Goal: Task Accomplishment & Management: Manage account settings

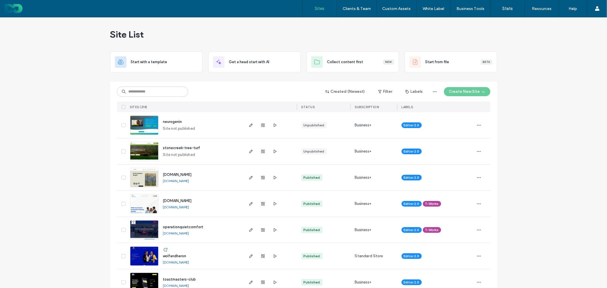
scroll to position [32, 0]
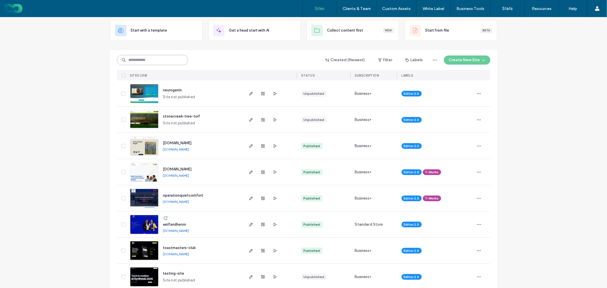
click at [159, 59] on input at bounding box center [152, 60] width 71 height 10
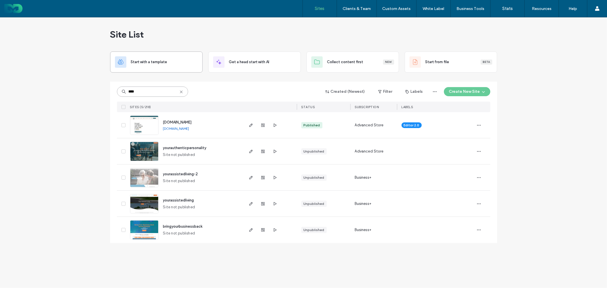
scroll to position [0, 0]
type input "****"
click at [192, 120] on span "www.yourauthenticpersonality.com" at bounding box center [177, 122] width 29 height 4
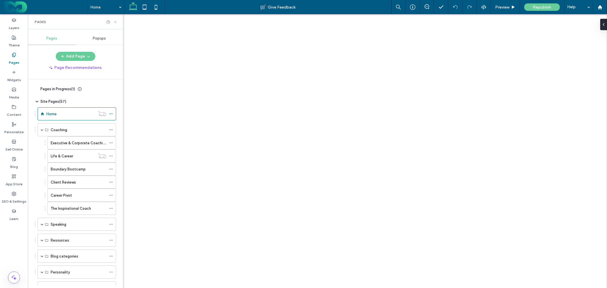
click at [115, 23] on icon at bounding box center [115, 22] width 4 height 4
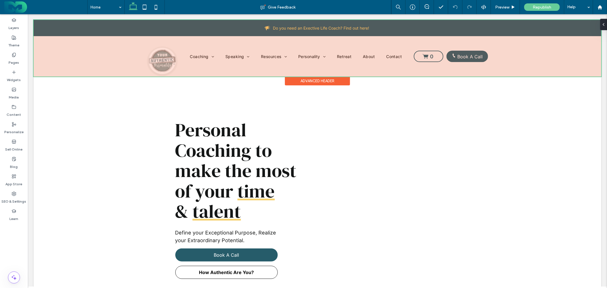
click at [216, 59] on div at bounding box center [316, 48] width 567 height 57
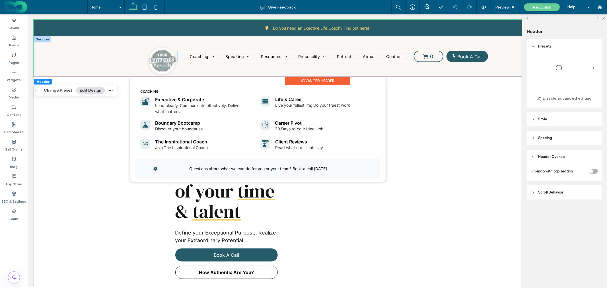
drag, startPoint x: 195, startPoint y: 58, endPoint x: 195, endPoint y: 64, distance: 5.4
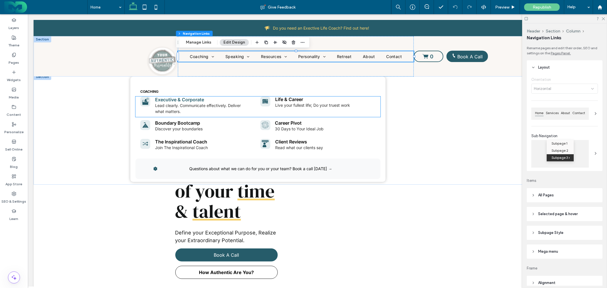
click at [190, 100] on link "Executive & Corporate" at bounding box center [179, 99] width 49 height 6
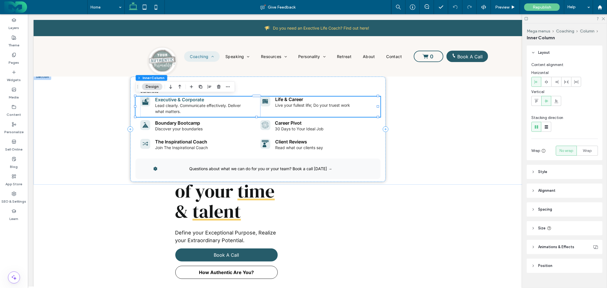
click at [189, 99] on link "Executive & Corporate" at bounding box center [179, 99] width 49 height 6
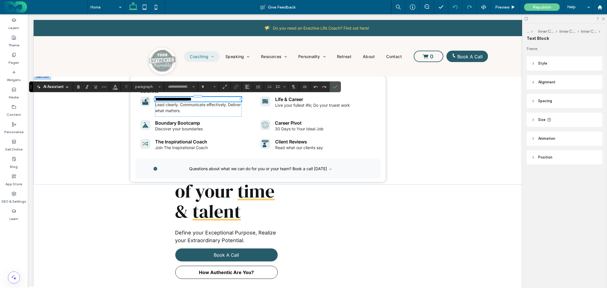
type input "*****"
type input "**"
click at [237, 86] on icon "Link" at bounding box center [236, 86] width 5 height 5
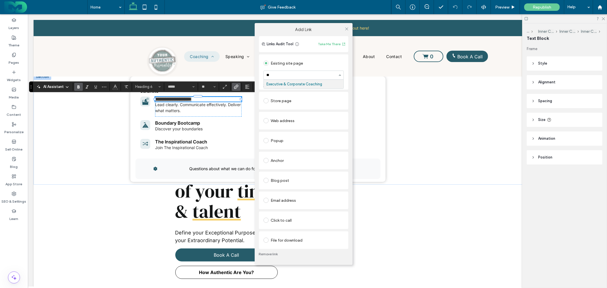
type input "***"
click at [346, 30] on icon at bounding box center [346, 29] width 4 height 4
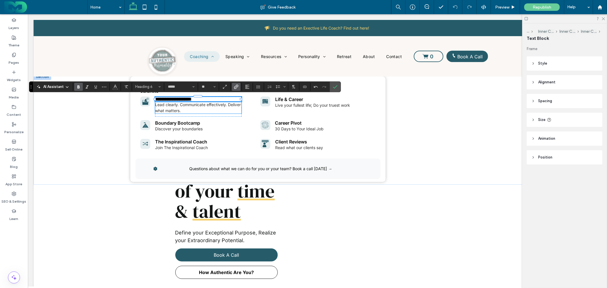
click at [208, 108] on p "Lead clearly. Communicate effectively. Deliver what matters." at bounding box center [198, 107] width 86 height 12
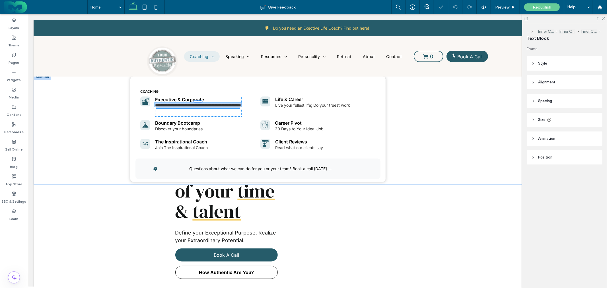
type input "*****"
type input "**"
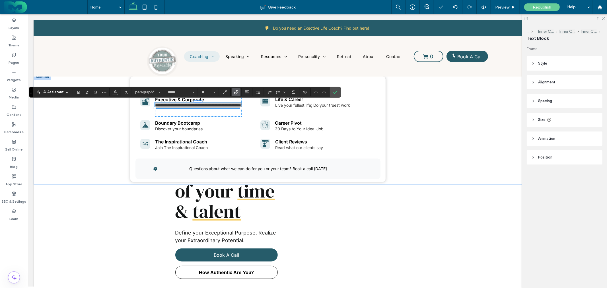
click at [234, 91] on icon "Link" at bounding box center [236, 92] width 5 height 5
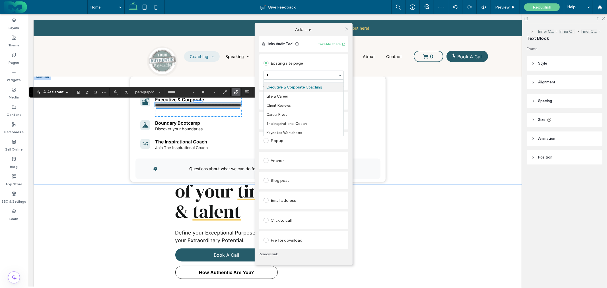
type input "**"
click at [346, 29] on icon at bounding box center [346, 29] width 4 height 4
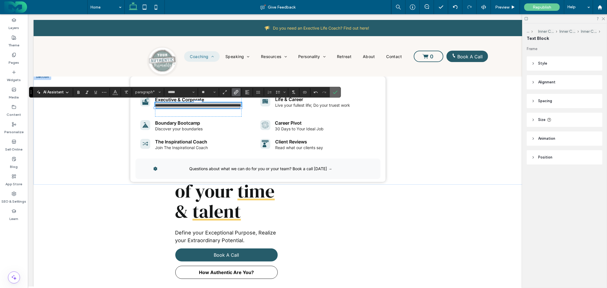
click at [336, 91] on icon "Confirm" at bounding box center [335, 92] width 5 height 5
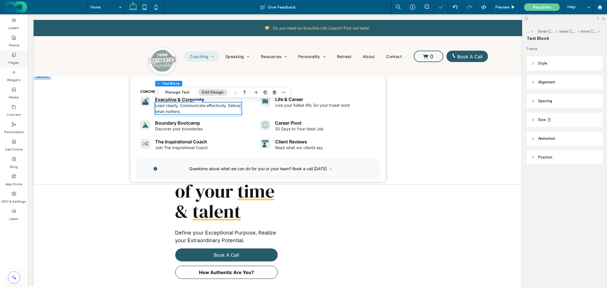
click at [13, 54] on icon at bounding box center [14, 55] width 5 height 5
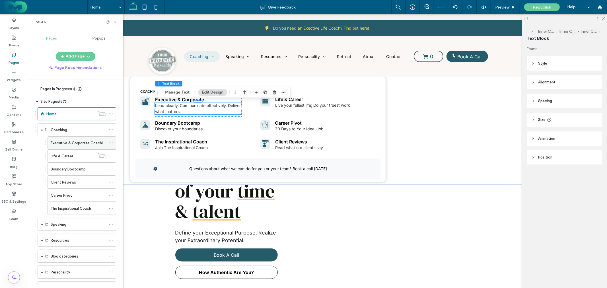
click at [111, 142] on icon at bounding box center [111, 143] width 4 height 4
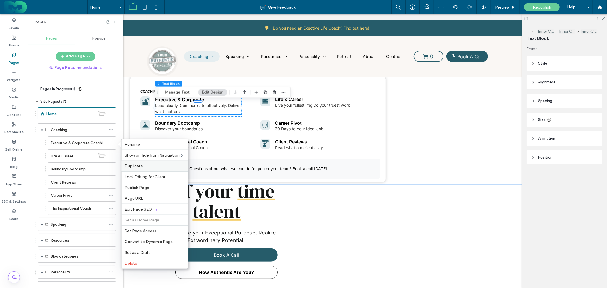
click at [143, 164] on label "Duplicate" at bounding box center [154, 166] width 59 height 5
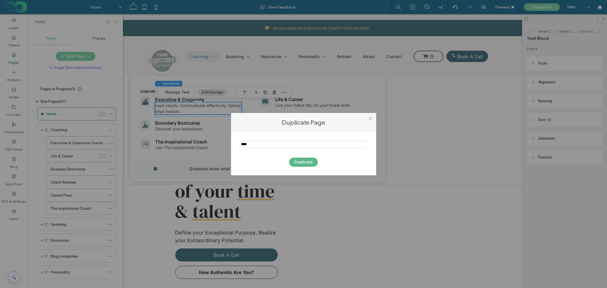
type input "****"
click at [301, 162] on button "Duplicate" at bounding box center [303, 162] width 29 height 9
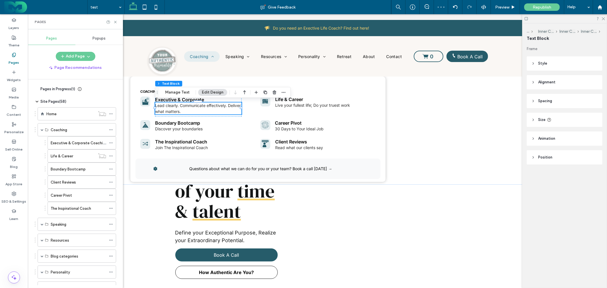
scroll to position [228, 0]
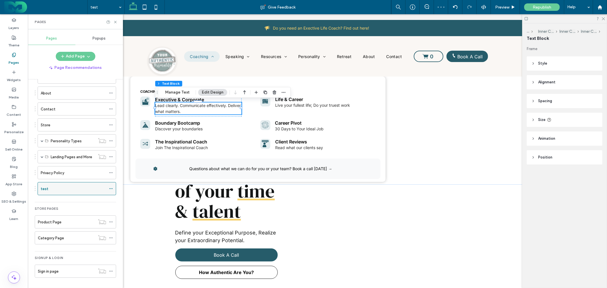
click at [110, 189] on icon at bounding box center [111, 189] width 4 height 4
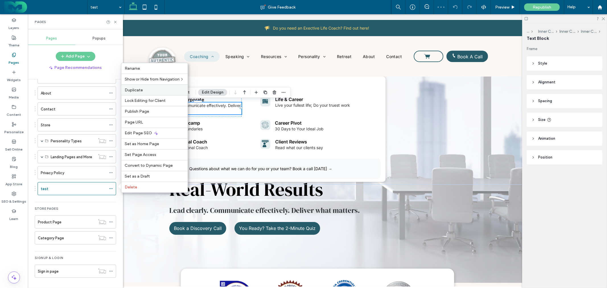
scroll to position [0, 0]
click at [205, 79] on span "Hide from All" at bounding box center [211, 79] width 23 height 5
click at [115, 19] on div "Pages" at bounding box center [75, 21] width 95 height 15
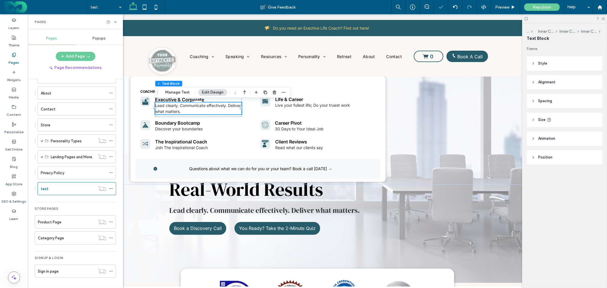
click at [114, 19] on div "Pages" at bounding box center [75, 21] width 95 height 15
drag, startPoint x: 114, startPoint y: 21, endPoint x: 90, endPoint y: 15, distance: 25.0
click at [114, 21] on icon at bounding box center [115, 22] width 4 height 4
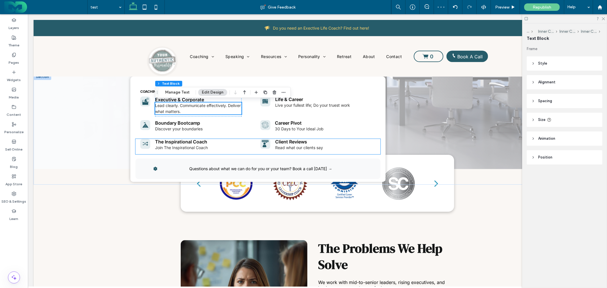
scroll to position [126, 0]
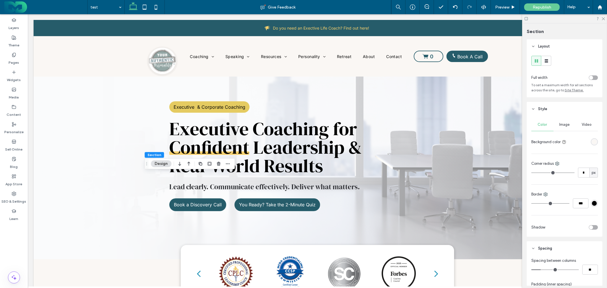
scroll to position [158, 0]
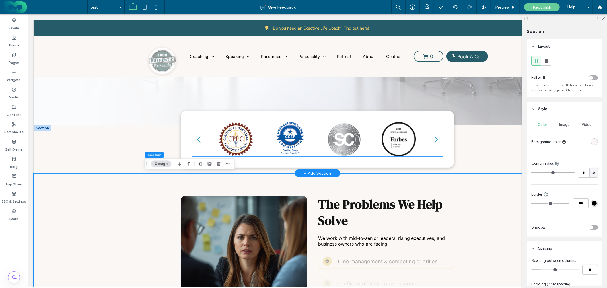
click at [280, 146] on div at bounding box center [289, 143] width 51 height 9
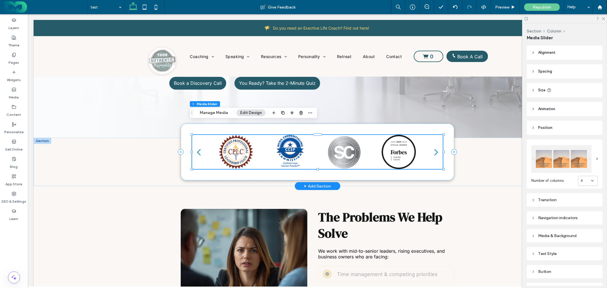
scroll to position [126, 0]
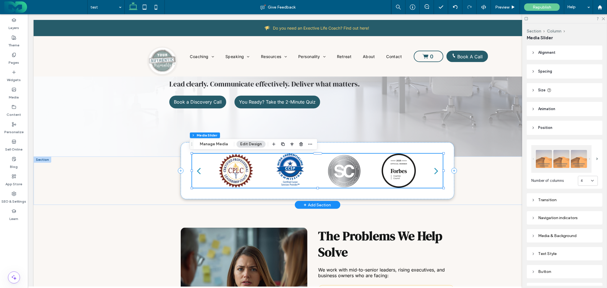
click at [281, 173] on div at bounding box center [289, 174] width 51 height 9
click at [221, 142] on button "Manage Media" at bounding box center [214, 144] width 36 height 7
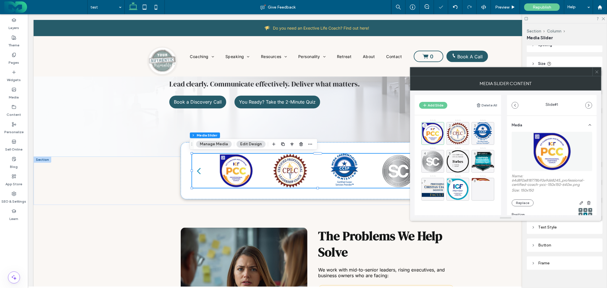
scroll to position [31, 0]
click at [597, 69] on span at bounding box center [596, 71] width 4 height 9
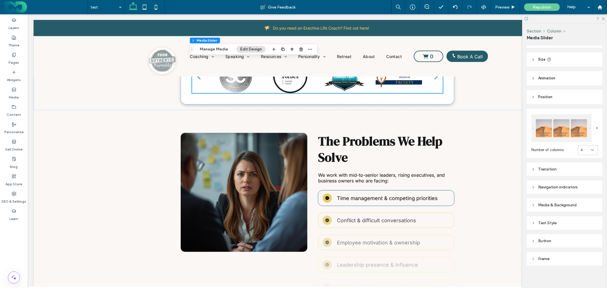
scroll to position [0, 0]
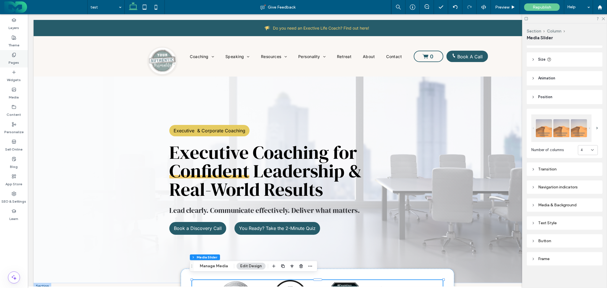
click at [12, 54] on icon at bounding box center [14, 55] width 5 height 5
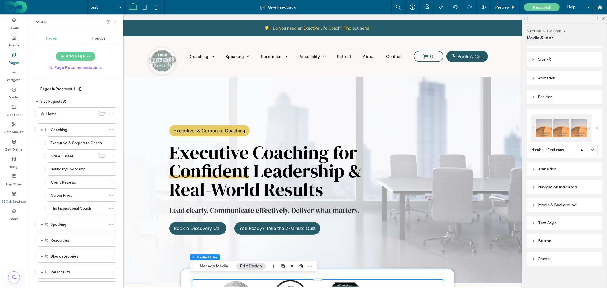
click at [116, 22] on icon at bounding box center [115, 22] width 4 height 4
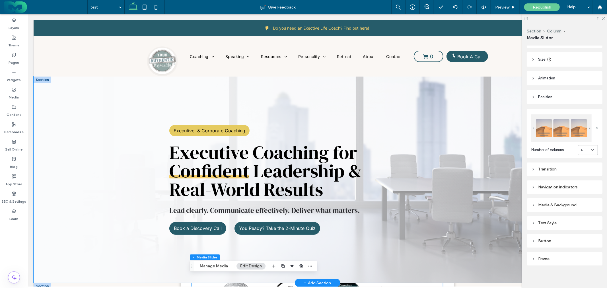
click at [55, 107] on div "Executive & Corporate Coaching Executive Coaching for Confident Leadership & Re…" at bounding box center [316, 179] width 567 height 206
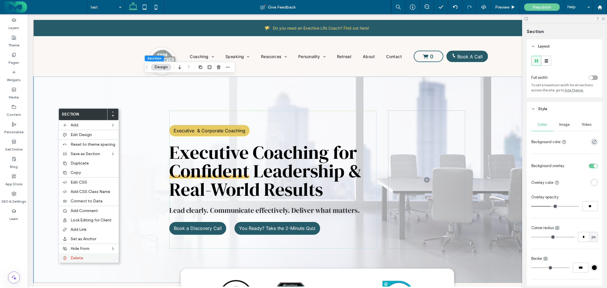
click at [81, 255] on span "Delete" at bounding box center [77, 257] width 13 height 5
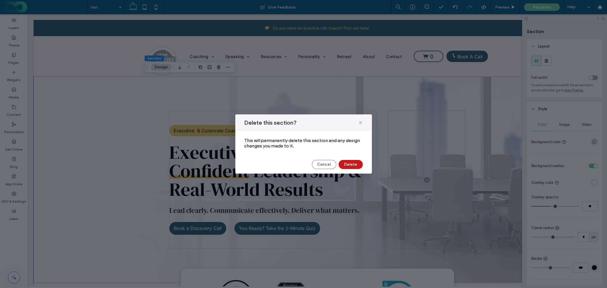
click at [344, 163] on button "Delete" at bounding box center [350, 164] width 24 height 9
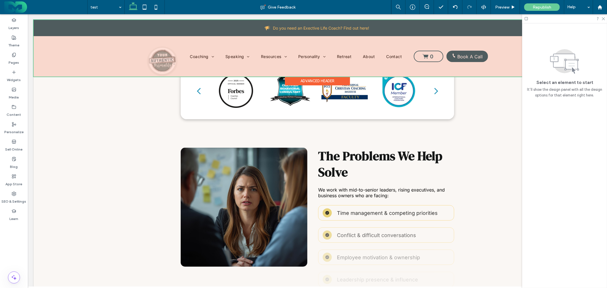
click at [312, 80] on div "Advanced Header" at bounding box center [316, 80] width 65 height 9
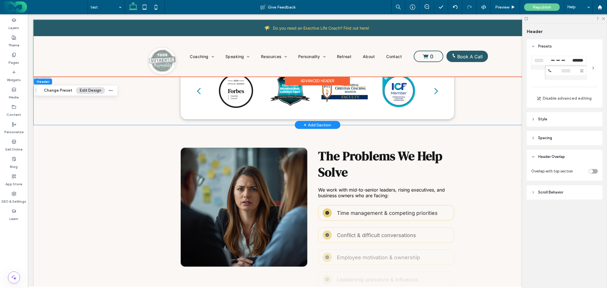
click at [158, 99] on div "a a a a" at bounding box center [316, 100] width 341 height 48
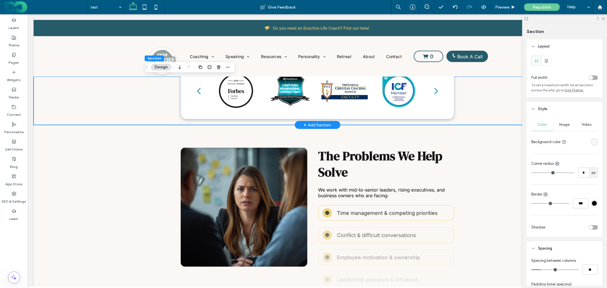
click at [146, 89] on div "a a a a" at bounding box center [316, 100] width 341 height 48
click at [417, 116] on div "a a a a" at bounding box center [316, 90] width 273 height 57
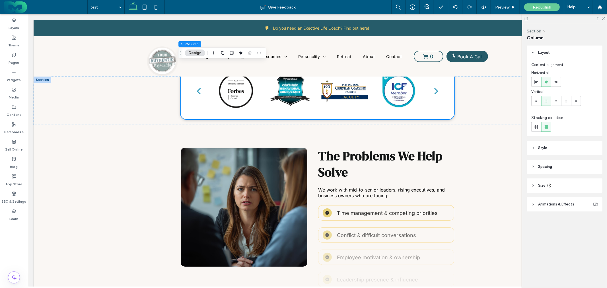
click at [566, 166] on header "Spacing" at bounding box center [564, 167] width 76 height 14
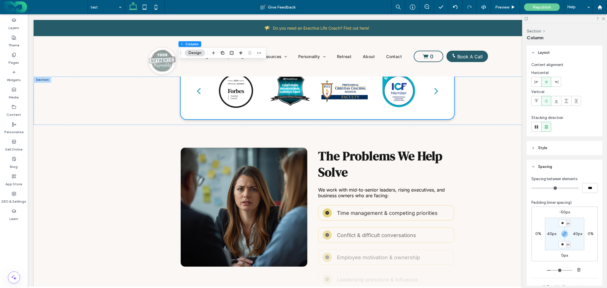
click at [562, 215] on div "-50px 0% 0px 0% ** px 40px ** px 40px" at bounding box center [564, 233] width 66 height 55
click at [562, 213] on label "-50px" at bounding box center [564, 212] width 11 height 5
type input "*"
click at [562, 213] on input "***" at bounding box center [561, 212] width 7 height 7
type input "*"
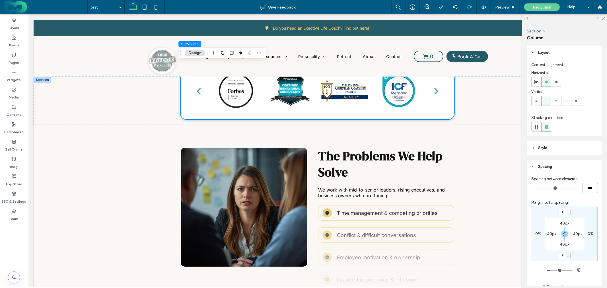
type input "*"
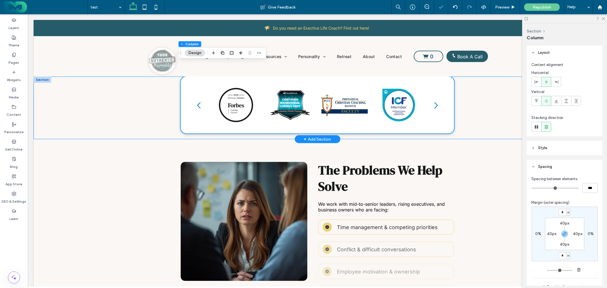
click at [128, 130] on div "a a a a" at bounding box center [316, 107] width 567 height 63
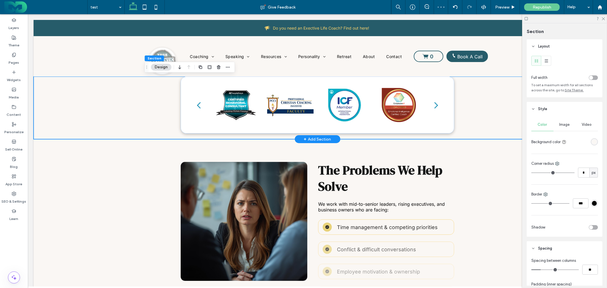
click at [132, 115] on div "a a a a" at bounding box center [316, 107] width 567 height 63
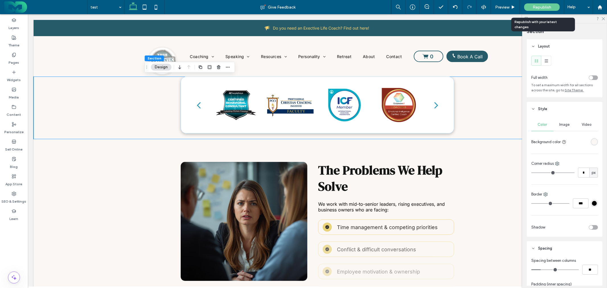
click at [536, 7] on span "Republish" at bounding box center [541, 7] width 18 height 5
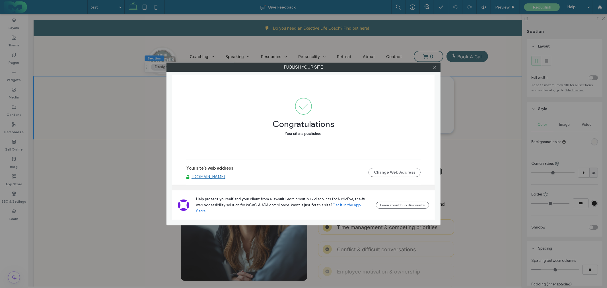
click at [433, 68] on icon at bounding box center [434, 67] width 4 height 4
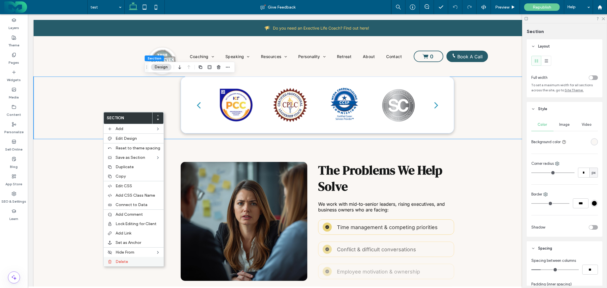
click at [120, 260] on span "Delete" at bounding box center [121, 261] width 13 height 5
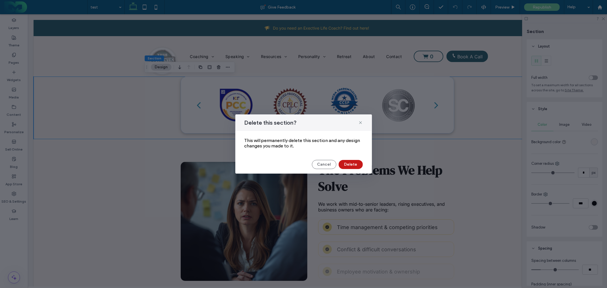
drag, startPoint x: 347, startPoint y: 166, endPoint x: 319, endPoint y: 151, distance: 31.3
click at [347, 166] on button "Delete" at bounding box center [350, 164] width 24 height 9
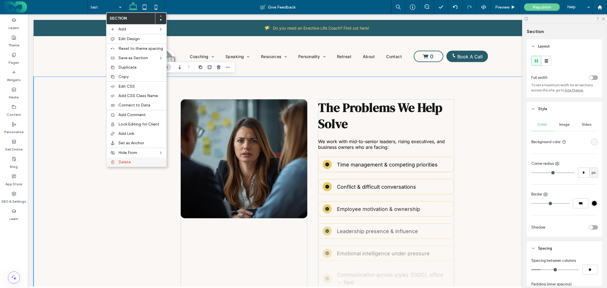
click at [117, 158] on div "Delete" at bounding box center [136, 161] width 60 height 9
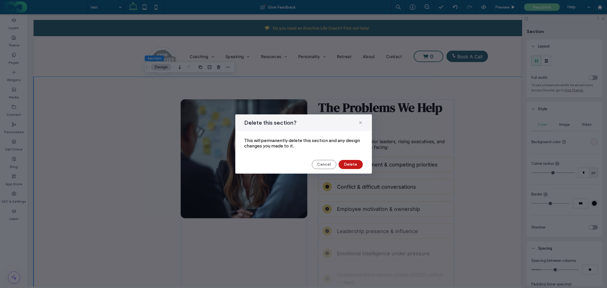
drag, startPoint x: 353, startPoint y: 163, endPoint x: 325, endPoint y: 149, distance: 31.3
click at [353, 163] on button "Delete" at bounding box center [350, 164] width 24 height 9
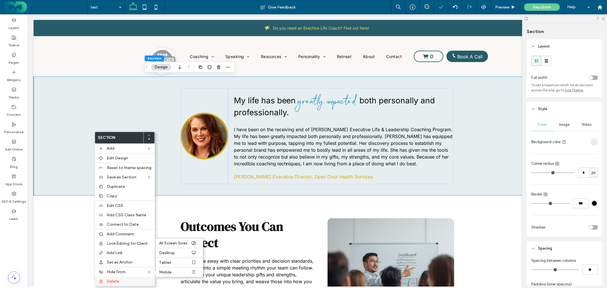
click at [121, 281] on label "Delete" at bounding box center [129, 281] width 45 height 5
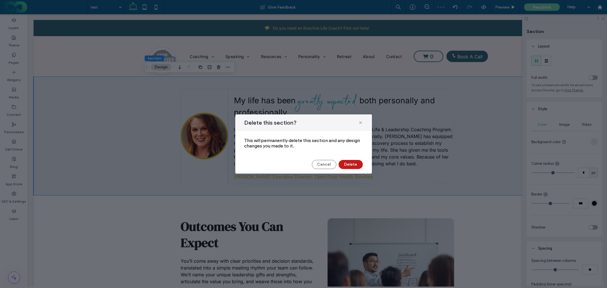
drag, startPoint x: 346, startPoint y: 160, endPoint x: 314, endPoint y: 147, distance: 34.7
click at [346, 160] on button "Delete" at bounding box center [350, 164] width 24 height 9
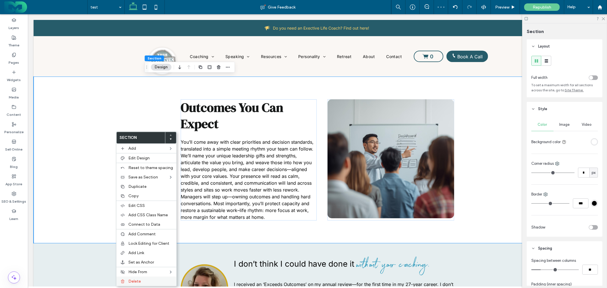
click at [153, 279] on label "Delete" at bounding box center [150, 281] width 45 height 5
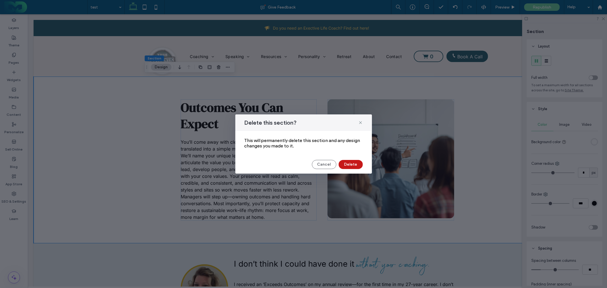
drag, startPoint x: 353, startPoint y: 165, endPoint x: 321, endPoint y: 152, distance: 34.9
click at [353, 165] on button "Delete" at bounding box center [350, 164] width 24 height 9
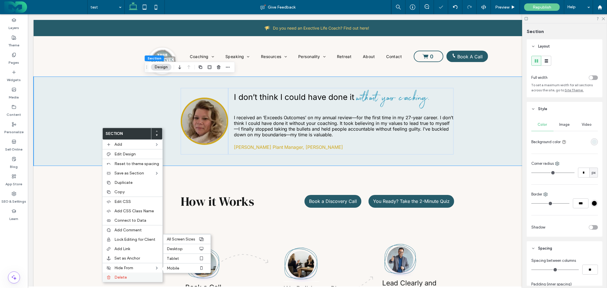
click at [130, 277] on label "Delete" at bounding box center [136, 277] width 45 height 5
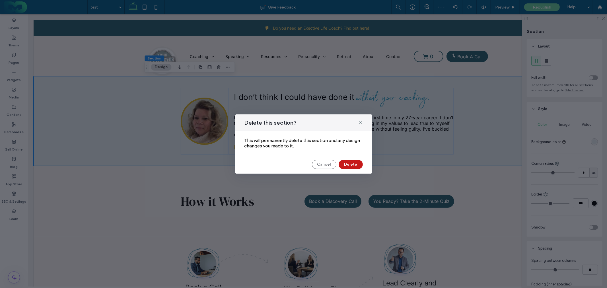
drag, startPoint x: 321, startPoint y: 149, endPoint x: 349, endPoint y: 163, distance: 31.3
click at [349, 163] on button "Delete" at bounding box center [350, 164] width 24 height 9
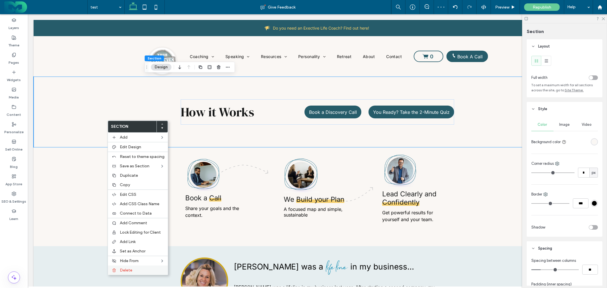
click at [142, 268] on label "Delete" at bounding box center [142, 270] width 45 height 5
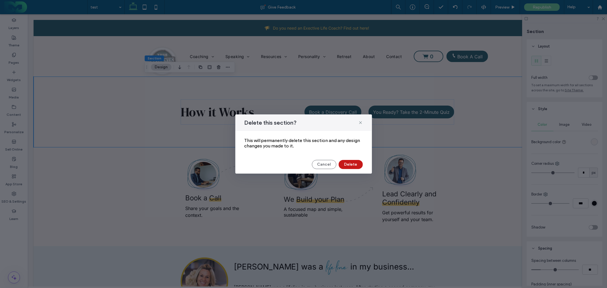
click at [354, 160] on button "Delete" at bounding box center [350, 164] width 24 height 9
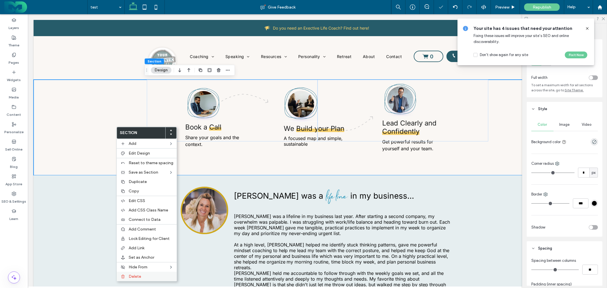
click at [140, 274] on span "Delete" at bounding box center [135, 276] width 13 height 5
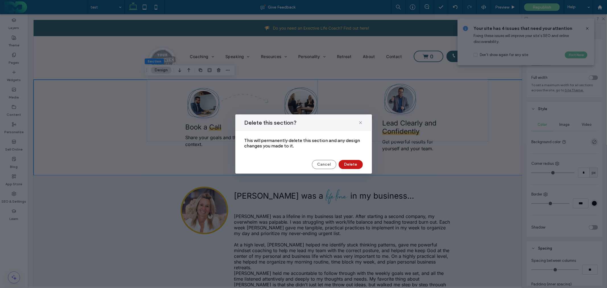
click at [351, 164] on button "Delete" at bounding box center [350, 164] width 24 height 9
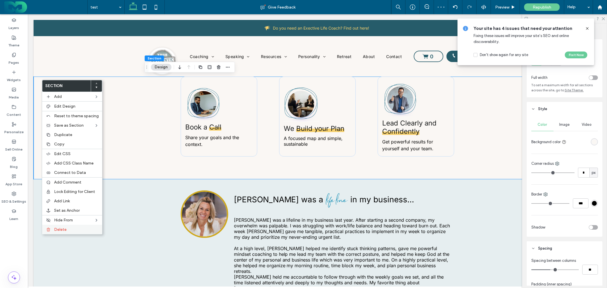
click at [80, 231] on div "Delete" at bounding box center [72, 229] width 60 height 9
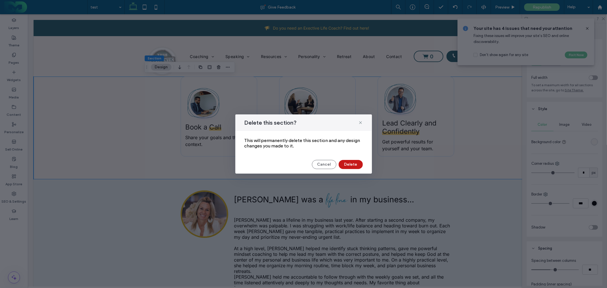
click at [344, 163] on button "Delete" at bounding box center [350, 164] width 24 height 9
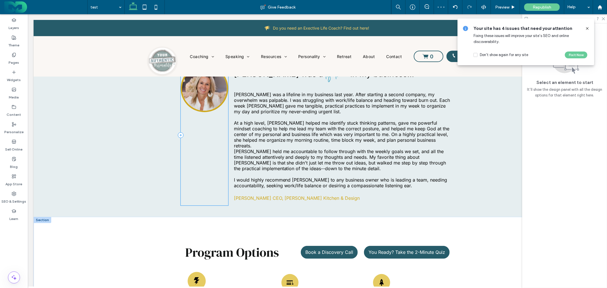
scroll to position [126, 0]
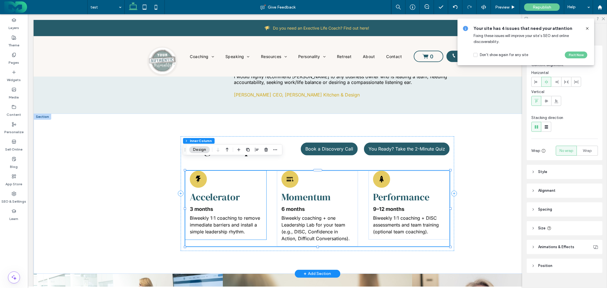
click at [229, 170] on div "Accelerator 3 months Biweekly 1:1 coaching to remove immediate barriers and ins…" at bounding box center [225, 204] width 81 height 69
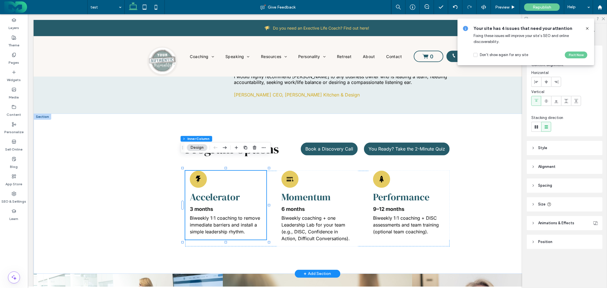
click at [201, 147] on button "Design" at bounding box center [197, 147] width 20 height 7
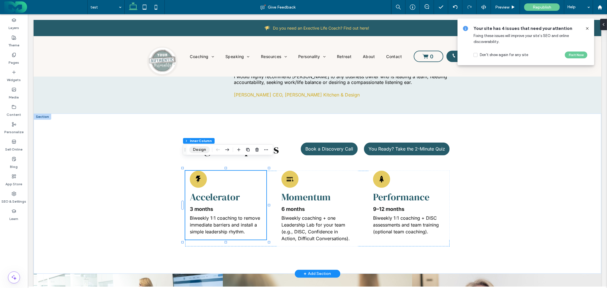
click at [201, 147] on button "Design" at bounding box center [199, 149] width 20 height 7
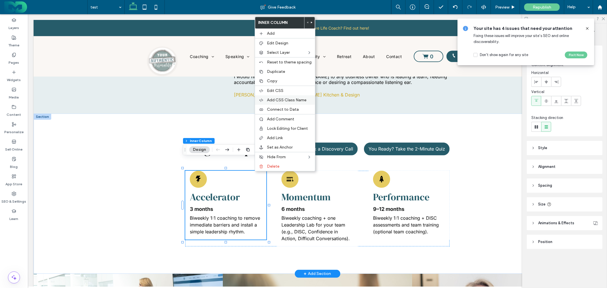
click at [279, 100] on span "Add CSS Class Name" at bounding box center [287, 100] width 40 height 5
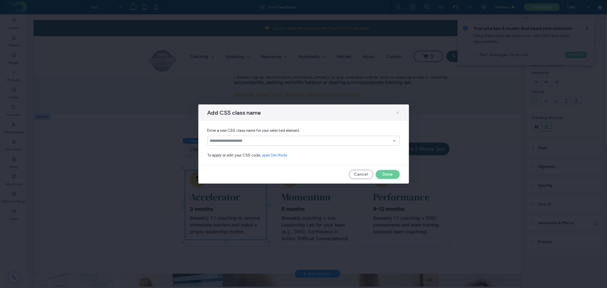
drag, startPoint x: 396, startPoint y: 113, endPoint x: 235, endPoint y: 154, distance: 165.5
click at [396, 113] on icon at bounding box center [397, 112] width 5 height 5
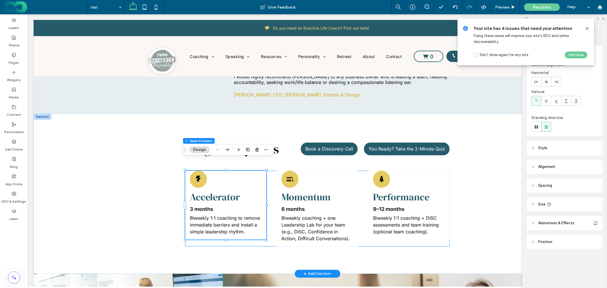
click at [260, 229] on div "Accelerator 3 months Biweekly 1:1 coaching to remove immediate barriers and ins…" at bounding box center [317, 208] width 264 height 76
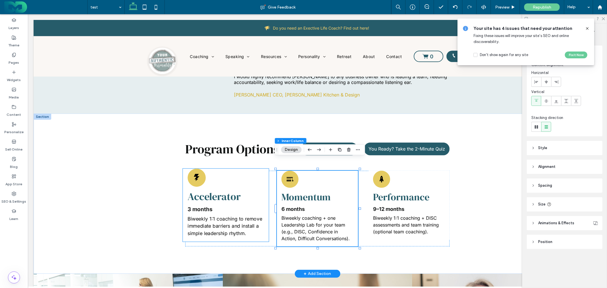
click at [261, 170] on div "Accelerator 3 months Biweekly 1:1 coaching to remove immediate barriers and ins…" at bounding box center [226, 204] width 86 height 73
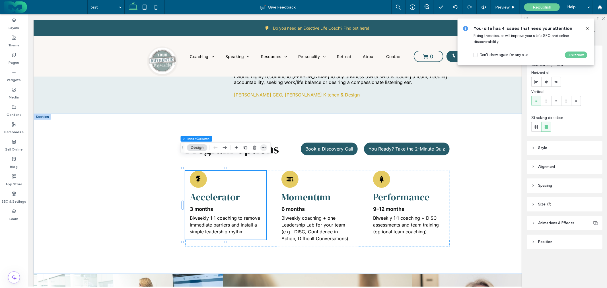
click at [263, 147] on icon "button" at bounding box center [263, 147] width 5 height 5
click at [564, 222] on span "Animations & Effects" at bounding box center [556, 223] width 36 height 6
click at [137, 146] on div "Program Options Book a Discovery Call You Ready? Take the 2-Minute Quiz Acceler…" at bounding box center [316, 193] width 567 height 160
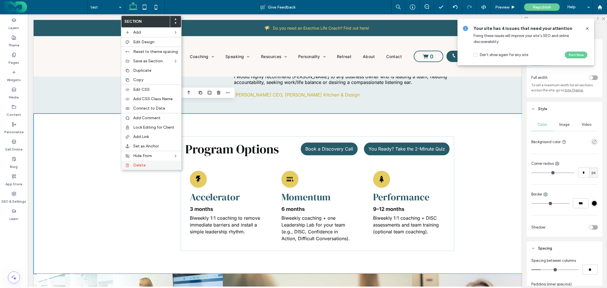
click at [136, 163] on span "Delete" at bounding box center [139, 165] width 13 height 5
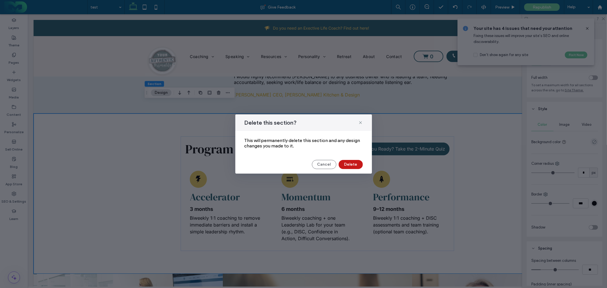
drag, startPoint x: 348, startPoint y: 168, endPoint x: 320, endPoint y: 154, distance: 31.3
click at [348, 168] on button "Delete" at bounding box center [350, 164] width 24 height 9
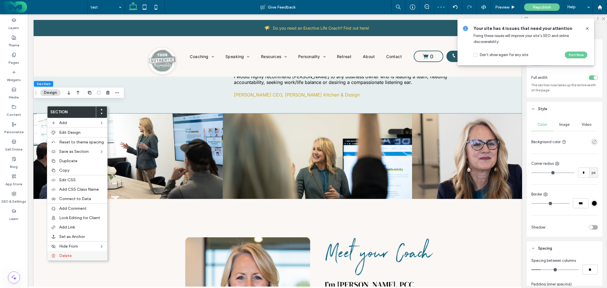
click at [71, 253] on span "Delete" at bounding box center [65, 255] width 13 height 5
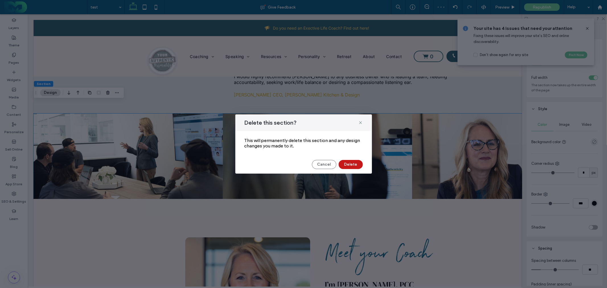
click at [349, 162] on button "Delete" at bounding box center [350, 164] width 24 height 9
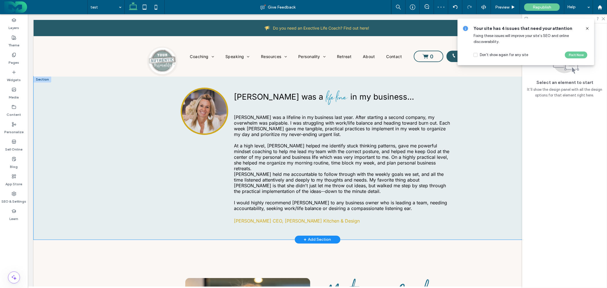
scroll to position [0, 0]
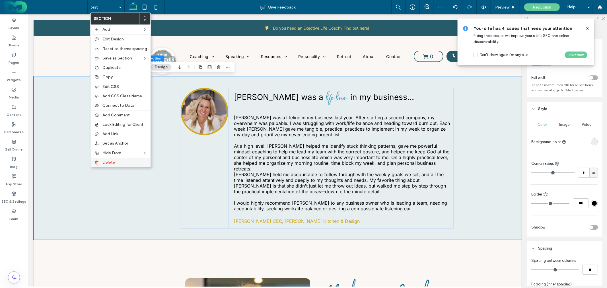
click at [117, 160] on label "Delete" at bounding box center [124, 162] width 45 height 5
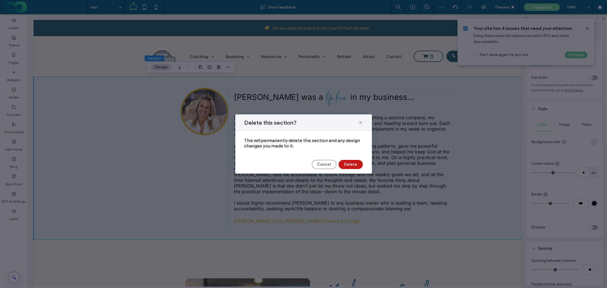
drag, startPoint x: 321, startPoint y: 149, endPoint x: 349, endPoint y: 163, distance: 31.3
click at [349, 163] on button "Delete" at bounding box center [350, 164] width 24 height 9
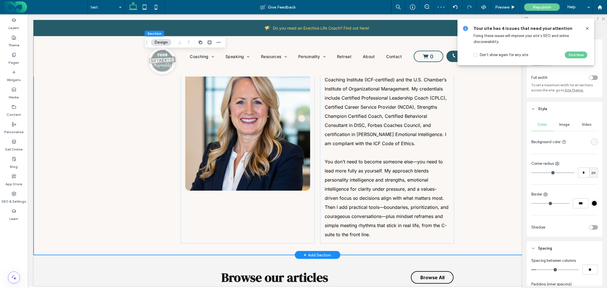
scroll to position [158, 0]
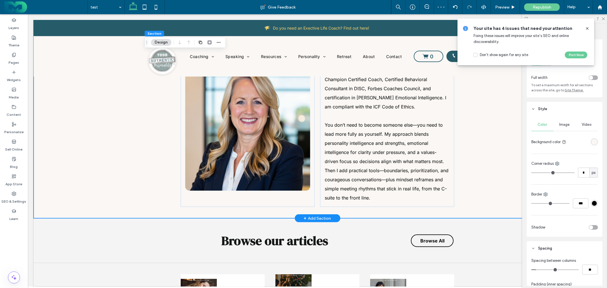
click at [103, 137] on div "Meet your Coach I’m Dale Wilsher, PCC an ICF-credentialed leadership coach with…" at bounding box center [316, 67] width 567 height 299
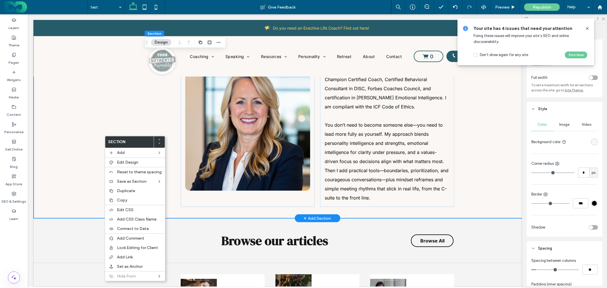
click at [41, 124] on div "Meet your Coach I’m Dale Wilsher, PCC an ICF-credentialed leadership coach with…" at bounding box center [316, 67] width 567 height 299
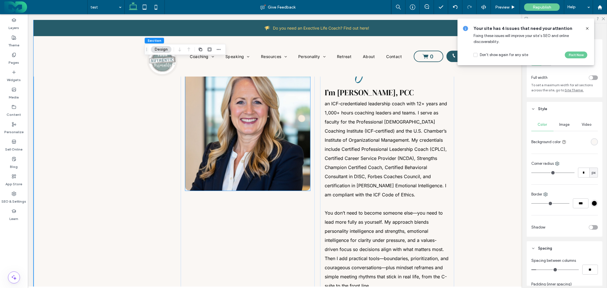
scroll to position [0, 0]
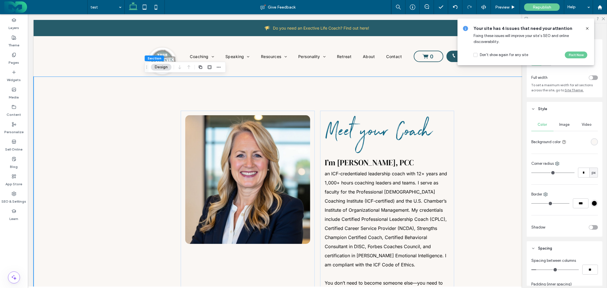
click at [88, 135] on div "Meet your Coach I’m Dale Wilsher, PCC an ICF-credentialed leadership coach with…" at bounding box center [316, 225] width 567 height 299
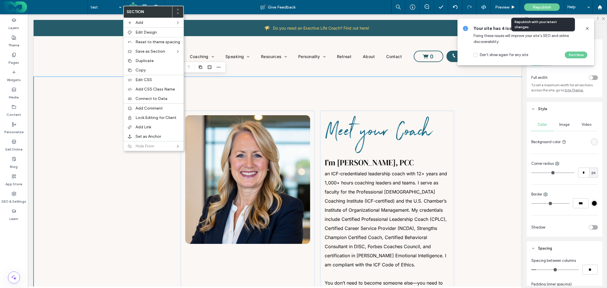
click at [534, 6] on span "Republish" at bounding box center [541, 7] width 18 height 5
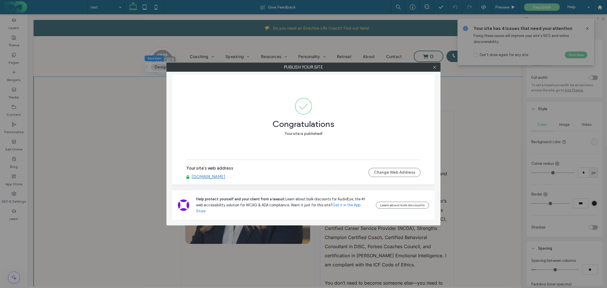
click at [437, 67] on div at bounding box center [434, 67] width 9 height 9
click at [436, 67] on icon at bounding box center [434, 67] width 4 height 4
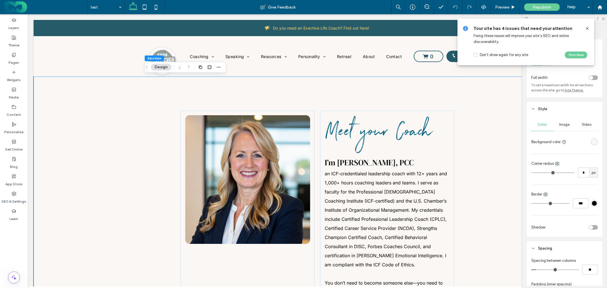
click at [588, 28] on icon at bounding box center [587, 28] width 5 height 5
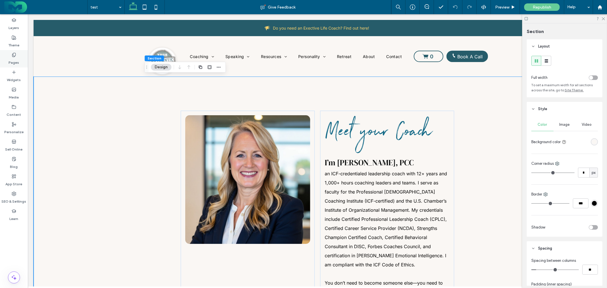
click at [11, 56] on div "Pages" at bounding box center [14, 58] width 28 height 17
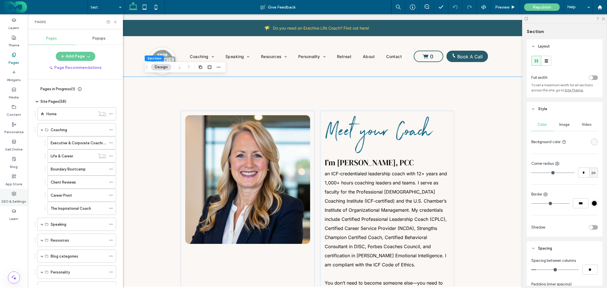
click at [12, 196] on label "SEO & Settings" at bounding box center [14, 200] width 25 height 8
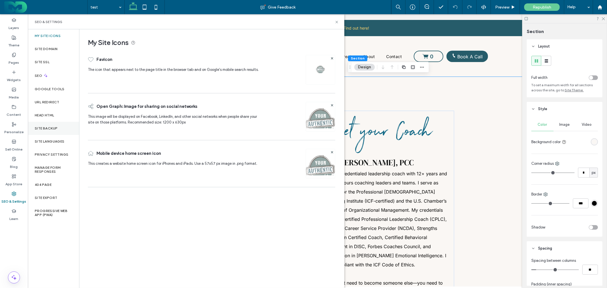
click at [50, 126] on label "Site Backup" at bounding box center [46, 128] width 23 height 4
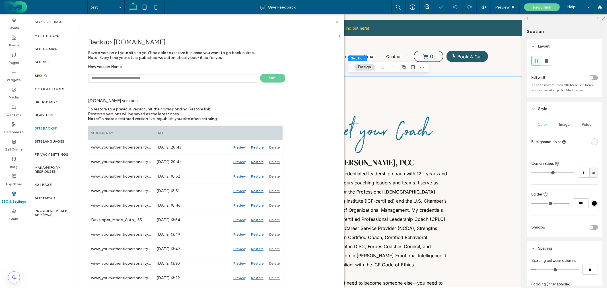
click at [139, 77] on input "text" at bounding box center [172, 78] width 169 height 9
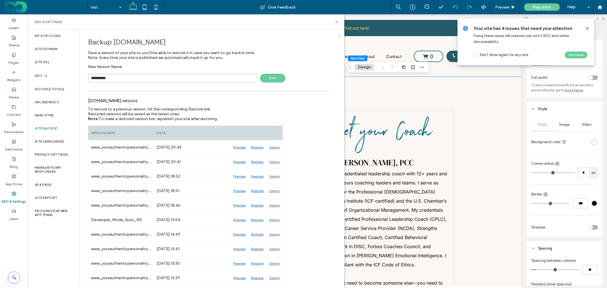
type input "**********"
click at [270, 78] on span "Save" at bounding box center [272, 78] width 25 height 9
click at [333, 22] on div "SEO & Settings" at bounding box center [186, 22] width 303 height 5
click at [338, 22] on icon at bounding box center [336, 22] width 4 height 4
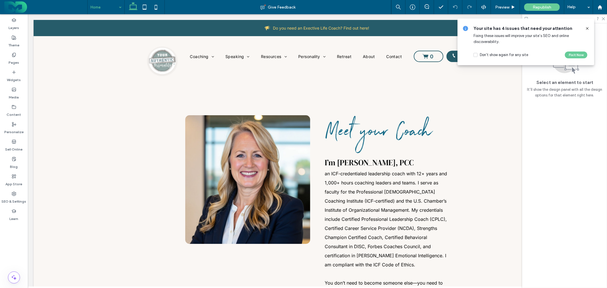
click at [587, 28] on icon at bounding box center [587, 28] width 5 height 5
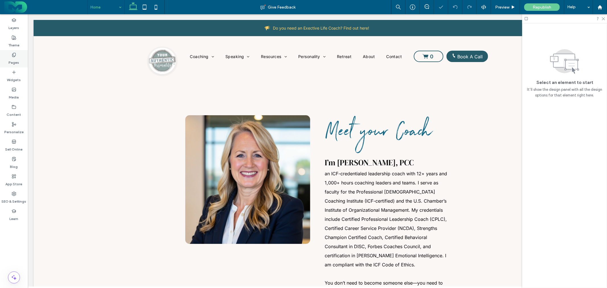
click at [12, 58] on label "Pages" at bounding box center [14, 61] width 11 height 8
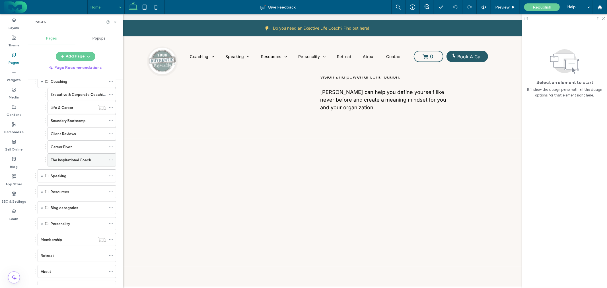
scroll to position [32, 0]
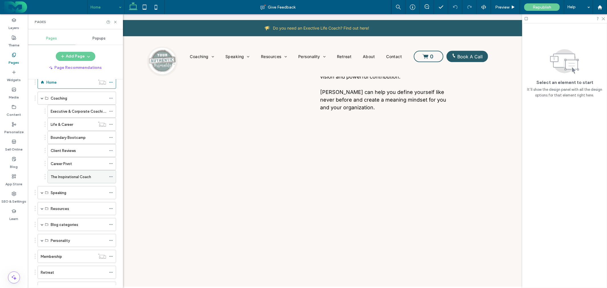
click at [82, 175] on label "The Inspirational Coach" at bounding box center [71, 177] width 40 height 10
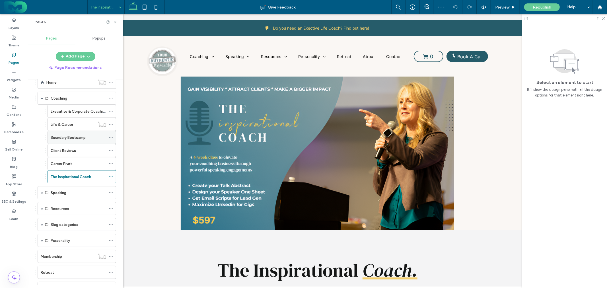
scroll to position [474, 0]
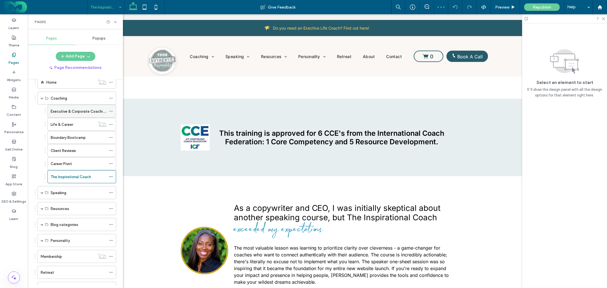
click at [81, 112] on label "Executive & Corporate Coaching" at bounding box center [79, 111] width 56 height 10
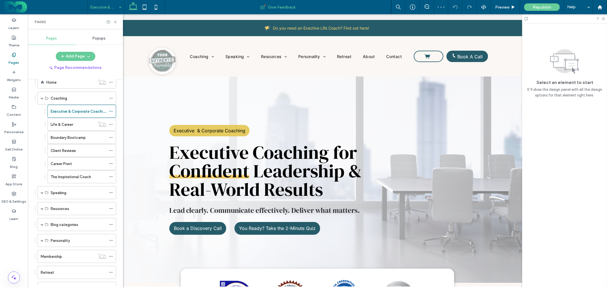
scroll to position [442, 0]
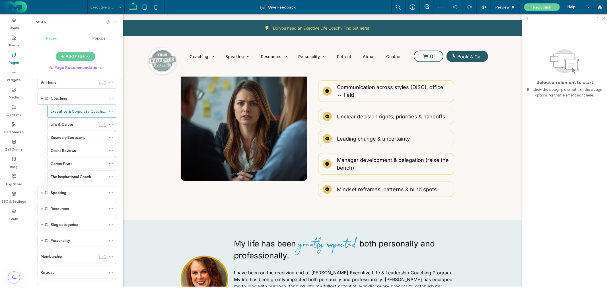
click at [114, 24] on icon at bounding box center [115, 22] width 4 height 4
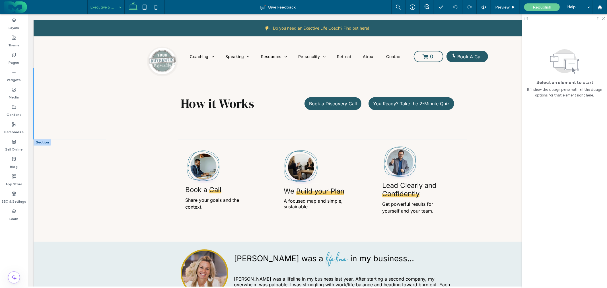
scroll to position [916, 0]
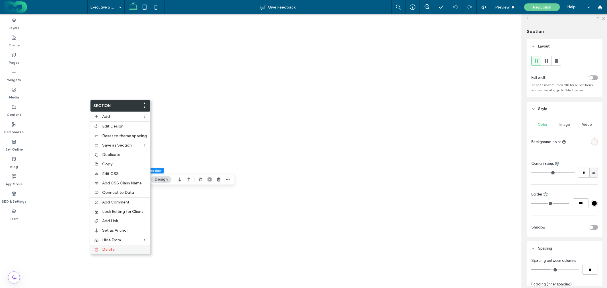
click at [100, 247] on div "Delete" at bounding box center [120, 249] width 60 height 9
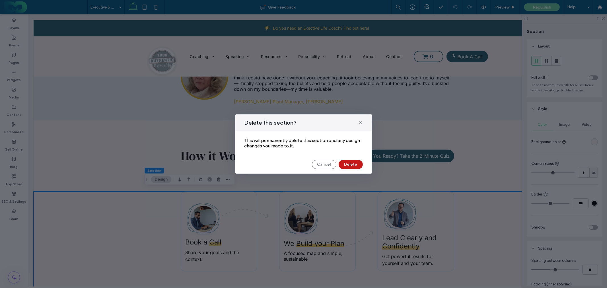
drag, startPoint x: 355, startPoint y: 162, endPoint x: 292, endPoint y: 159, distance: 63.2
click at [355, 162] on button "Delete" at bounding box center [350, 164] width 24 height 9
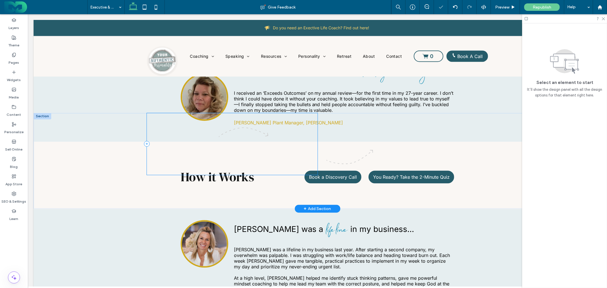
scroll to position [884, 0]
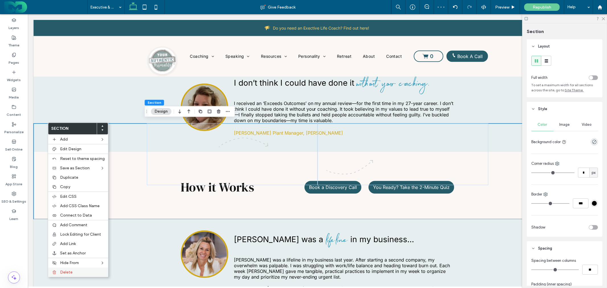
click at [78, 270] on label "Delete" at bounding box center [82, 272] width 45 height 5
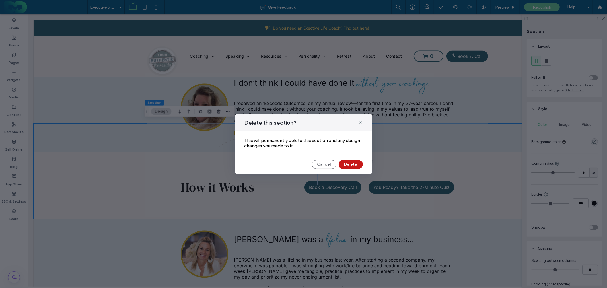
drag, startPoint x: 351, startPoint y: 163, endPoint x: 324, endPoint y: 148, distance: 31.4
click at [351, 163] on button "Delete" at bounding box center [350, 164] width 24 height 9
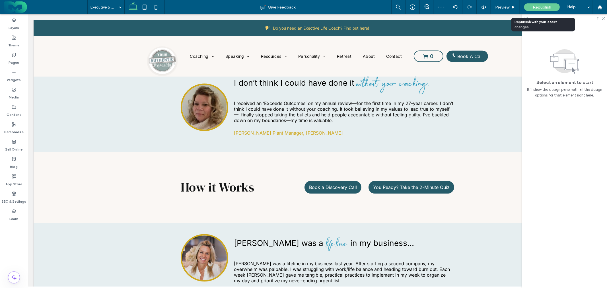
click at [542, 7] on span "Republish" at bounding box center [541, 7] width 18 height 5
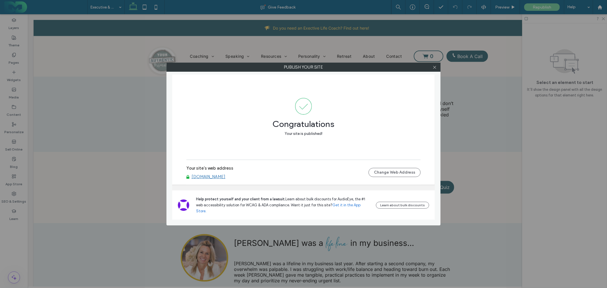
click at [225, 179] on link "[DOMAIN_NAME]" at bounding box center [208, 176] width 34 height 5
click at [436, 67] on icon at bounding box center [434, 67] width 4 height 4
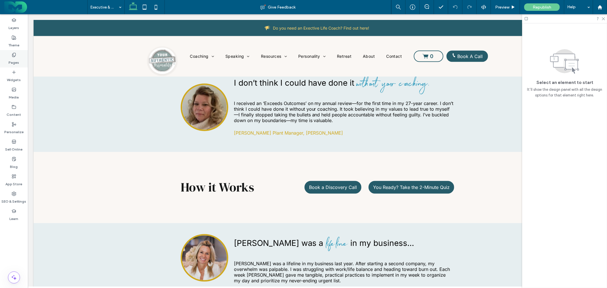
click at [13, 56] on use at bounding box center [13, 55] width 3 height 4
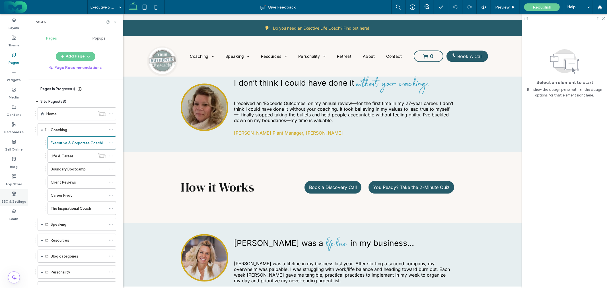
click at [12, 194] on icon at bounding box center [14, 193] width 5 height 5
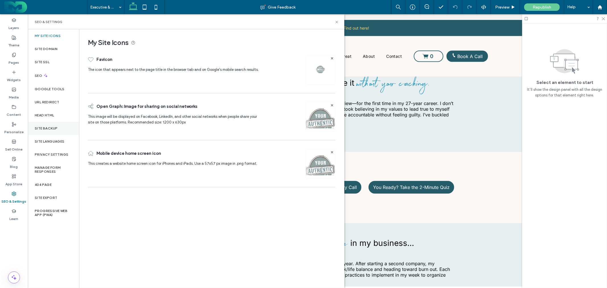
click at [44, 130] on label "Site Backup" at bounding box center [46, 128] width 23 height 4
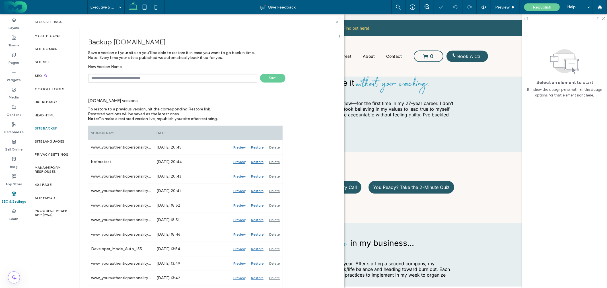
click at [158, 80] on input "text" at bounding box center [172, 78] width 169 height 9
click at [256, 162] on div "Restore" at bounding box center [257, 162] width 18 height 14
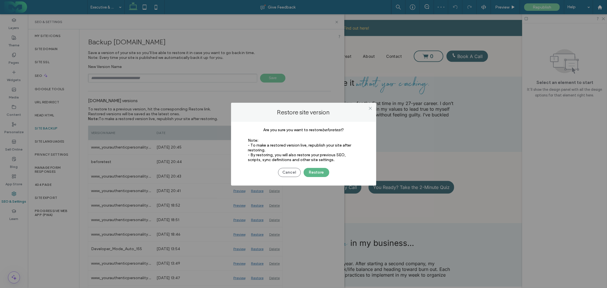
click at [311, 172] on button "Restore" at bounding box center [316, 172] width 26 height 9
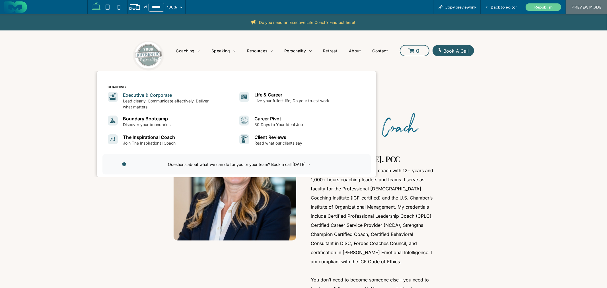
click at [153, 93] on link "Executive & Corporate" at bounding box center [147, 95] width 49 height 6
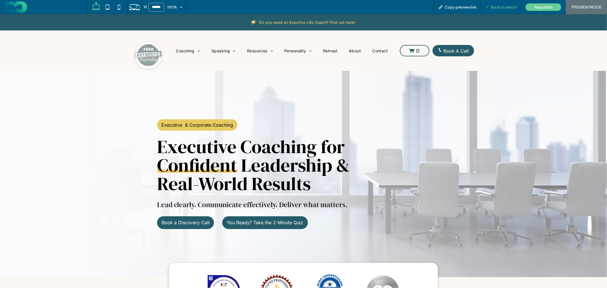
click at [502, 8] on span "Back to editor" at bounding box center [503, 7] width 26 height 5
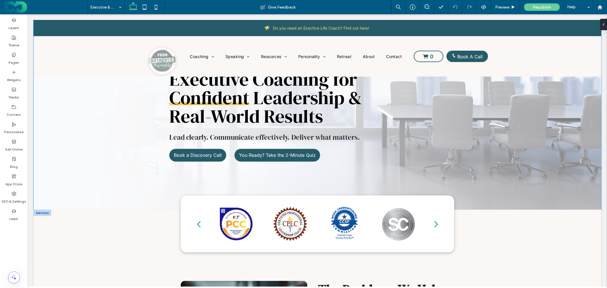
scroll to position [126, 0]
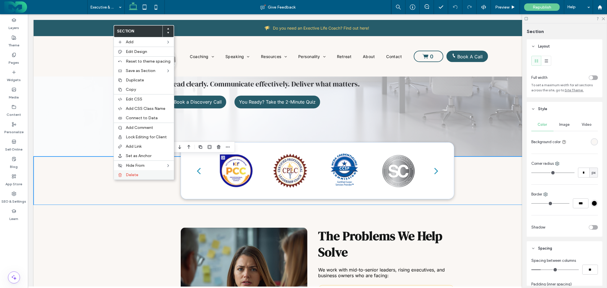
click at [142, 171] on div "Delete" at bounding box center [144, 174] width 60 height 9
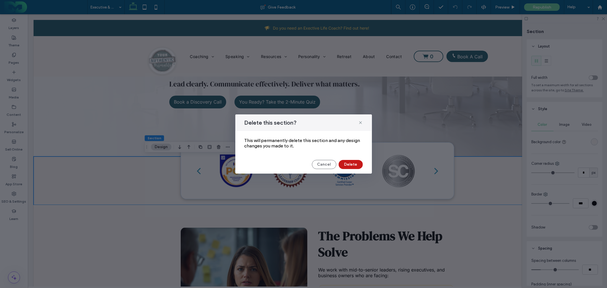
click at [350, 163] on button "Delete" at bounding box center [350, 164] width 24 height 9
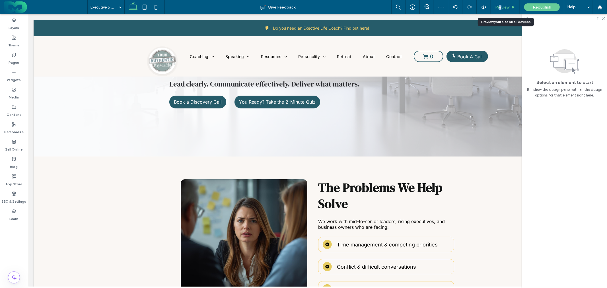
click at [501, 5] on span "Preview" at bounding box center [502, 7] width 14 height 5
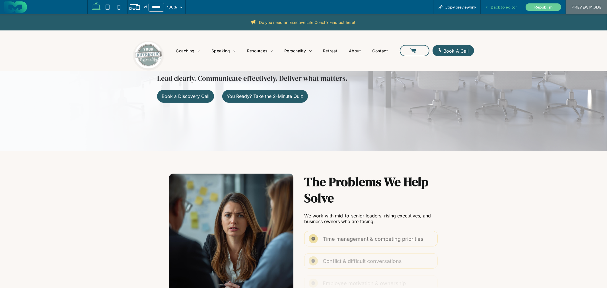
scroll to position [121, 0]
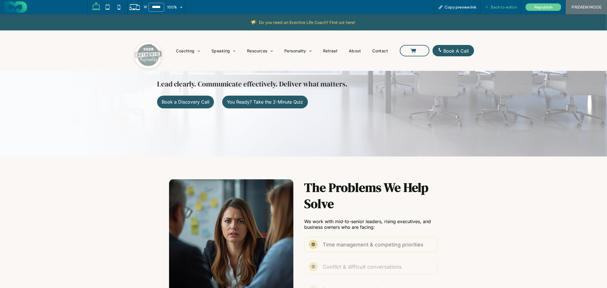
click at [506, 7] on span "Back to editor" at bounding box center [503, 7] width 26 height 5
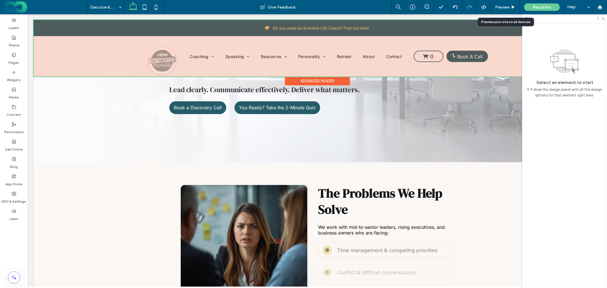
scroll to position [126, 0]
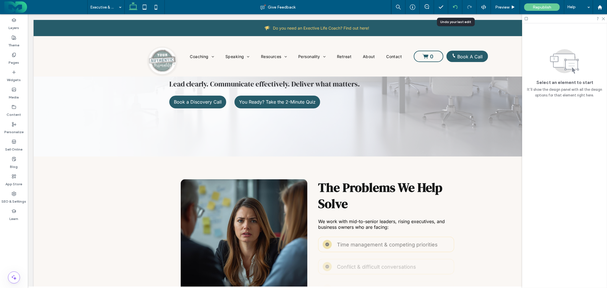
click at [456, 7] on use at bounding box center [454, 7] width 5 height 4
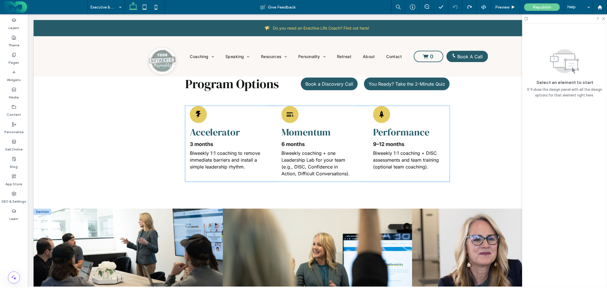
scroll to position [1422, 0]
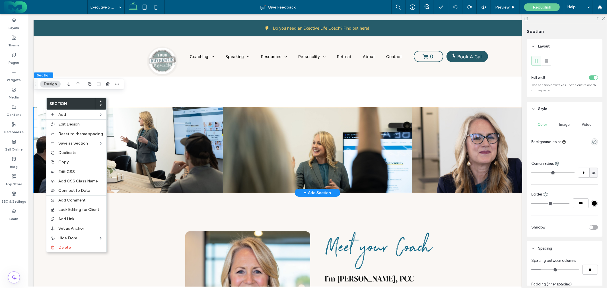
click at [159, 135] on link at bounding box center [127, 149] width 189 height 85
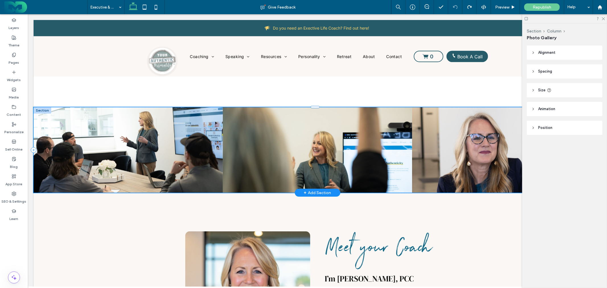
click at [159, 135] on link at bounding box center [127, 149] width 189 height 85
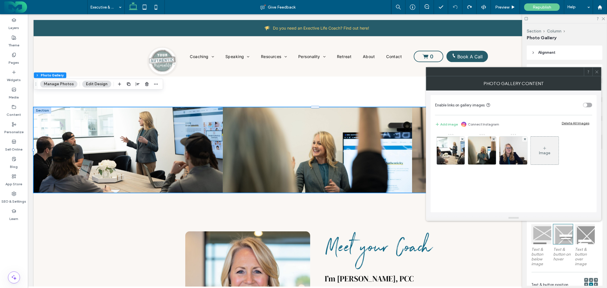
click at [598, 71] on icon at bounding box center [596, 72] width 4 height 4
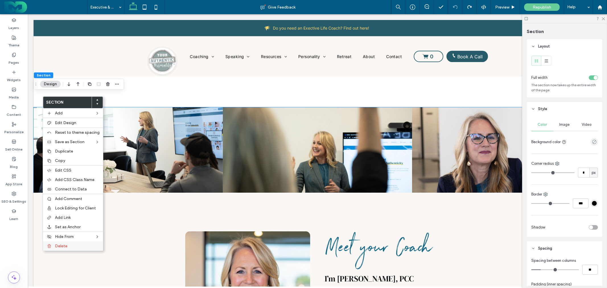
click at [77, 242] on div "Delete" at bounding box center [73, 245] width 60 height 9
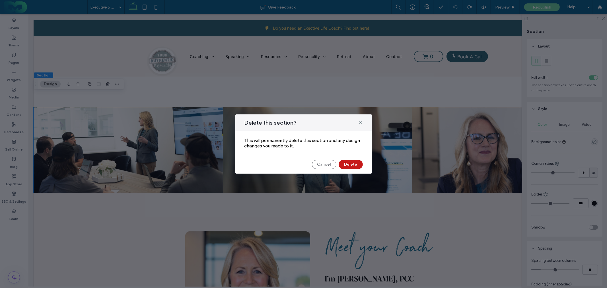
click at [352, 161] on button "Delete" at bounding box center [350, 164] width 24 height 9
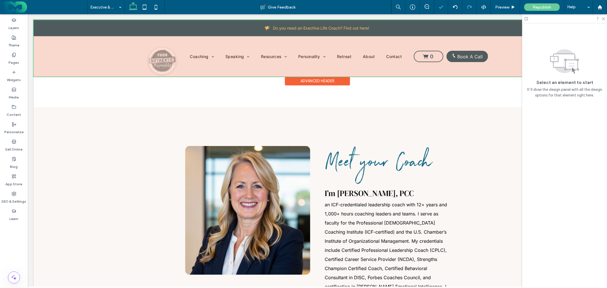
click at [207, 57] on div at bounding box center [316, 48] width 567 height 57
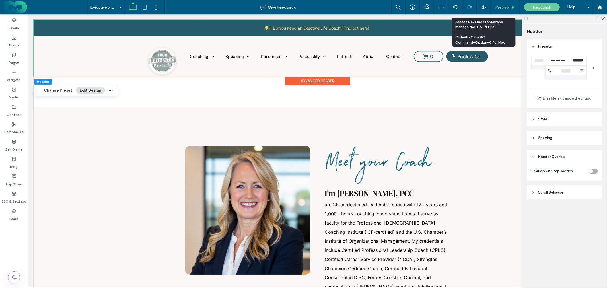
click at [493, 4] on div "Preview" at bounding box center [505, 7] width 29 height 14
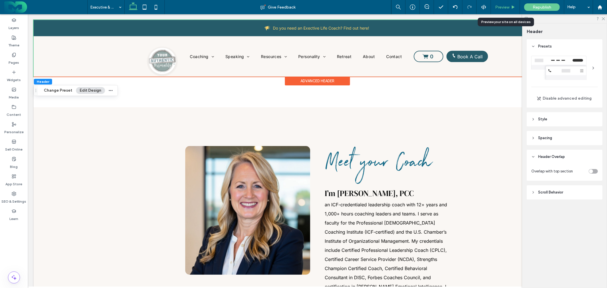
click at [499, 8] on span "Preview" at bounding box center [502, 7] width 14 height 5
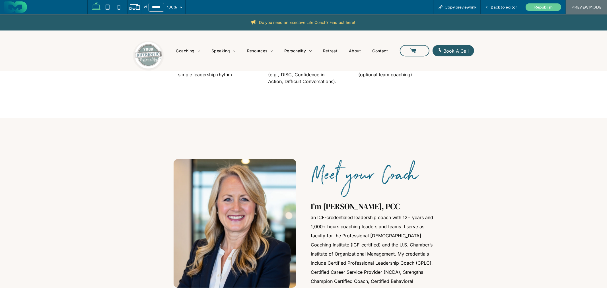
scroll to position [1424, 0]
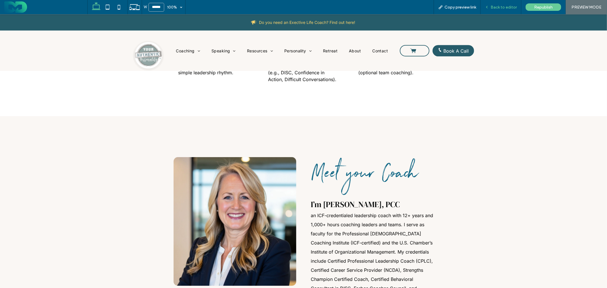
click at [513, 9] on span "Back to editor" at bounding box center [503, 7] width 26 height 5
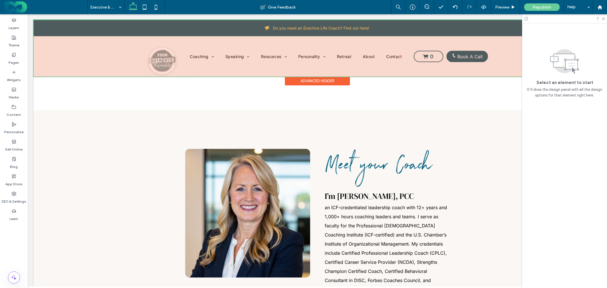
scroll to position [1418, 0]
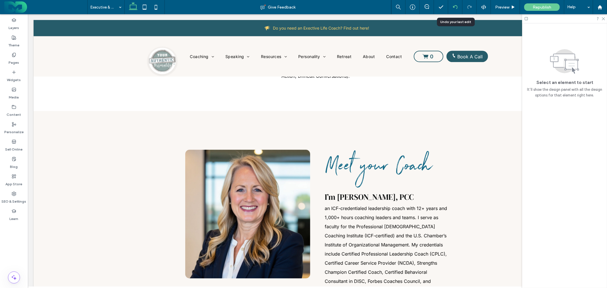
click at [454, 7] on icon at bounding box center [455, 7] width 5 height 5
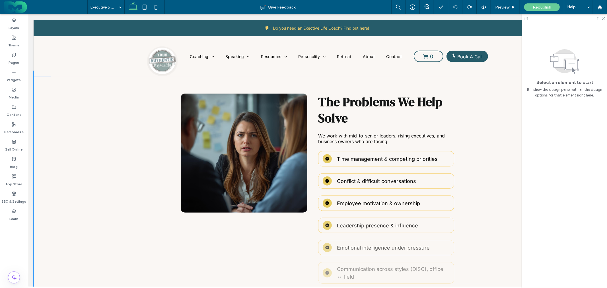
scroll to position [253, 0]
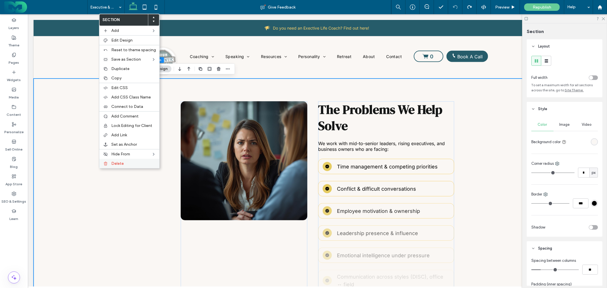
click at [135, 160] on div "Delete" at bounding box center [129, 163] width 60 height 9
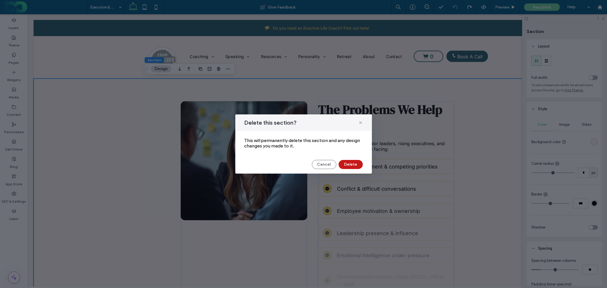
drag, startPoint x: 354, startPoint y: 163, endPoint x: 326, endPoint y: 149, distance: 31.3
click at [354, 163] on button "Delete" at bounding box center [350, 164] width 24 height 9
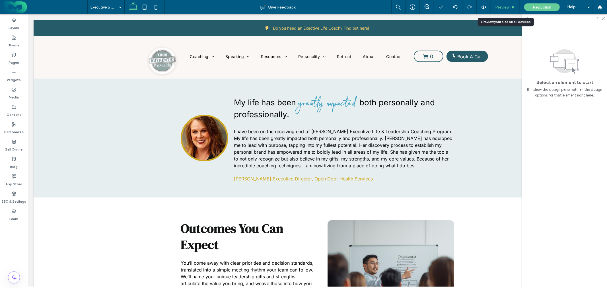
drag, startPoint x: 503, startPoint y: 5, endPoint x: 311, endPoint y: 63, distance: 200.2
click at [503, 5] on span "Preview" at bounding box center [502, 7] width 14 height 5
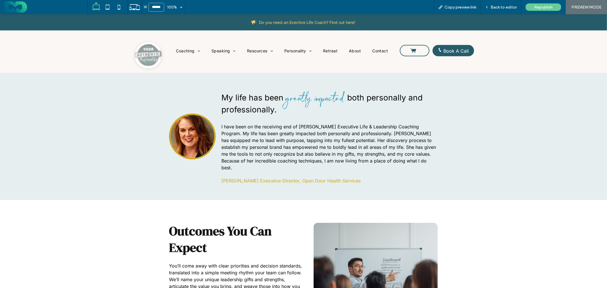
scroll to position [247, 0]
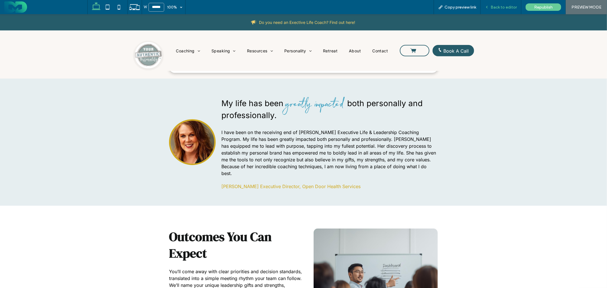
drag, startPoint x: 504, startPoint y: 8, endPoint x: 516, endPoint y: 12, distance: 12.0
click at [504, 8] on span "Back to editor" at bounding box center [503, 7] width 26 height 5
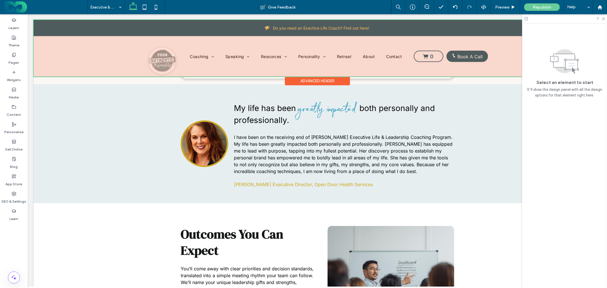
scroll to position [253, 0]
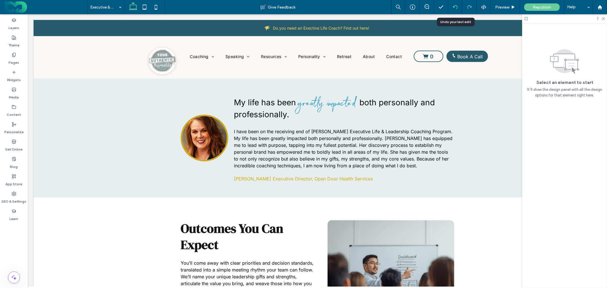
click at [452, 5] on div at bounding box center [455, 7] width 14 height 5
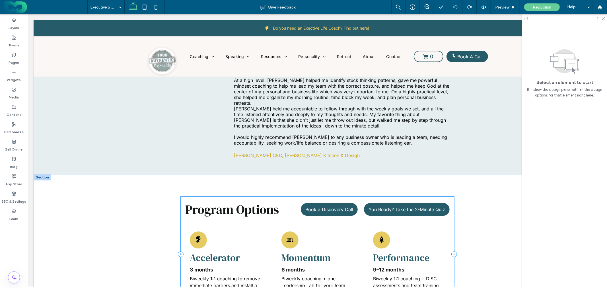
scroll to position [1258, 0]
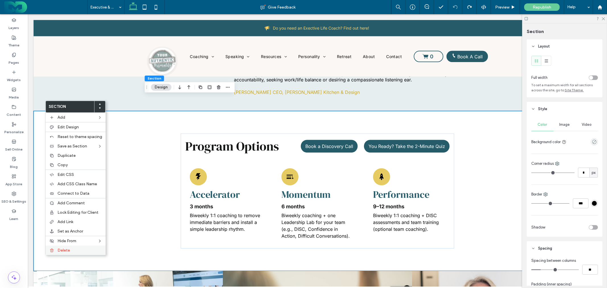
click at [73, 245] on div "Delete" at bounding box center [76, 249] width 60 height 9
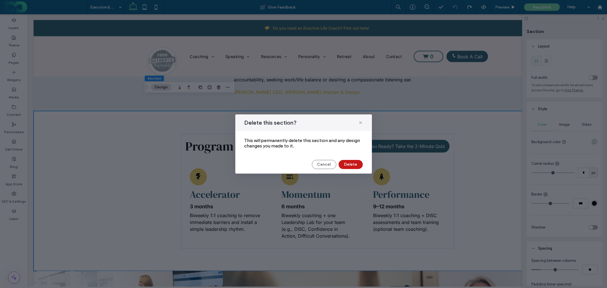
click at [347, 163] on button "Delete" at bounding box center [350, 164] width 24 height 9
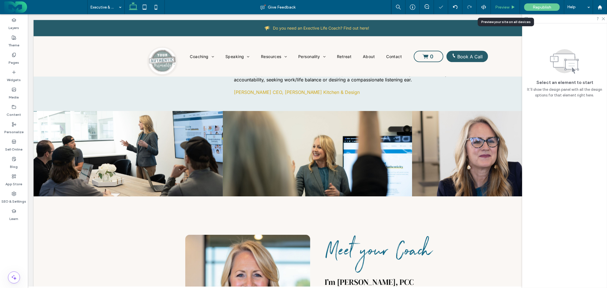
drag, startPoint x: 503, startPoint y: 9, endPoint x: 156, endPoint y: 50, distance: 349.7
click at [503, 9] on span "Preview" at bounding box center [502, 7] width 14 height 5
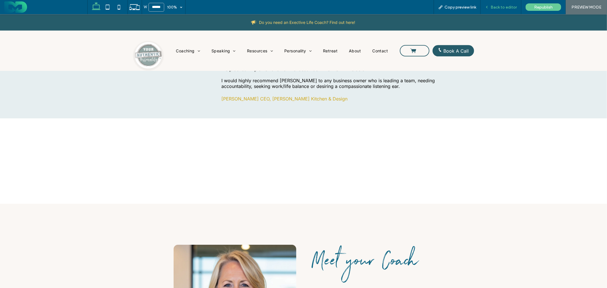
click at [508, 8] on span "Back to editor" at bounding box center [503, 7] width 26 height 5
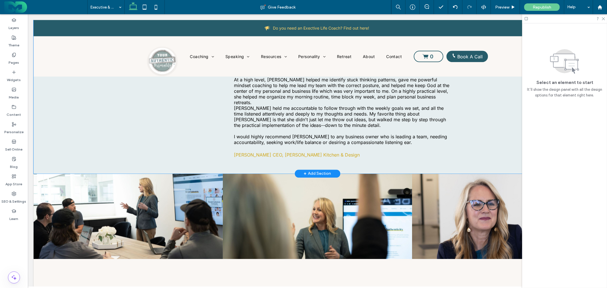
scroll to position [1195, 0]
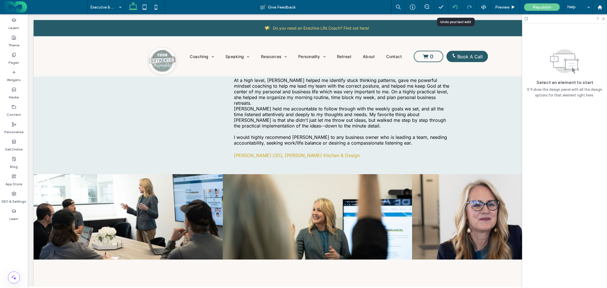
click at [455, 7] on icon at bounding box center [455, 7] width 5 height 5
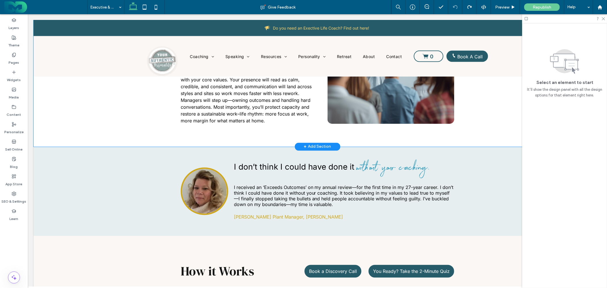
scroll to position [663, 0]
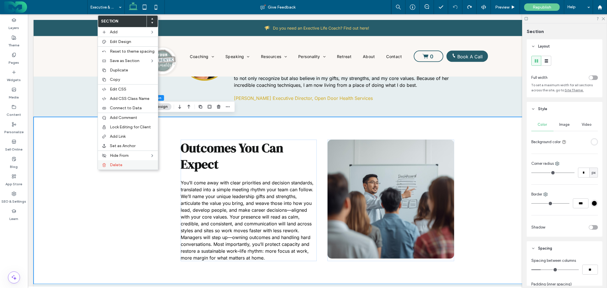
click at [123, 164] on label "Delete" at bounding box center [132, 164] width 45 height 5
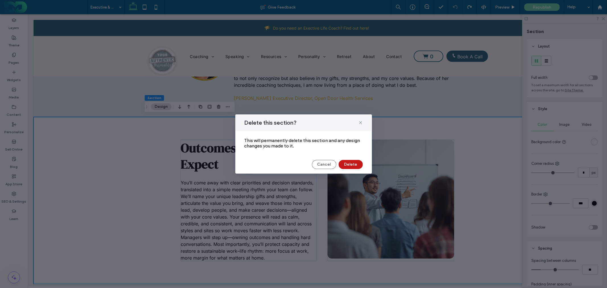
click at [351, 163] on button "Delete" at bounding box center [350, 164] width 24 height 9
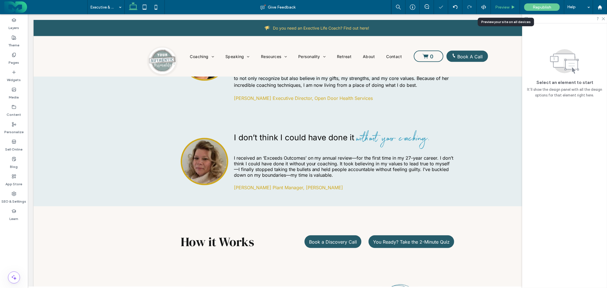
click at [499, 8] on span "Preview" at bounding box center [502, 7] width 14 height 5
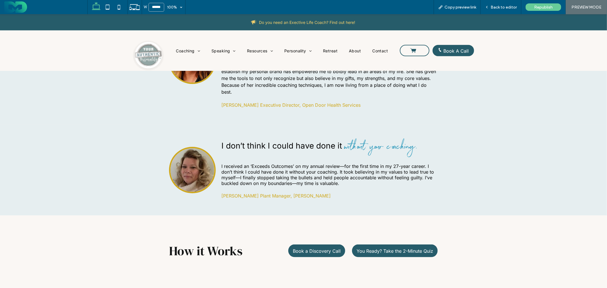
scroll to position [659, 0]
click at [503, 9] on span "Back to editor" at bounding box center [503, 7] width 26 height 5
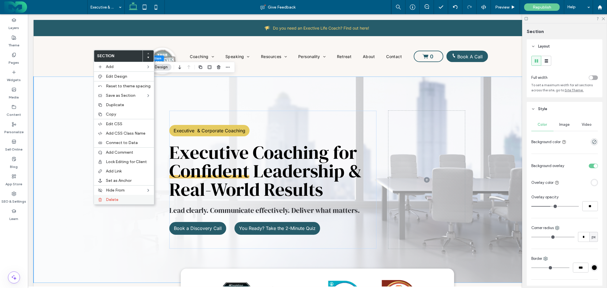
click at [114, 197] on span "Delete" at bounding box center [112, 199] width 13 height 5
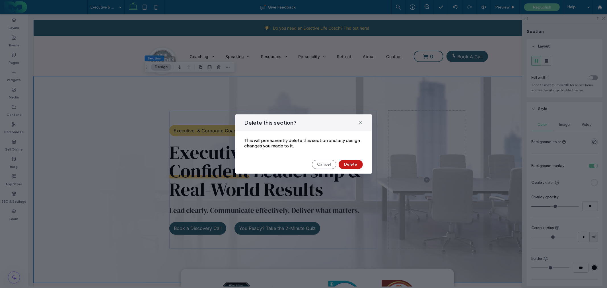
click at [352, 164] on button "Delete" at bounding box center [350, 164] width 24 height 9
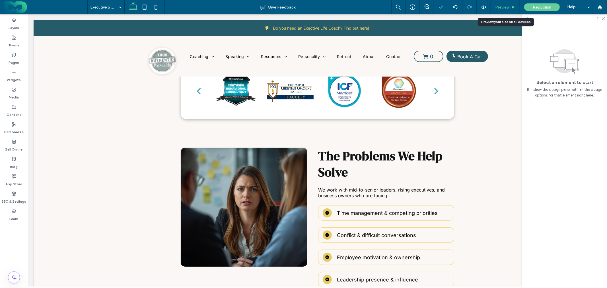
drag, startPoint x: 497, startPoint y: 5, endPoint x: 257, endPoint y: 72, distance: 249.8
click at [497, 5] on span "Preview" at bounding box center [502, 7] width 14 height 5
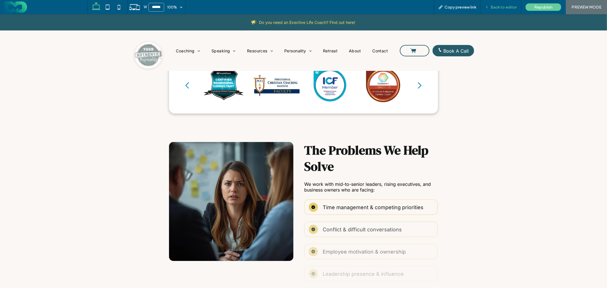
click at [501, 6] on span "Back to editor" at bounding box center [503, 7] width 26 height 5
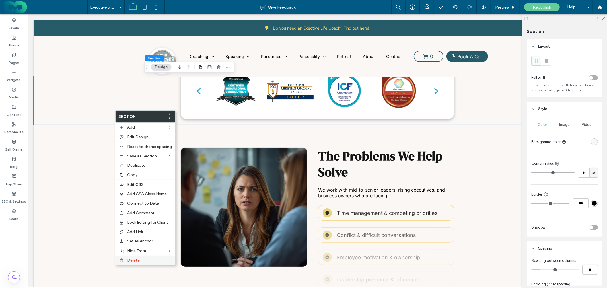
click at [137, 259] on span "Delete" at bounding box center [133, 260] width 13 height 5
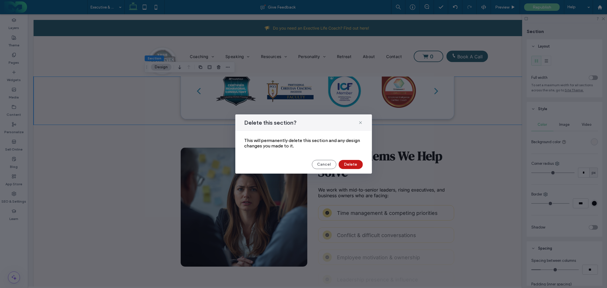
click at [348, 166] on button "Delete" at bounding box center [350, 164] width 24 height 9
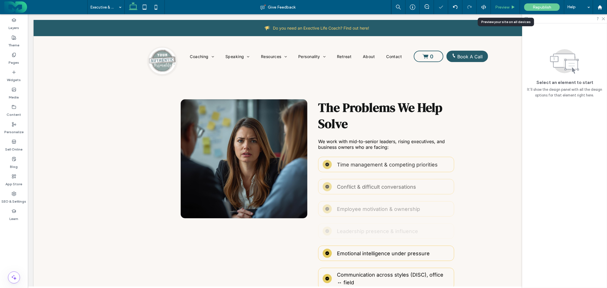
drag, startPoint x: 505, startPoint y: 6, endPoint x: 274, endPoint y: 75, distance: 241.4
click at [505, 6] on span "Preview" at bounding box center [502, 7] width 14 height 5
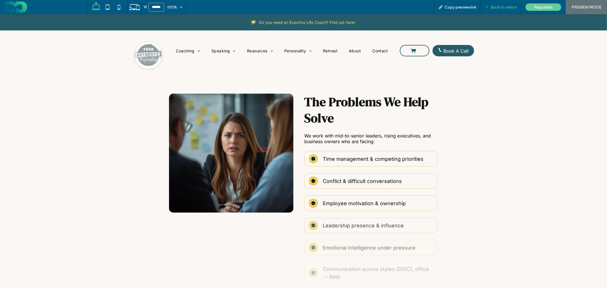
click at [501, 9] on span "Back to editor" at bounding box center [503, 7] width 26 height 5
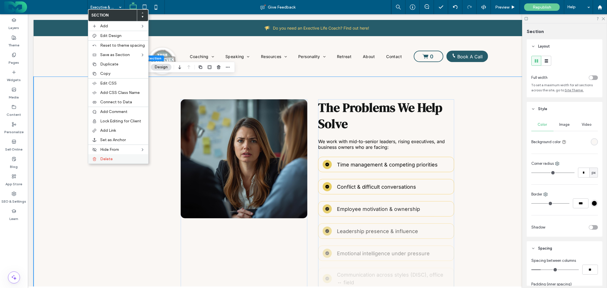
click at [115, 158] on label "Delete" at bounding box center [122, 158] width 45 height 5
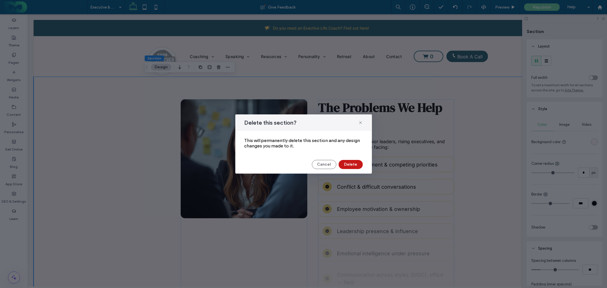
click at [351, 164] on button "Delete" at bounding box center [350, 164] width 24 height 9
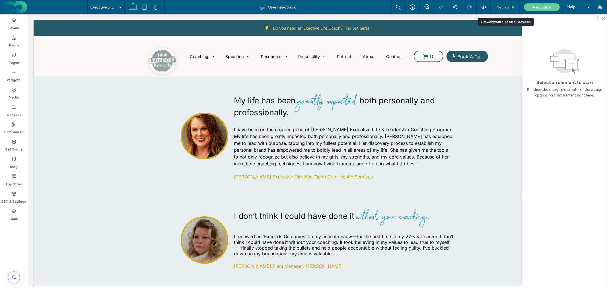
click at [508, 8] on div "Preview" at bounding box center [505, 7] width 29 height 5
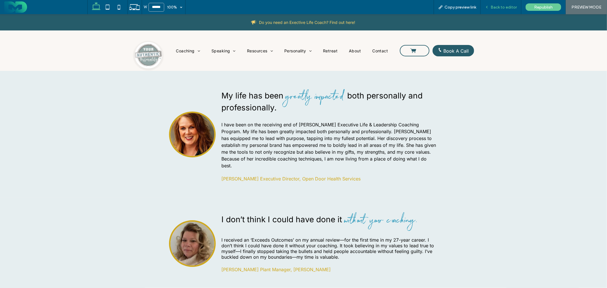
click at [508, 10] on div "Back to editor" at bounding box center [500, 7] width 41 height 14
click at [499, 7] on span "Back to editor" at bounding box center [503, 7] width 26 height 5
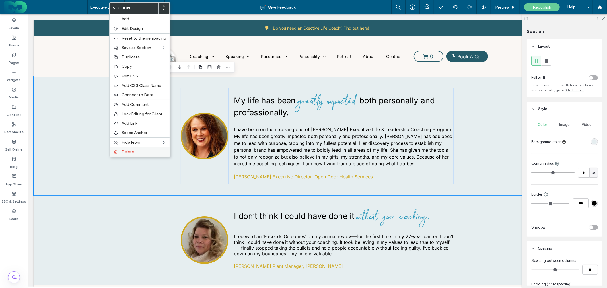
click at [136, 150] on label "Delete" at bounding box center [143, 151] width 45 height 5
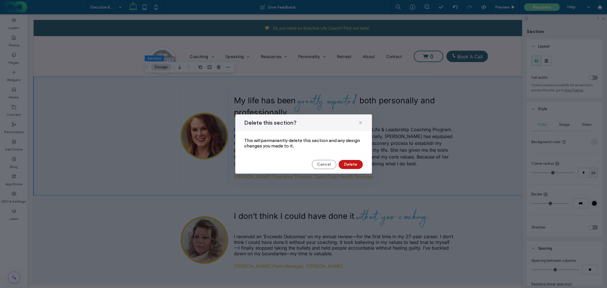
click at [350, 163] on button "Delete" at bounding box center [350, 164] width 24 height 9
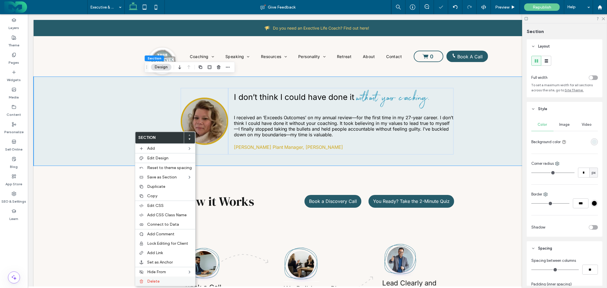
click at [161, 280] on label "Delete" at bounding box center [169, 281] width 45 height 5
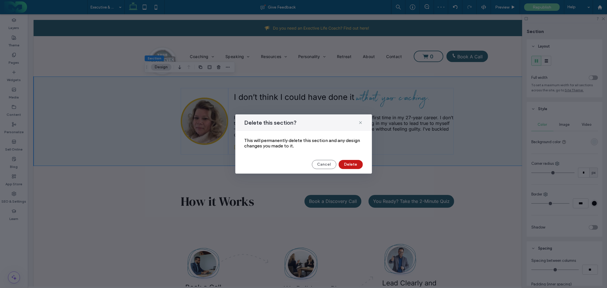
click at [349, 163] on button "Delete" at bounding box center [350, 164] width 24 height 9
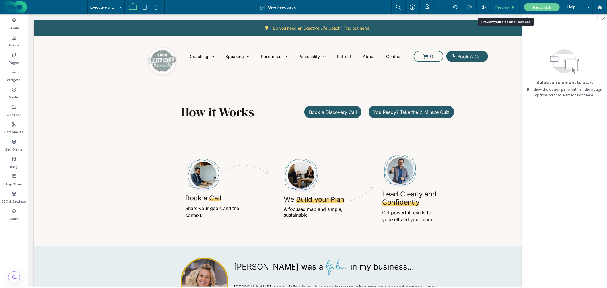
drag, startPoint x: 505, startPoint y: 5, endPoint x: 320, endPoint y: 49, distance: 190.2
click at [505, 5] on span "Preview" at bounding box center [502, 7] width 14 height 5
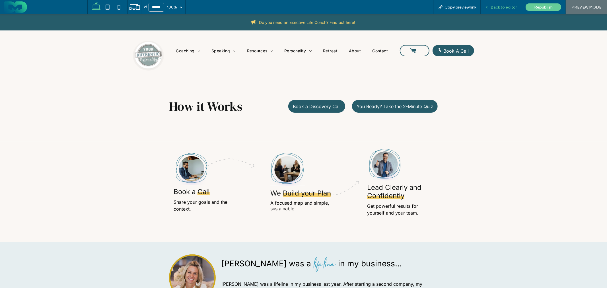
click at [509, 6] on span "Back to editor" at bounding box center [503, 7] width 26 height 5
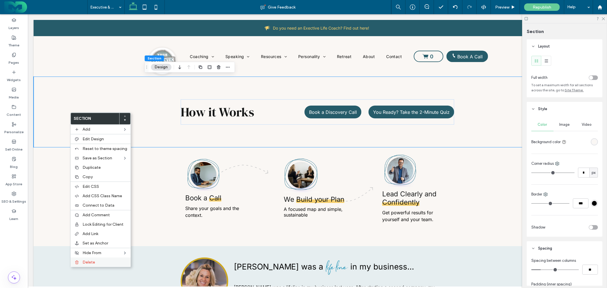
click at [101, 257] on div "Delete" at bounding box center [101, 261] width 60 height 9
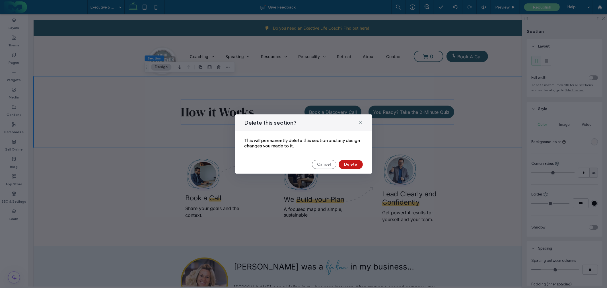
click at [348, 164] on button "Delete" at bounding box center [350, 164] width 24 height 9
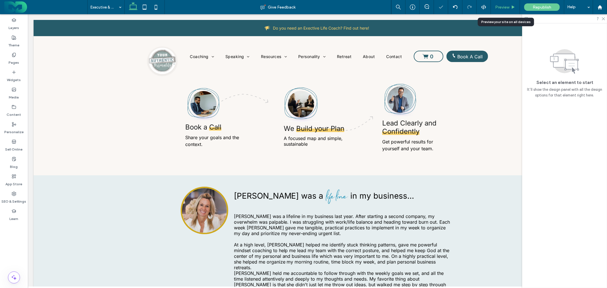
click at [503, 9] on div "Preview" at bounding box center [505, 7] width 29 height 14
click at [508, 8] on span "Preview" at bounding box center [502, 7] width 14 height 5
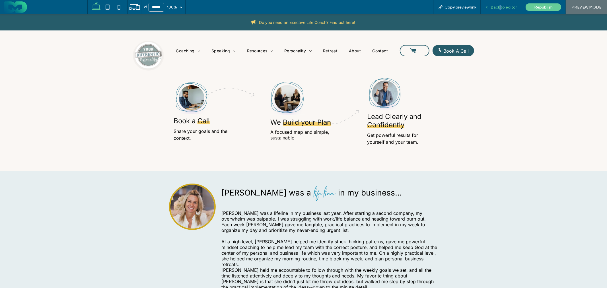
click at [501, 7] on span "Back to editor" at bounding box center [503, 7] width 26 height 5
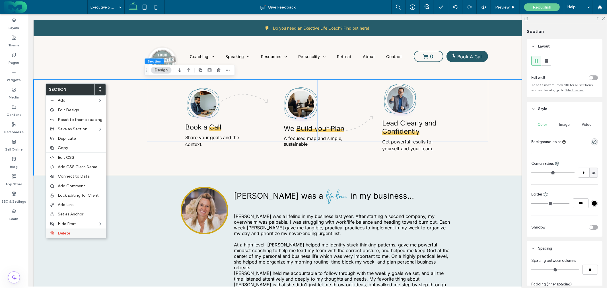
click at [69, 231] on span "Delete" at bounding box center [64, 233] width 13 height 5
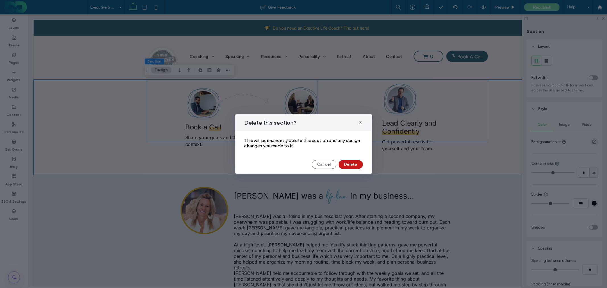
click at [345, 164] on button "Delete" at bounding box center [350, 164] width 24 height 9
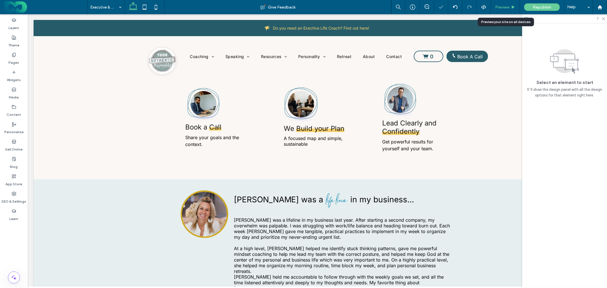
drag, startPoint x: 506, startPoint y: 6, endPoint x: 419, endPoint y: 40, distance: 93.9
click at [506, 6] on span "Preview" at bounding box center [502, 7] width 14 height 5
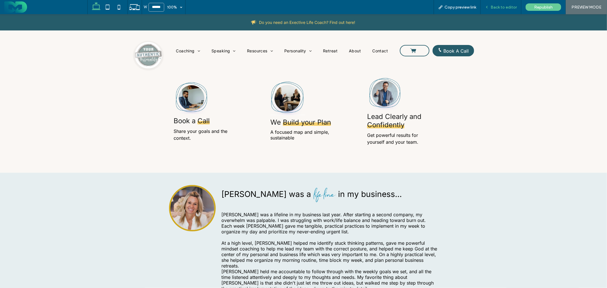
click at [510, 6] on span "Back to editor" at bounding box center [503, 7] width 26 height 5
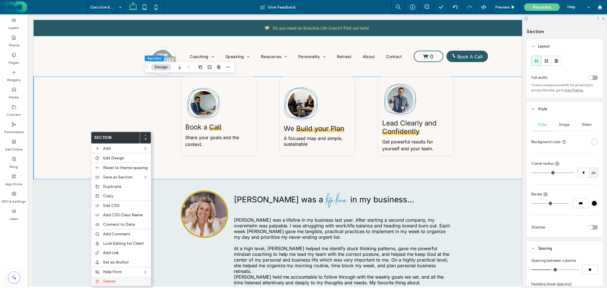
click at [112, 281] on span "Delete" at bounding box center [109, 281] width 13 height 5
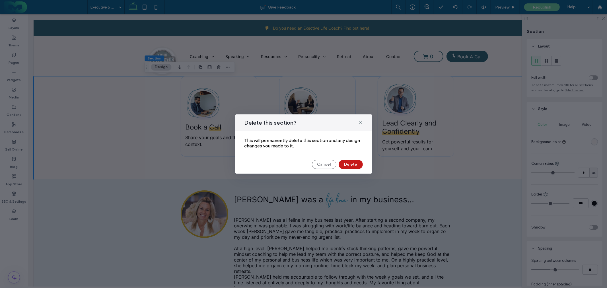
click at [352, 166] on button "Delete" at bounding box center [350, 164] width 24 height 9
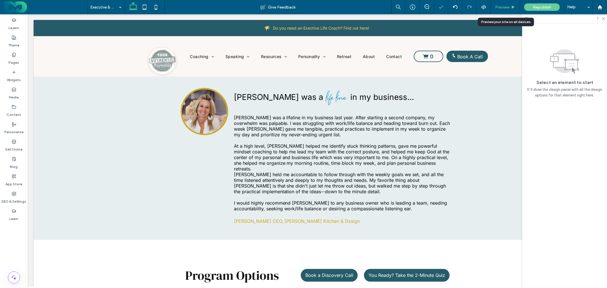
drag, startPoint x: 502, startPoint y: 5, endPoint x: 281, endPoint y: 98, distance: 239.9
click at [502, 5] on span "Preview" at bounding box center [502, 7] width 14 height 5
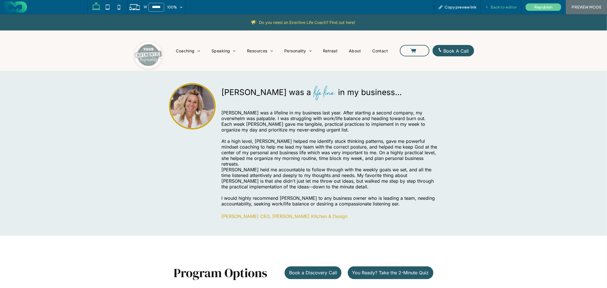
click at [505, 10] on div "Back to editor" at bounding box center [500, 7] width 41 height 14
click at [501, 6] on span "Back to editor" at bounding box center [503, 7] width 26 height 5
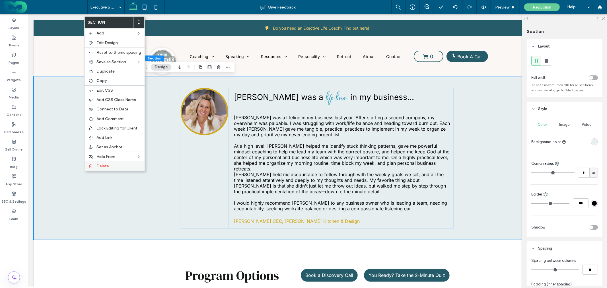
click at [113, 164] on label "Delete" at bounding box center [118, 166] width 45 height 5
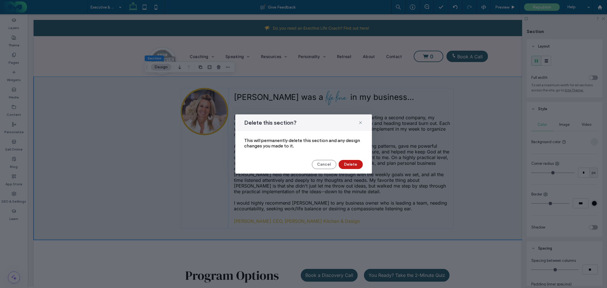
click at [346, 165] on button "Delete" at bounding box center [350, 164] width 24 height 9
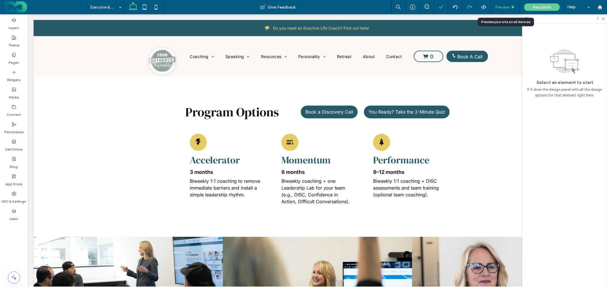
drag, startPoint x: 501, startPoint y: 7, endPoint x: 402, endPoint y: 32, distance: 102.7
click at [501, 7] on span "Preview" at bounding box center [502, 7] width 14 height 5
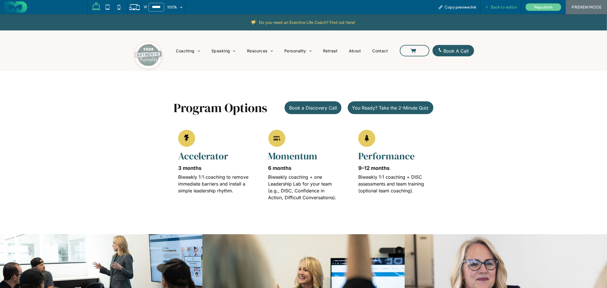
click at [502, 7] on span "Back to editor" at bounding box center [503, 7] width 26 height 5
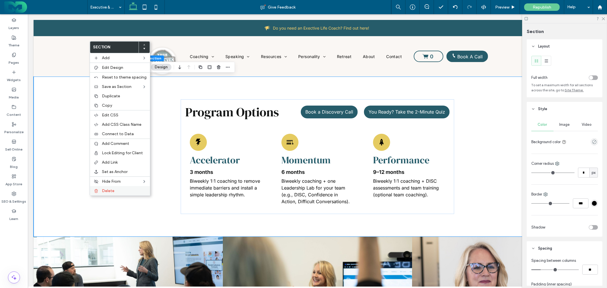
click at [119, 188] on label "Delete" at bounding box center [124, 190] width 45 height 5
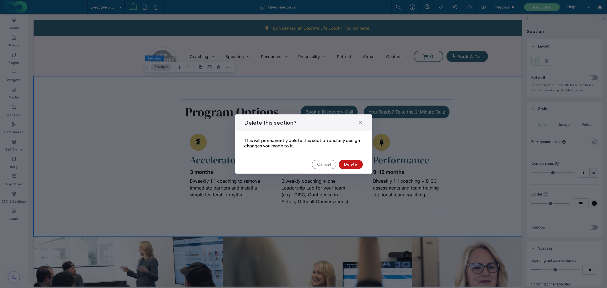
click at [357, 166] on button "Delete" at bounding box center [350, 164] width 24 height 9
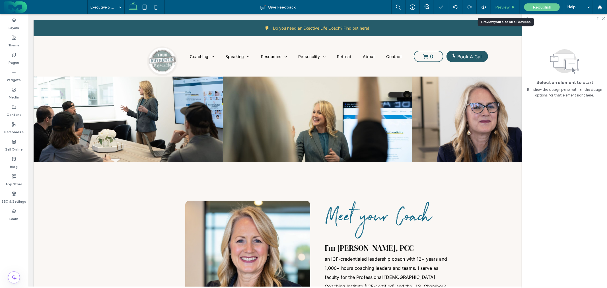
click at [508, 8] on span "Preview" at bounding box center [502, 7] width 14 height 5
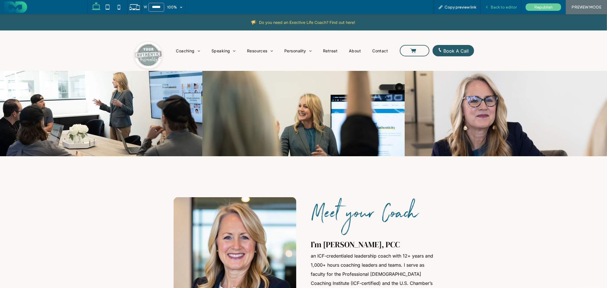
click at [504, 5] on span "Back to editor" at bounding box center [503, 7] width 26 height 5
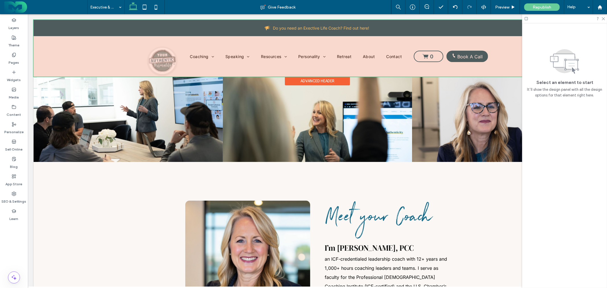
click at [196, 58] on div at bounding box center [316, 48] width 567 height 57
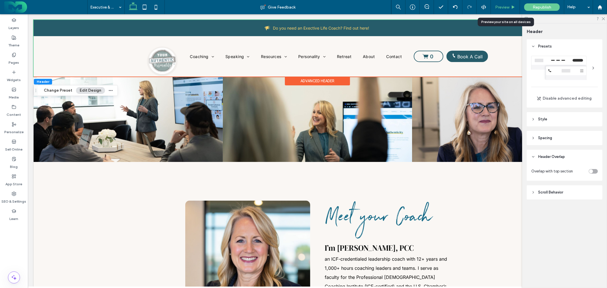
click at [508, 7] on span "Preview" at bounding box center [502, 7] width 14 height 5
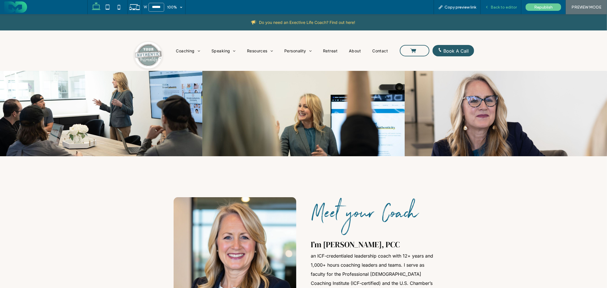
click at [499, 8] on span "Back to editor" at bounding box center [503, 7] width 26 height 5
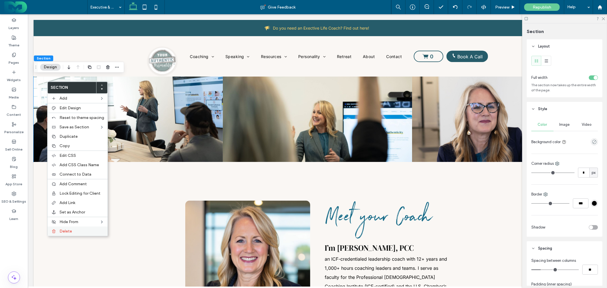
click at [71, 229] on span "Delete" at bounding box center [65, 231] width 13 height 5
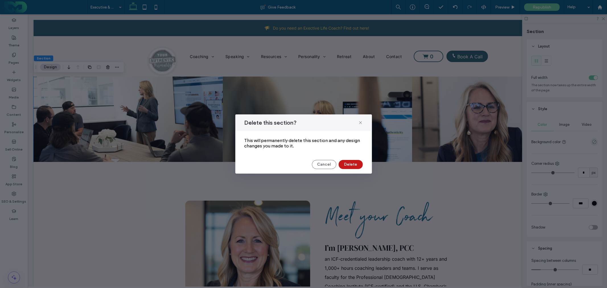
click at [351, 164] on button "Delete" at bounding box center [350, 164] width 24 height 9
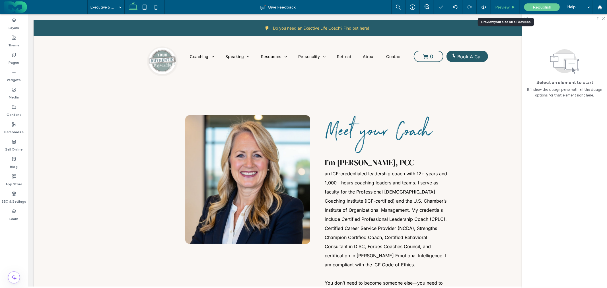
click at [505, 4] on div "Preview" at bounding box center [505, 7] width 29 height 14
drag, startPoint x: 507, startPoint y: 6, endPoint x: 317, endPoint y: 96, distance: 210.1
click at [507, 6] on span "Preview" at bounding box center [502, 7] width 14 height 5
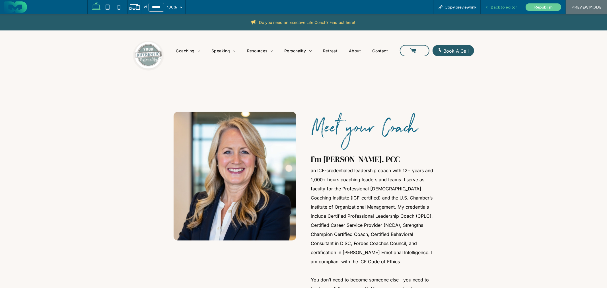
click at [495, 6] on span "Back to editor" at bounding box center [503, 7] width 26 height 5
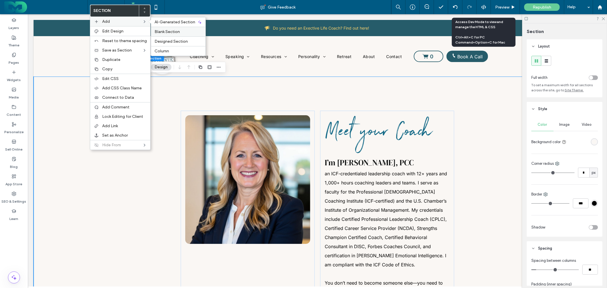
click at [172, 34] on div "Blank Section" at bounding box center [178, 32] width 54 height 10
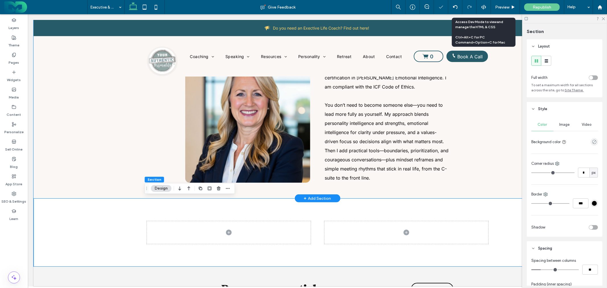
scroll to position [167, 0]
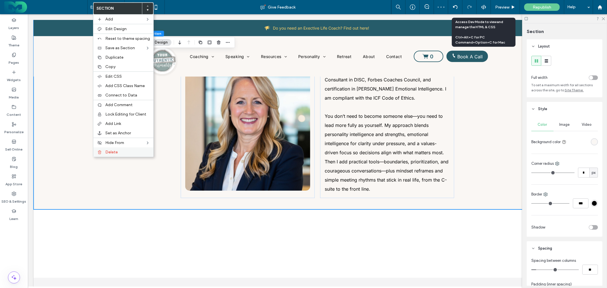
click at [125, 151] on label "Delete" at bounding box center [127, 152] width 45 height 5
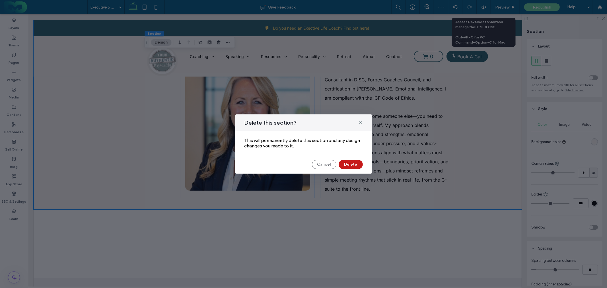
click at [353, 165] on button "Delete" at bounding box center [350, 164] width 24 height 9
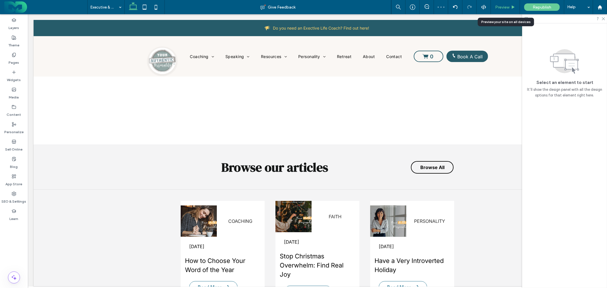
click at [506, 10] on div "Preview" at bounding box center [505, 7] width 29 height 14
drag, startPoint x: 505, startPoint y: 5, endPoint x: 462, endPoint y: 7, distance: 43.3
click at [505, 5] on span "Preview" at bounding box center [502, 7] width 14 height 5
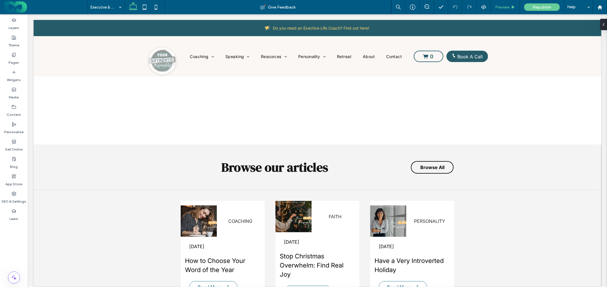
click at [504, 11] on div "Preview" at bounding box center [505, 7] width 29 height 14
click at [502, 5] on span "Preview" at bounding box center [502, 7] width 14 height 5
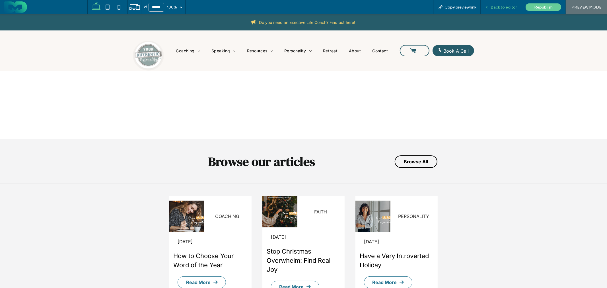
click at [495, 5] on span "Back to editor" at bounding box center [503, 7] width 26 height 5
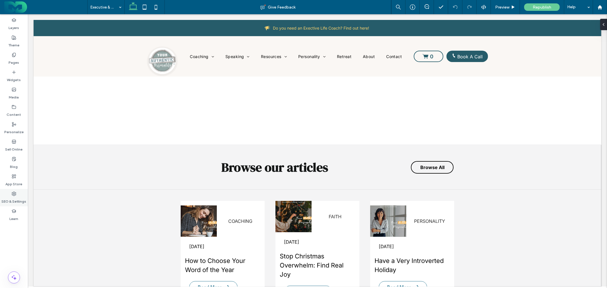
click at [14, 193] on icon at bounding box center [14, 193] width 5 height 5
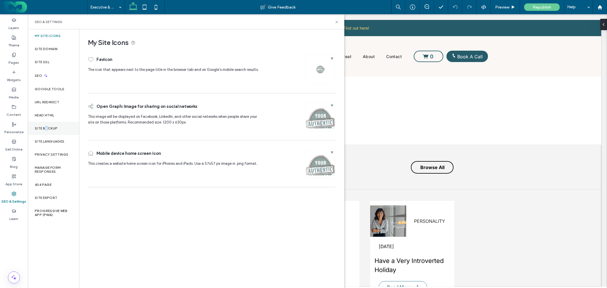
click at [46, 125] on div "Site Backup" at bounding box center [53, 128] width 51 height 13
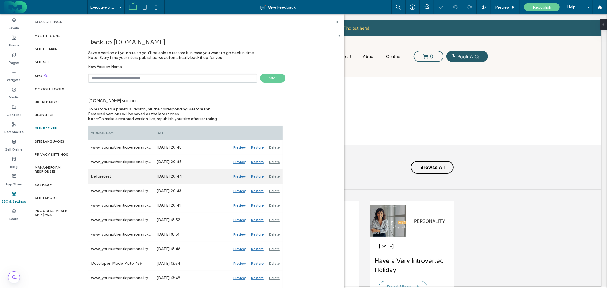
click at [257, 176] on div "Restore" at bounding box center [257, 176] width 18 height 14
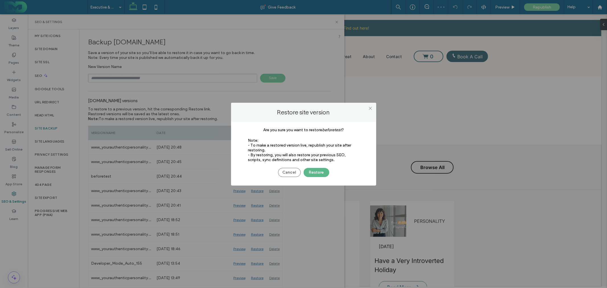
click at [321, 171] on button "Restore" at bounding box center [316, 172] width 26 height 9
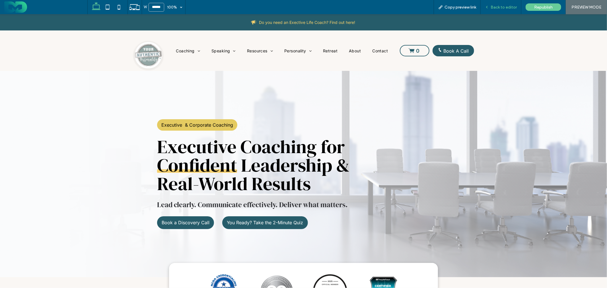
click at [494, 7] on span "Back to editor" at bounding box center [503, 7] width 26 height 5
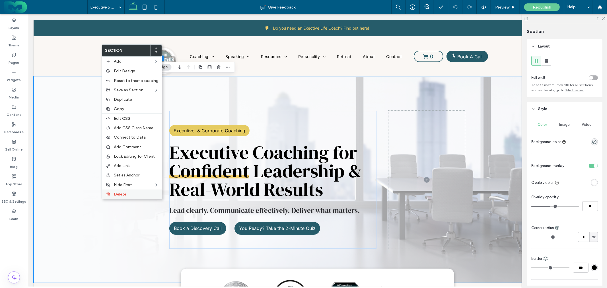
click at [125, 192] on span "Delete" at bounding box center [120, 194] width 13 height 5
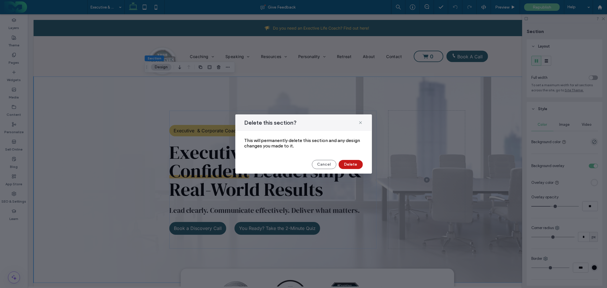
click at [354, 167] on button "Delete" at bounding box center [350, 164] width 24 height 9
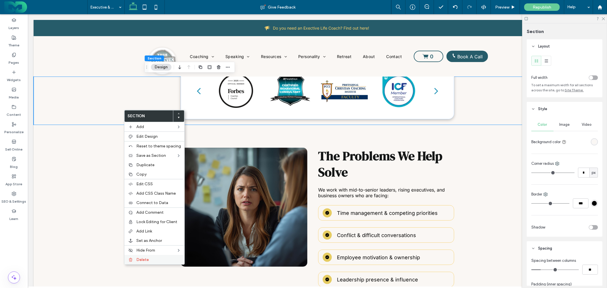
click at [158, 257] on label "Delete" at bounding box center [158, 259] width 45 height 5
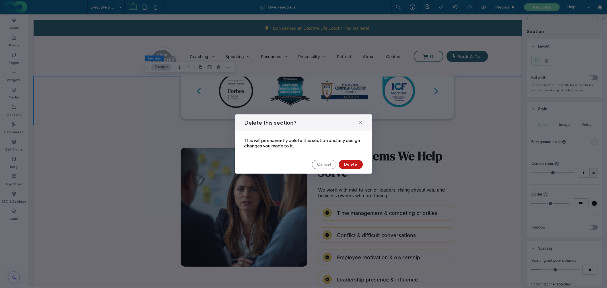
click at [350, 166] on button "Delete" at bounding box center [350, 164] width 24 height 9
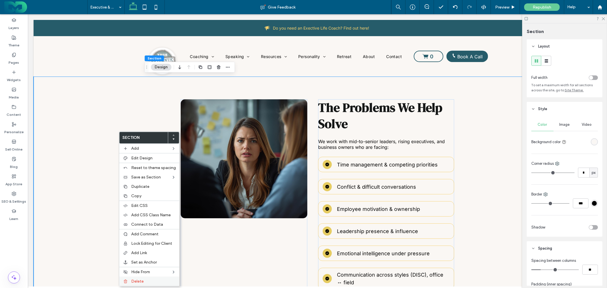
click at [138, 280] on span "Delete" at bounding box center [137, 281] width 13 height 5
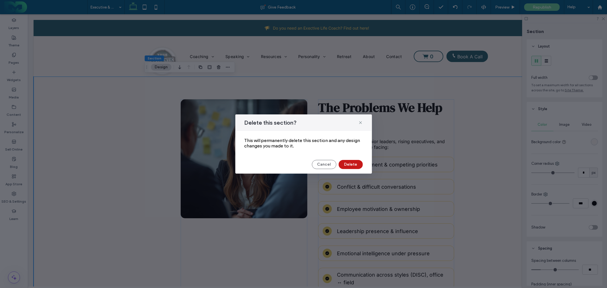
click at [346, 162] on button "Delete" at bounding box center [350, 164] width 24 height 9
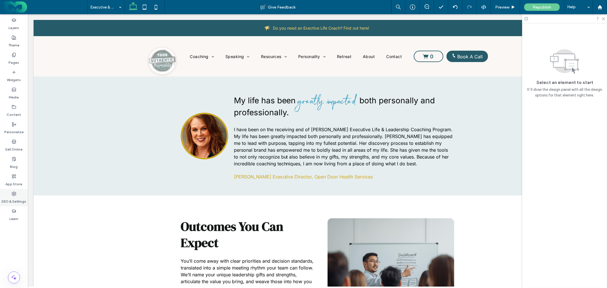
click at [14, 195] on use at bounding box center [14, 194] width 4 height 4
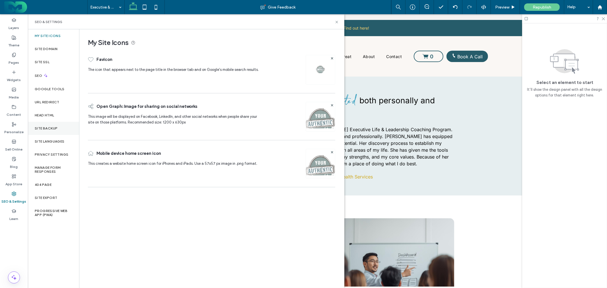
click at [50, 127] on label "Site Backup" at bounding box center [46, 128] width 23 height 4
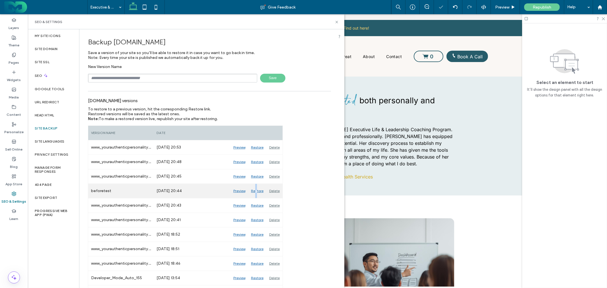
click at [256, 191] on div "Restore" at bounding box center [257, 191] width 18 height 14
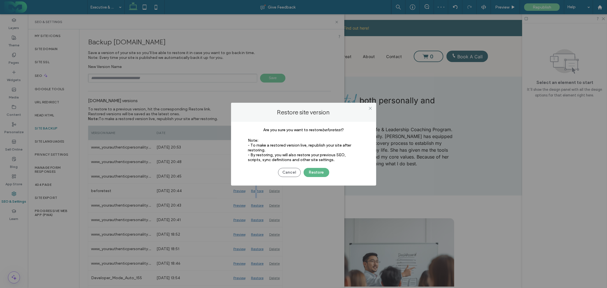
click at [317, 172] on button "Restore" at bounding box center [316, 172] width 26 height 9
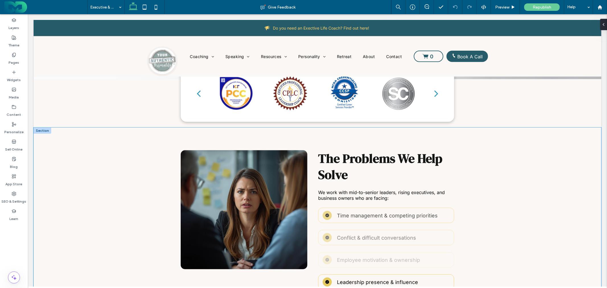
scroll to position [189, 0]
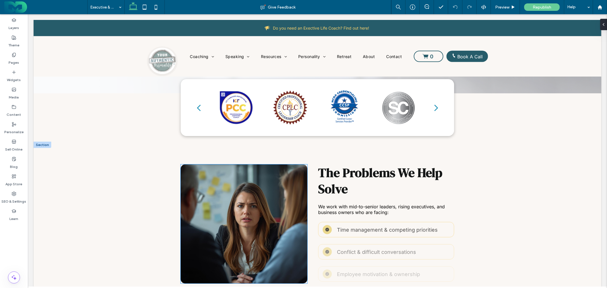
click at [276, 183] on div at bounding box center [243, 227] width 127 height 92
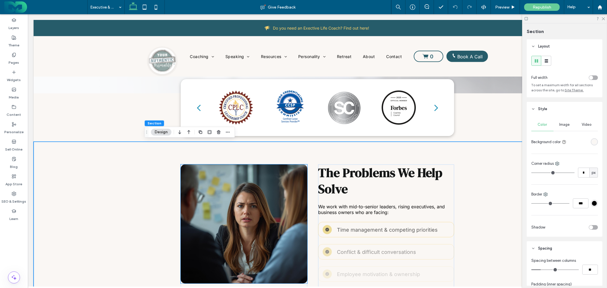
click at [278, 191] on div at bounding box center [243, 227] width 127 height 92
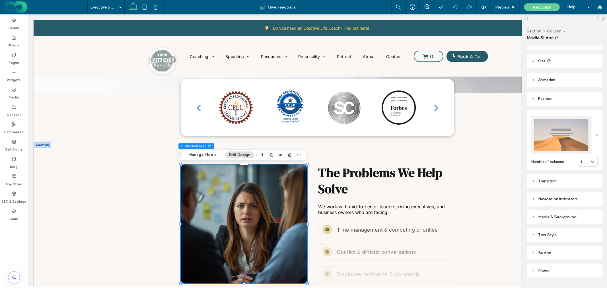
scroll to position [40, 0]
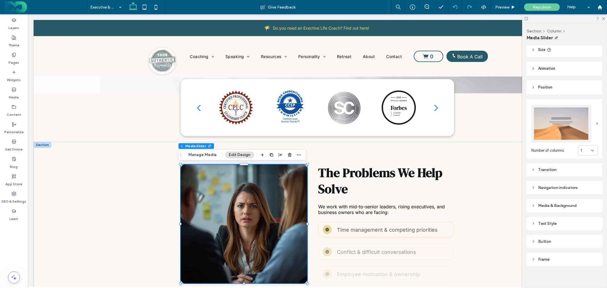
click at [563, 79] on div "Alignment Spacing Padding (inner spacing) 0px 0% 0px 0% * px 0px * px 0px Size …" at bounding box center [565, 166] width 79 height 240
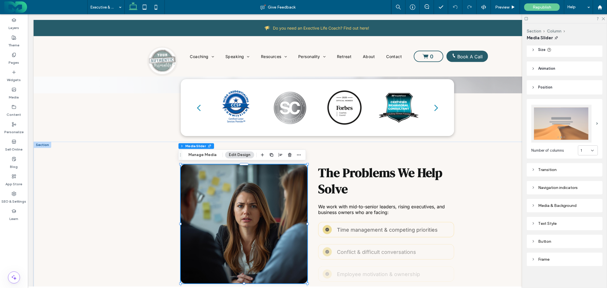
click at [566, 69] on header "Animation" at bounding box center [564, 68] width 76 height 14
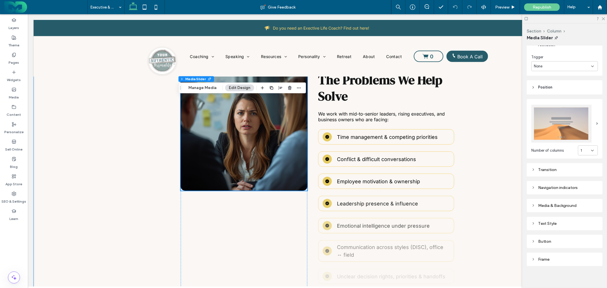
scroll to position [284, 0]
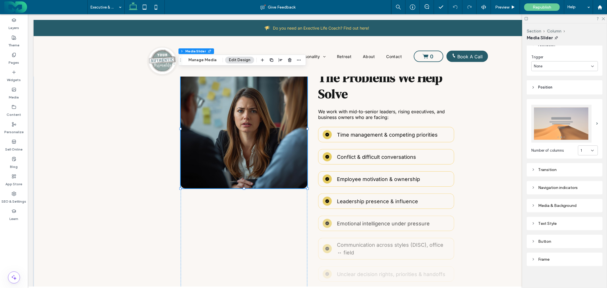
click at [564, 255] on div "Frame" at bounding box center [564, 259] width 67 height 8
click at [562, 221] on div "Text Style" at bounding box center [564, 223] width 67 height 5
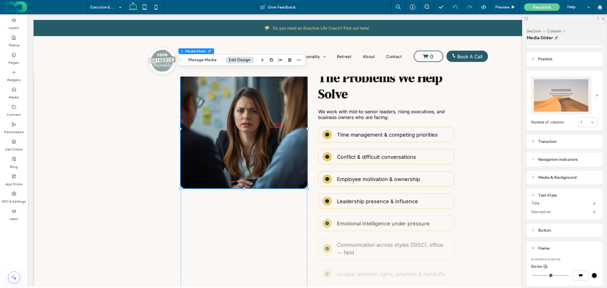
scroll to position [96, 0]
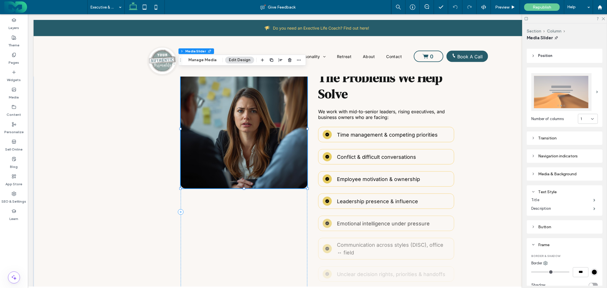
click at [278, 153] on div at bounding box center [243, 132] width 127 height 92
click at [291, 225] on div "a a a a" at bounding box center [243, 211] width 127 height 285
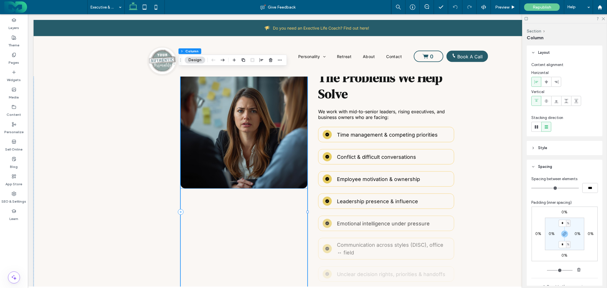
click at [282, 148] on div at bounding box center [243, 132] width 127 height 92
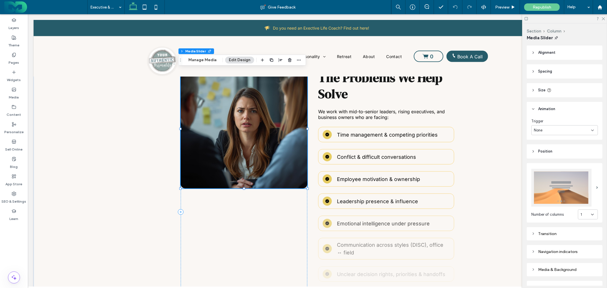
click at [282, 148] on div at bounding box center [243, 128] width 127 height 119
click at [282, 148] on div at bounding box center [243, 132] width 127 height 92
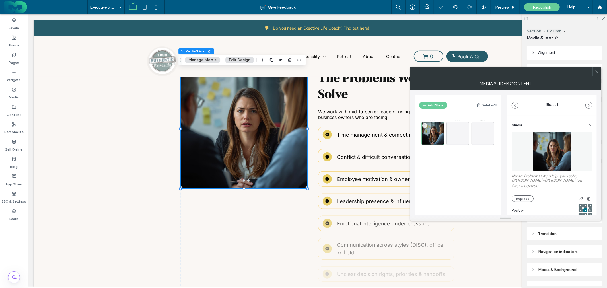
click at [598, 72] on icon at bounding box center [596, 72] width 4 height 4
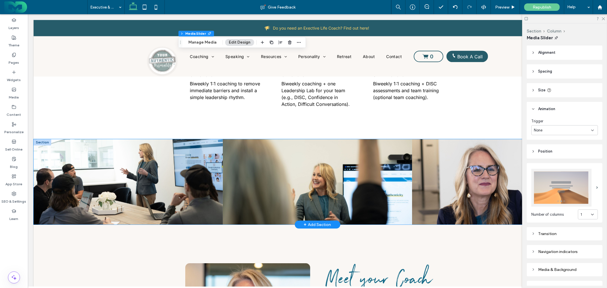
scroll to position [1517, 0]
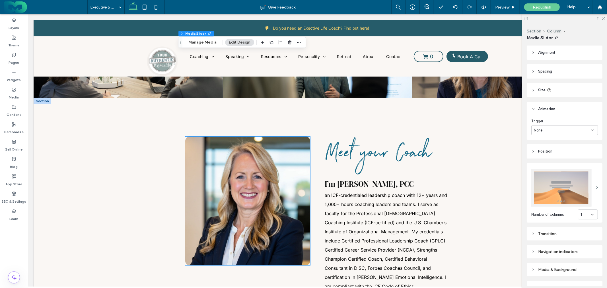
click at [272, 174] on img at bounding box center [247, 200] width 125 height 129
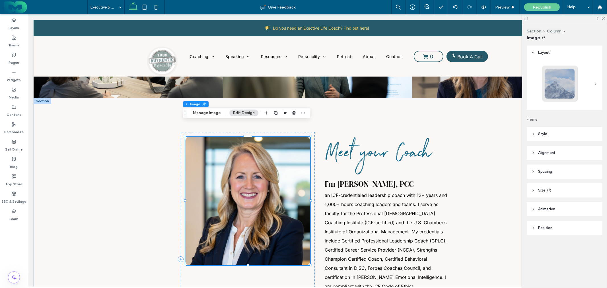
type input "**"
click at [272, 174] on img at bounding box center [247, 200] width 125 height 129
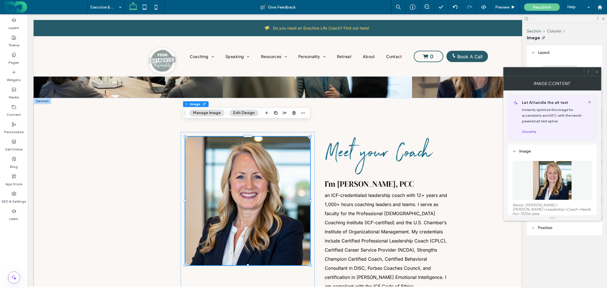
click at [597, 71] on icon at bounding box center [596, 72] width 4 height 4
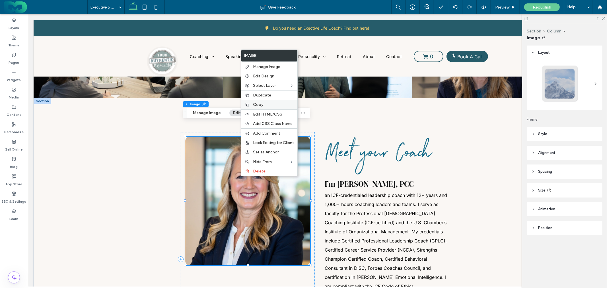
click at [259, 104] on span "Copy" at bounding box center [258, 104] width 10 height 5
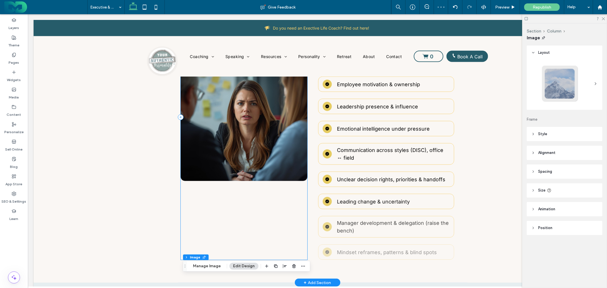
scroll to position [284, 0]
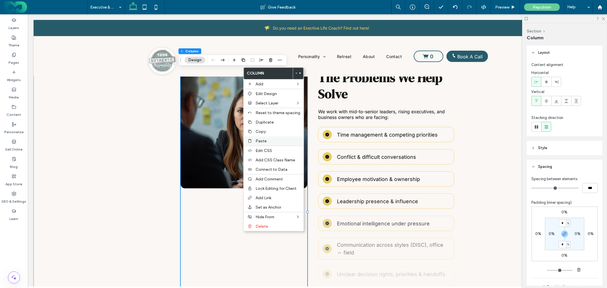
click at [262, 138] on span "Paste" at bounding box center [260, 140] width 11 height 5
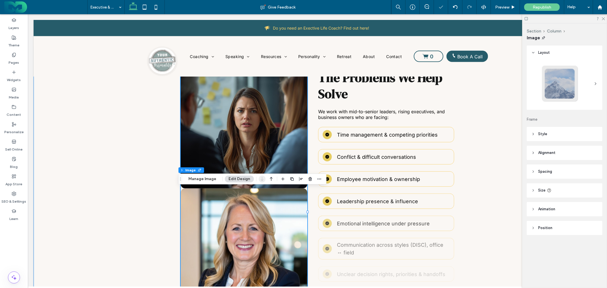
type input "**"
click at [257, 138] on div at bounding box center [243, 132] width 127 height 92
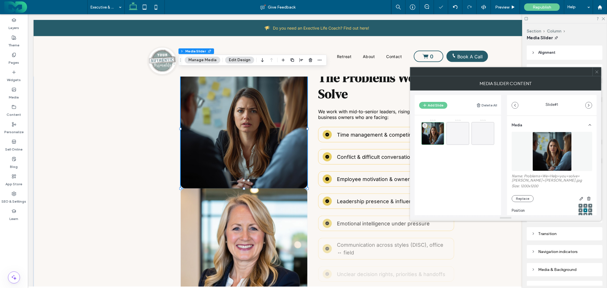
click at [525, 181] on label "Name: Problems+We+Help+you+solve+Dale+Wilsher.jpg" at bounding box center [551, 179] width 80 height 10
copy label "Problems"
click at [595, 70] on icon at bounding box center [596, 72] width 4 height 4
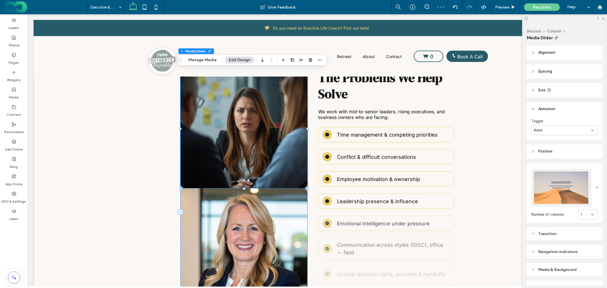
click at [254, 225] on img at bounding box center [243, 252] width 127 height 129
click at [254, 225] on div at bounding box center [243, 252] width 127 height 129
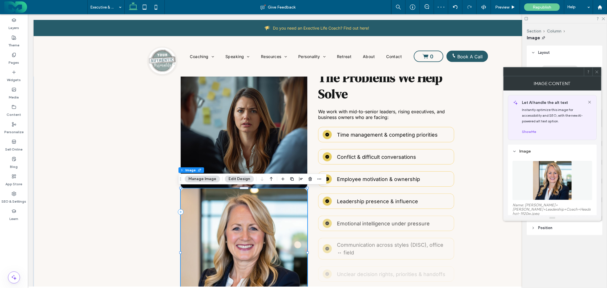
type input "**"
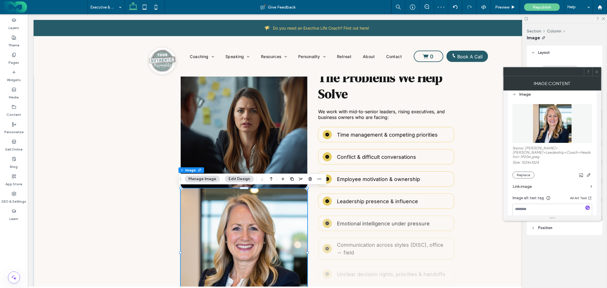
scroll to position [63, 0]
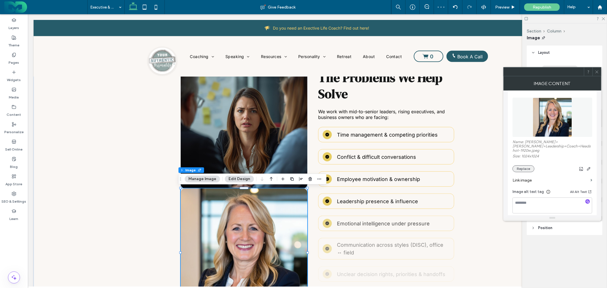
click at [524, 170] on button "Replace" at bounding box center [523, 168] width 22 height 7
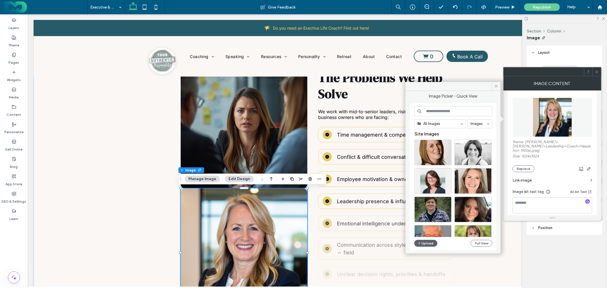
click at [438, 110] on input at bounding box center [453, 111] width 78 height 10
paste input "********"
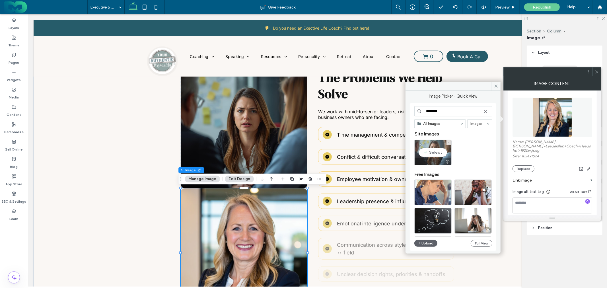
type input "********"
click at [435, 150] on div "Select" at bounding box center [432, 153] width 37 height 26
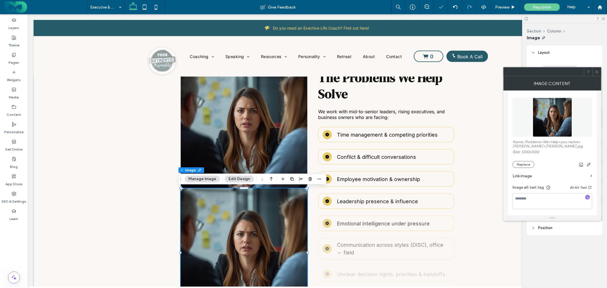
click at [597, 70] on icon at bounding box center [596, 72] width 4 height 4
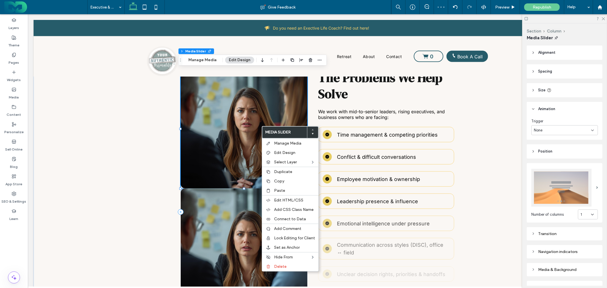
click at [247, 141] on div at bounding box center [243, 132] width 127 height 92
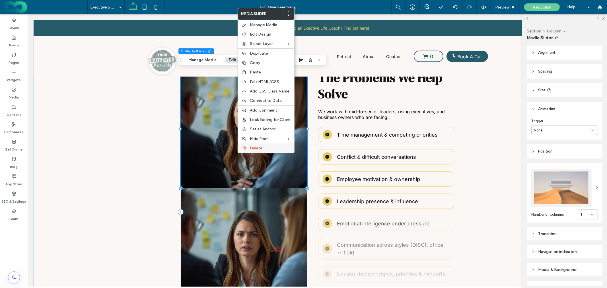
click at [266, 146] on label "Delete" at bounding box center [270, 148] width 41 height 5
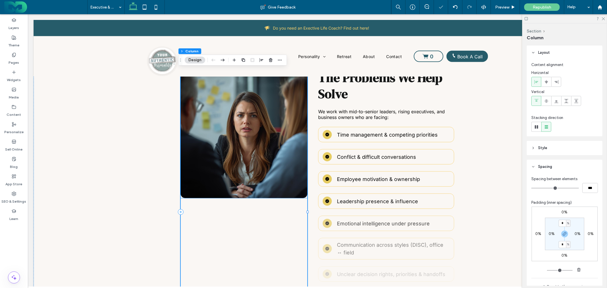
click at [265, 151] on img at bounding box center [243, 133] width 127 height 129
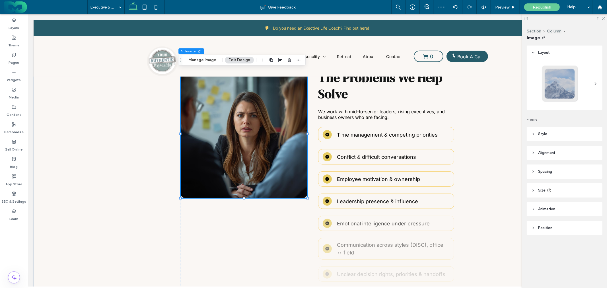
click at [558, 228] on header "Position" at bounding box center [564, 228] width 76 height 14
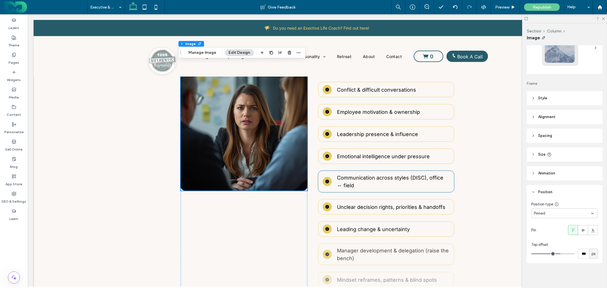
scroll to position [316, 0]
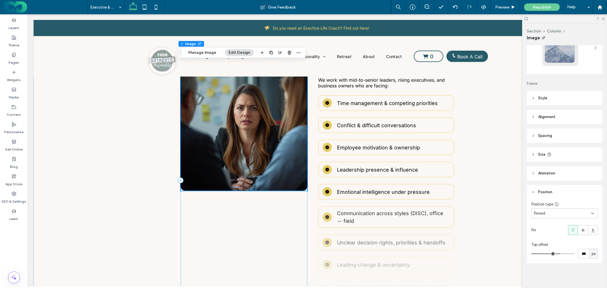
click at [258, 149] on img at bounding box center [243, 126] width 127 height 129
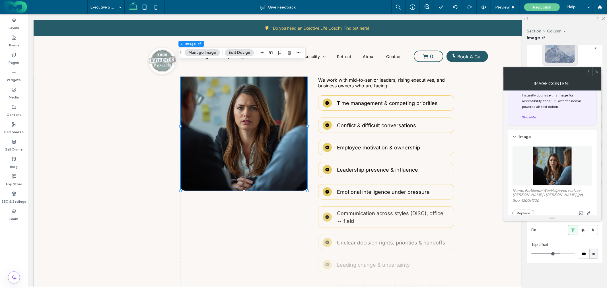
scroll to position [32, 0]
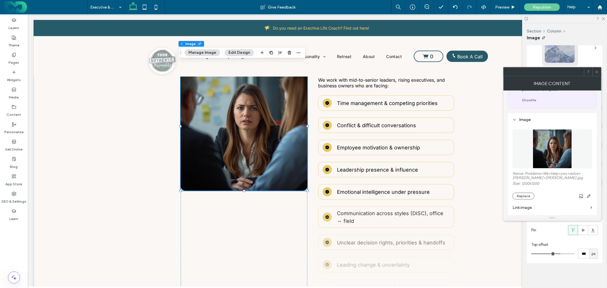
drag, startPoint x: 595, startPoint y: 72, endPoint x: 588, endPoint y: 73, distance: 6.9
click at [595, 72] on icon at bounding box center [596, 72] width 4 height 4
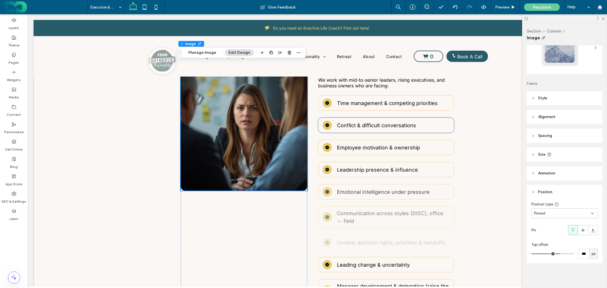
scroll to position [95, 0]
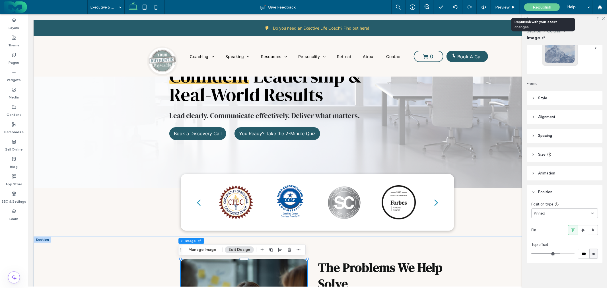
click at [541, 7] on span "Republish" at bounding box center [541, 7] width 18 height 5
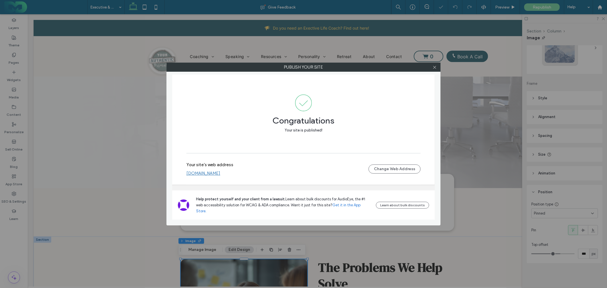
drag, startPoint x: 243, startPoint y: 178, endPoint x: 249, endPoint y: 174, distance: 7.1
click at [220, 176] on link "[DOMAIN_NAME]" at bounding box center [203, 173] width 34 height 5
click at [437, 66] on div at bounding box center [434, 67] width 9 height 9
click at [434, 66] on icon at bounding box center [434, 67] width 4 height 4
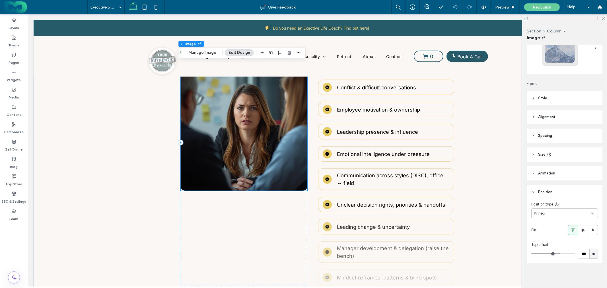
scroll to position [284, 0]
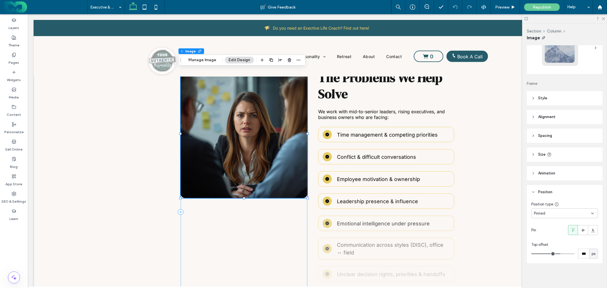
click at [257, 143] on img at bounding box center [243, 133] width 127 height 129
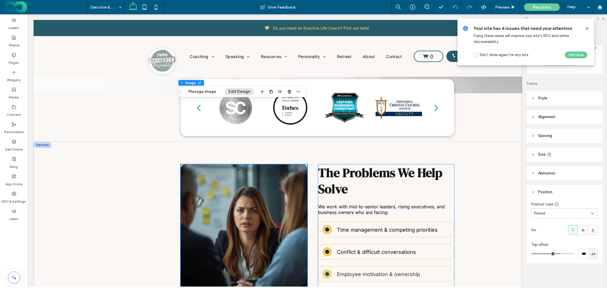
scroll to position [253, 0]
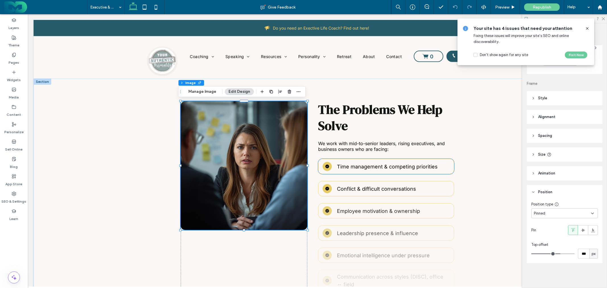
click at [435, 159] on div "Time management & competing priorities" at bounding box center [386, 165] width 136 height 15
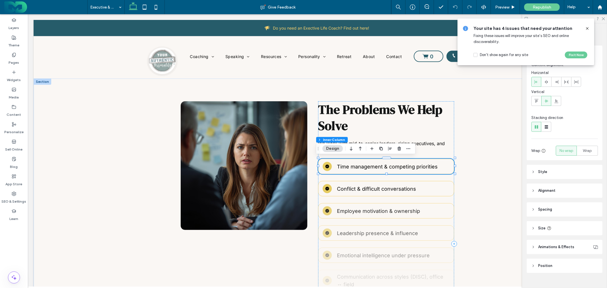
type input "**"
type input "***"
click at [435, 159] on div "Time management & competing priorities" at bounding box center [386, 165] width 136 height 15
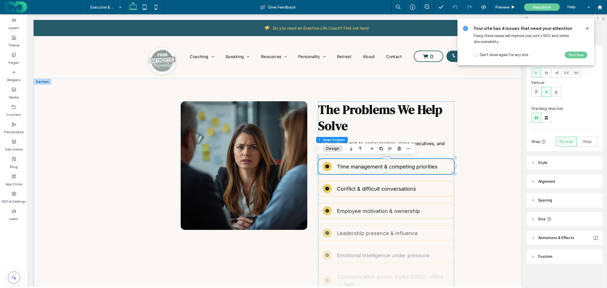
scroll to position [10, 0]
click at [559, 233] on header "Animations & Effects" at bounding box center [564, 237] width 76 height 14
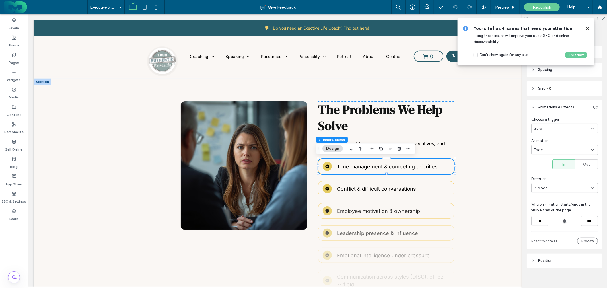
scroll to position [144, 0]
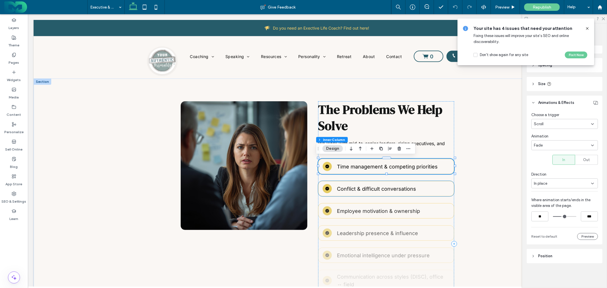
click at [438, 183] on div "Conflict & difficult conversations" at bounding box center [386, 188] width 136 height 15
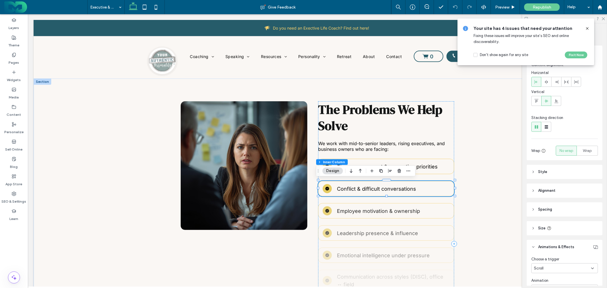
type input "**"
type input "***"
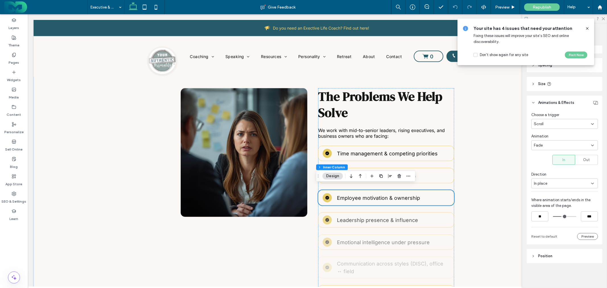
scroll to position [253, 0]
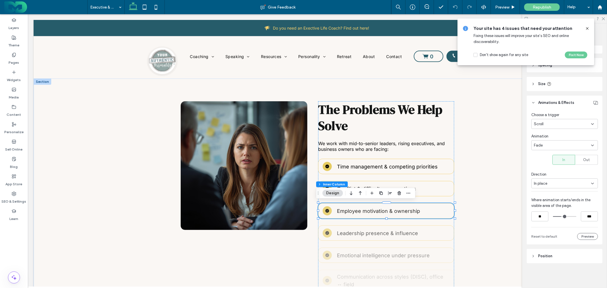
click at [588, 28] on icon at bounding box center [587, 28] width 5 height 5
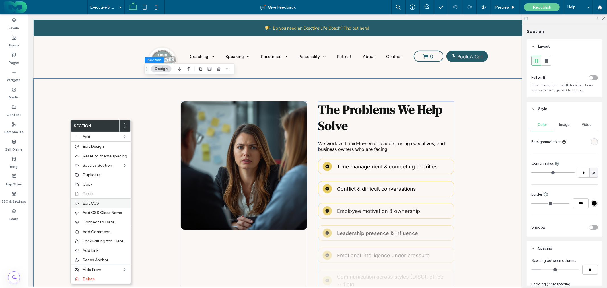
click at [98, 201] on span "Edit CSS" at bounding box center [90, 203] width 16 height 5
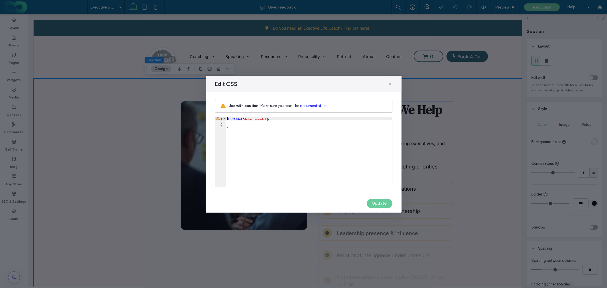
click at [389, 82] on icon at bounding box center [390, 84] width 5 height 5
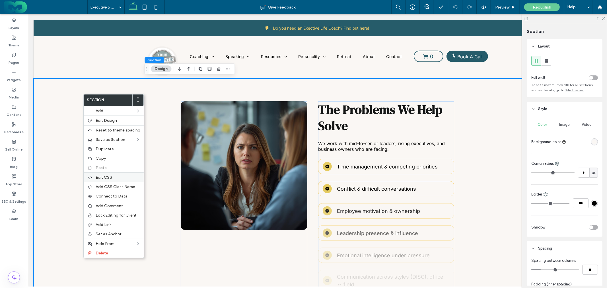
click at [118, 176] on label "Edit CSS" at bounding box center [118, 177] width 45 height 5
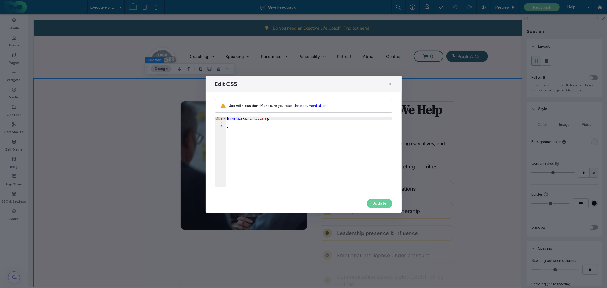
click at [390, 82] on icon at bounding box center [390, 84] width 5 height 5
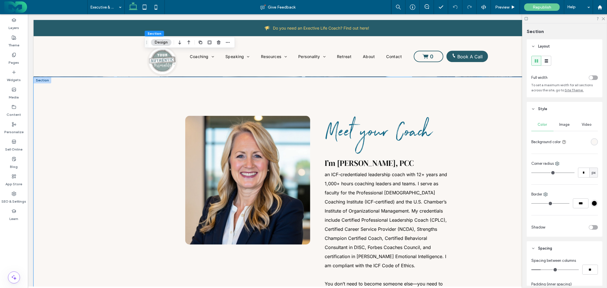
scroll to position [1548, 0]
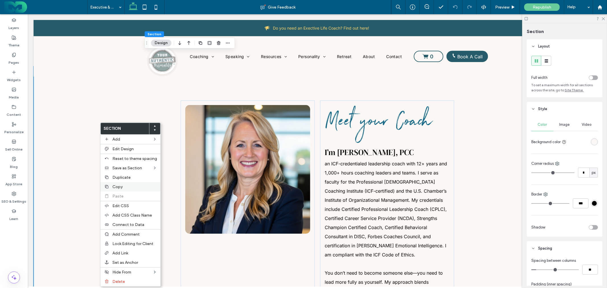
click at [121, 186] on span "Copy" at bounding box center [117, 186] width 10 height 5
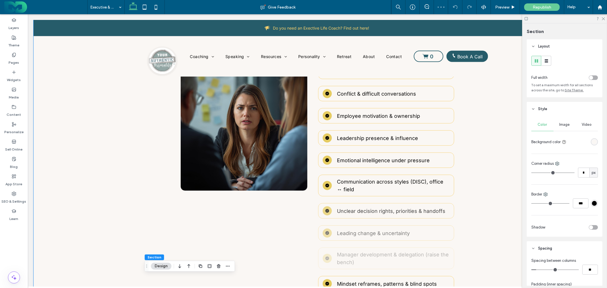
scroll to position [253, 0]
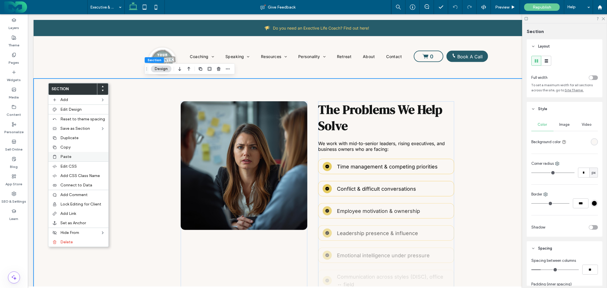
click at [72, 157] on label "Paste" at bounding box center [82, 156] width 45 height 5
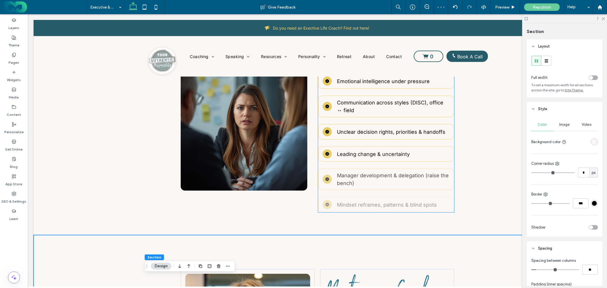
scroll to position [379, 0]
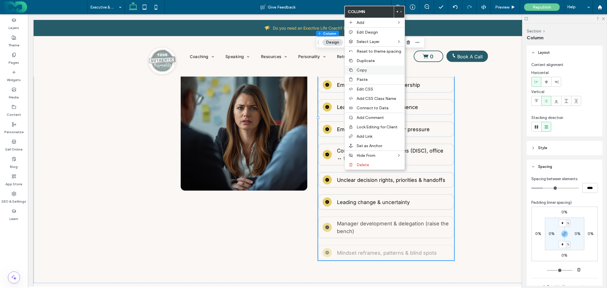
click at [363, 71] on span "Copy" at bounding box center [361, 70] width 10 height 5
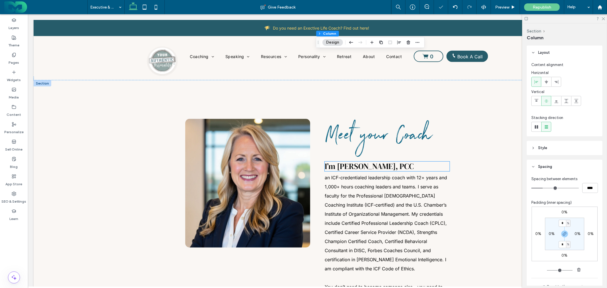
scroll to position [599, 0]
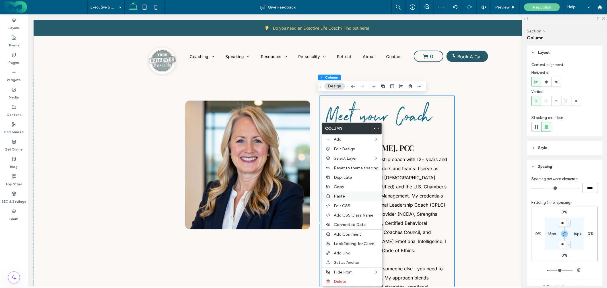
click at [341, 198] on div "Paste" at bounding box center [352, 195] width 60 height 9
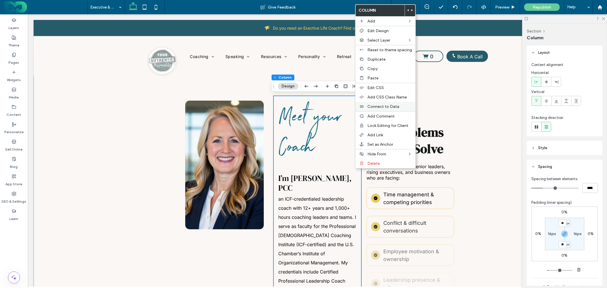
click at [379, 102] on div "Connect to Data" at bounding box center [385, 106] width 60 height 9
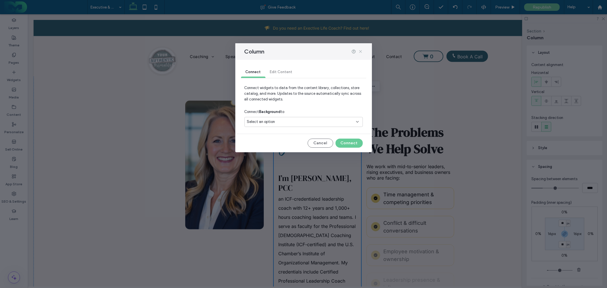
click at [359, 51] on icon at bounding box center [360, 51] width 5 height 5
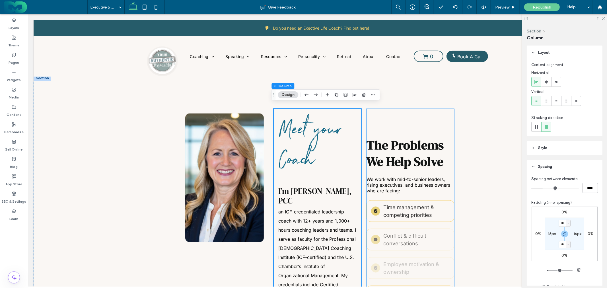
scroll to position [568, 0]
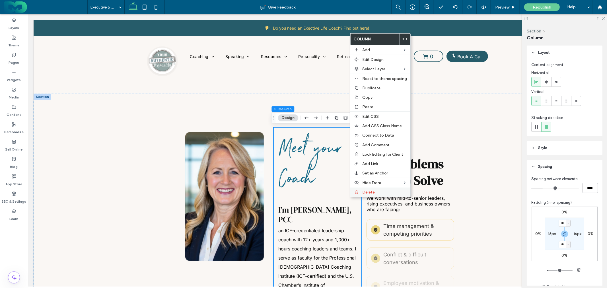
click at [364, 190] on span "Delete" at bounding box center [368, 192] width 13 height 5
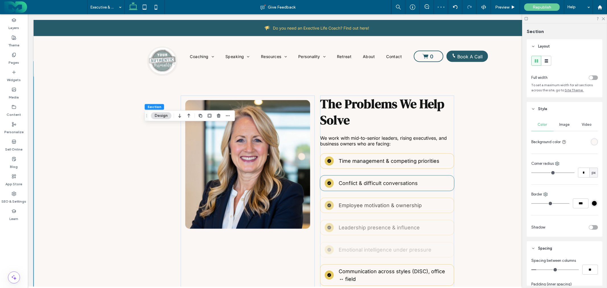
scroll to position [536, 0]
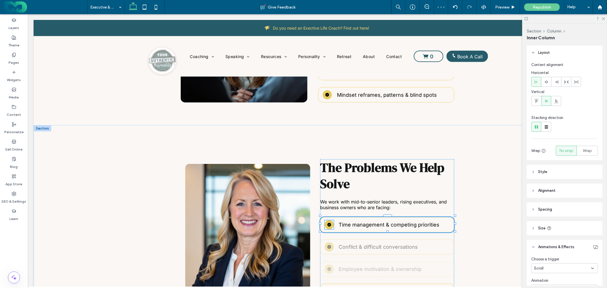
click at [327, 224] on icon at bounding box center [329, 224] width 4 height 4
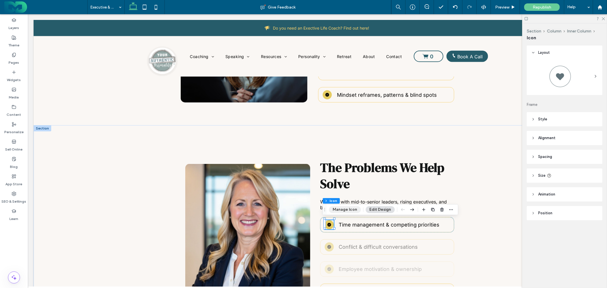
click at [348, 208] on button "Manage Icon" at bounding box center [345, 209] width 32 height 7
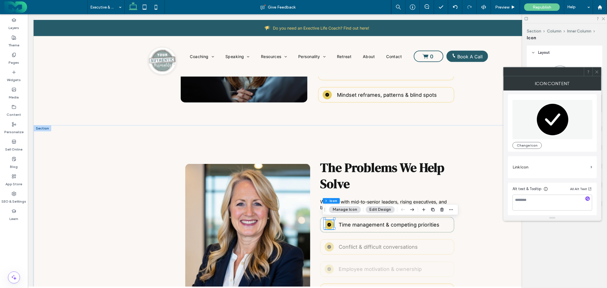
scroll to position [1, 0]
click at [597, 72] on icon at bounding box center [596, 72] width 4 height 4
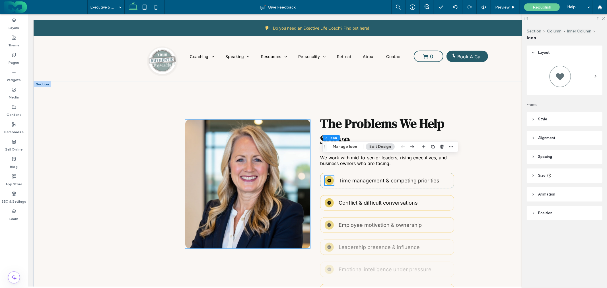
scroll to position [568, 0]
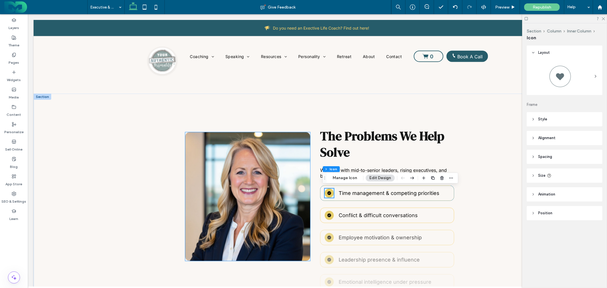
click at [286, 169] on img at bounding box center [247, 196] width 125 height 129
click at [286, 169] on div at bounding box center [247, 196] width 125 height 129
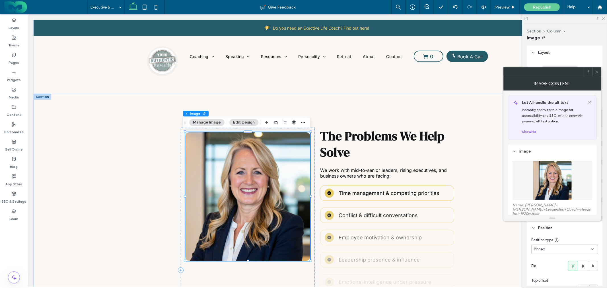
type input "**"
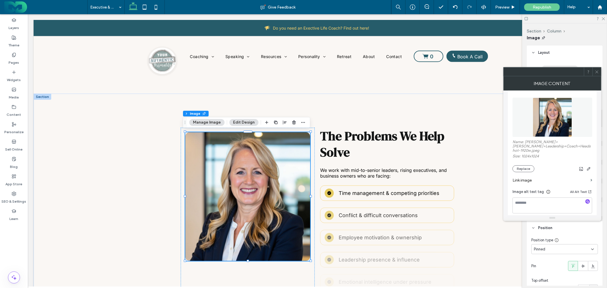
click at [522, 166] on div "Name: Dale+Wilsher+Leadership+Coach+Headshot-1920w.jpeg Size: 1024x1024 Replace" at bounding box center [552, 156] width 80 height 32
click at [522, 167] on button "Replace" at bounding box center [523, 168] width 22 height 7
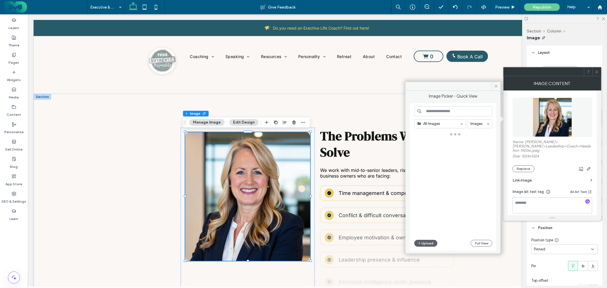
click at [473, 112] on input at bounding box center [453, 111] width 78 height 10
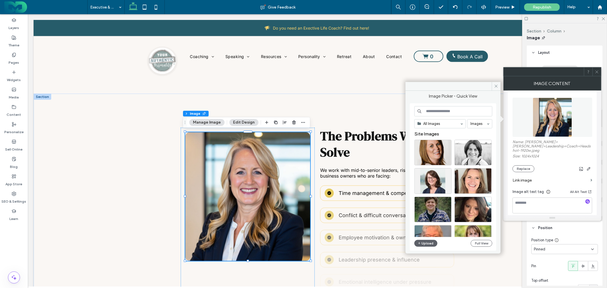
paste input "**********"
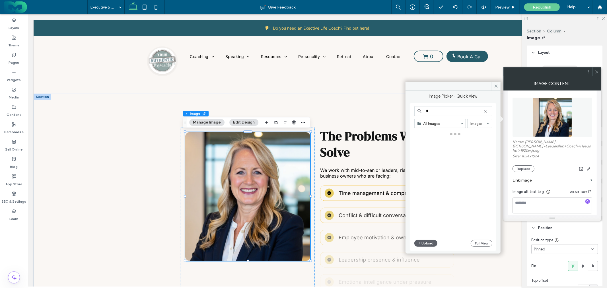
scroll to position [0, 0]
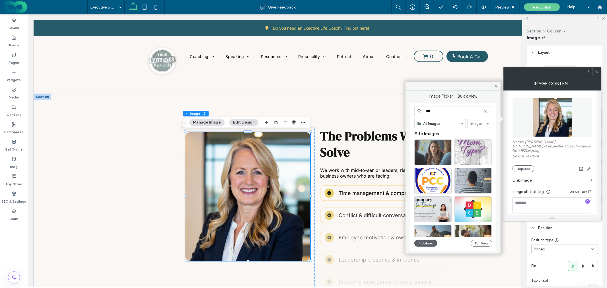
type input "***"
click at [445, 148] on div "Select" at bounding box center [432, 152] width 37 height 26
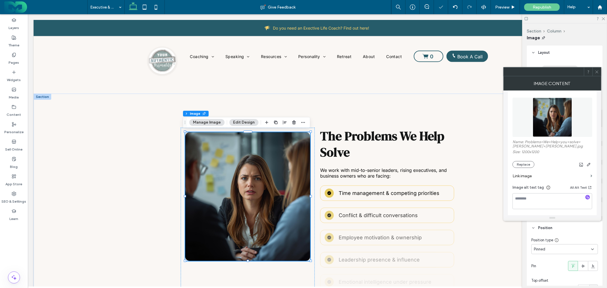
click at [598, 69] on span at bounding box center [596, 71] width 4 height 9
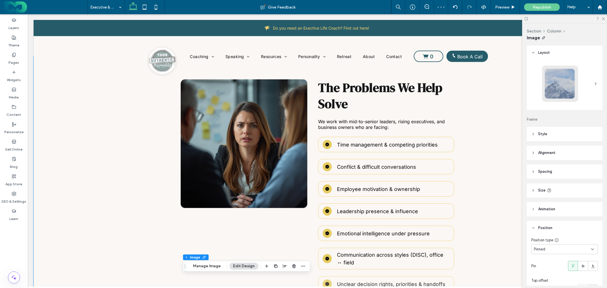
scroll to position [252, 0]
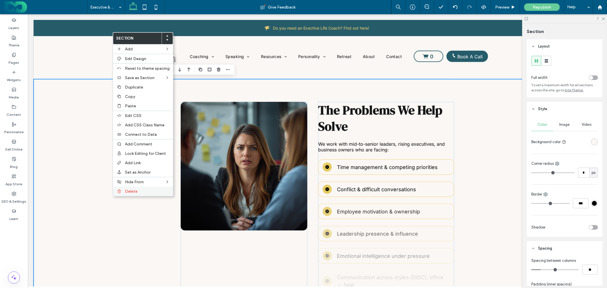
click at [128, 189] on span "Delete" at bounding box center [131, 191] width 13 height 5
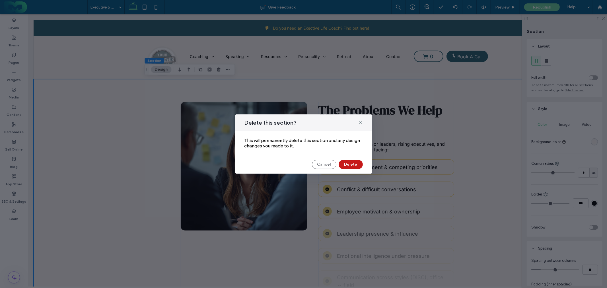
click at [353, 165] on button "Delete" at bounding box center [350, 164] width 24 height 9
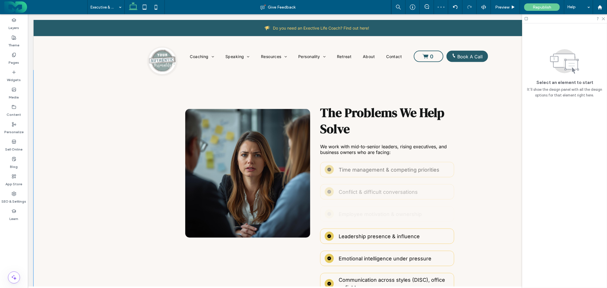
scroll to position [189, 0]
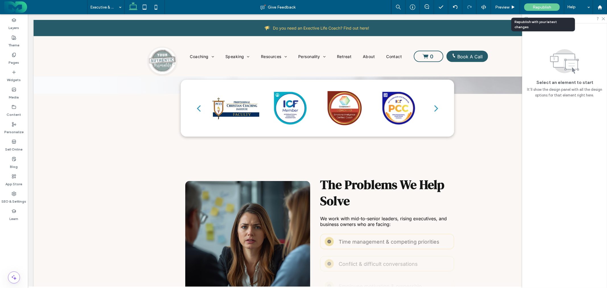
click at [542, 7] on span "Republish" at bounding box center [541, 7] width 18 height 5
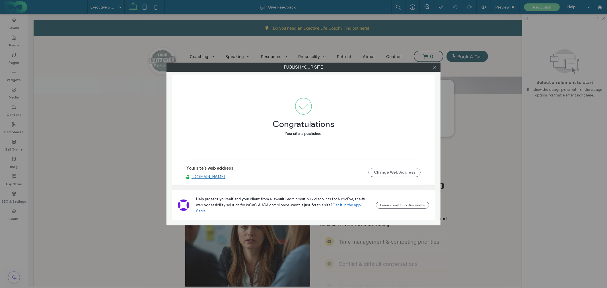
click at [433, 66] on icon at bounding box center [434, 67] width 4 height 4
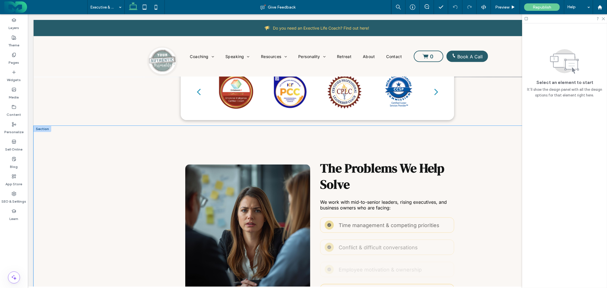
scroll to position [220, 0]
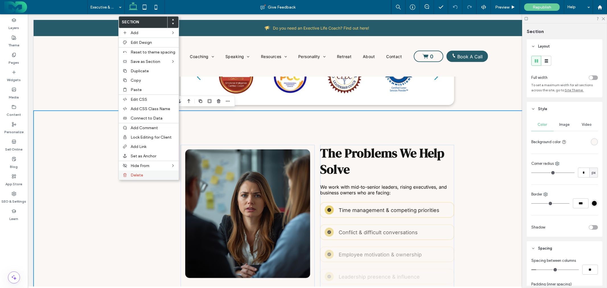
click at [135, 173] on span "Delete" at bounding box center [137, 175] width 13 height 5
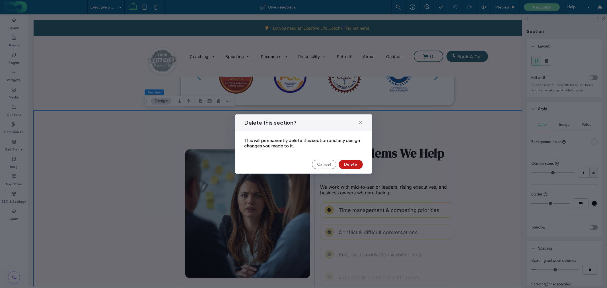
click at [347, 165] on button "Delete" at bounding box center [350, 164] width 24 height 9
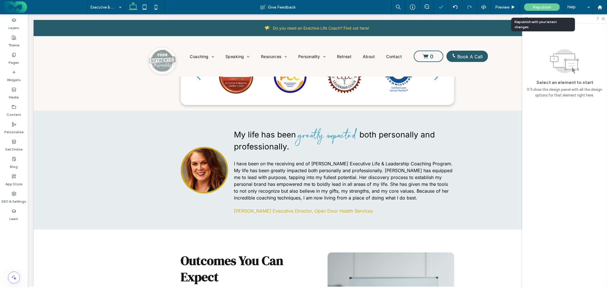
click at [539, 7] on span "Republish" at bounding box center [541, 7] width 18 height 5
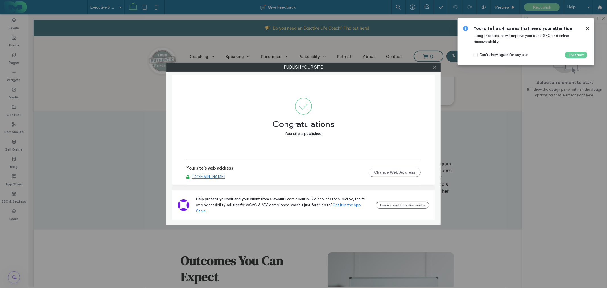
click at [434, 67] on icon at bounding box center [434, 67] width 4 height 4
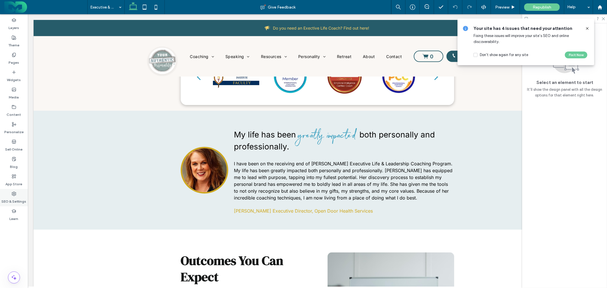
click at [15, 193] on icon at bounding box center [14, 193] width 5 height 5
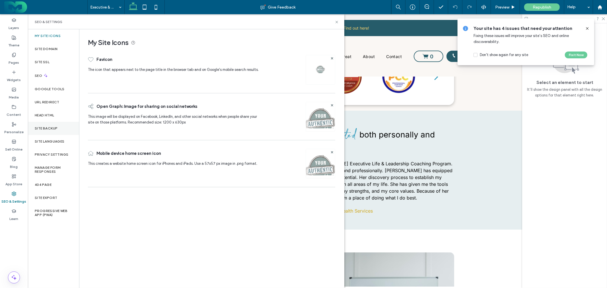
click at [53, 124] on div "Site Backup" at bounding box center [53, 128] width 51 height 13
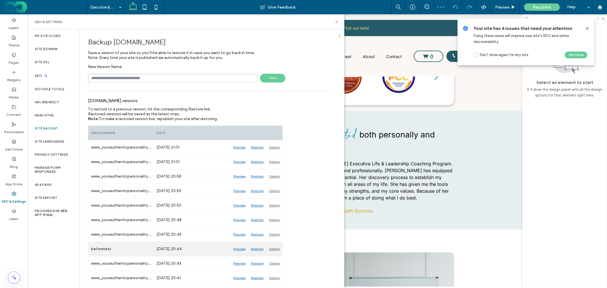
click at [257, 248] on div "Restore" at bounding box center [257, 249] width 18 height 14
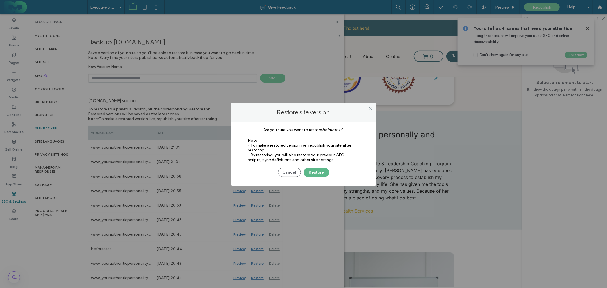
click at [321, 173] on button "Restore" at bounding box center [316, 172] width 26 height 9
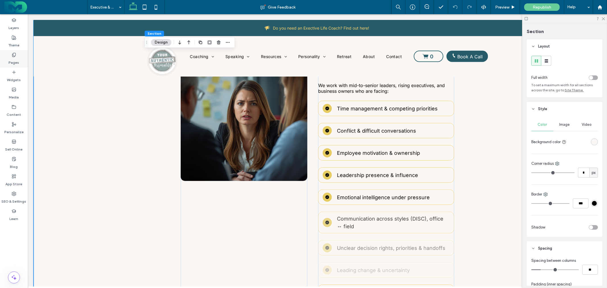
click at [15, 60] on label "Pages" at bounding box center [14, 61] width 11 height 8
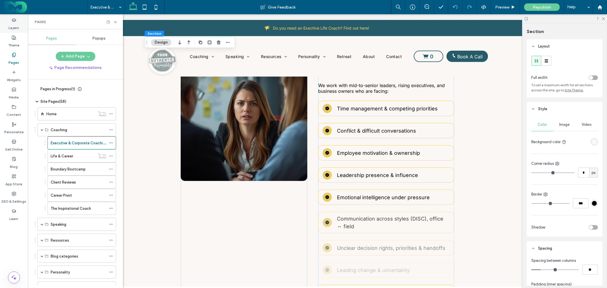
click at [13, 24] on label "Layers" at bounding box center [14, 26] width 11 height 8
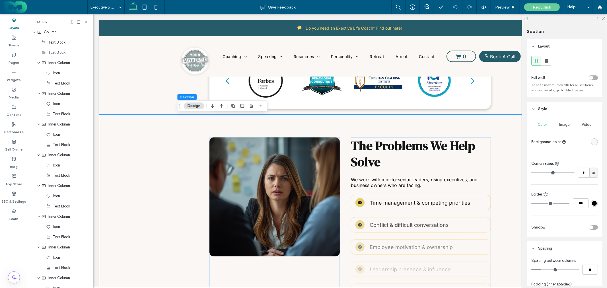
scroll to position [216, 0]
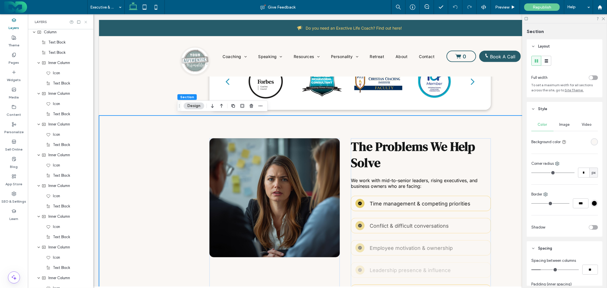
click at [86, 23] on icon at bounding box center [86, 22] width 4 height 4
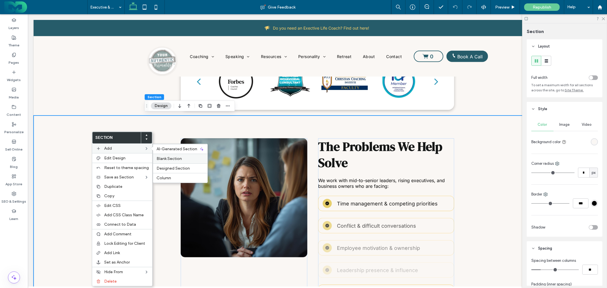
click at [168, 157] on span "Blank Section" at bounding box center [168, 158] width 25 height 5
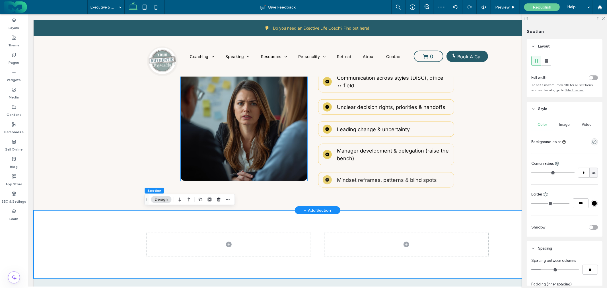
scroll to position [453, 0]
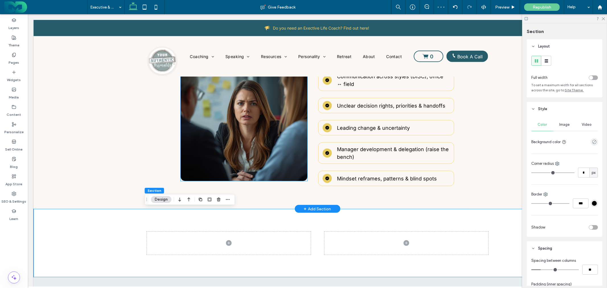
click at [171, 129] on div "a a a a The Problems We Help Solve We work with mid-to-senior leaders, rising e…" at bounding box center [316, 43] width 341 height 330
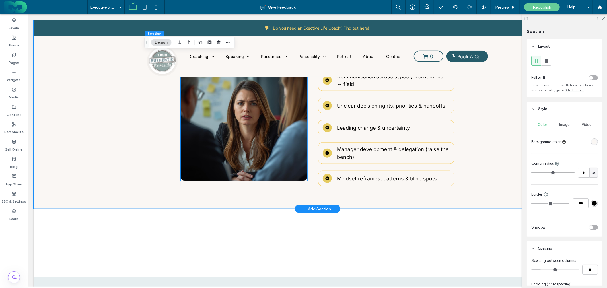
click at [223, 122] on div at bounding box center [243, 125] width 127 height 92
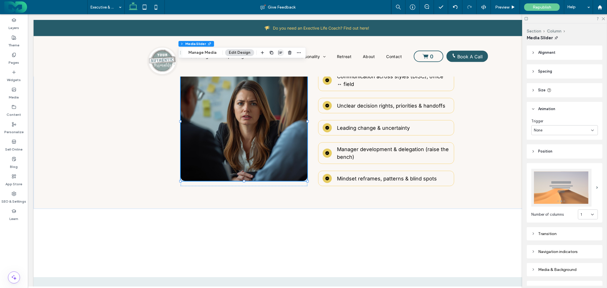
click at [280, 51] on icon "button" at bounding box center [280, 52] width 5 height 5
click at [276, 65] on span "center" at bounding box center [274, 63] width 7 height 7
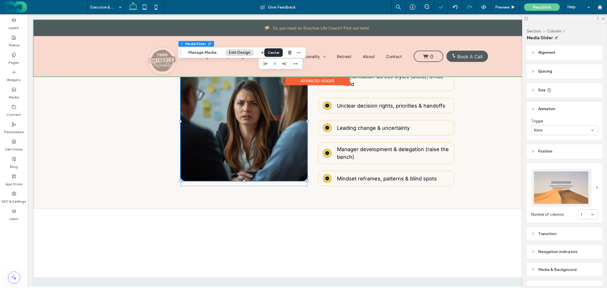
click at [255, 63] on div at bounding box center [316, 48] width 567 height 57
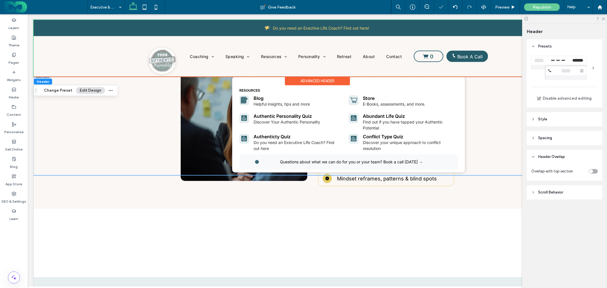
click at [209, 117] on div "Resources Blog Helpful insights, tips and more Store E-Books, assessments, and …" at bounding box center [316, 124] width 567 height 102
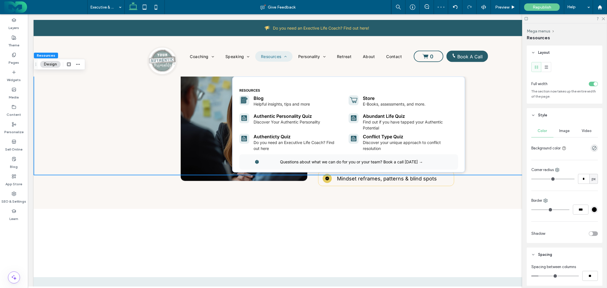
click at [129, 119] on div "Resources Blog Helpful insights, tips and more Store E-Books, assessments, and …" at bounding box center [316, 124] width 567 height 102
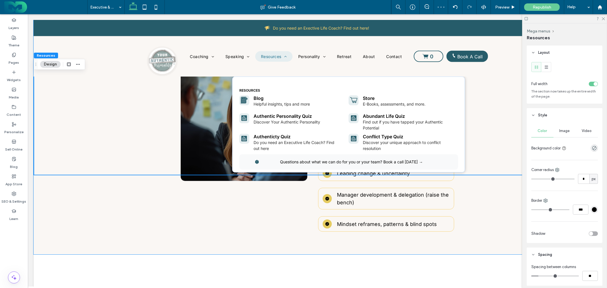
scroll to position [390, 0]
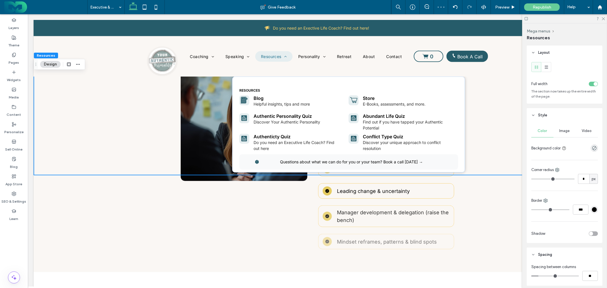
click at [108, 166] on div "Resources Blog Helpful insights, tips and more Store E-Books, assessments, and …" at bounding box center [316, 124] width 567 height 102
click at [498, 156] on div "Resources Blog Helpful insights, tips and more Store E-Books, assessments, and …" at bounding box center [316, 124] width 567 height 102
click at [480, 225] on div "a a a a The Problems We Help Solve We work with mid-to-senior leaders, rising e…" at bounding box center [316, 106] width 341 height 330
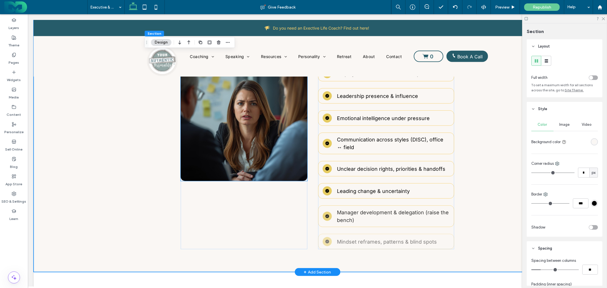
click at [248, 131] on div at bounding box center [243, 125] width 127 height 92
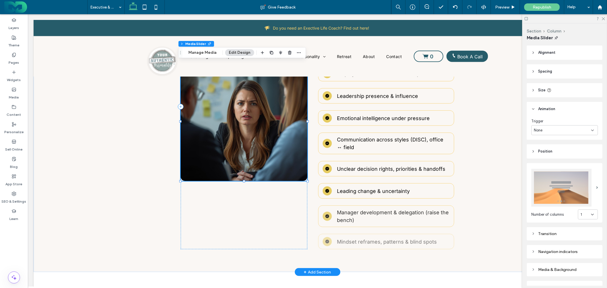
click at [248, 131] on div at bounding box center [243, 121] width 127 height 119
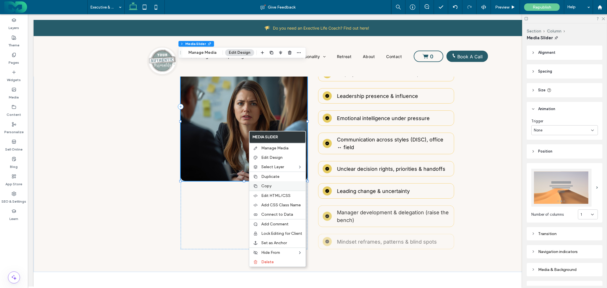
click at [268, 183] on span "Copy" at bounding box center [266, 185] width 10 height 5
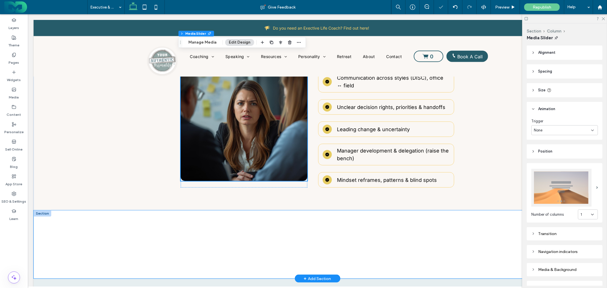
scroll to position [516, 0]
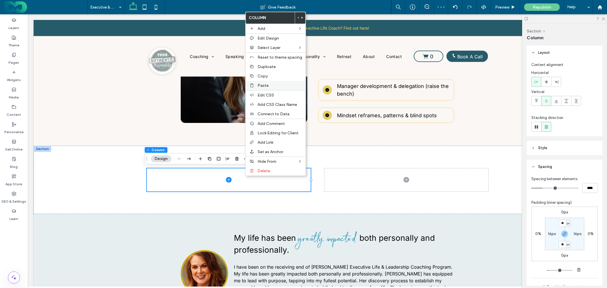
click at [264, 86] on span "Paste" at bounding box center [262, 85] width 11 height 5
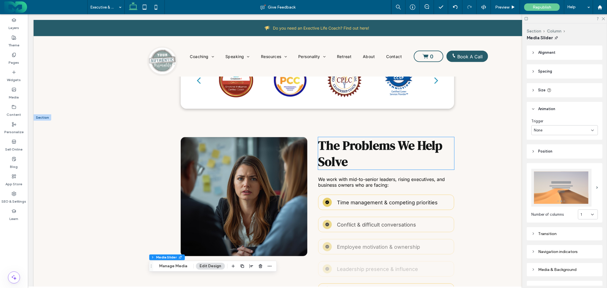
scroll to position [200, 0]
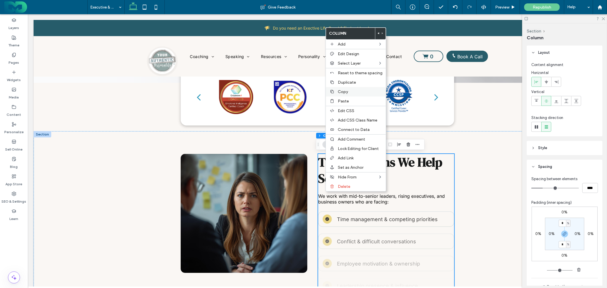
click at [341, 92] on span "Copy" at bounding box center [343, 91] width 10 height 5
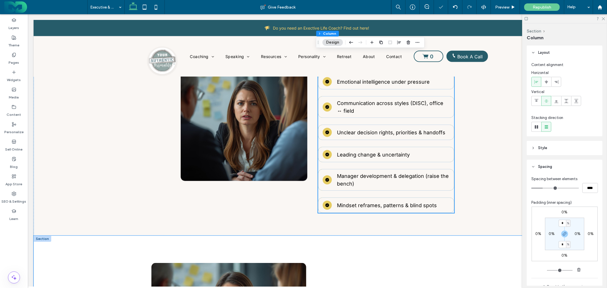
scroll to position [516, 0]
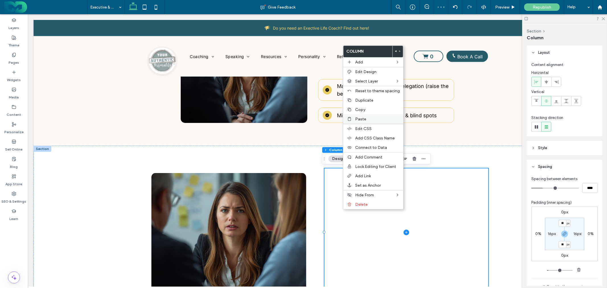
click at [361, 119] on span "Paste" at bounding box center [360, 119] width 11 height 5
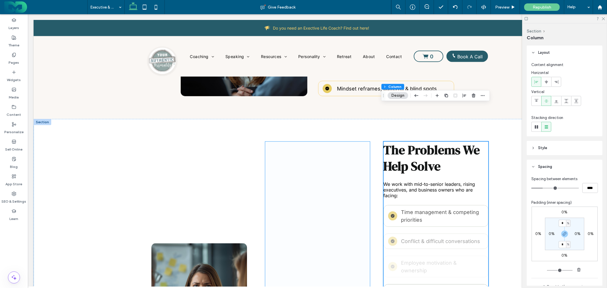
scroll to position [579, 0]
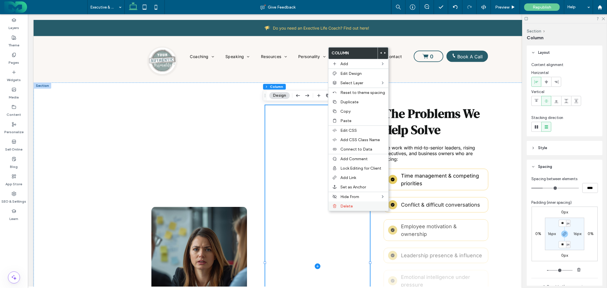
click at [347, 204] on span "Delete" at bounding box center [346, 206] width 13 height 5
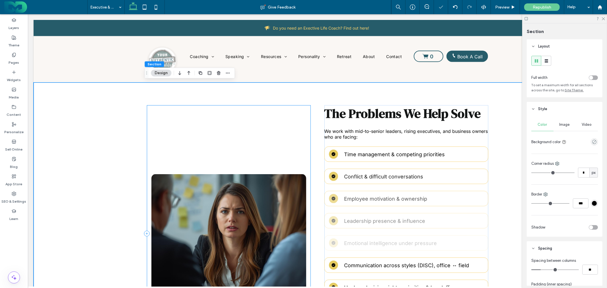
click at [288, 123] on div "a a a a" at bounding box center [228, 233] width 164 height 256
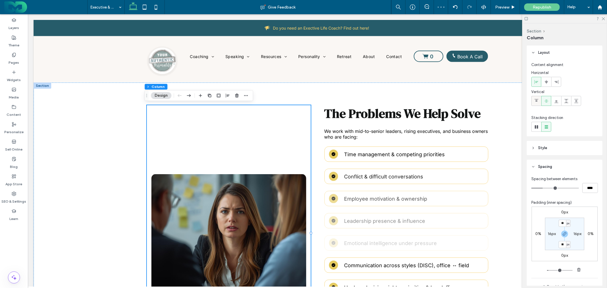
click at [536, 99] on icon at bounding box center [536, 101] width 5 height 5
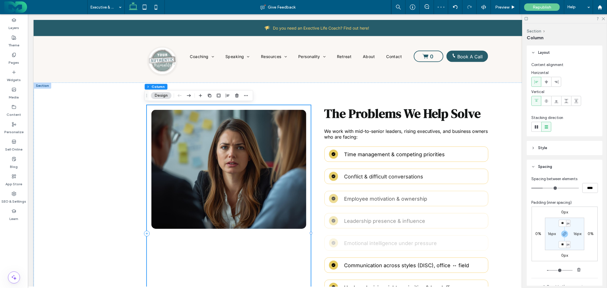
click at [106, 150] on div "a a a a The Problems We Help Solve We work with mid-to-senior leaders, rising e…" at bounding box center [316, 233] width 567 height 302
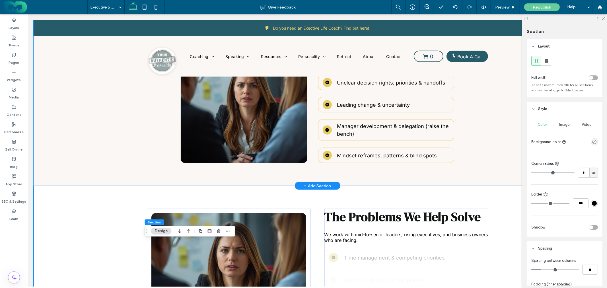
scroll to position [421, 0]
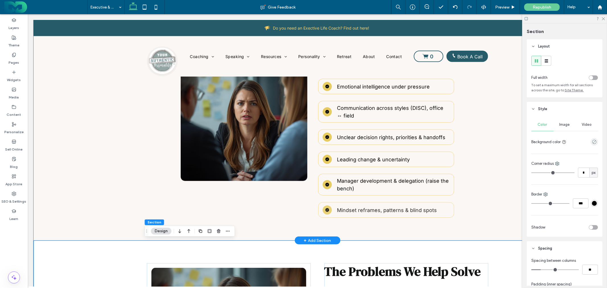
click at [146, 177] on div "a a a a The Problems We Help Solve We work with mid-to-senior leaders, rising e…" at bounding box center [316, 75] width 341 height 330
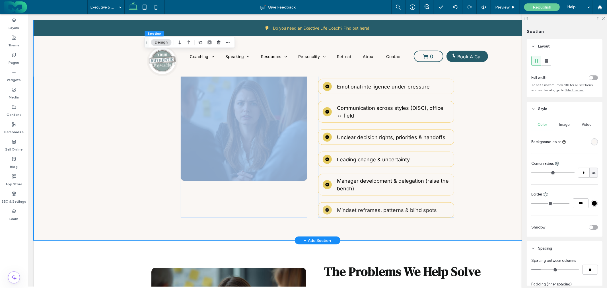
click at [146, 177] on div "a a a a The Problems We Help Solve We work with mid-to-senior leaders, rising e…" at bounding box center [316, 75] width 341 height 330
click at [147, 172] on div "a a a a The Problems We Help Solve We work with mid-to-senior leaders, rising e…" at bounding box center [316, 75] width 341 height 330
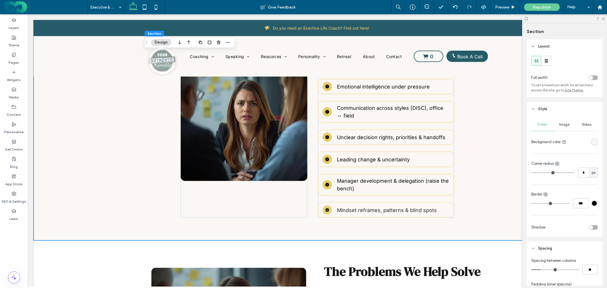
click at [592, 142] on div "rgba(250, 247, 244, 1)" at bounding box center [594, 141] width 5 height 5
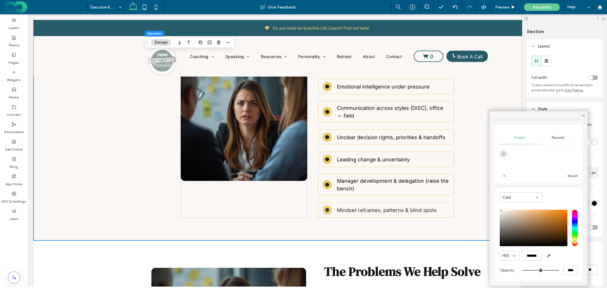
scroll to position [46, 0]
click at [535, 254] on input "*******" at bounding box center [532, 254] width 20 height 10
click at [584, 114] on icon at bounding box center [582, 115] width 5 height 5
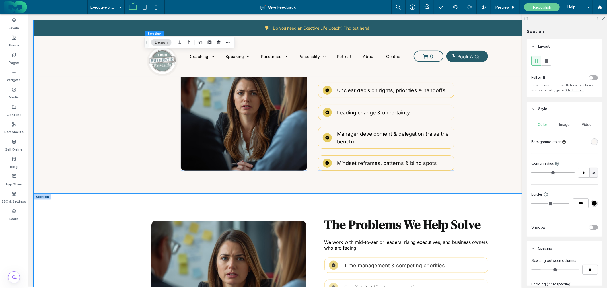
scroll to position [516, 0]
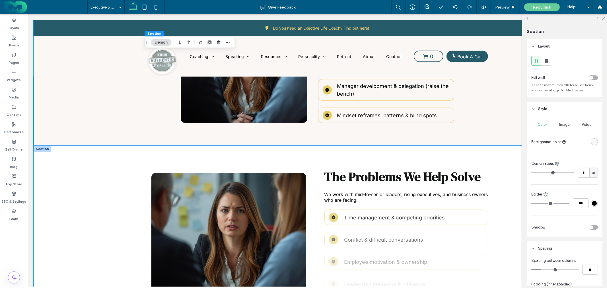
click at [592, 144] on icon "empty color" at bounding box center [594, 141] width 5 height 5
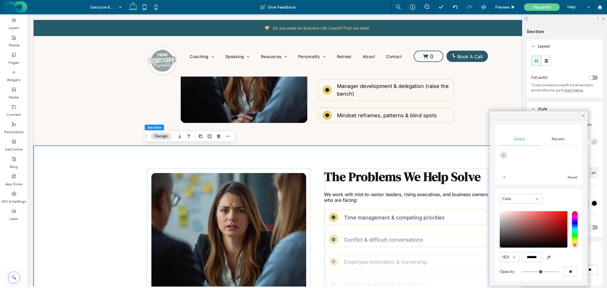
scroll to position [46, 0]
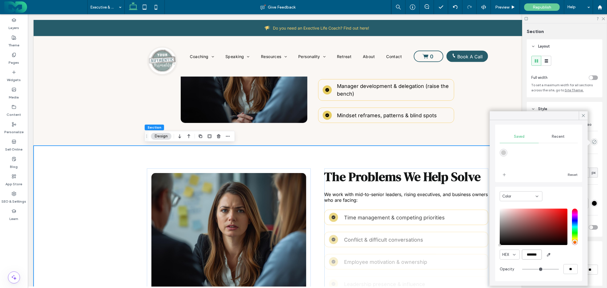
click at [535, 255] on input "*******" at bounding box center [532, 254] width 20 height 10
paste input "color picker textbox"
type input "*******"
type input "***"
type input "****"
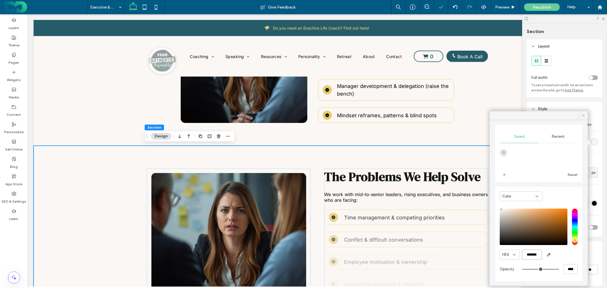
type input "*******"
click at [582, 114] on icon at bounding box center [582, 115] width 5 height 5
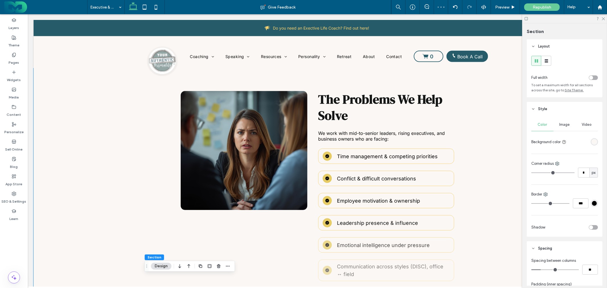
scroll to position [168, 0]
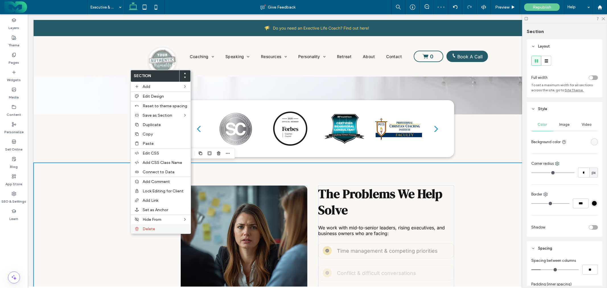
click at [149, 227] on span "Delete" at bounding box center [148, 228] width 13 height 5
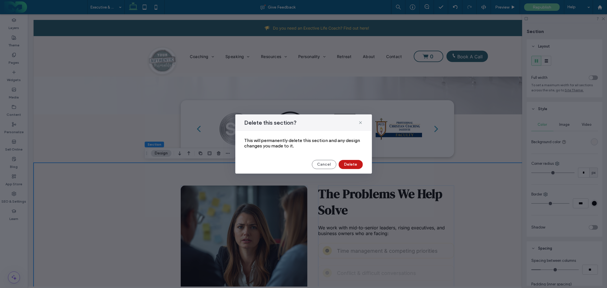
click at [352, 166] on button "Delete" at bounding box center [350, 164] width 24 height 9
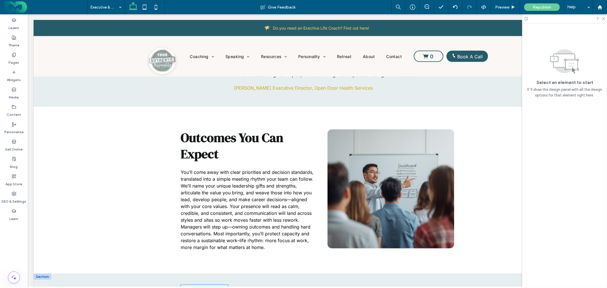
scroll to position [642, 0]
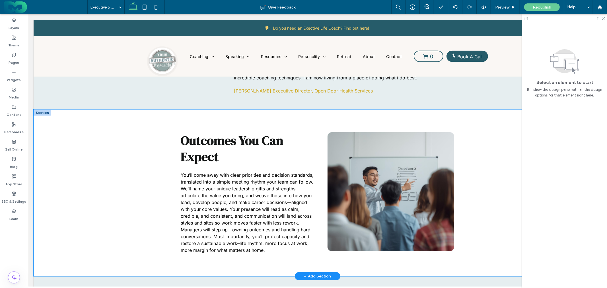
click at [148, 175] on div "Outcomes You Can Expect You’ll come away with clear priorities and decision sta…" at bounding box center [316, 192] width 341 height 167
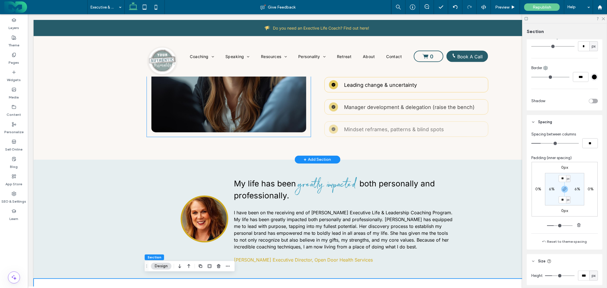
scroll to position [358, 0]
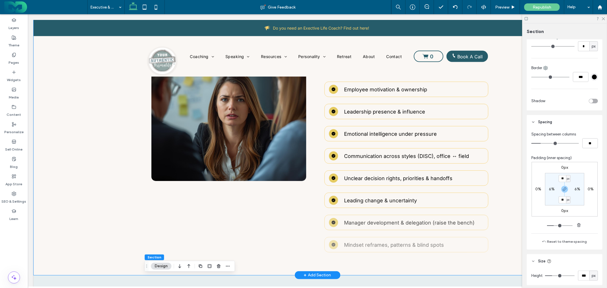
click at [80, 144] on div "a a a a The Problems We Help Solve We work with mid-to-senior leaders, rising e…" at bounding box center [316, 124] width 567 height 302
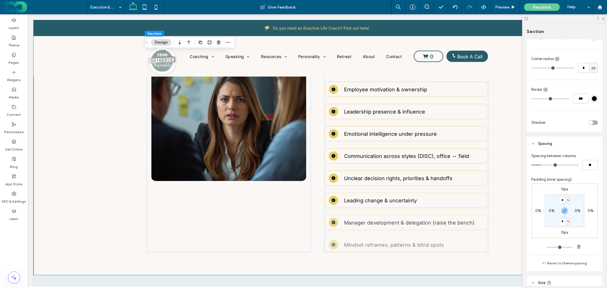
scroll to position [126, 0]
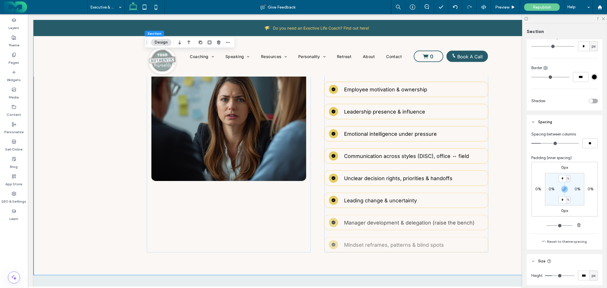
click at [549, 190] on label "0%" at bounding box center [551, 189] width 6 height 5
type input "*"
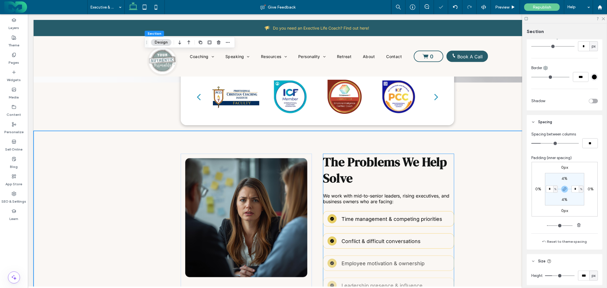
scroll to position [200, 0]
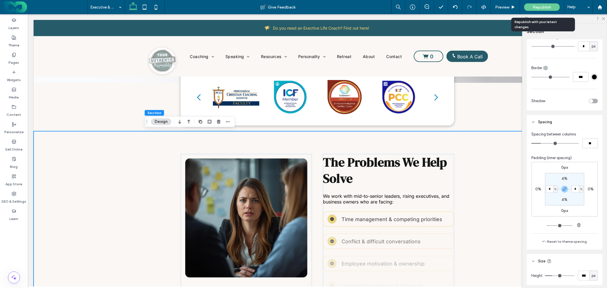
click at [535, 8] on span "Republish" at bounding box center [541, 7] width 18 height 5
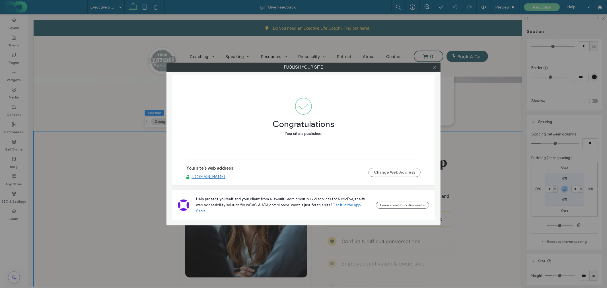
click at [433, 67] on icon at bounding box center [434, 67] width 4 height 4
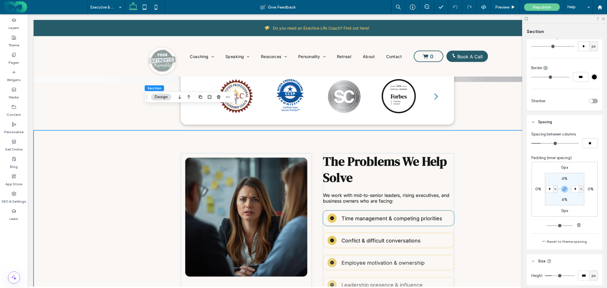
scroll to position [263, 0]
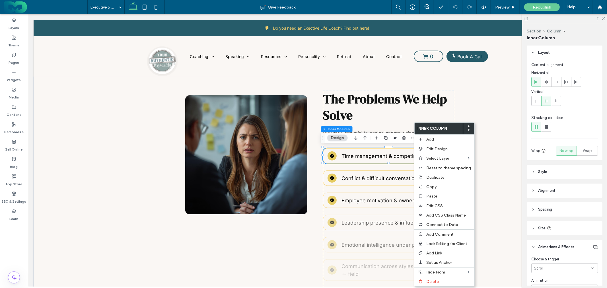
type input "**"
type input "***"
click at [391, 157] on span "Time management & competing priorities" at bounding box center [391, 156] width 101 height 6
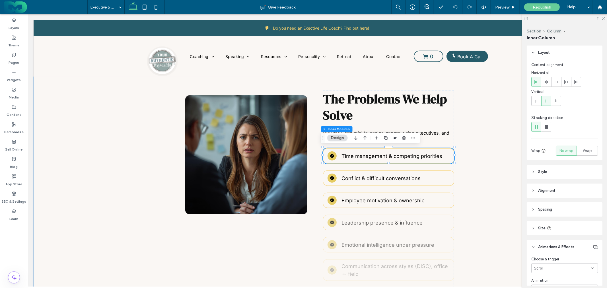
type input "**"
type input "***"
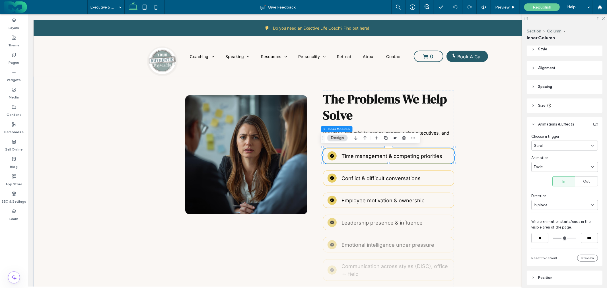
scroll to position [126, 0]
click at [559, 140] on div "Scroll" at bounding box center [561, 142] width 57 height 6
click at [544, 151] on div "None" at bounding box center [563, 151] width 63 height 10
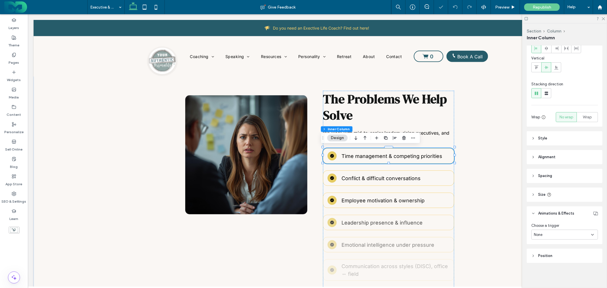
scroll to position [33, 0]
click at [435, 175] on p "Conflict & difficult conversations" at bounding box center [395, 178] width 108 height 8
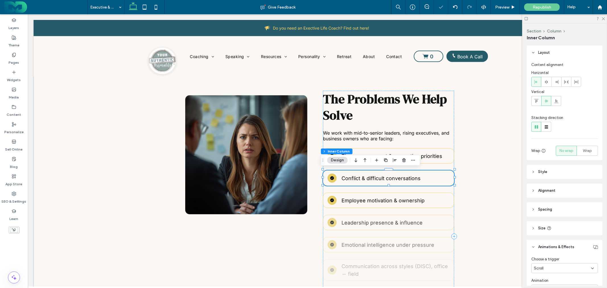
type input "**"
type input "***"
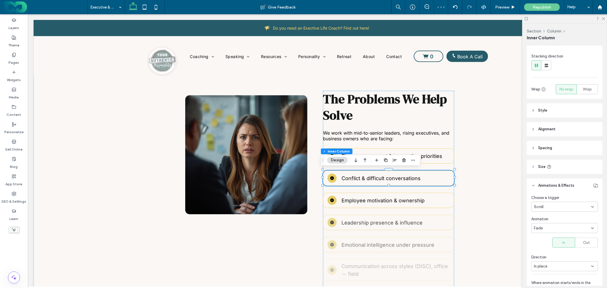
scroll to position [63, 0]
click at [562, 163] on header "Size" at bounding box center [564, 165] width 76 height 14
click at [556, 144] on header "Spacing" at bounding box center [564, 146] width 76 height 14
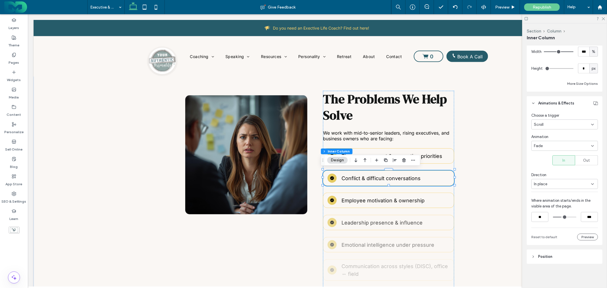
scroll to position [312, 0]
click at [555, 123] on div "Scroll" at bounding box center [561, 124] width 57 height 6
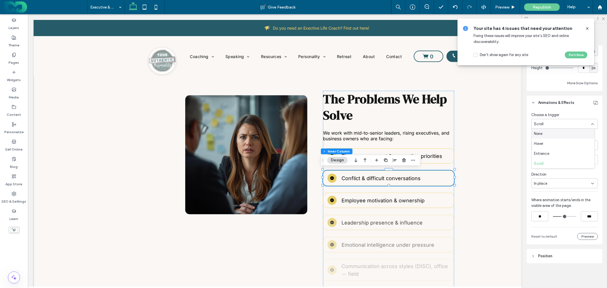
click at [550, 135] on div "None" at bounding box center [563, 134] width 63 height 10
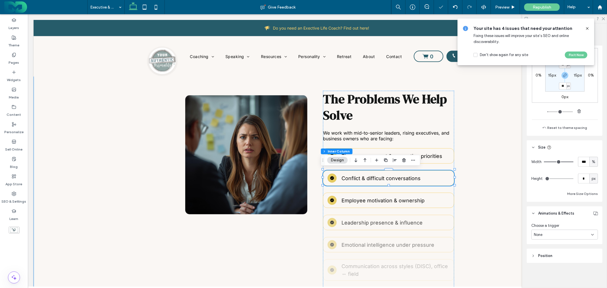
scroll to position [201, 0]
click at [440, 196] on p "Employee motivation & ownership" at bounding box center [395, 200] width 108 height 8
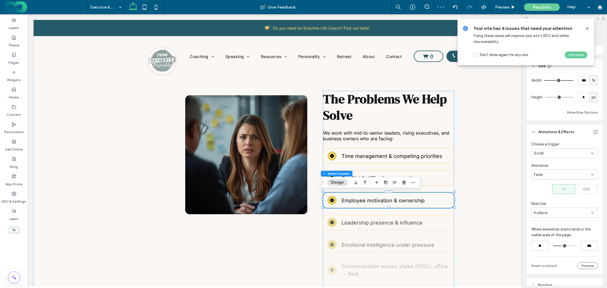
scroll to position [284, 0]
click at [557, 147] on div "Scroll" at bounding box center [564, 151] width 67 height 10
click at [547, 160] on div "None" at bounding box center [563, 161] width 63 height 10
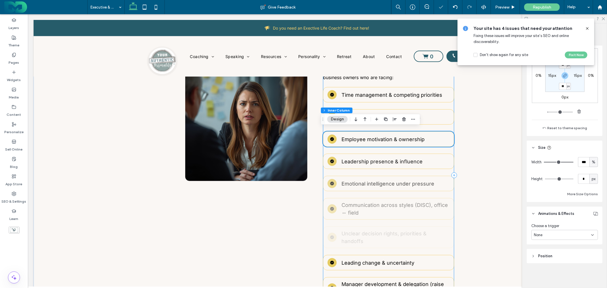
scroll to position [326, 0]
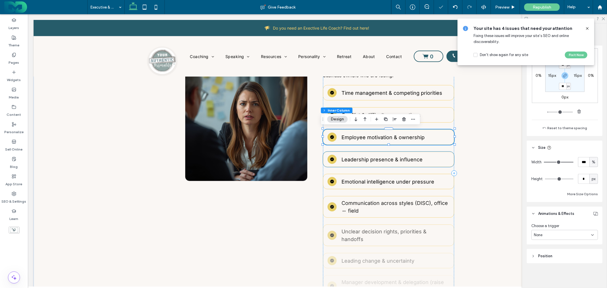
click at [442, 155] on p "Leadership presence & influence" at bounding box center [395, 159] width 108 height 8
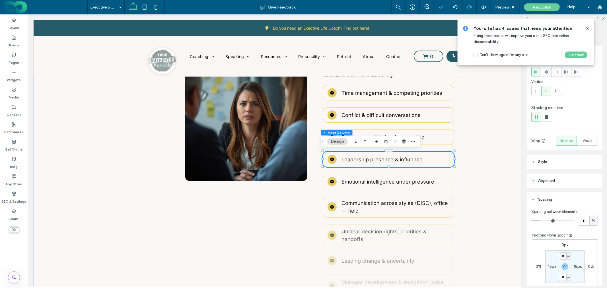
scroll to position [32, 0]
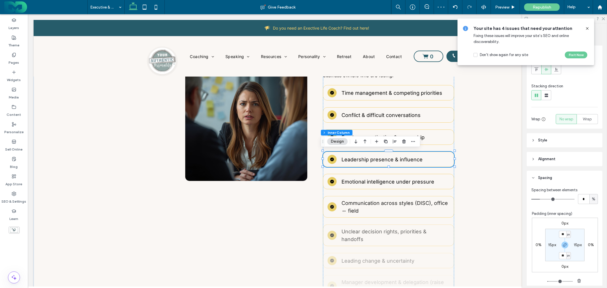
click at [562, 154] on header "Alignment" at bounding box center [564, 159] width 76 height 14
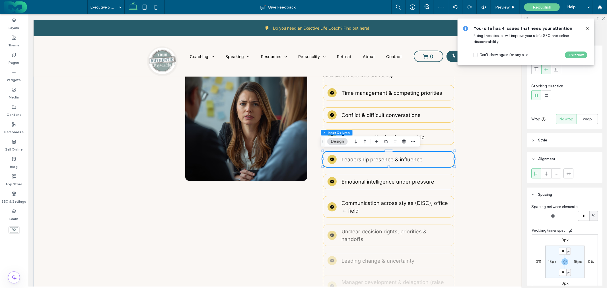
click at [556, 139] on header "Style" at bounding box center [564, 140] width 76 height 14
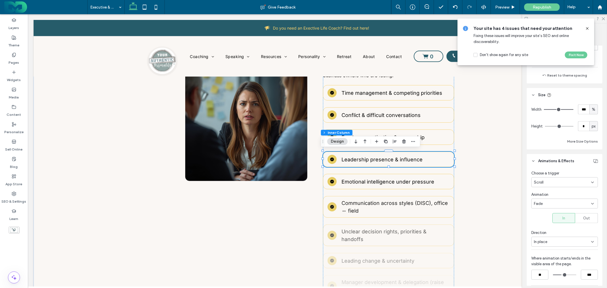
scroll to position [442, 0]
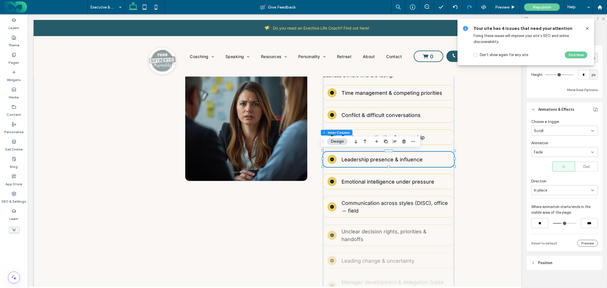
click at [555, 128] on div "Scroll" at bounding box center [561, 131] width 57 height 6
click at [548, 140] on div "None" at bounding box center [563, 141] width 63 height 10
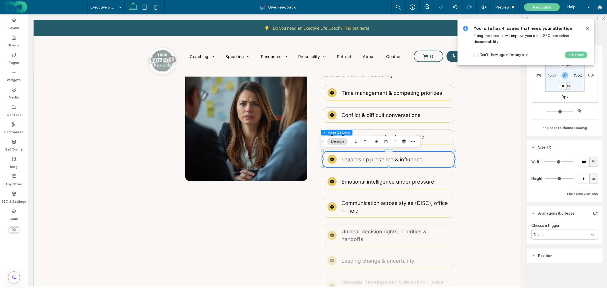
scroll to position [338, 0]
click at [445, 185] on div "Emotional intelligence under pressure" at bounding box center [387, 180] width 131 height 15
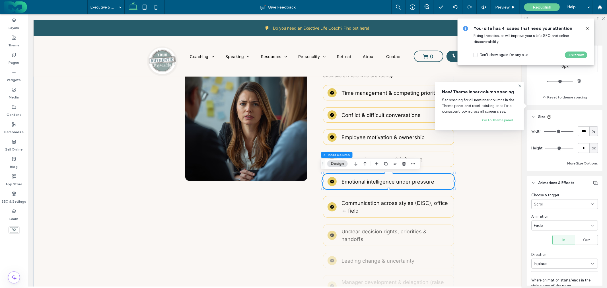
scroll to position [411, 0]
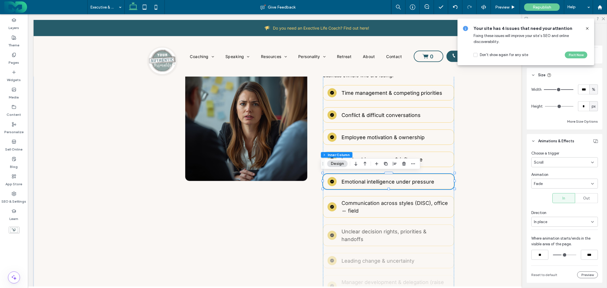
click at [557, 159] on div "Scroll" at bounding box center [564, 162] width 67 height 10
click at [548, 170] on div "None" at bounding box center [563, 172] width 63 height 10
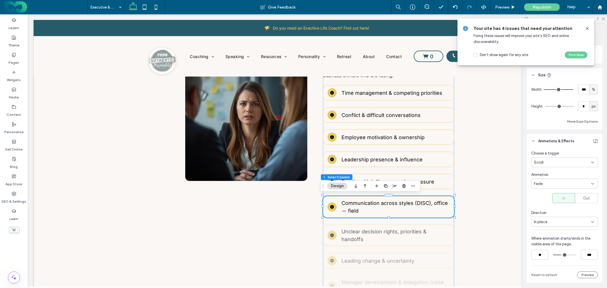
click at [557, 162] on div "Scroll" at bounding box center [561, 163] width 57 height 6
click at [545, 170] on div "None" at bounding box center [563, 172] width 63 height 10
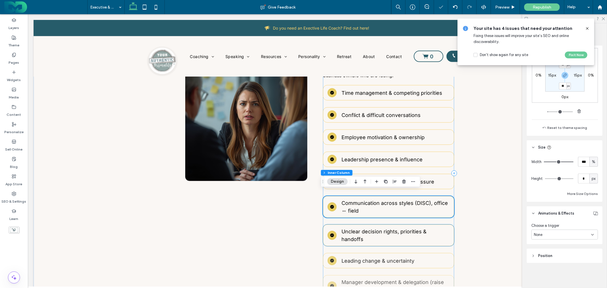
scroll to position [390, 0]
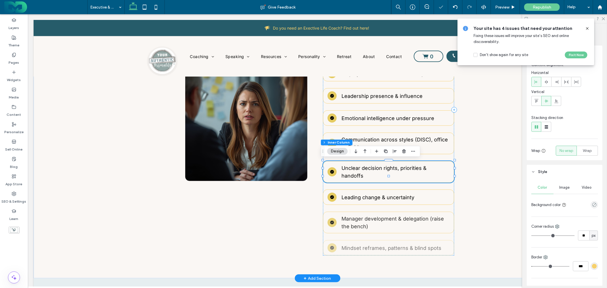
type input "**"
type input "***"
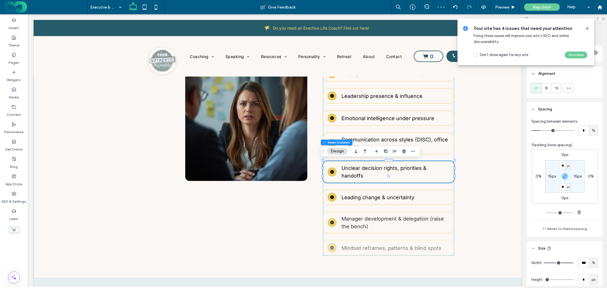
scroll to position [316, 0]
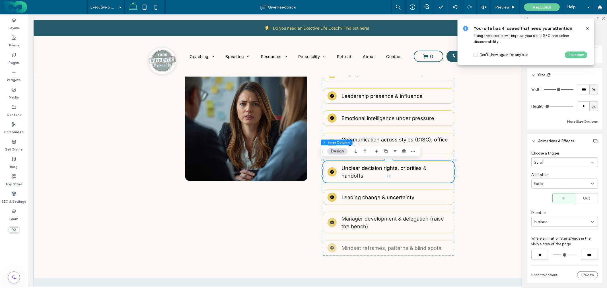
click at [557, 161] on div "Scroll" at bounding box center [561, 163] width 57 height 6
click at [543, 171] on div "None" at bounding box center [563, 172] width 63 height 10
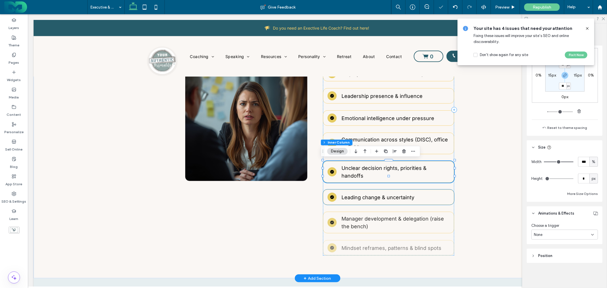
click at [449, 189] on div "Leading change & uncertainty" at bounding box center [387, 196] width 131 height 15
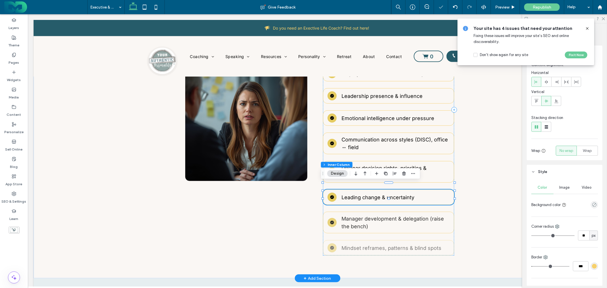
type input "**"
type input "***"
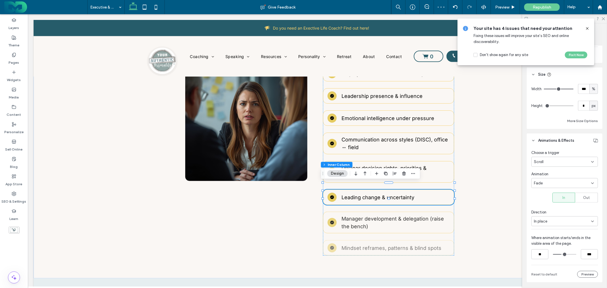
scroll to position [442, 0]
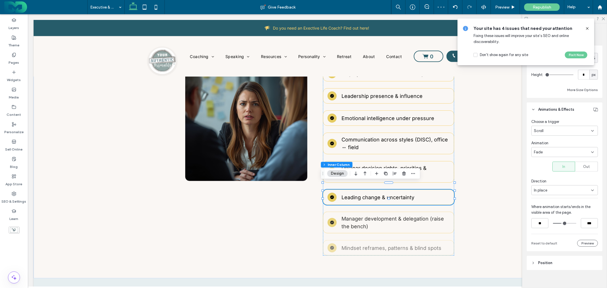
click at [556, 129] on div "Scroll" at bounding box center [561, 131] width 57 height 6
click at [549, 140] on div "None" at bounding box center [563, 141] width 63 height 10
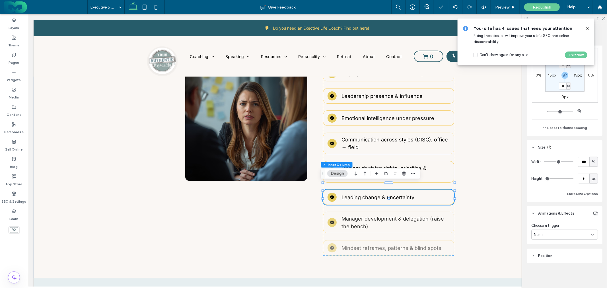
scroll to position [338, 0]
click at [446, 214] on p "Manager development & delegation (raise the bench)" at bounding box center [395, 221] width 108 height 15
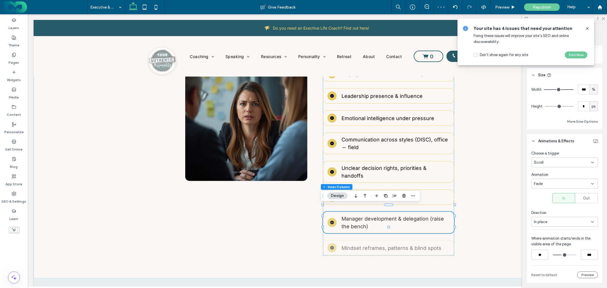
click at [554, 163] on div "Scroll" at bounding box center [561, 163] width 57 height 6
click at [548, 169] on div "None" at bounding box center [563, 172] width 63 height 10
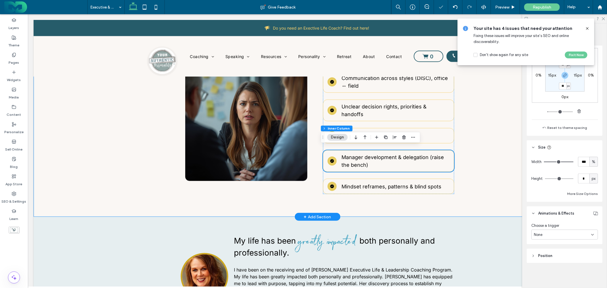
scroll to position [453, 0]
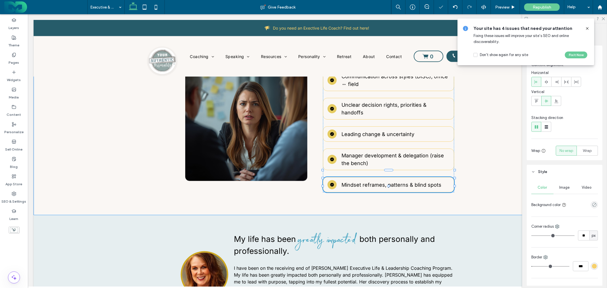
type input "**"
type input "***"
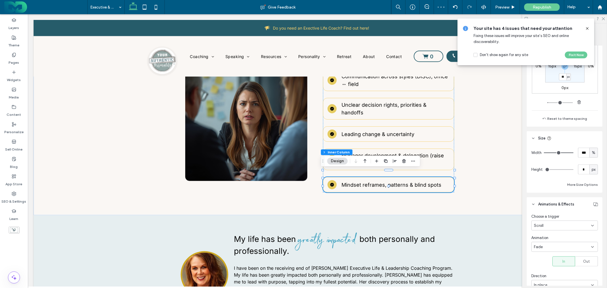
click at [544, 226] on div "Scroll" at bounding box center [561, 226] width 57 height 6
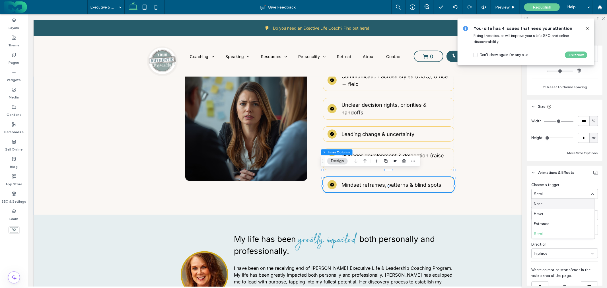
click at [543, 202] on div "None" at bounding box center [563, 204] width 63 height 10
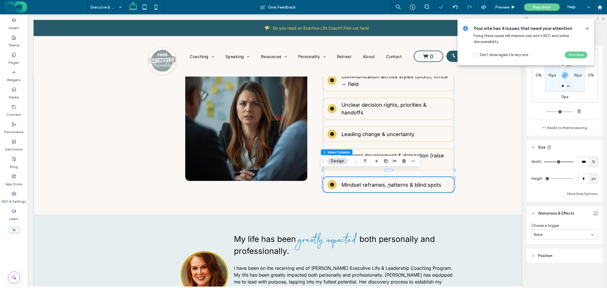
scroll to position [338, 0]
click at [588, 29] on icon at bounding box center [587, 28] width 5 height 5
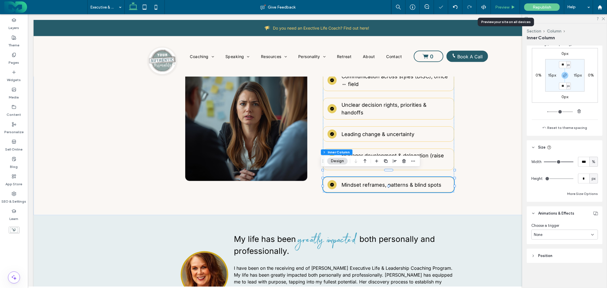
click at [504, 9] on span "Preview" at bounding box center [502, 7] width 14 height 5
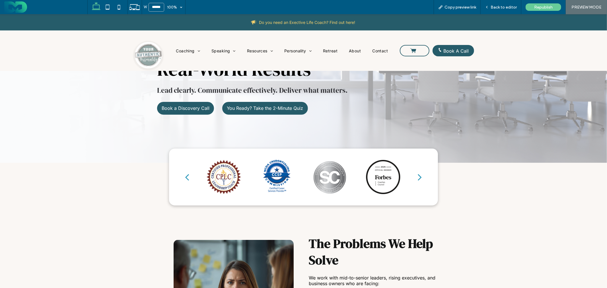
scroll to position [164, 0]
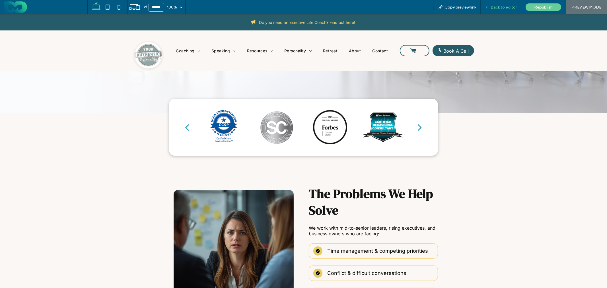
click at [510, 9] on span "Back to editor" at bounding box center [503, 7] width 26 height 5
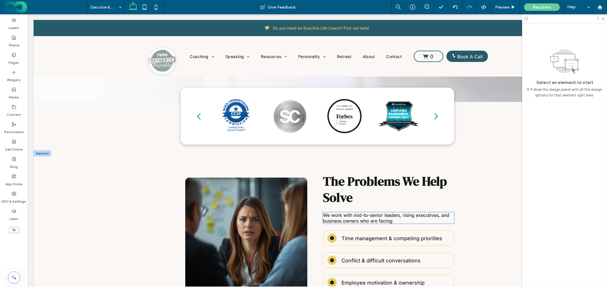
scroll to position [291, 0]
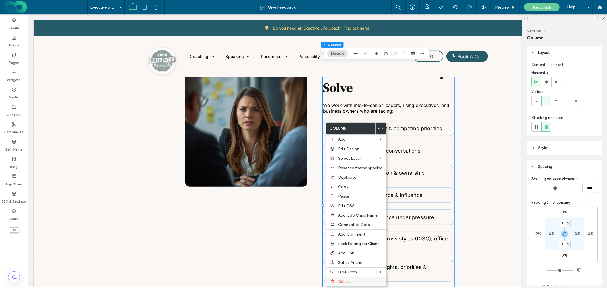
click at [344, 280] on span "Delete" at bounding box center [344, 281] width 13 height 5
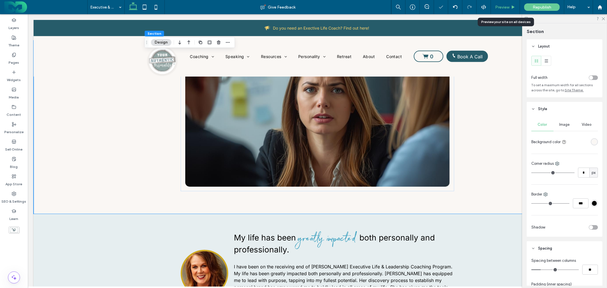
click at [507, 5] on span "Preview" at bounding box center [502, 7] width 14 height 5
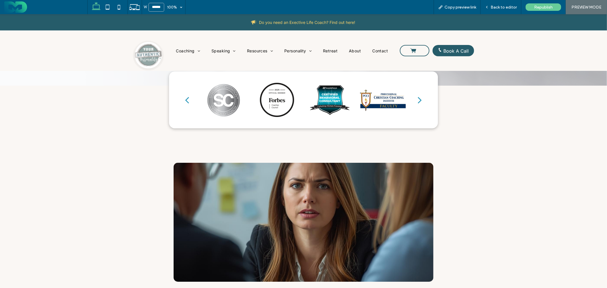
scroll to position [190, 0]
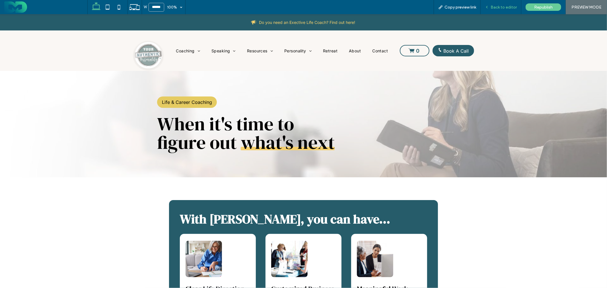
click at [504, 6] on span "Back to editor" at bounding box center [503, 7] width 26 height 5
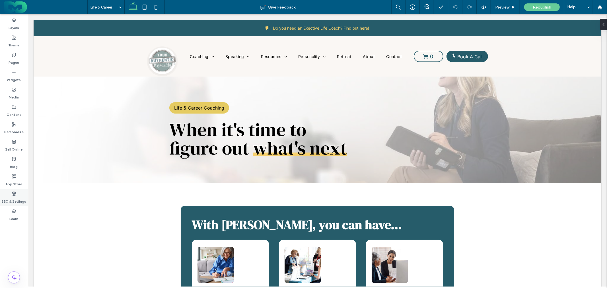
click at [16, 197] on label "SEO & Settings" at bounding box center [14, 200] width 25 height 8
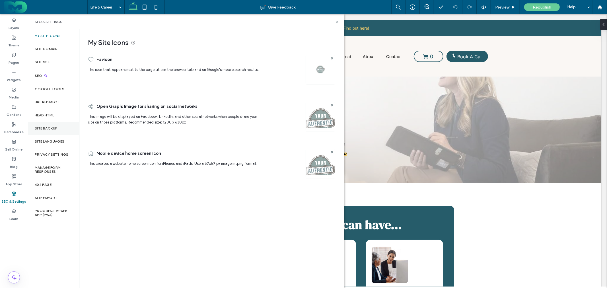
click at [53, 125] on div "Site Backup" at bounding box center [53, 128] width 51 height 13
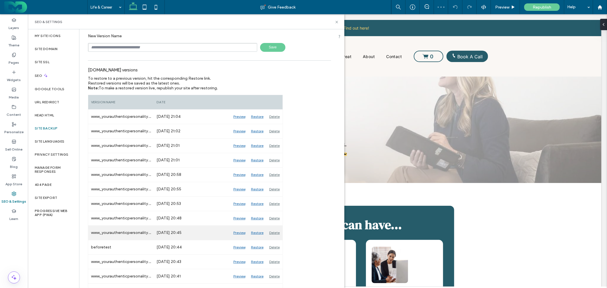
scroll to position [32, 0]
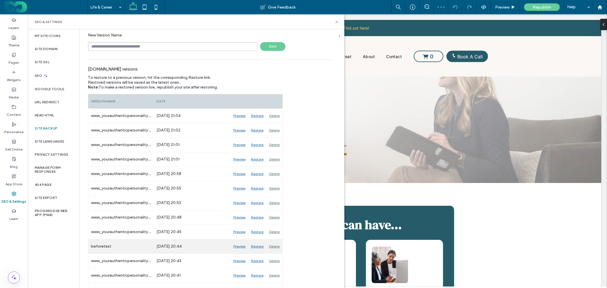
click at [258, 247] on div "Restore" at bounding box center [257, 246] width 18 height 14
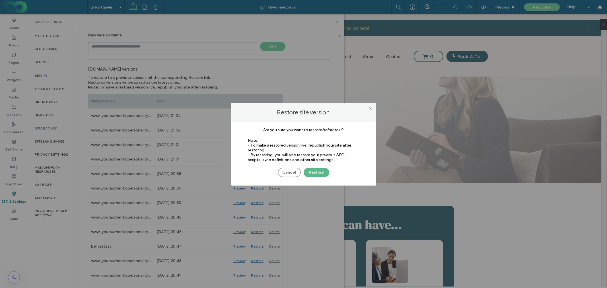
click at [320, 169] on button "Restore" at bounding box center [316, 172] width 26 height 9
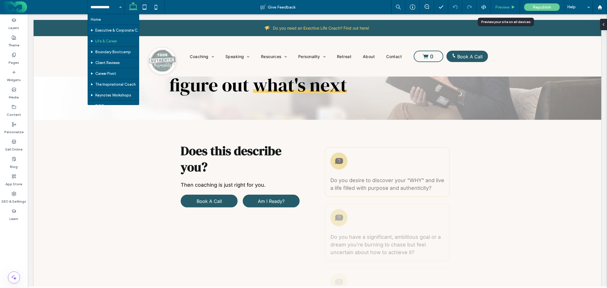
click at [496, 5] on span "Preview" at bounding box center [502, 7] width 14 height 5
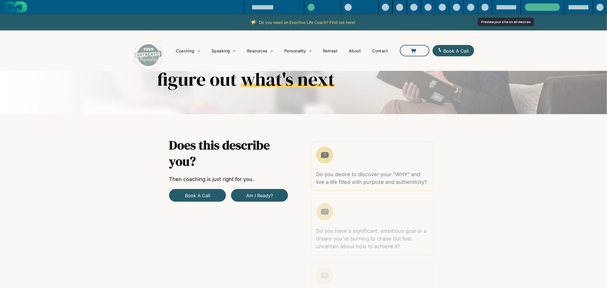
scroll to position [57, 0]
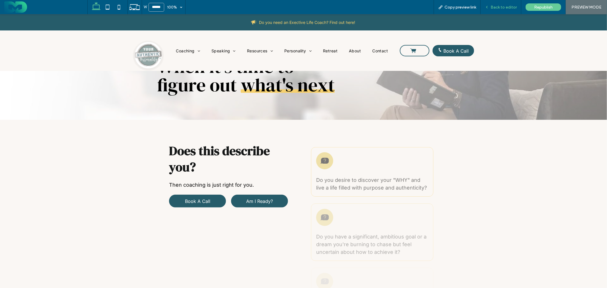
click at [508, 5] on span "Back to editor" at bounding box center [503, 7] width 26 height 5
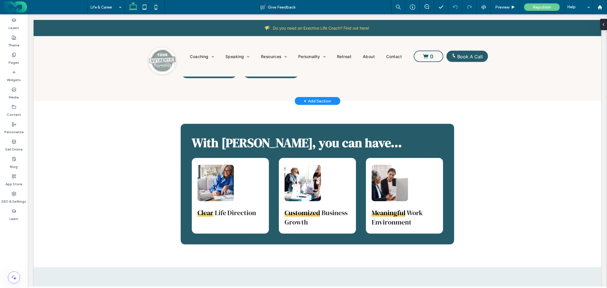
scroll to position [189, 0]
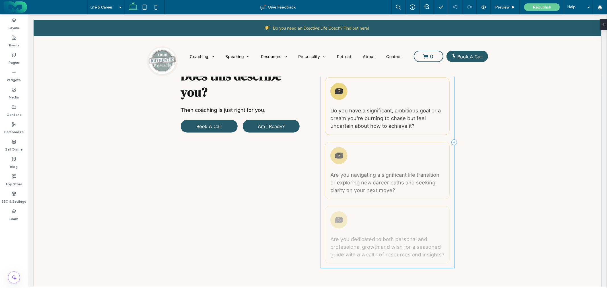
click at [322, 137] on div "Do you desire to discover your "WHY" and live a life filled with purpose and au…" at bounding box center [387, 142] width 134 height 252
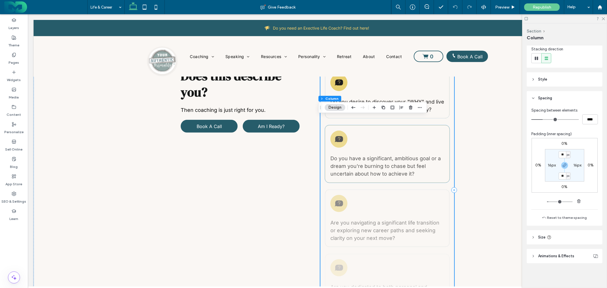
scroll to position [63, 0]
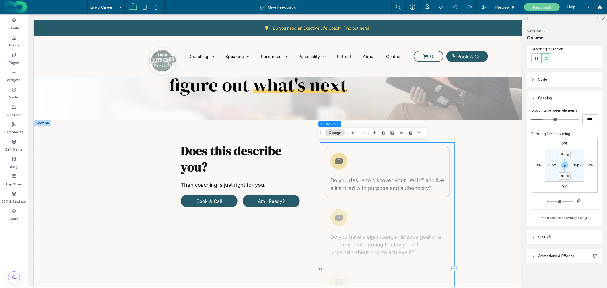
click at [338, 159] on icon at bounding box center [338, 161] width 8 height 6
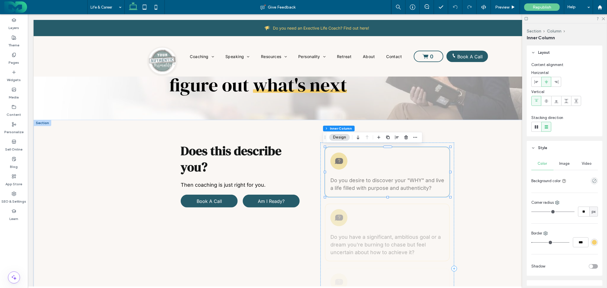
click at [338, 159] on icon at bounding box center [338, 161] width 8 height 6
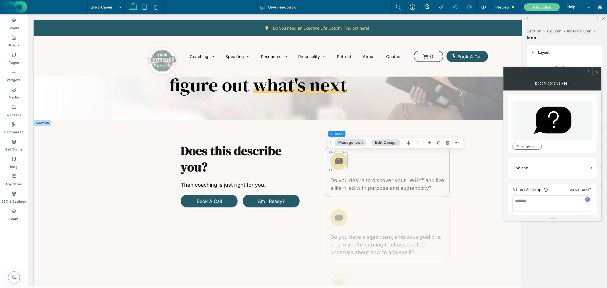
click at [336, 160] on icon at bounding box center [338, 161] width 8 height 6
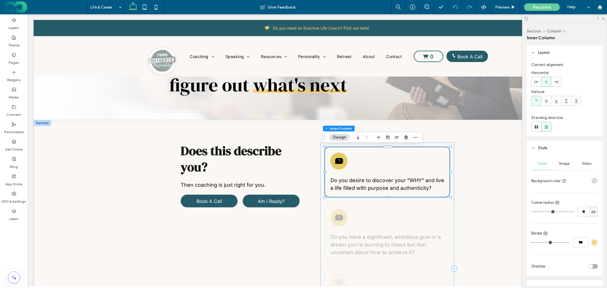
type input "**"
type input "****"
click at [383, 160] on div "Do you desire to discover your "WHY" and live a life filled with purpose and au…" at bounding box center [386, 172] width 125 height 50
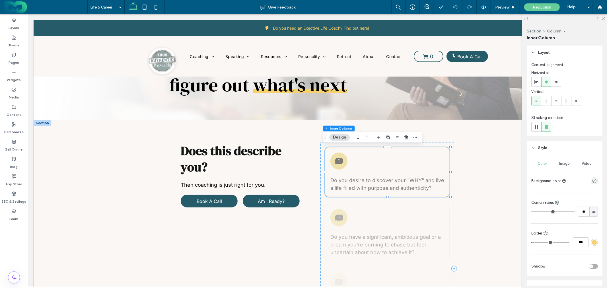
click at [438, 150] on div "Do you desire to discover your "WHY" and live a life filled with purpose and au…" at bounding box center [386, 172] width 125 height 50
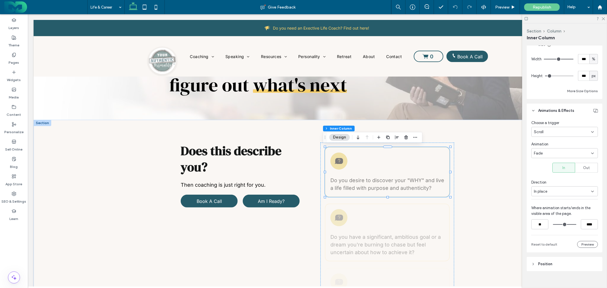
scroll to position [425, 0]
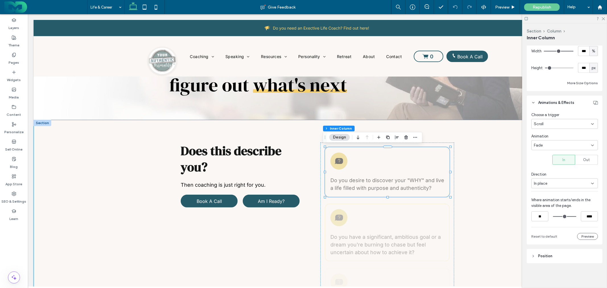
click at [135, 206] on div "Does this describe you? Then coaching is just right for you. Book A Call Am I R…" at bounding box center [316, 267] width 567 height 297
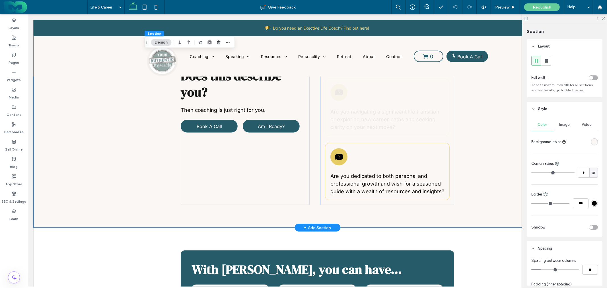
scroll to position [63, 0]
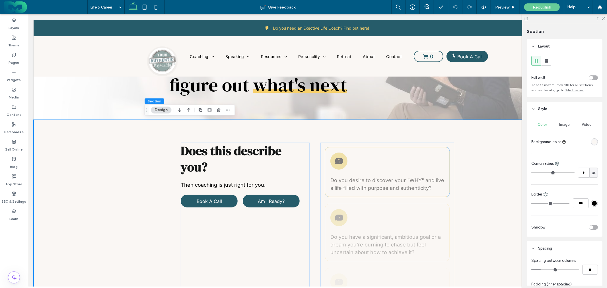
click at [328, 171] on div "Do you desire to discover your "WHY" and live a life filled with purpose and au…" at bounding box center [386, 172] width 125 height 50
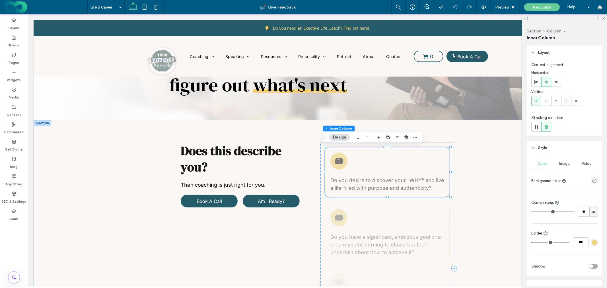
type input "**"
type input "****"
click at [134, 164] on div "Does this describe you? Then coaching is just right for you. Book A Call Am I R…" at bounding box center [316, 267] width 567 height 297
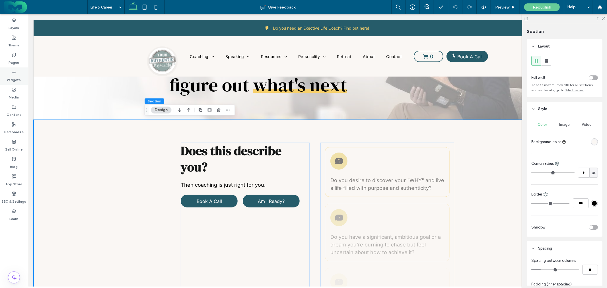
click at [14, 71] on icon at bounding box center [14, 72] width 5 height 5
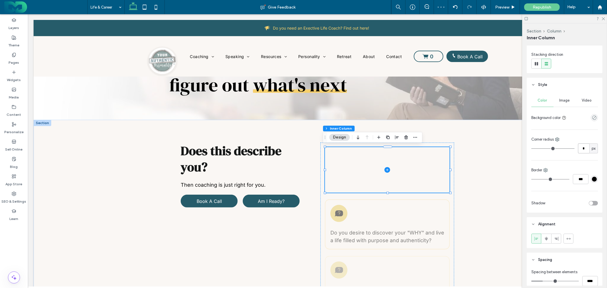
click at [580, 149] on input "*" at bounding box center [583, 148] width 11 height 10
type input "**"
click at [580, 180] on input "***" at bounding box center [580, 179] width 16 height 10
type input "*"
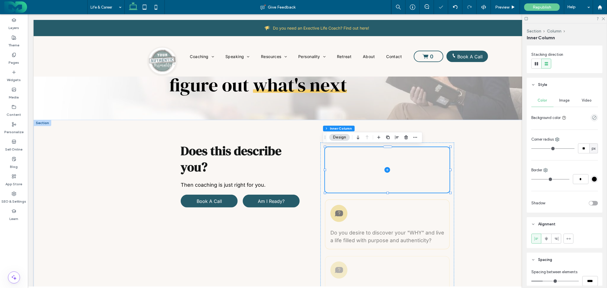
type input "*"
type input "***"
click at [592, 179] on div "#000000" at bounding box center [594, 179] width 5 height 5
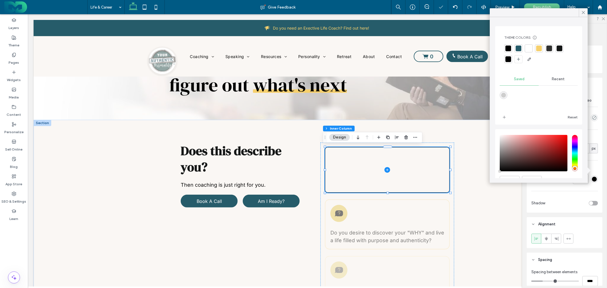
click at [541, 46] on div at bounding box center [539, 49] width 6 height 6
click at [582, 13] on icon at bounding box center [582, 12] width 5 height 5
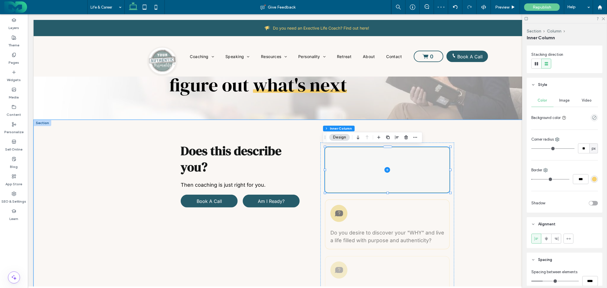
click at [344, 161] on span at bounding box center [387, 169] width 124 height 45
click at [15, 73] on icon at bounding box center [14, 72] width 5 height 5
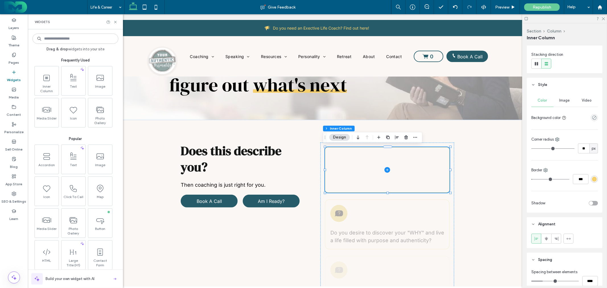
click at [84, 37] on input at bounding box center [75, 39] width 86 height 10
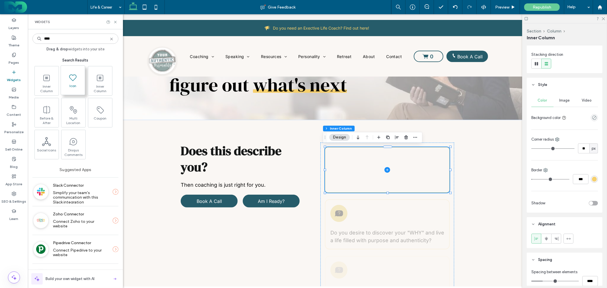
type input "****"
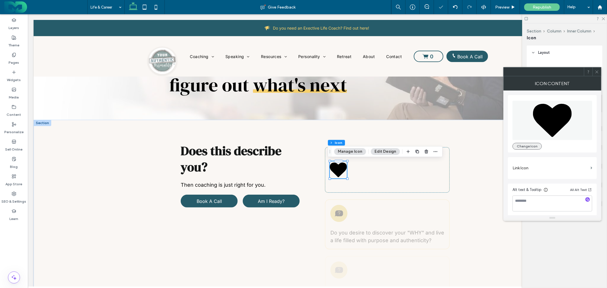
click at [527, 146] on button "Change Icon" at bounding box center [526, 146] width 29 height 7
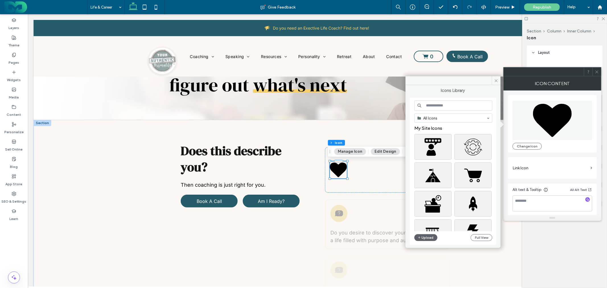
click at [447, 103] on input at bounding box center [453, 105] width 78 height 10
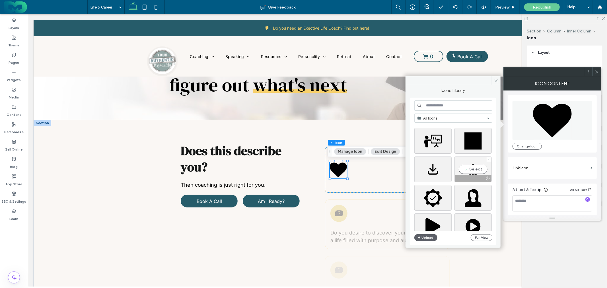
scroll to position [244, 0]
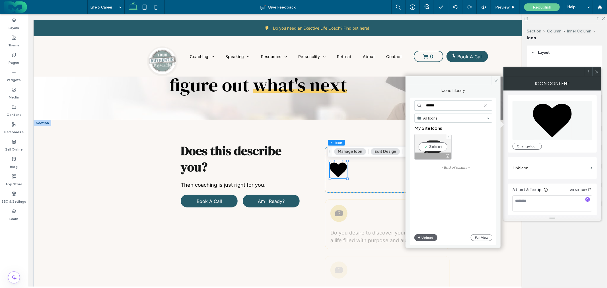
type input "******"
click at [434, 149] on div "Select" at bounding box center [432, 147] width 37 height 26
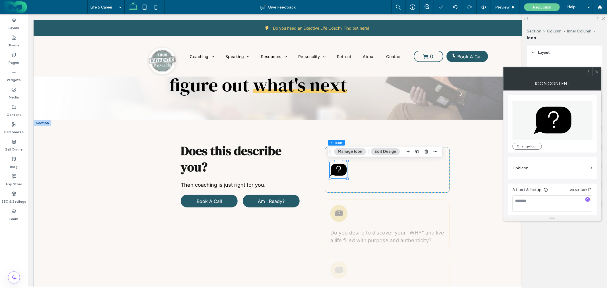
click at [596, 74] on span at bounding box center [596, 71] width 4 height 9
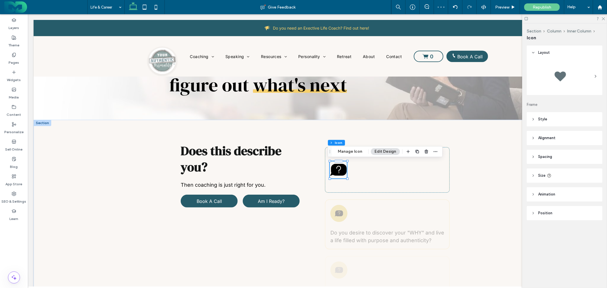
click at [588, 78] on div at bounding box center [564, 76] width 67 height 28
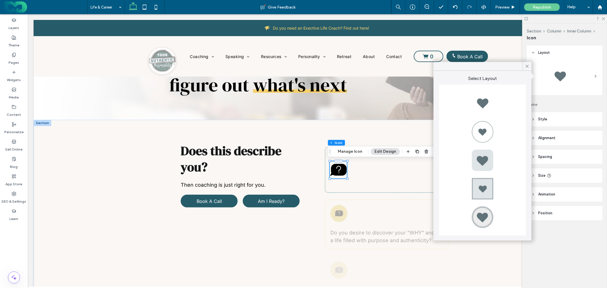
click at [484, 158] on div at bounding box center [482, 160] width 23 height 23
click at [526, 65] on icon at bounding box center [526, 66] width 5 height 5
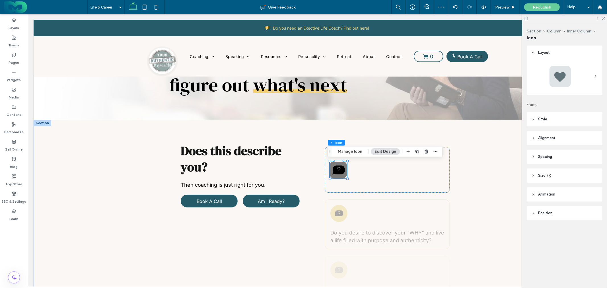
click at [567, 118] on header "Style" at bounding box center [564, 119] width 76 height 14
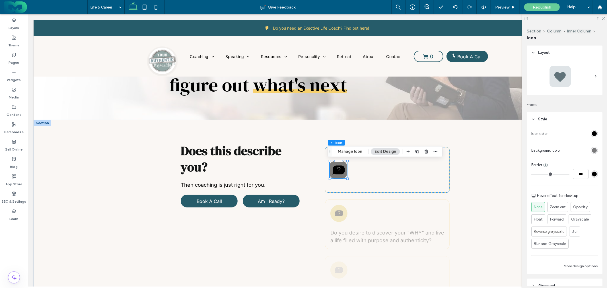
click at [584, 78] on div at bounding box center [564, 76] width 67 height 28
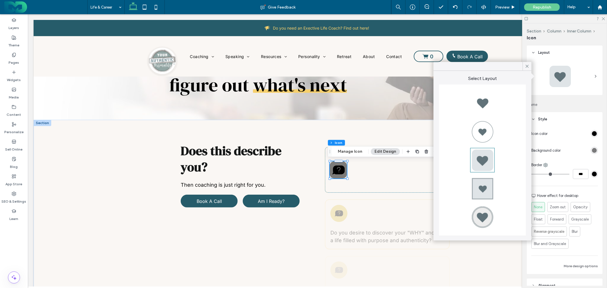
click at [489, 104] on div at bounding box center [482, 103] width 23 height 23
click at [526, 66] on icon at bounding box center [526, 66] width 5 height 5
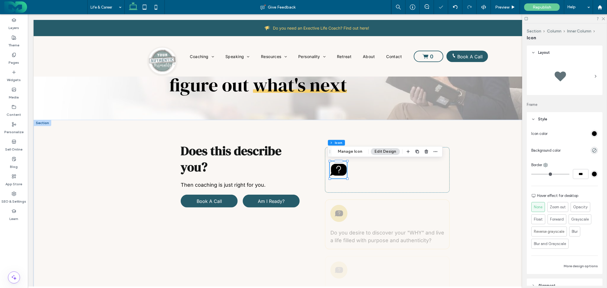
click at [592, 132] on div "rgb(0, 0, 0)" at bounding box center [594, 133] width 5 height 5
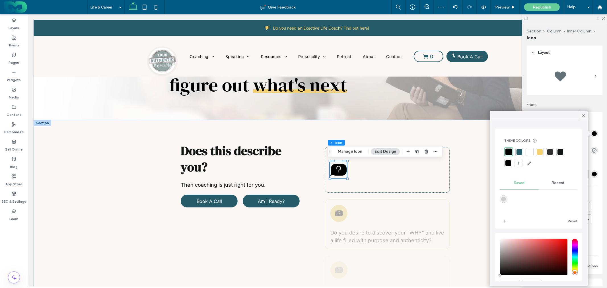
click at [510, 152] on div at bounding box center [508, 151] width 7 height 7
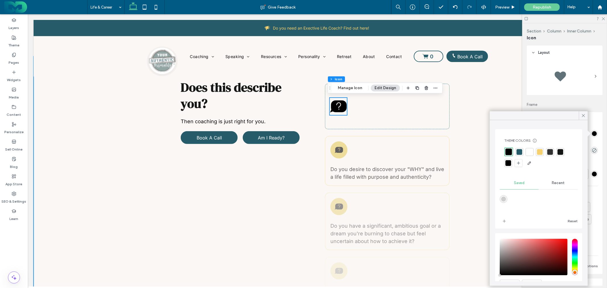
scroll to position [126, 0]
click at [582, 115] on icon at bounding box center [582, 115] width 5 height 5
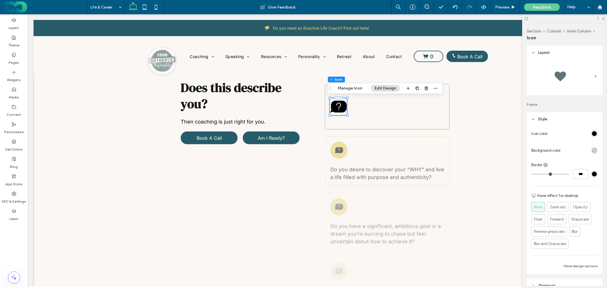
click at [590, 156] on div "Icon color Background color Border *** Hover effect for desktop None Zoom out O…" at bounding box center [564, 200] width 76 height 148
click at [592, 149] on icon "rgba(0, 0, 0, 0)" at bounding box center [594, 150] width 5 height 5
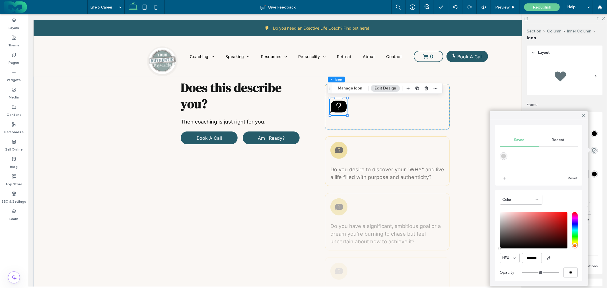
scroll to position [46, 0]
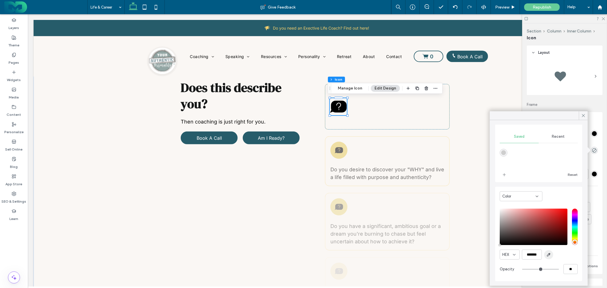
click at [547, 256] on icon "button" at bounding box center [548, 254] width 5 height 5
type input "*******"
type input "***"
type input "****"
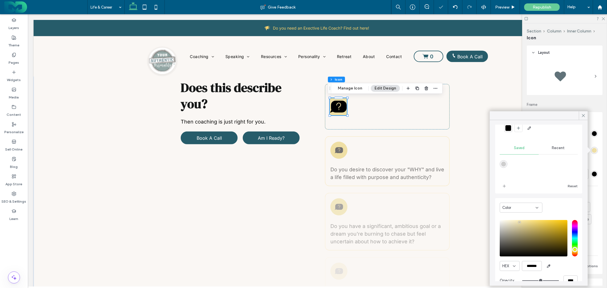
scroll to position [0, 0]
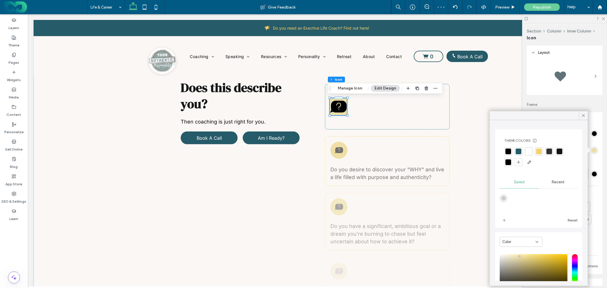
click at [535, 151] on div at bounding box center [539, 151] width 8 height 8
click at [583, 115] on use at bounding box center [583, 115] width 3 height 3
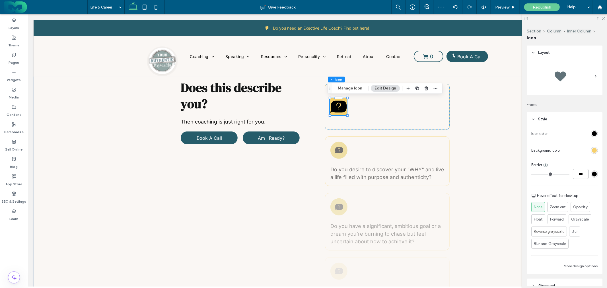
click at [580, 174] on input "***" at bounding box center [580, 174] width 16 height 10
type input "**"
type input "****"
click at [593, 173] on div "rgb(0, 0, 0)" at bounding box center [593, 173] width 7 height 7
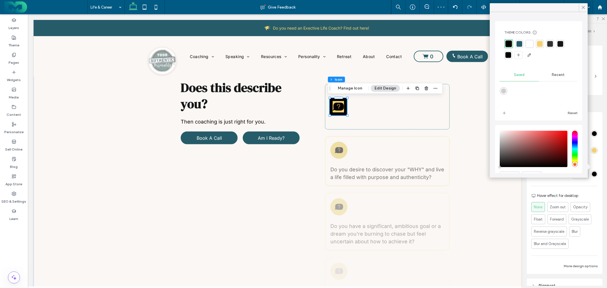
click at [539, 45] on div at bounding box center [540, 44] width 6 height 6
click at [581, 7] on icon at bounding box center [582, 7] width 5 height 5
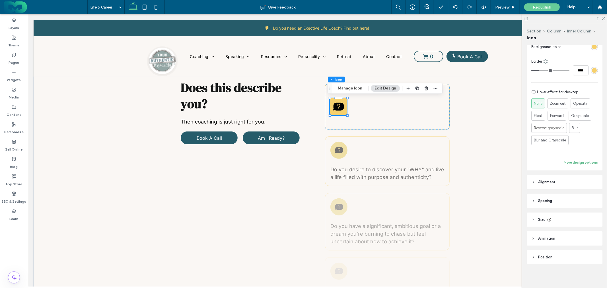
scroll to position [105, 0]
click at [568, 198] on header "Spacing" at bounding box center [564, 200] width 76 height 14
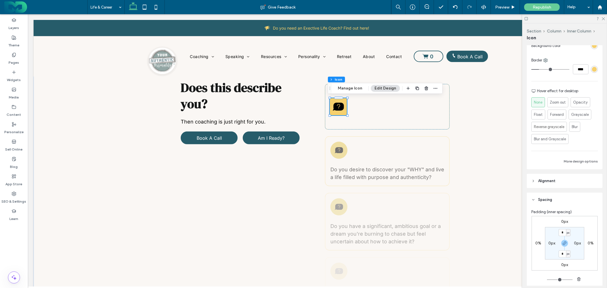
click at [569, 198] on header "Spacing" at bounding box center [564, 200] width 76 height 14
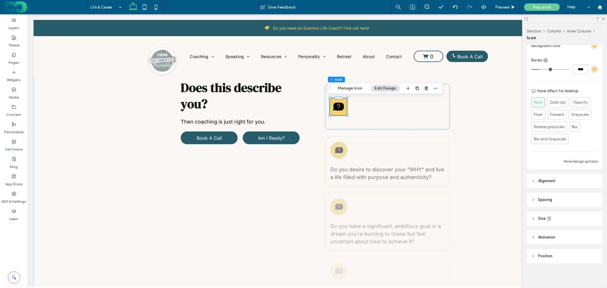
click at [566, 213] on header "Size" at bounding box center [564, 218] width 76 height 14
click at [564, 196] on header "Spacing" at bounding box center [564, 200] width 76 height 14
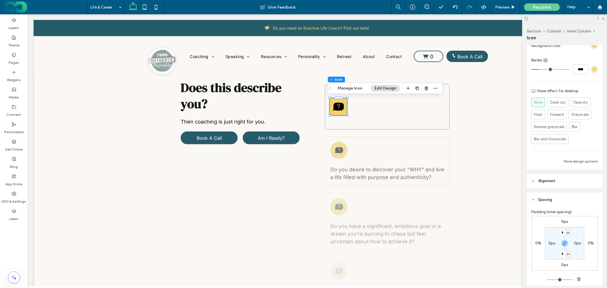
click at [564, 176] on header "Alignment" at bounding box center [564, 181] width 76 height 14
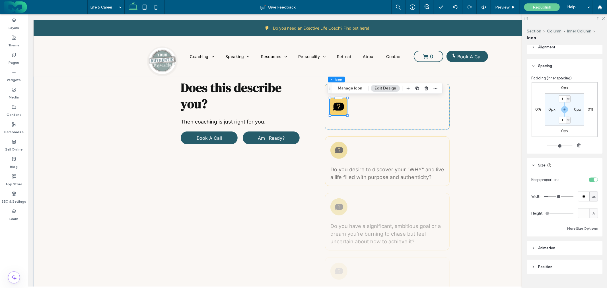
scroll to position [249, 0]
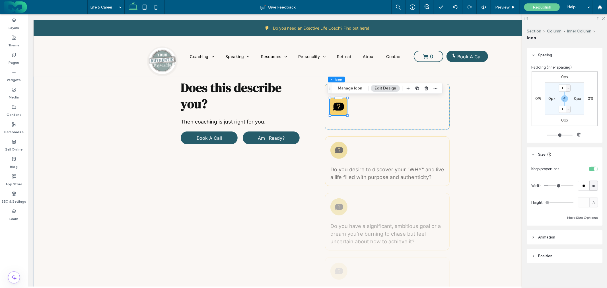
click at [558, 240] on header "Animation" at bounding box center [564, 237] width 76 height 14
click at [565, 233] on header "Animation" at bounding box center [564, 237] width 76 height 14
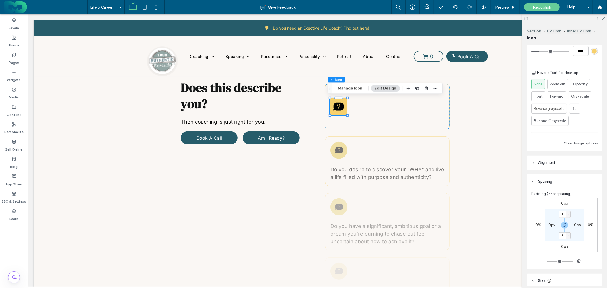
click at [559, 164] on header "Alignment" at bounding box center [564, 163] width 76 height 14
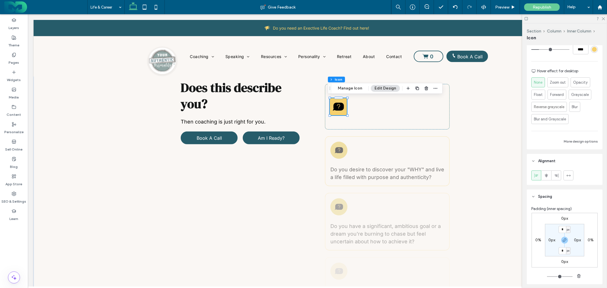
scroll to position [126, 0]
click at [578, 140] on button "More design options" at bounding box center [580, 139] width 34 height 7
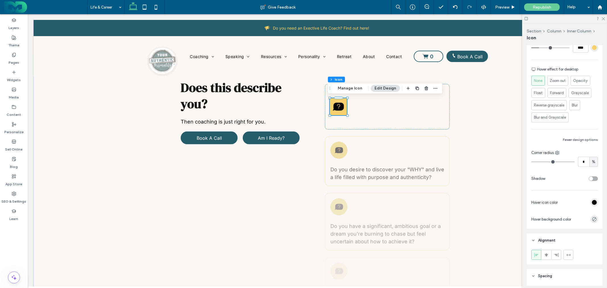
type input "*"
type input "**"
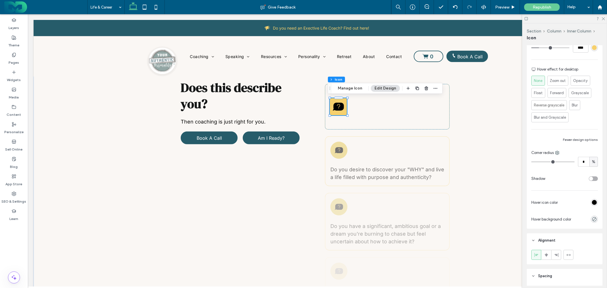
type input "*"
type input "**"
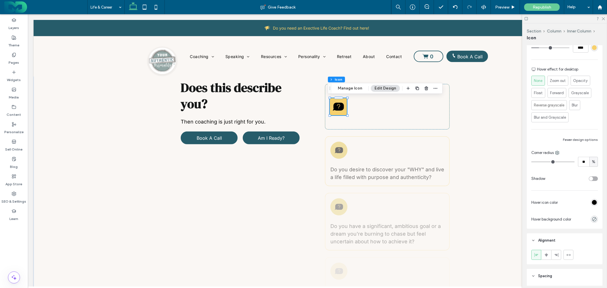
type input "**"
type input "***"
drag, startPoint x: 535, startPoint y: 159, endPoint x: 636, endPoint y: 159, distance: 100.7
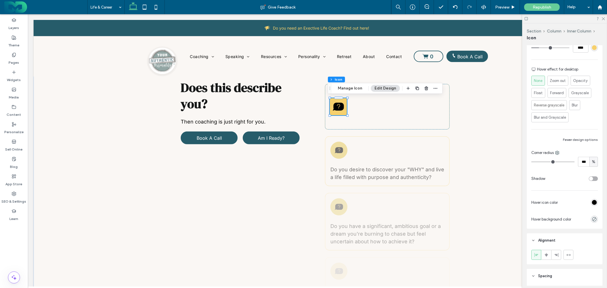
type input "***"
click at [574, 162] on input "range" at bounding box center [552, 162] width 43 height 1
click at [487, 110] on div "Does this describe you? Then coaching is just right for you. Book A Call Am I R…" at bounding box center [316, 230] width 567 height 349
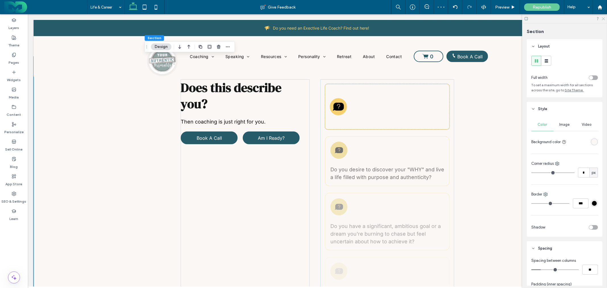
click at [603, 18] on icon at bounding box center [603, 18] width 4 height 4
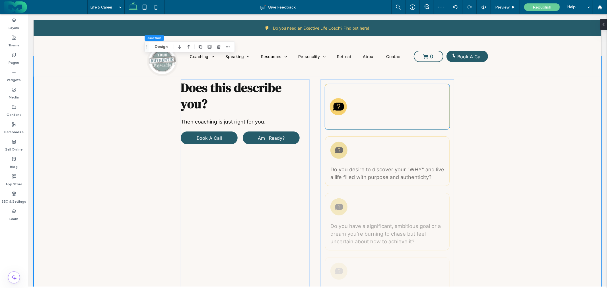
click at [339, 110] on icon at bounding box center [337, 106] width 11 height 11
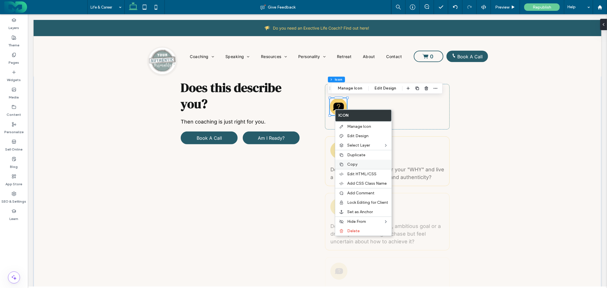
click at [353, 164] on span "Copy" at bounding box center [352, 164] width 10 height 5
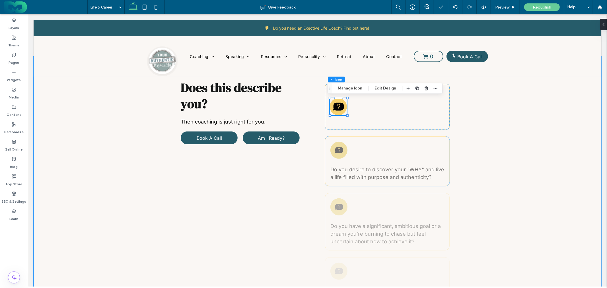
click at [338, 151] on icon at bounding box center [338, 150] width 8 height 6
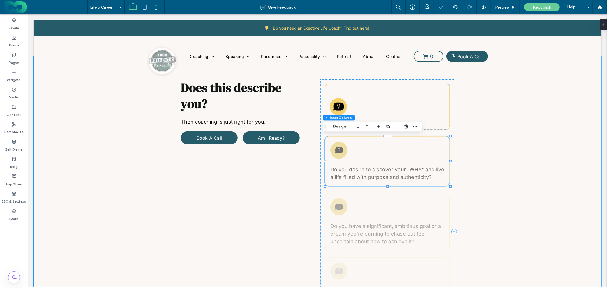
type input "**"
type input "****"
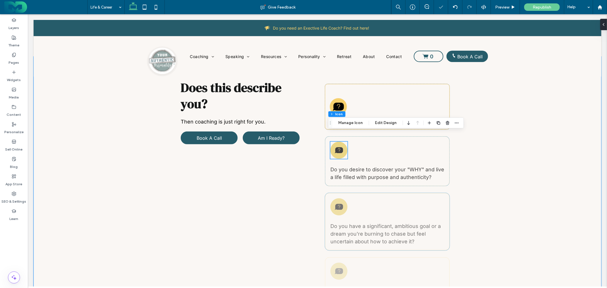
scroll to position [189, 0]
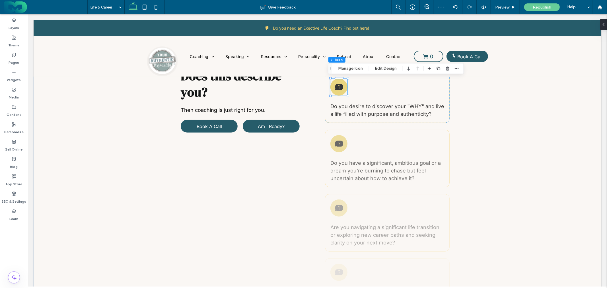
click at [336, 90] on div at bounding box center [338, 86] width 17 height 17
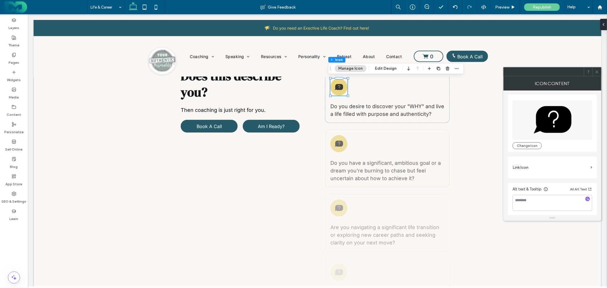
scroll to position [0, 0]
drag, startPoint x: 598, startPoint y: 71, endPoint x: 571, endPoint y: 51, distance: 33.8
click at [598, 71] on icon at bounding box center [596, 72] width 4 height 4
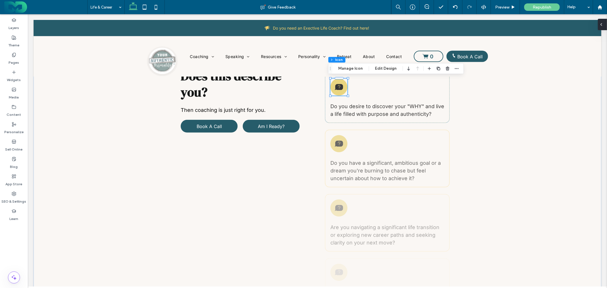
drag, startPoint x: 602, startPoint y: 27, endPoint x: 574, endPoint y: 13, distance: 31.3
click at [602, 27] on span at bounding box center [601, 24] width 5 height 11
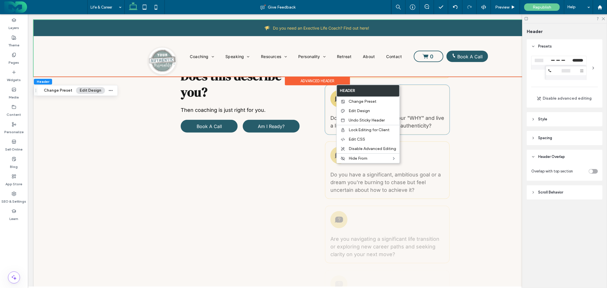
scroll to position [158, 0]
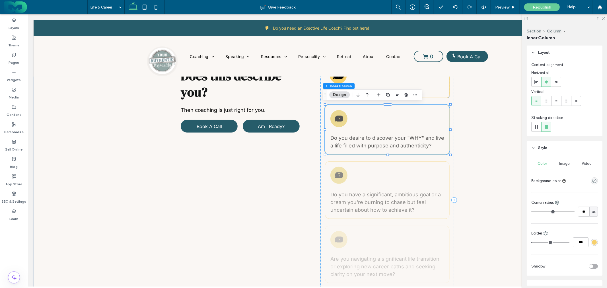
type input "**"
type input "****"
click at [334, 118] on icon at bounding box center [338, 118] width 8 height 6
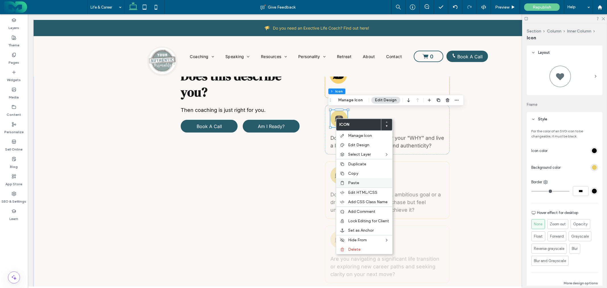
click at [360, 180] on label "Paste" at bounding box center [368, 182] width 41 height 5
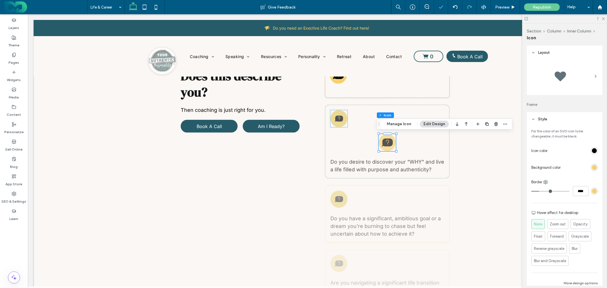
click at [336, 120] on icon at bounding box center [338, 118] width 8 height 6
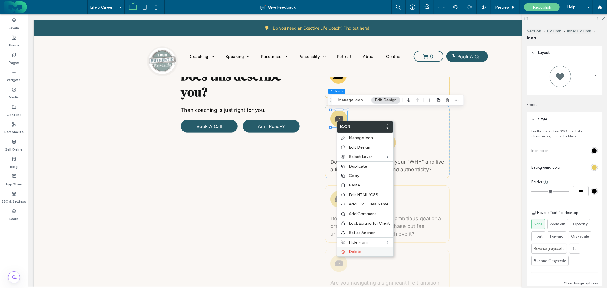
click at [357, 248] on div "Delete" at bounding box center [365, 251] width 56 height 9
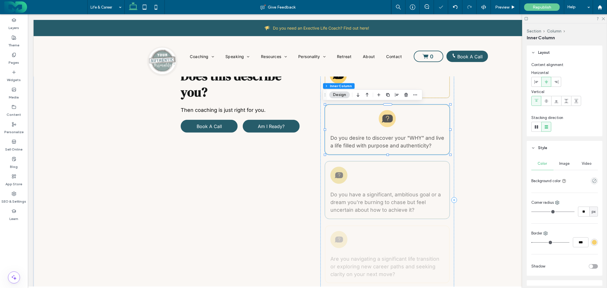
click at [339, 171] on icon at bounding box center [338, 175] width 9 height 9
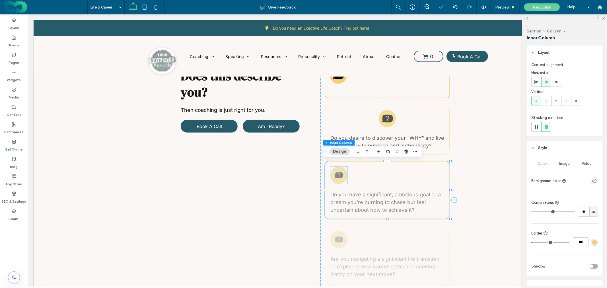
type input "**"
type input "****"
click at [338, 173] on icon at bounding box center [338, 175] width 8 height 6
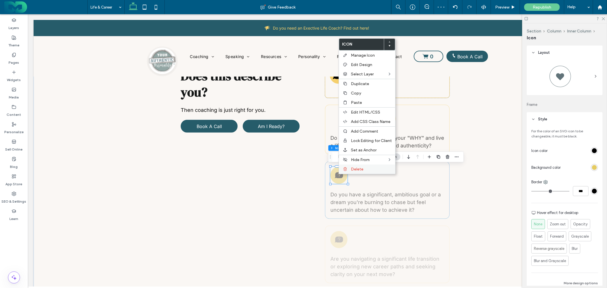
click at [361, 170] on div "Delete" at bounding box center [367, 168] width 56 height 9
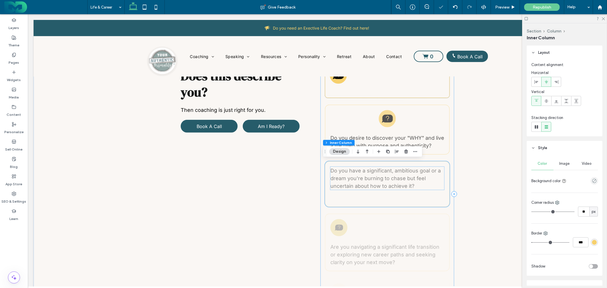
scroll to position [189, 0]
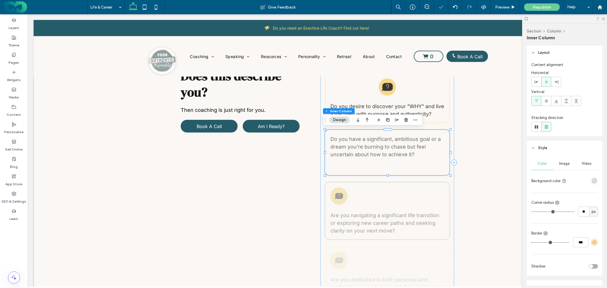
click at [336, 197] on icon at bounding box center [338, 196] width 8 height 6
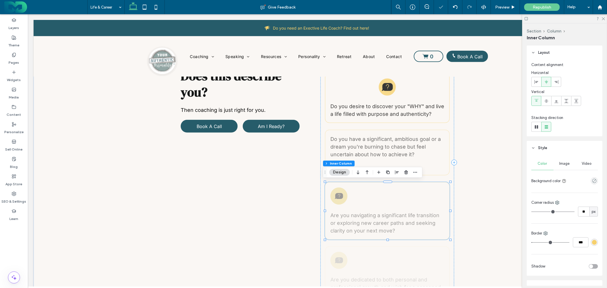
type input "**"
type input "****"
click at [336, 195] on icon at bounding box center [338, 195] width 9 height 9
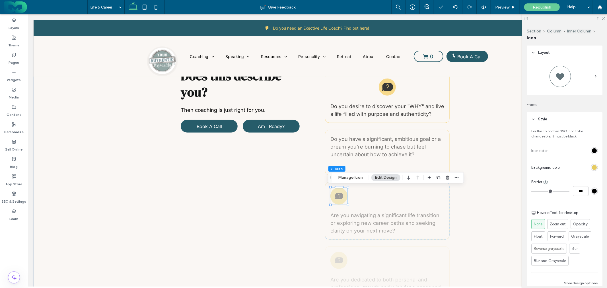
type input "**"
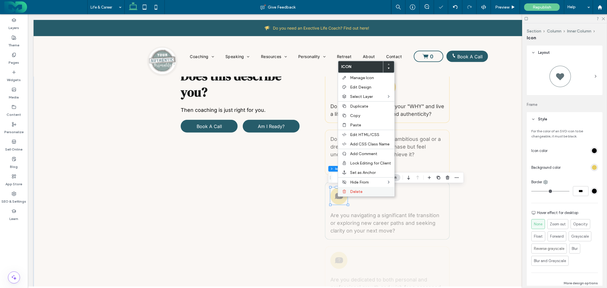
click at [351, 191] on span "Delete" at bounding box center [356, 191] width 13 height 5
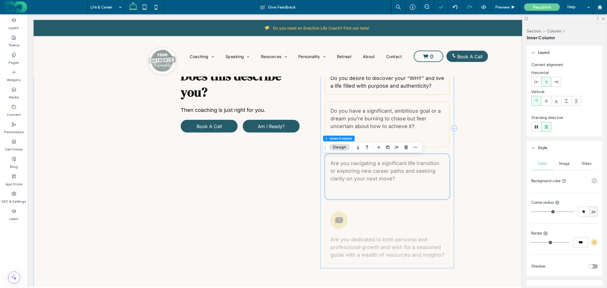
scroll to position [221, 0]
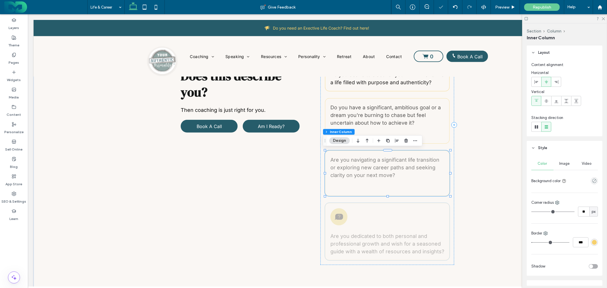
click at [336, 210] on div at bounding box center [338, 216] width 17 height 17
type input "**"
type input "****"
click at [336, 210] on div at bounding box center [338, 216] width 17 height 17
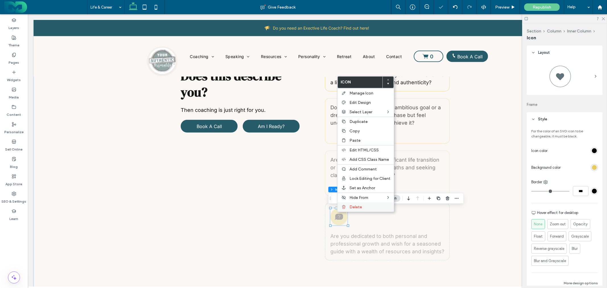
click at [351, 205] on span "Delete" at bounding box center [355, 206] width 13 height 5
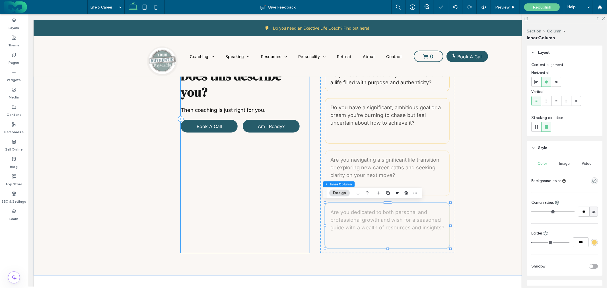
click at [273, 185] on div "Does this describe you? Then coaching is just right for you. Book A Call Am I R…" at bounding box center [244, 118] width 129 height 268
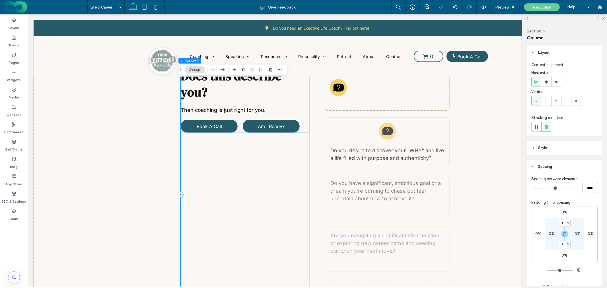
scroll to position [126, 0]
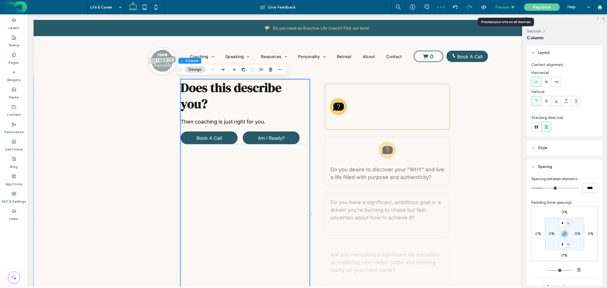
click at [504, 8] on span "Preview" at bounding box center [502, 7] width 14 height 5
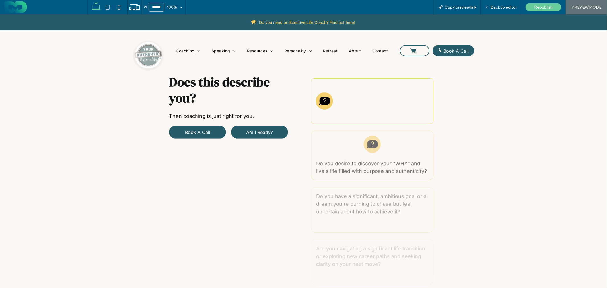
scroll to position [121, 0]
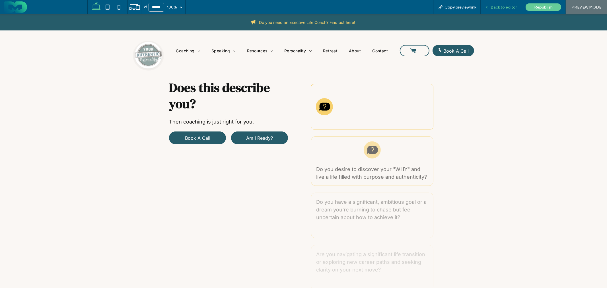
click at [508, 9] on span "Back to editor" at bounding box center [503, 7] width 26 height 5
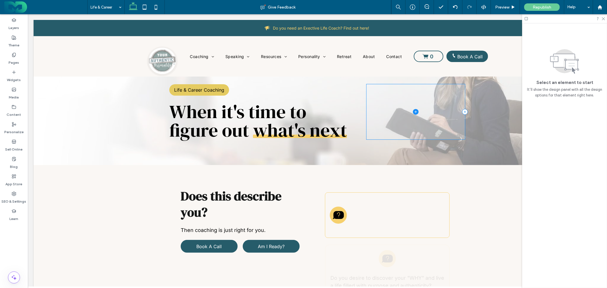
scroll to position [95, 0]
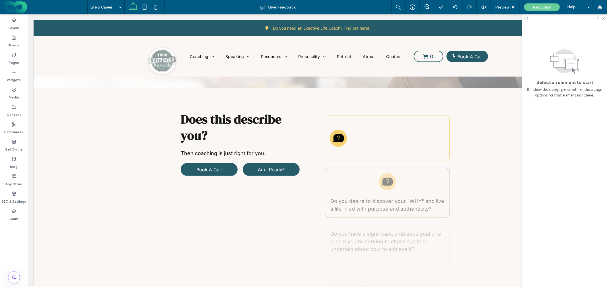
click at [384, 208] on span "Do you desire to discover your "WHY" and live a life filled with purpose and au…" at bounding box center [387, 205] width 114 height 14
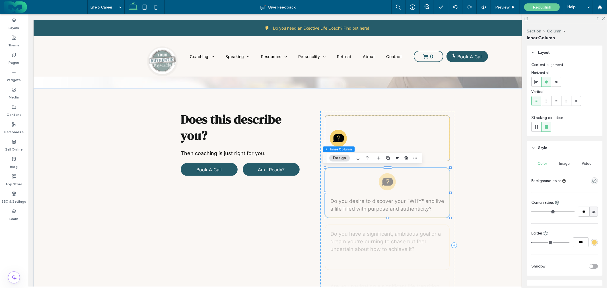
type input "**"
type input "****"
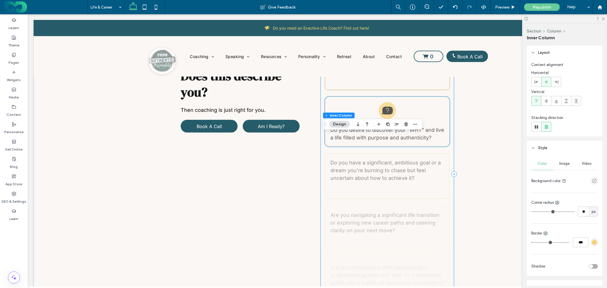
scroll to position [126, 0]
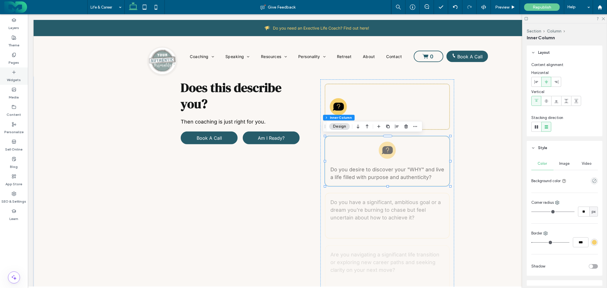
click at [13, 75] on label "Widgets" at bounding box center [14, 79] width 14 height 8
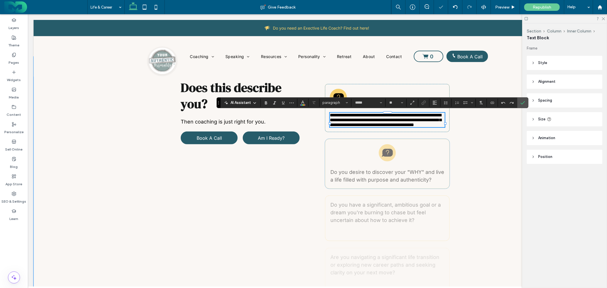
click at [381, 175] on span "Do you desire to discover your "WHY" and live a life filled with purpose and au…" at bounding box center [387, 176] width 114 height 14
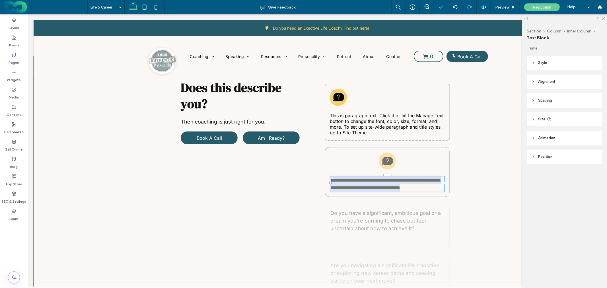
type input "*****"
type input "**"
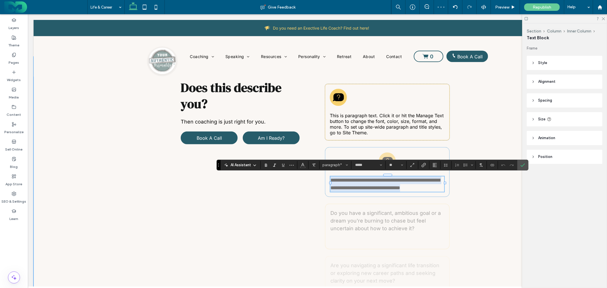
copy span "**********"
click at [524, 163] on icon "Confirm" at bounding box center [522, 165] width 5 height 5
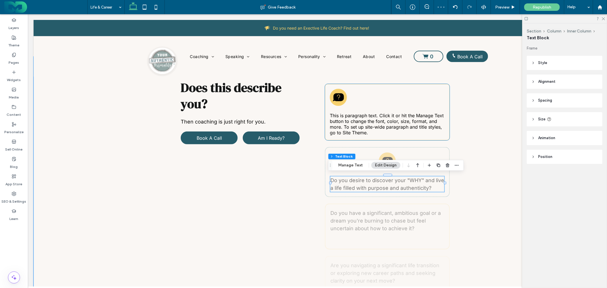
click at [382, 120] on span "This is paragraph text. Click it or hit the Manage Text button to change the fo…" at bounding box center [386, 123] width 114 height 23
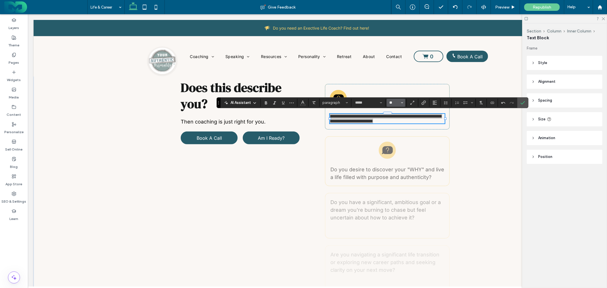
click at [394, 104] on input "**" at bounding box center [393, 102] width 11 height 5
type input "**"
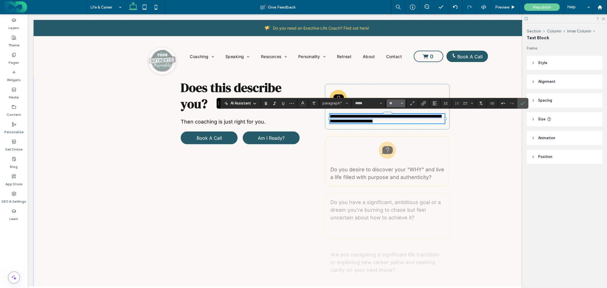
scroll to position [126, 0]
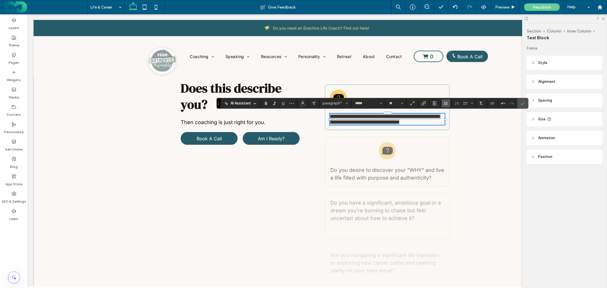
click at [444, 102] on use "Line Height" at bounding box center [446, 103] width 4 height 3
click at [453, 127] on div "1.5" at bounding box center [455, 128] width 14 height 4
click at [524, 103] on icon "Confirm" at bounding box center [522, 103] width 5 height 5
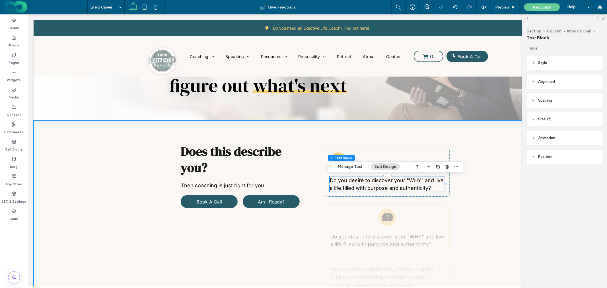
click at [456, 131] on div "Does this describe you? Then coaching is just right for you. Book A Call Am I R…" at bounding box center [316, 278] width 341 height 317
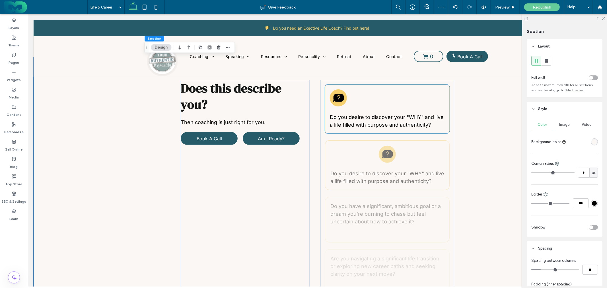
click at [325, 109] on div "Do you desire to discover your "WHY" and live a life filled with purpose and au…" at bounding box center [386, 108] width 125 height 49
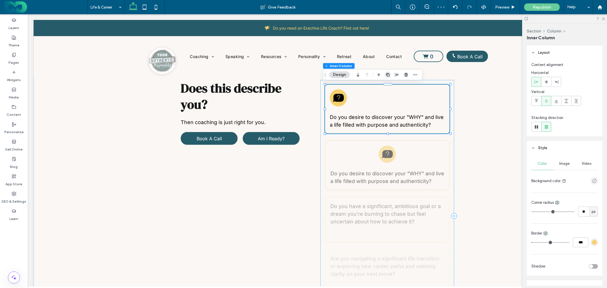
click at [388, 75] on icon "button" at bounding box center [387, 75] width 5 height 5
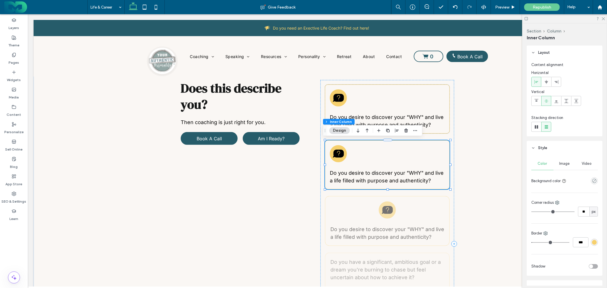
click at [388, 130] on icon "button" at bounding box center [387, 130] width 5 height 5
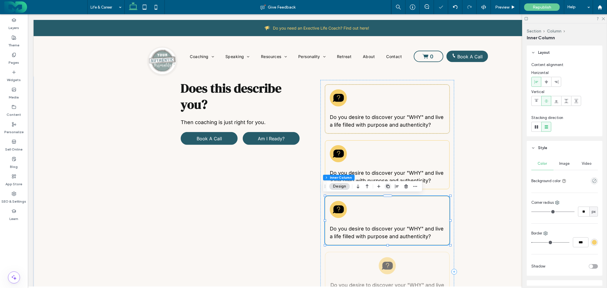
click at [388, 188] on icon "button" at bounding box center [387, 186] width 5 height 5
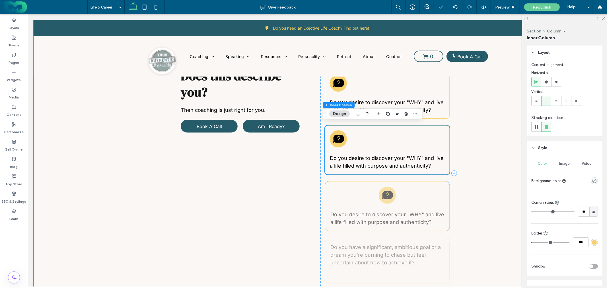
scroll to position [315, 0]
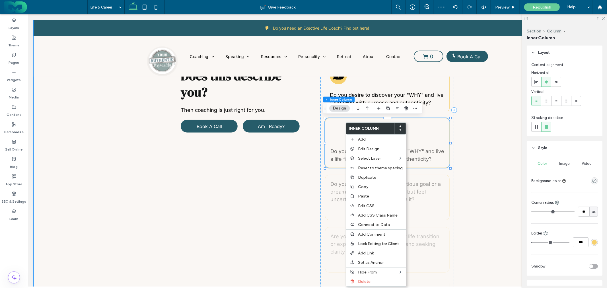
type input "**"
type input "****"
click at [367, 281] on span "Delete" at bounding box center [364, 281] width 13 height 5
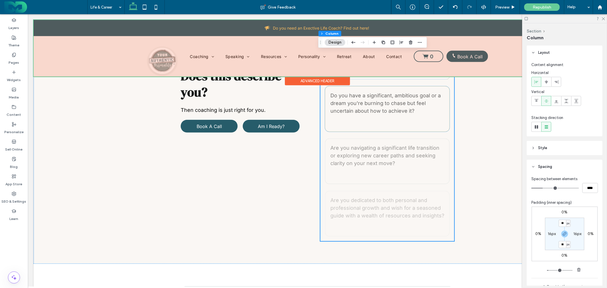
scroll to position [252, 0]
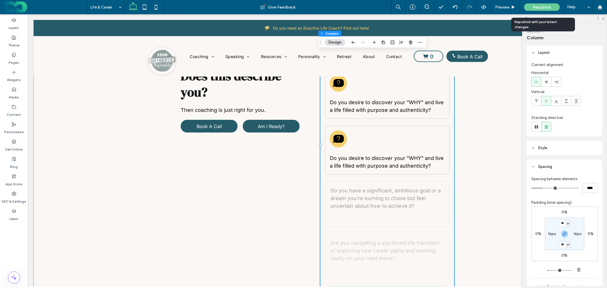
click at [545, 7] on span "Republish" at bounding box center [541, 7] width 18 height 5
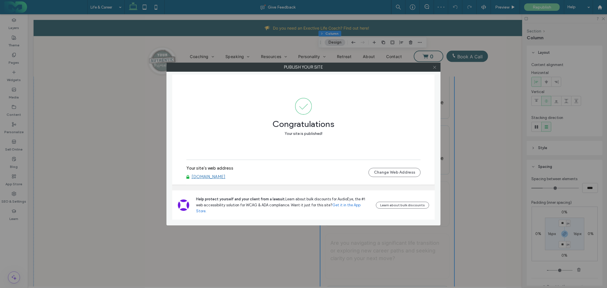
click at [434, 68] on icon at bounding box center [434, 67] width 4 height 4
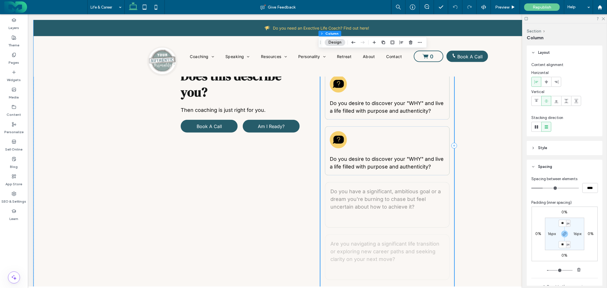
scroll to position [284, 0]
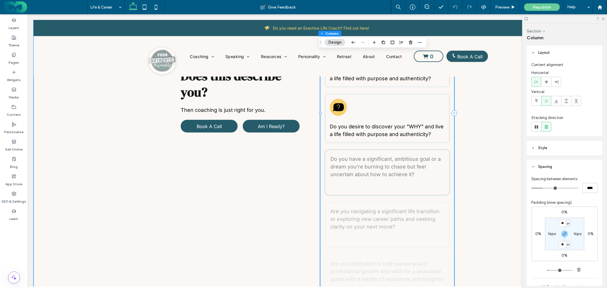
click at [363, 166] on span "Do you have a significant, ambitious goal or a dream you're burning to chase bu…" at bounding box center [385, 166] width 110 height 21
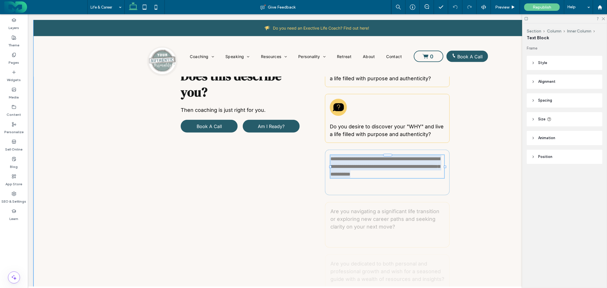
copy span "**********"
type input "*****"
type input "**"
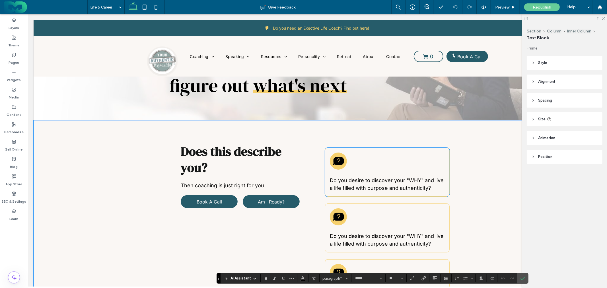
scroll to position [126, 0]
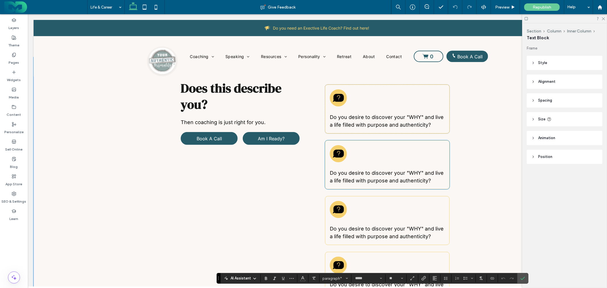
click at [350, 174] on span "Do you desire to discover your "WHY" and live a life filled with purpose and au…" at bounding box center [386, 176] width 114 height 14
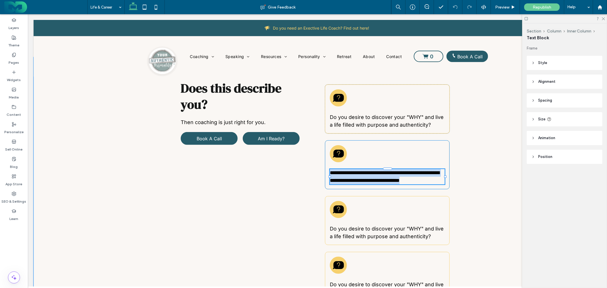
type input "*****"
type input "**"
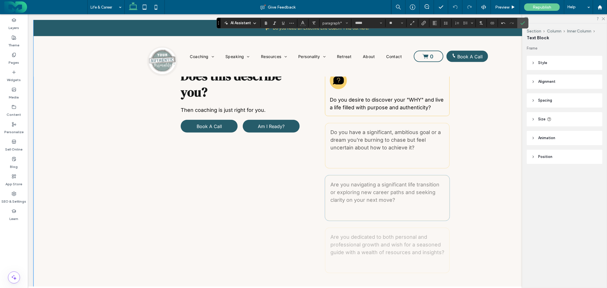
scroll to position [347, 0]
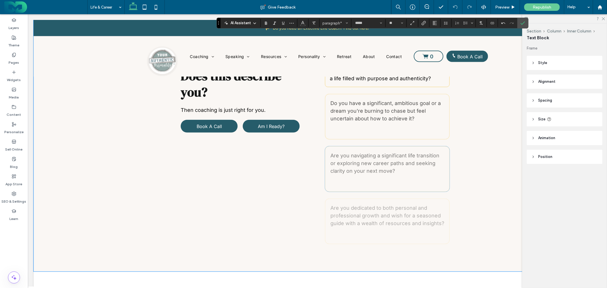
click at [365, 164] on span "Are you navigating a significant life transition or exploring new career paths …" at bounding box center [384, 162] width 109 height 21
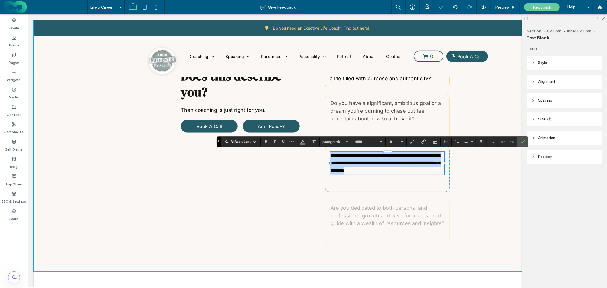
copy span "**********"
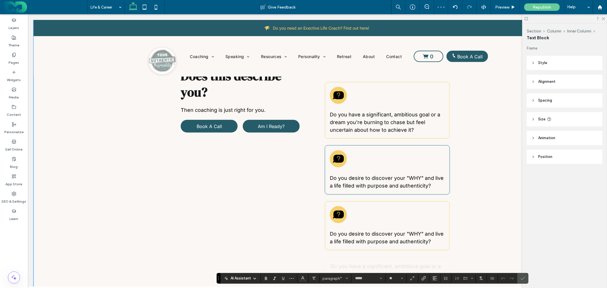
scroll to position [189, 0]
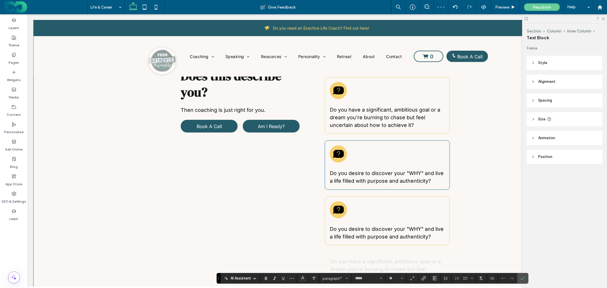
click at [364, 175] on p "Do you desire to discover your "WHY" and live a life filled with purpose and au…" at bounding box center [386, 176] width 115 height 15
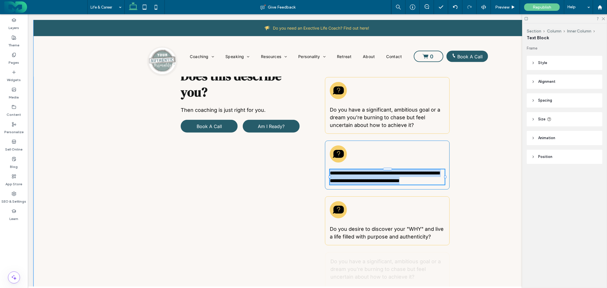
type input "*****"
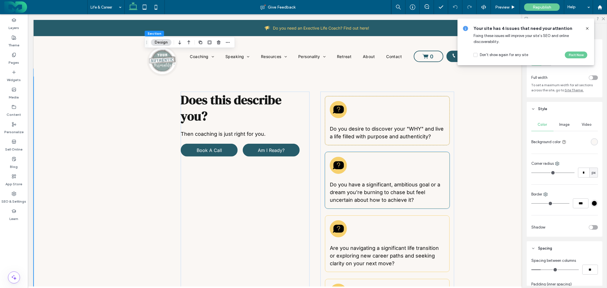
scroll to position [86, 0]
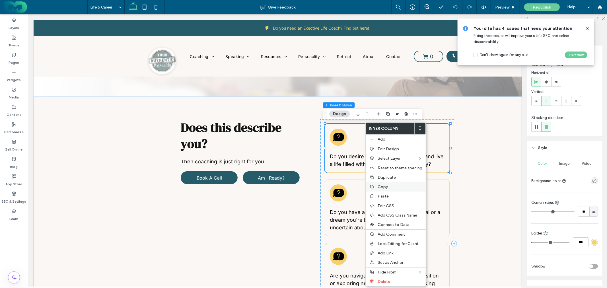
click at [383, 186] on span "Copy" at bounding box center [382, 186] width 10 height 5
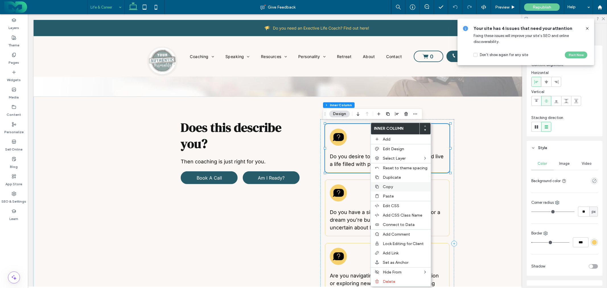
click at [391, 185] on span "Copy" at bounding box center [387, 186] width 10 height 5
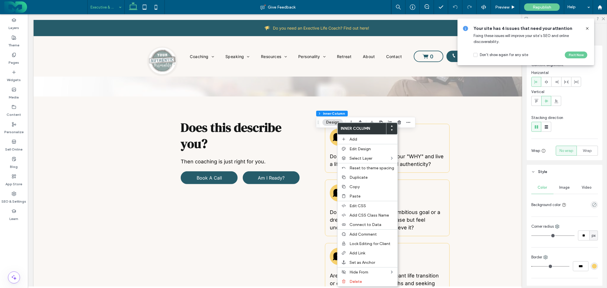
type input "**"
type input "***"
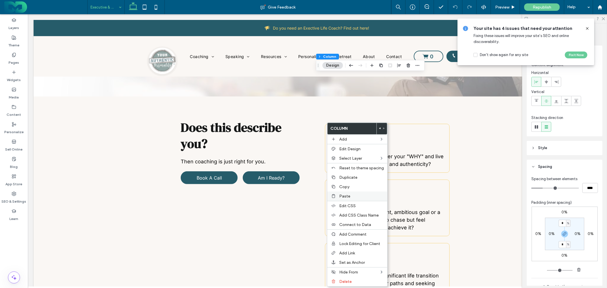
click at [346, 193] on div "Paste" at bounding box center [357, 195] width 60 height 9
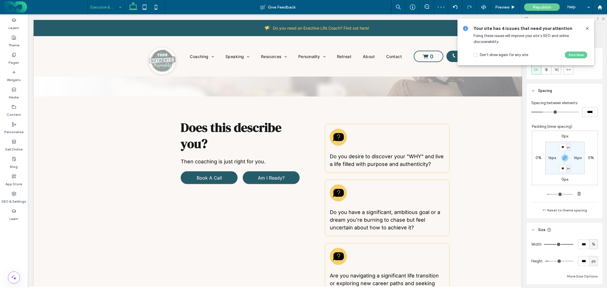
scroll to position [235, 0]
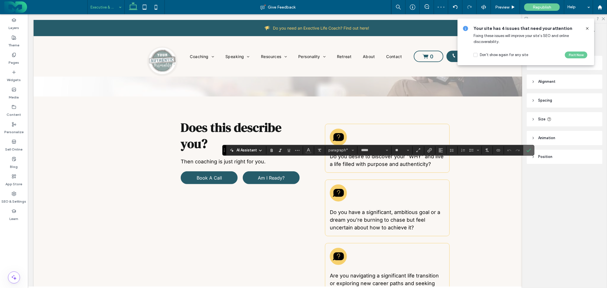
click at [529, 150] on icon "Confirm" at bounding box center [528, 150] width 5 height 5
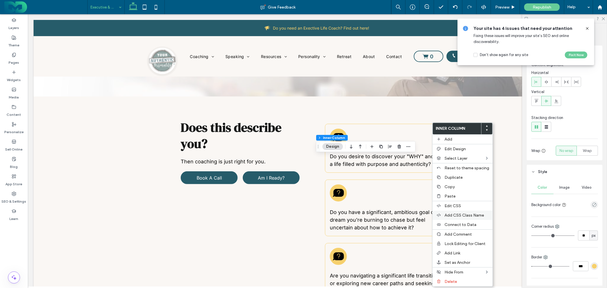
click at [460, 212] on div "Add CSS Class Name" at bounding box center [462, 214] width 60 height 9
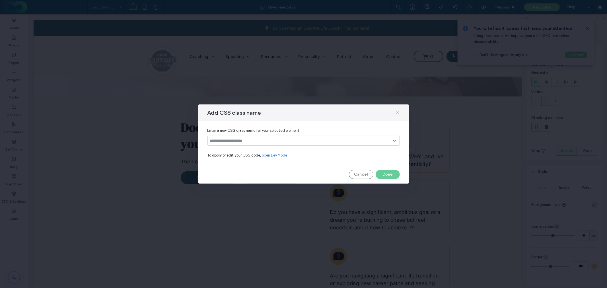
click at [398, 113] on icon at bounding box center [397, 112] width 5 height 5
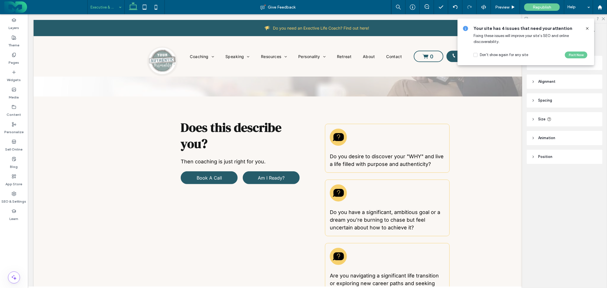
type input "*****"
type input "**"
type input "*****"
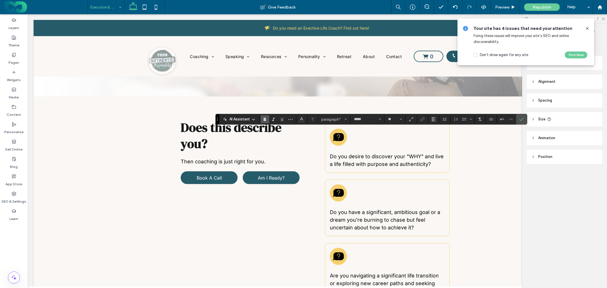
type input "**"
click at [521, 117] on icon "Confirm" at bounding box center [521, 119] width 5 height 5
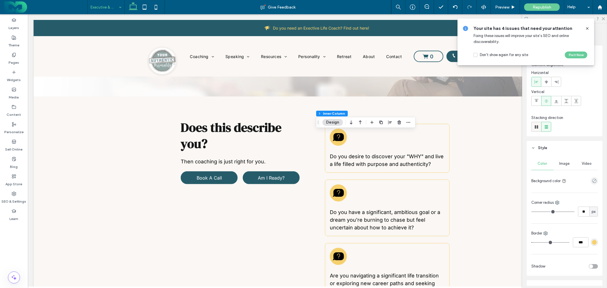
click at [538, 127] on icon at bounding box center [536, 127] width 6 height 6
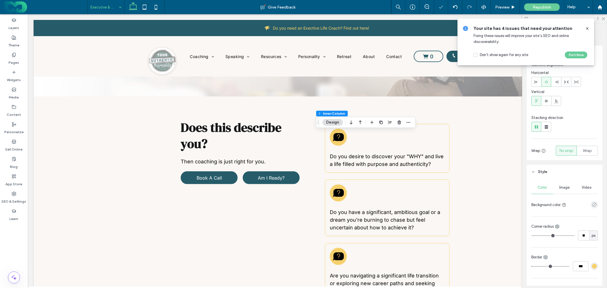
type input "*"
click at [546, 103] on icon at bounding box center [546, 101] width 5 height 5
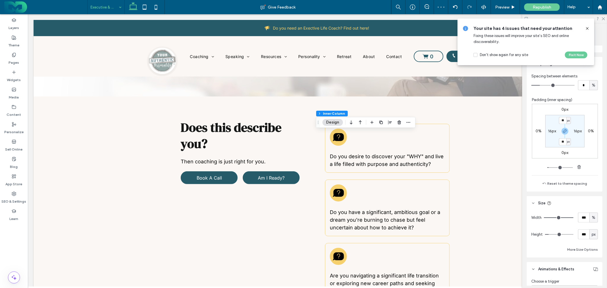
scroll to position [316, 0]
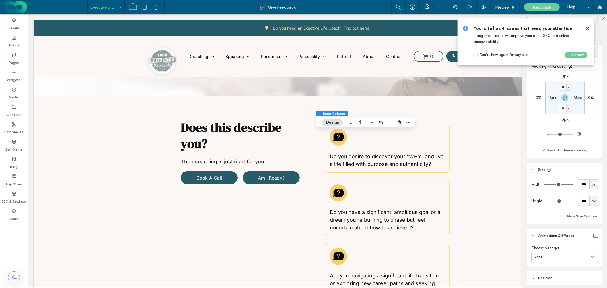
type input "***"
type input "*"
drag, startPoint x: 501, startPoint y: 200, endPoint x: 447, endPoint y: 199, distance: 53.5
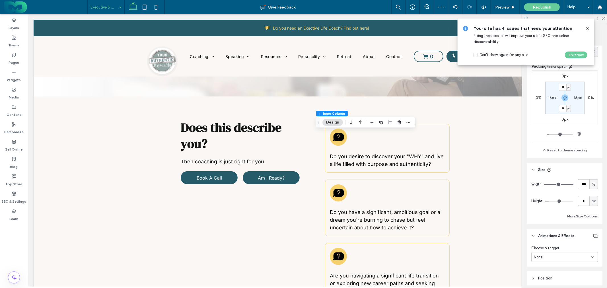
type input "*"
click at [545, 201] on input "range" at bounding box center [559, 201] width 28 height 1
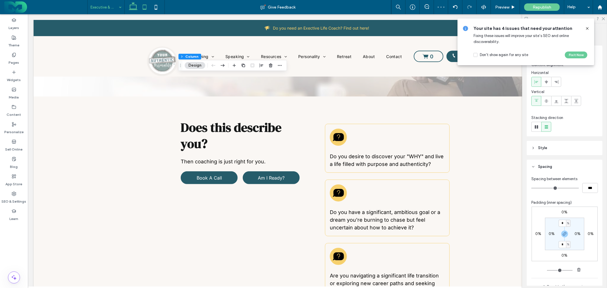
click at [145, 9] on icon at bounding box center [144, 6] width 11 height 11
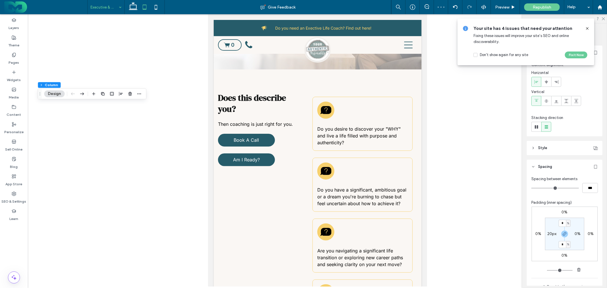
type input "**"
type input "*****"
click at [156, 7] on icon at bounding box center [155, 6] width 11 height 11
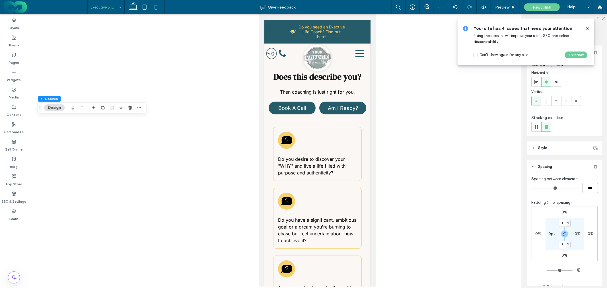
type input "***"
click at [135, 9] on icon at bounding box center [132, 6] width 11 height 11
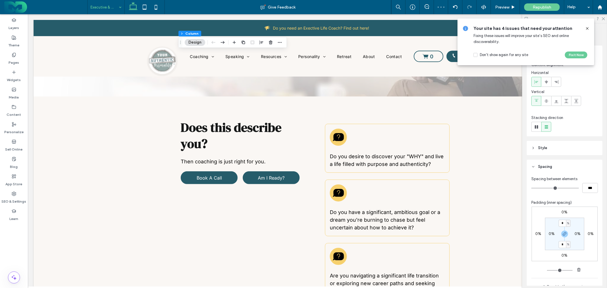
type input "**"
type input "*****"
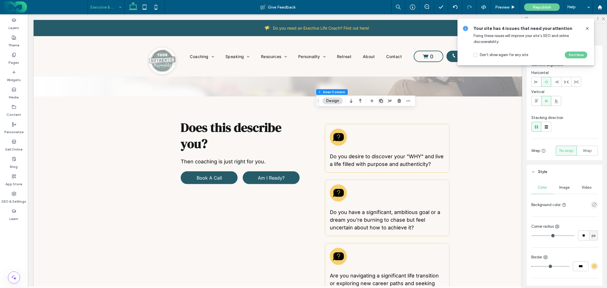
click at [382, 101] on icon "button" at bounding box center [381, 100] width 5 height 5
click at [380, 134] on span "button" at bounding box center [380, 131] width 7 height 7
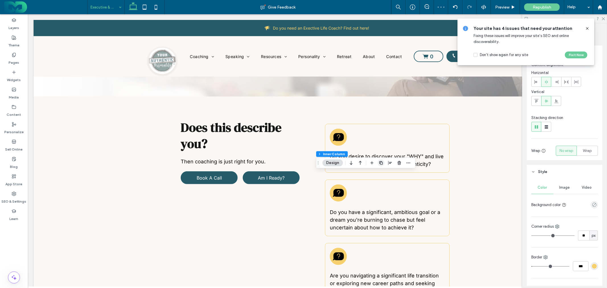
click at [381, 163] on icon "button" at bounding box center [381, 162] width 5 height 5
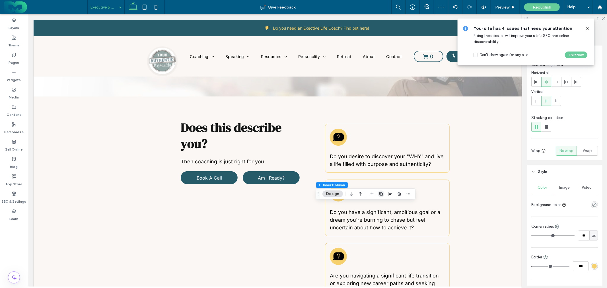
click at [382, 195] on icon "button" at bounding box center [381, 193] width 5 height 5
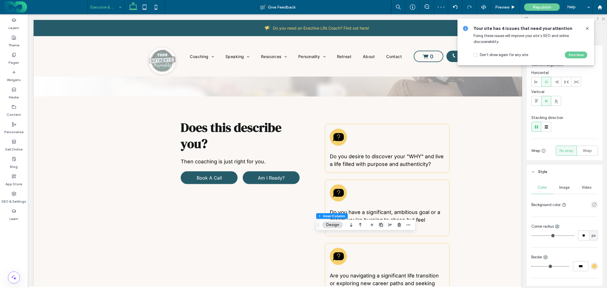
click at [382, 225] on icon "button" at bounding box center [381, 224] width 5 height 5
click at [381, 225] on icon "button" at bounding box center [381, 224] width 5 height 5
click at [380, 223] on use "button" at bounding box center [380, 223] width 3 height 3
click at [382, 254] on icon "button" at bounding box center [381, 254] width 5 height 5
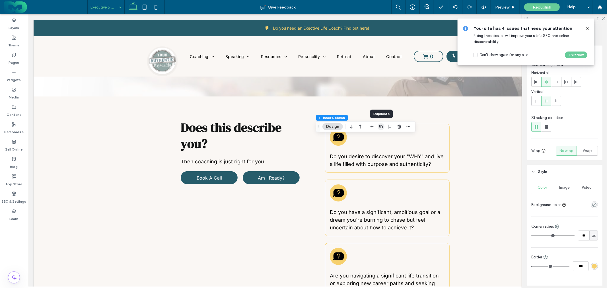
click at [382, 126] on icon "button" at bounding box center [381, 126] width 5 height 5
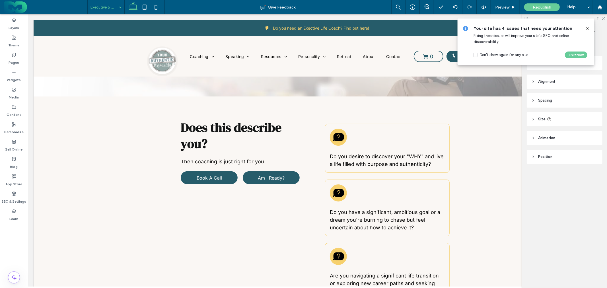
type input "*****"
type input "**"
type input "*****"
type input "**"
type input "*****"
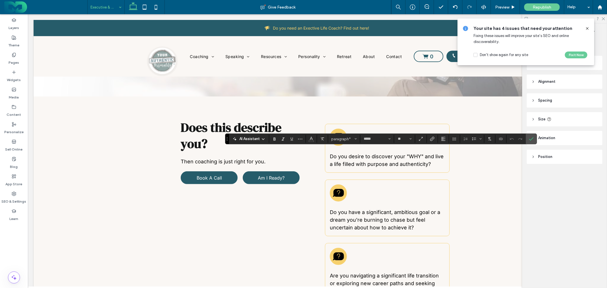
type input "**"
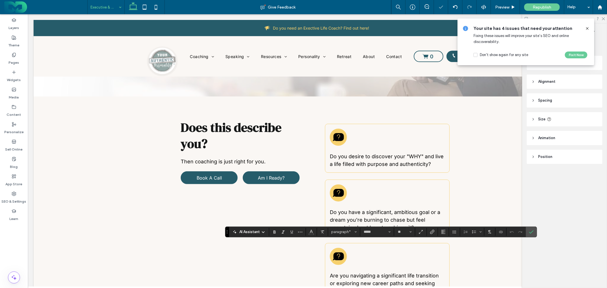
type input "**"
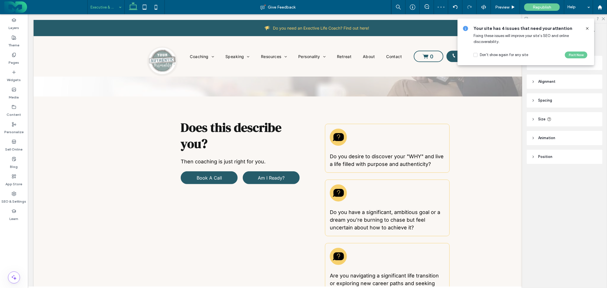
type input "*****"
type input "**"
type input "*****"
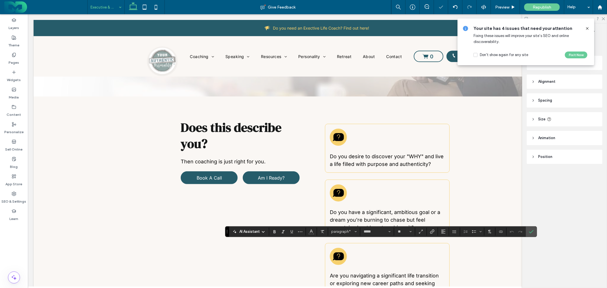
type input "**"
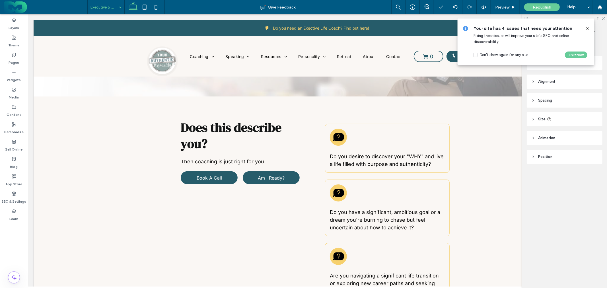
type input "*****"
type input "**"
type input "*****"
type input "**"
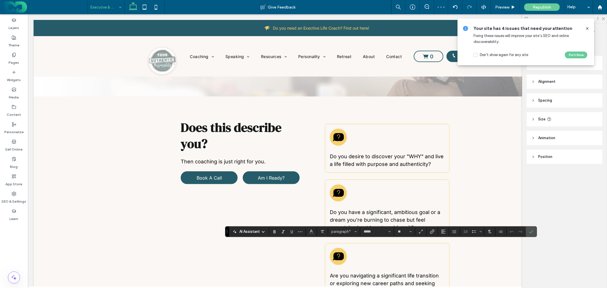
type input "**"
click at [531, 231] on icon "Confirm" at bounding box center [531, 231] width 5 height 5
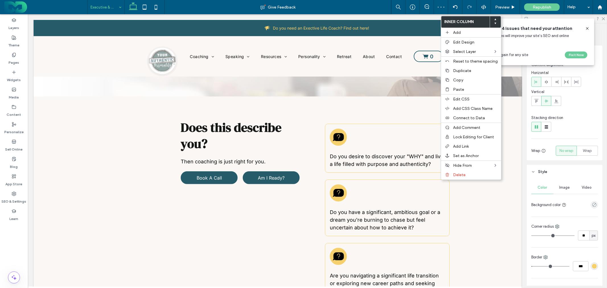
type input "**"
type input "***"
click at [451, 174] on div "Delete" at bounding box center [471, 174] width 60 height 9
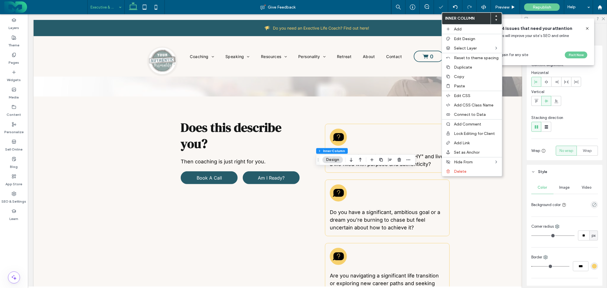
type input "**"
type input "***"
click at [450, 171] on icon at bounding box center [448, 171] width 5 height 5
type input "**"
type input "***"
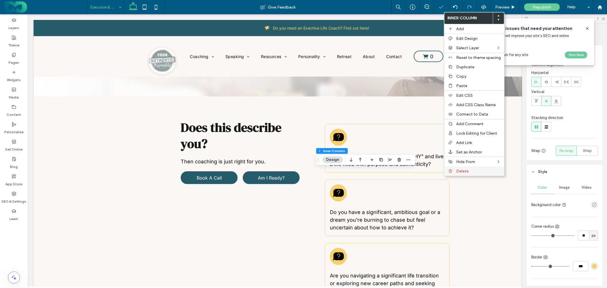
click at [450, 171] on use at bounding box center [449, 171] width 3 height 4
click at [453, 169] on icon at bounding box center [452, 170] width 5 height 5
type input "**"
type input "***"
drag, startPoint x: 456, startPoint y: 169, endPoint x: 446, endPoint y: 173, distance: 10.7
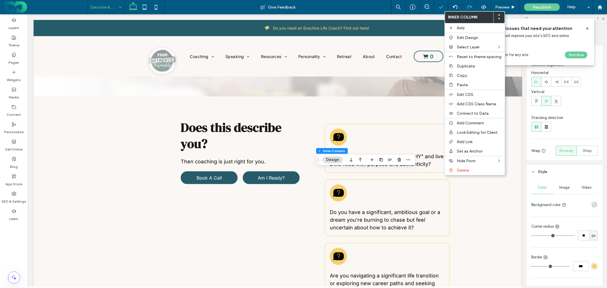
click at [456, 169] on span "Delete" at bounding box center [462, 170] width 13 height 5
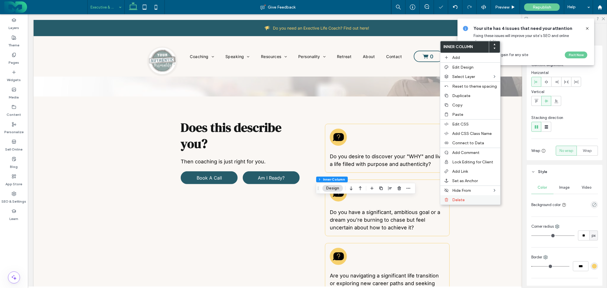
click at [458, 197] on span "Delete" at bounding box center [458, 199] width 13 height 5
type input "**"
type input "***"
click at [449, 194] on div "Delete" at bounding box center [467, 197] width 60 height 9
click at [457, 195] on span "Delete" at bounding box center [460, 197] width 13 height 5
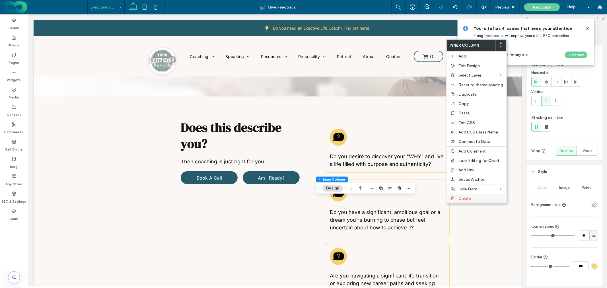
type input "**"
type input "***"
click at [456, 196] on div "Delete" at bounding box center [476, 198] width 60 height 9
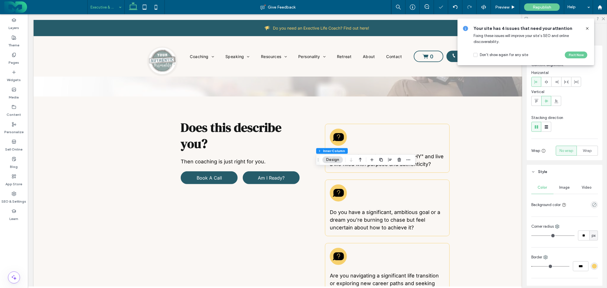
type input "**"
type input "***"
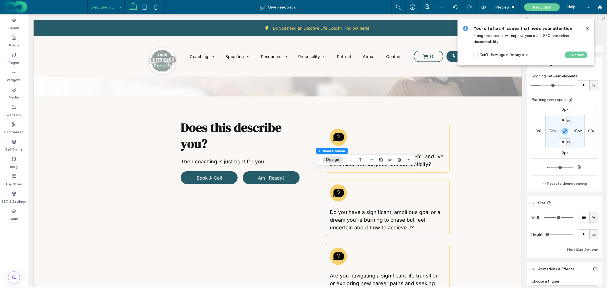
scroll to position [284, 0]
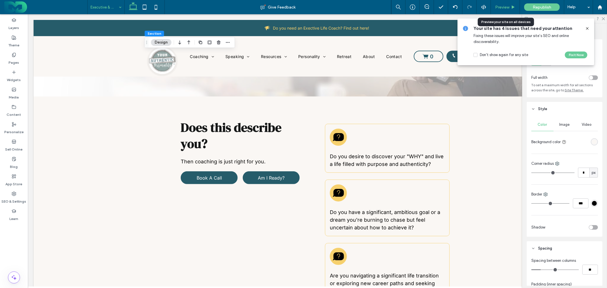
click at [504, 10] on div "Preview" at bounding box center [505, 7] width 29 height 14
click at [502, 6] on span "Preview" at bounding box center [502, 7] width 14 height 5
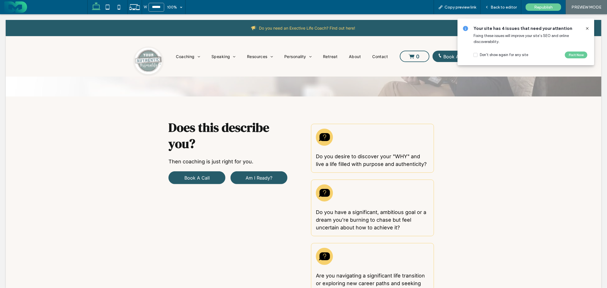
click at [511, 8] on span "Back to editor" at bounding box center [503, 7] width 26 height 5
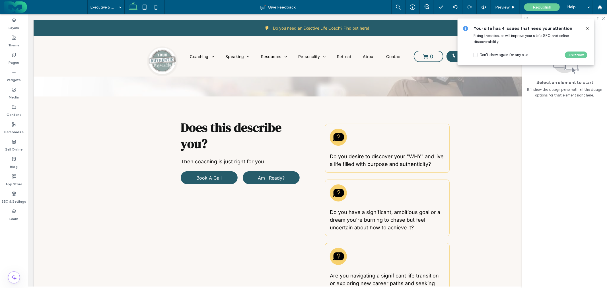
click at [585, 28] on icon at bounding box center [587, 28] width 5 height 5
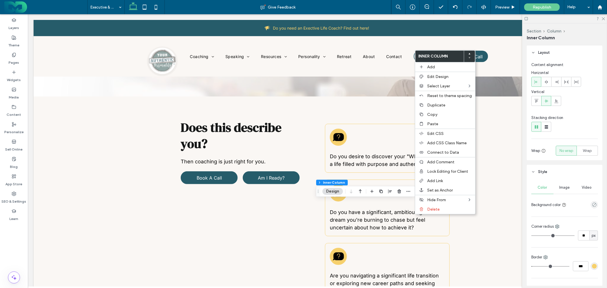
type input "**"
type input "***"
click at [431, 207] on span "Delete" at bounding box center [433, 209] width 13 height 5
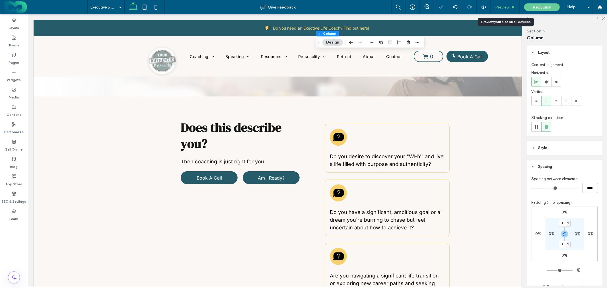
click at [508, 7] on span "Preview" at bounding box center [502, 7] width 14 height 5
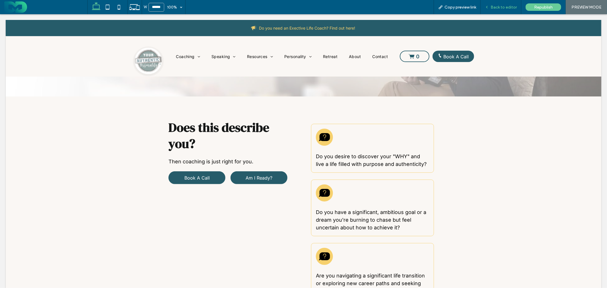
click at [499, 10] on div "Back to editor" at bounding box center [500, 7] width 41 height 14
click at [502, 5] on span "Back to editor" at bounding box center [503, 7] width 26 height 5
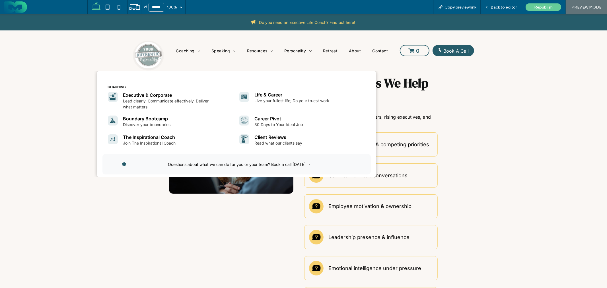
click at [73, 105] on div "Coaching Executive & Corporate Lead clearly. Communicate effectively. Deliver w…" at bounding box center [303, 124] width 607 height 112
click at [541, 158] on div "Coaching Executive & Corporate Lead clearly. Communicate effectively. Deliver w…" at bounding box center [303, 124] width 607 height 112
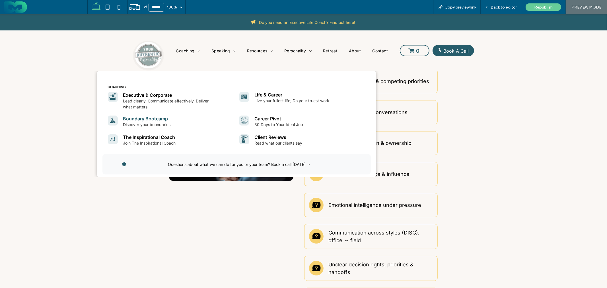
click at [148, 118] on link "Boundary Bootcamp" at bounding box center [145, 118] width 45 height 6
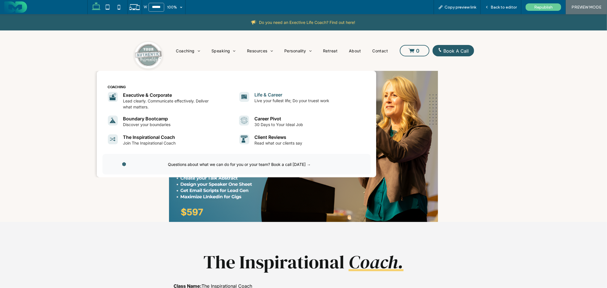
click at [259, 94] on link "Life & Career" at bounding box center [268, 95] width 28 height 6
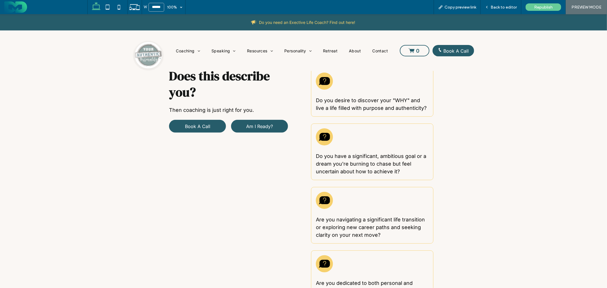
scroll to position [126, 0]
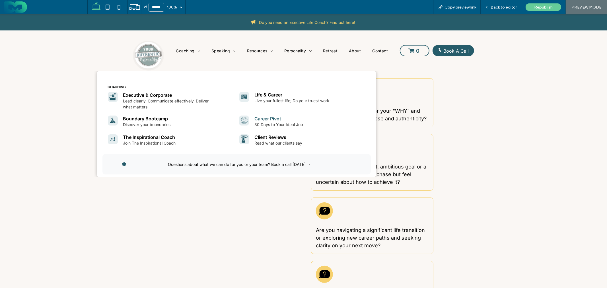
click at [268, 118] on link "Career Pivot" at bounding box center [267, 118] width 27 height 6
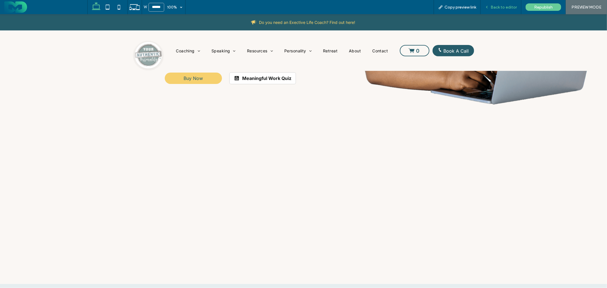
drag, startPoint x: 499, startPoint y: 7, endPoint x: 434, endPoint y: 50, distance: 77.7
click at [499, 7] on span "Back to editor" at bounding box center [503, 7] width 26 height 5
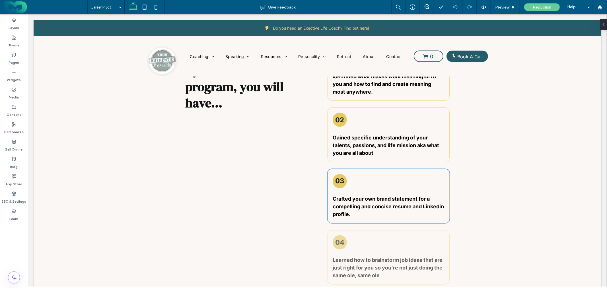
scroll to position [890, 0]
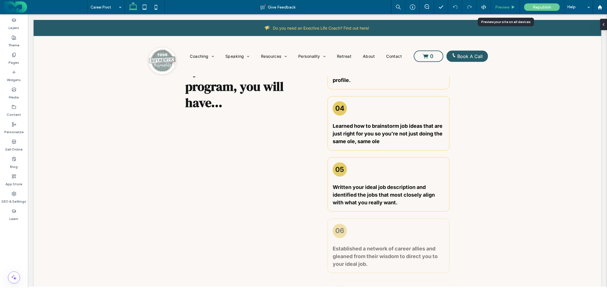
drag, startPoint x: 502, startPoint y: 6, endPoint x: 356, endPoint y: 101, distance: 173.6
click at [502, 6] on span "Preview" at bounding box center [502, 7] width 14 height 5
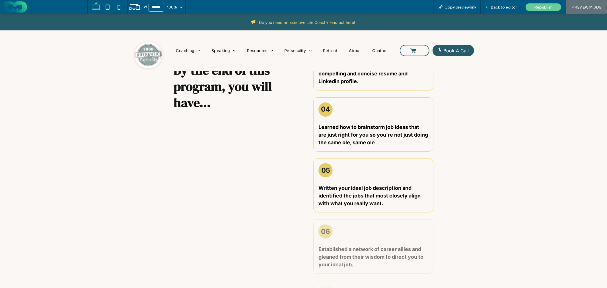
scroll to position [891, 0]
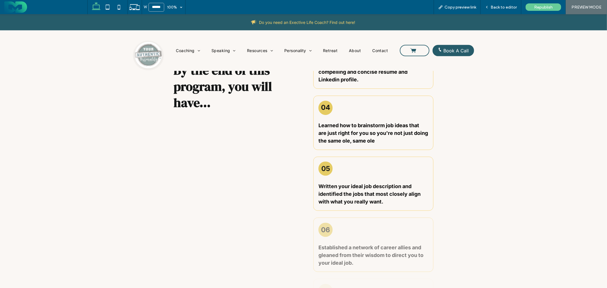
click at [323, 107] on h3 "04" at bounding box center [325, 107] width 9 height 8
click at [361, 111] on div "04 Learned how to brainstorm job ideas that are just right for you so you're no…" at bounding box center [373, 122] width 120 height 54
click at [500, 3] on div "Back to editor" at bounding box center [500, 7] width 41 height 14
click at [501, 7] on span "Back to editor" at bounding box center [503, 7] width 26 height 5
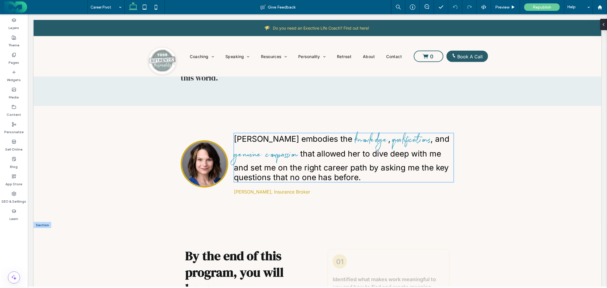
scroll to position [701, 0]
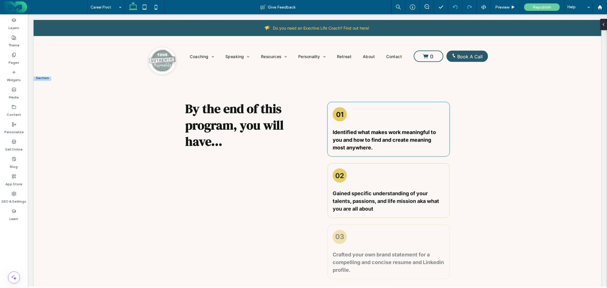
click at [340, 113] on h3 "01" at bounding box center [339, 114] width 7 height 8
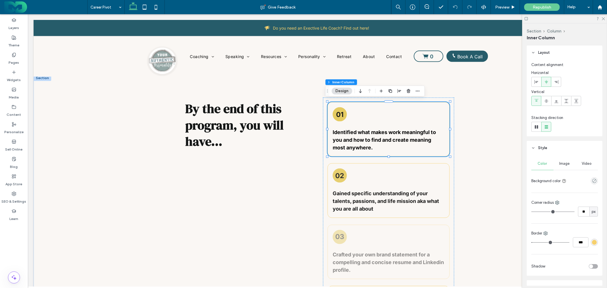
click at [341, 113] on div "01" at bounding box center [339, 114] width 14 height 14
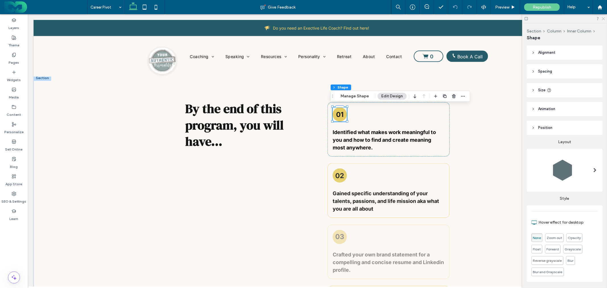
click at [603, 18] on icon at bounding box center [603, 18] width 4 height 4
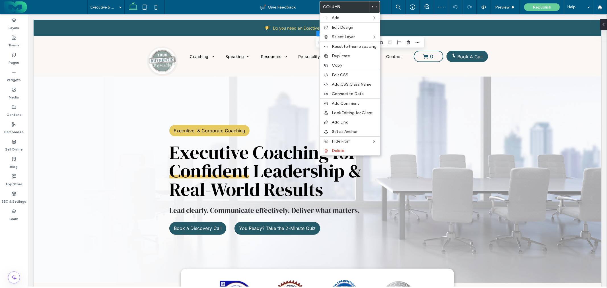
scroll to position [316, 0]
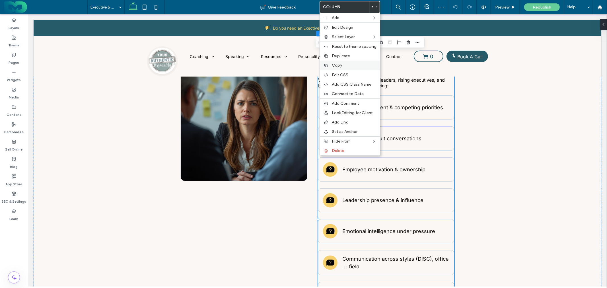
click at [334, 65] on span "Copy" at bounding box center [337, 65] width 10 height 5
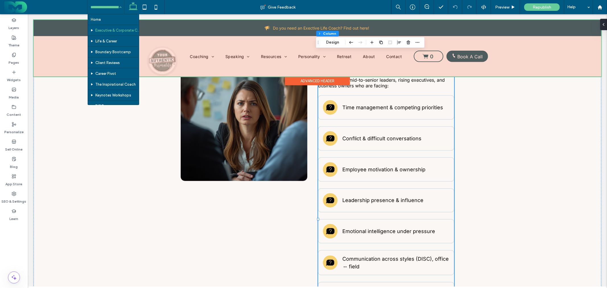
click at [210, 54] on div at bounding box center [316, 48] width 567 height 57
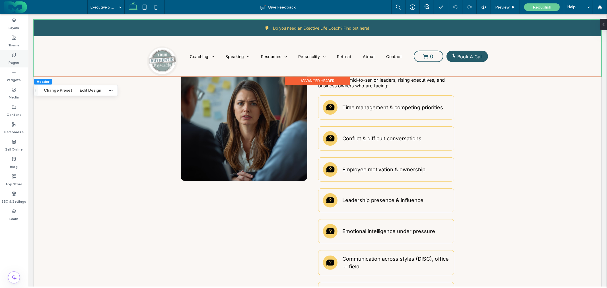
click at [9, 55] on div "Pages" at bounding box center [14, 58] width 28 height 17
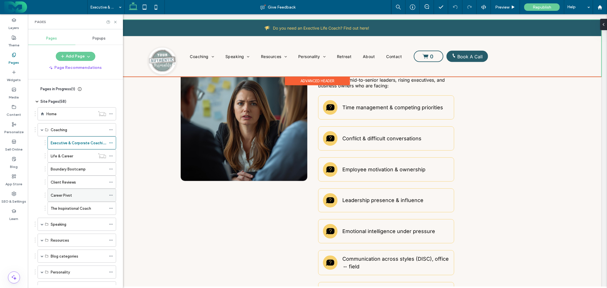
click at [76, 192] on div "Career Pivot" at bounding box center [78, 195] width 55 height 13
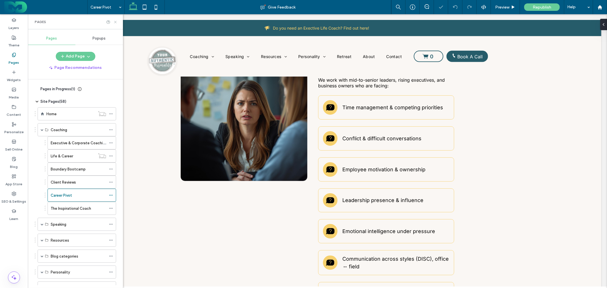
click at [115, 23] on icon at bounding box center [115, 22] width 4 height 4
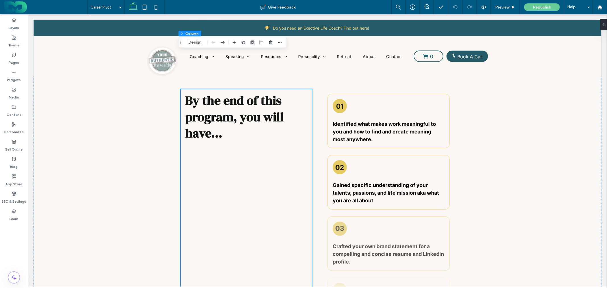
scroll to position [695, 0]
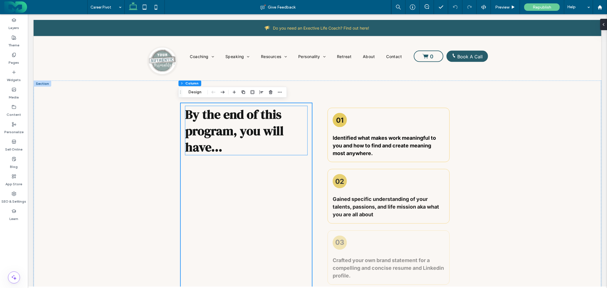
click at [243, 114] on strong "By the end of this program, you will have..." at bounding box center [234, 130] width 98 height 50
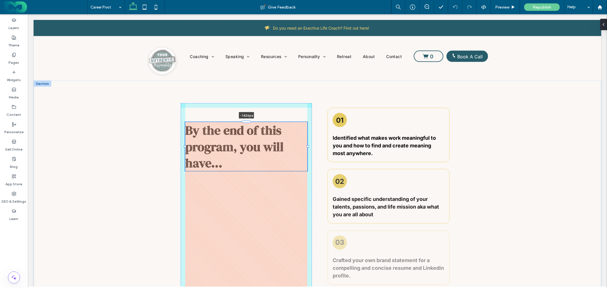
drag, startPoint x: 243, startPoint y: 104, endPoint x: 248, endPoint y: 136, distance: 32.2
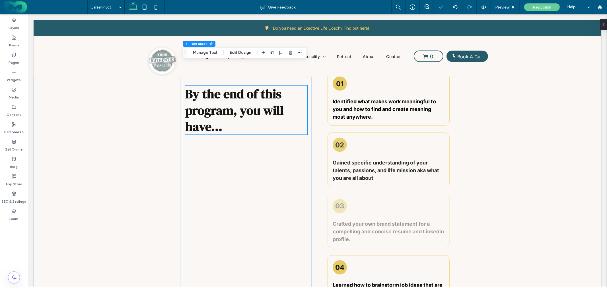
scroll to position [663, 0]
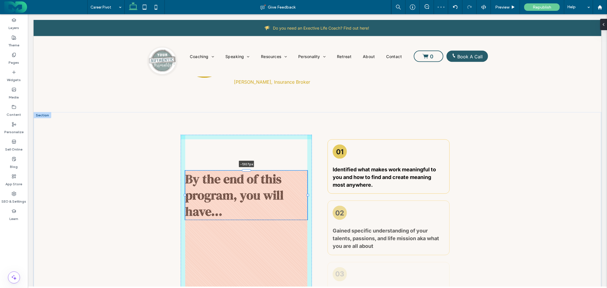
drag, startPoint x: 245, startPoint y: 152, endPoint x: 265, endPoint y: 178, distance: 33.5
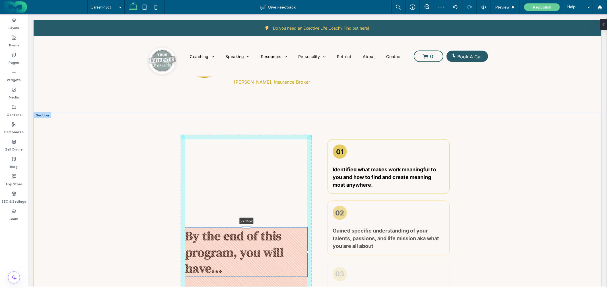
drag, startPoint x: 244, startPoint y: 164, endPoint x: 260, endPoint y: 285, distance: 122.2
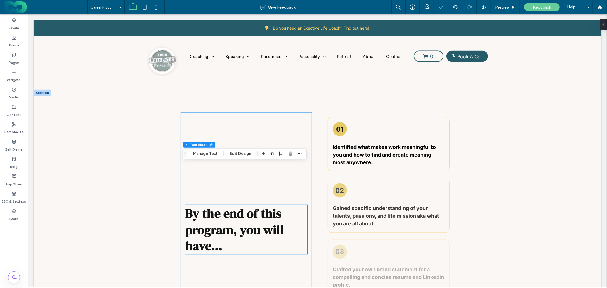
scroll to position [727, 0]
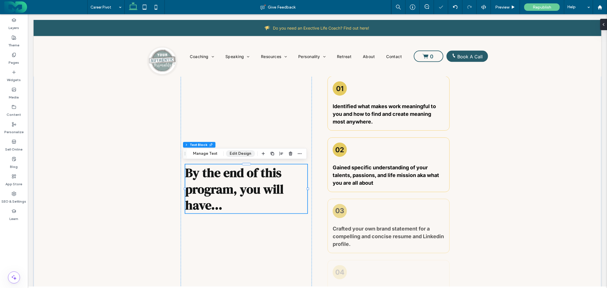
click at [240, 153] on button "Edit Design" at bounding box center [240, 153] width 29 height 7
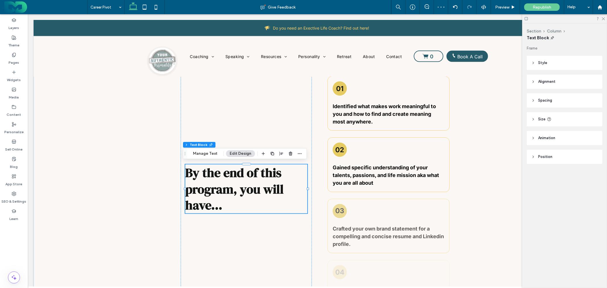
click at [556, 60] on header "Style" at bounding box center [564, 63] width 76 height 14
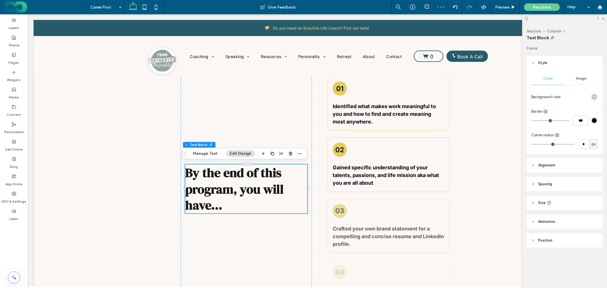
click at [567, 165] on header "Alignment" at bounding box center [564, 165] width 76 height 14
click at [564, 200] on header "Spacing" at bounding box center [564, 201] width 76 height 14
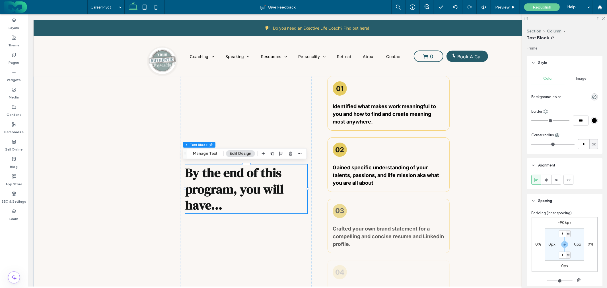
click at [562, 224] on label "-906px" at bounding box center [564, 222] width 13 height 5
click at [577, 280] on icon "button" at bounding box center [578, 280] width 5 height 5
type input "*"
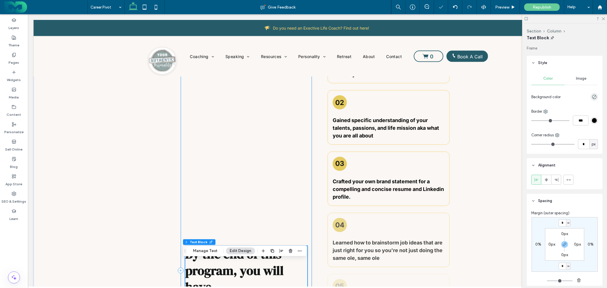
scroll to position [758, 0]
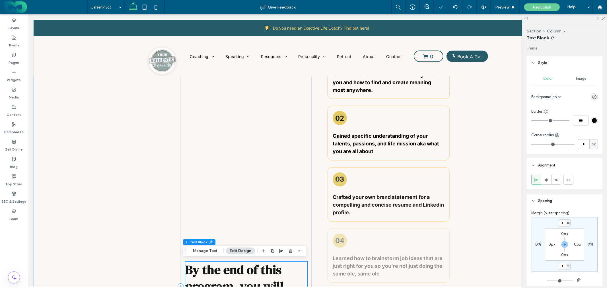
click at [269, 150] on div "By the end of this program, you will have... -906px" at bounding box center [245, 286] width 131 height 492
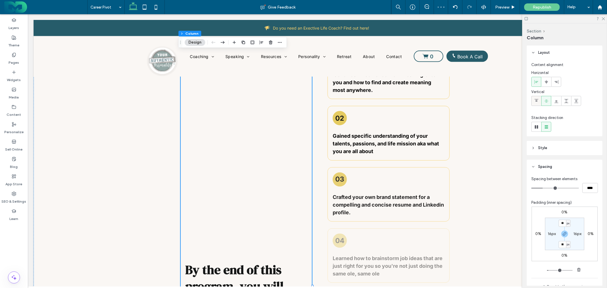
click at [536, 99] on icon at bounding box center [536, 101] width 5 height 5
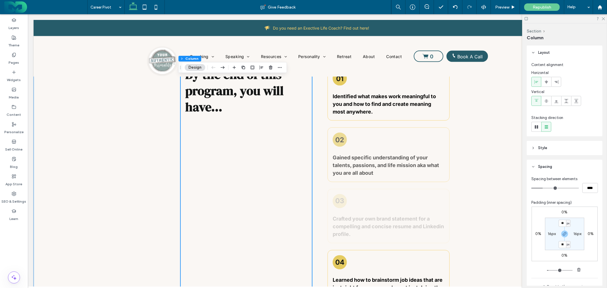
scroll to position [663, 0]
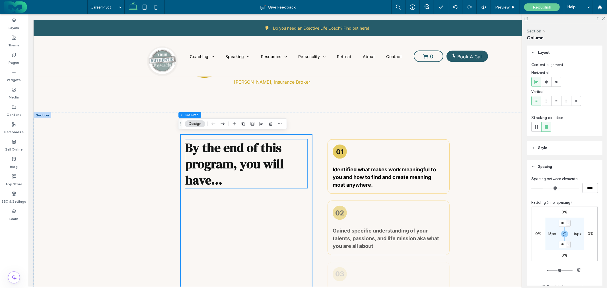
click at [291, 164] on h2 "By the end of this program, you will have..." at bounding box center [246, 163] width 122 height 49
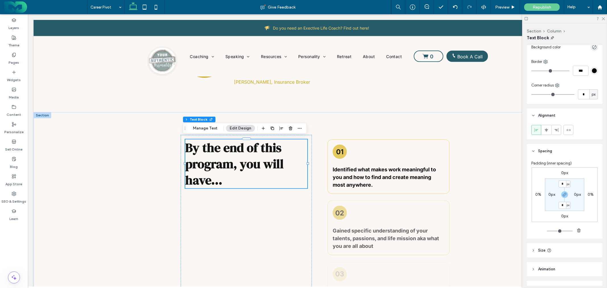
scroll to position [82, 0]
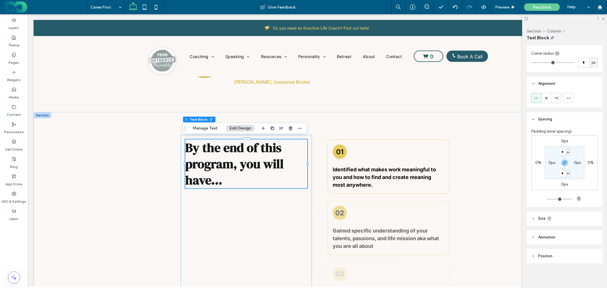
click at [569, 252] on header "Position" at bounding box center [564, 256] width 76 height 14
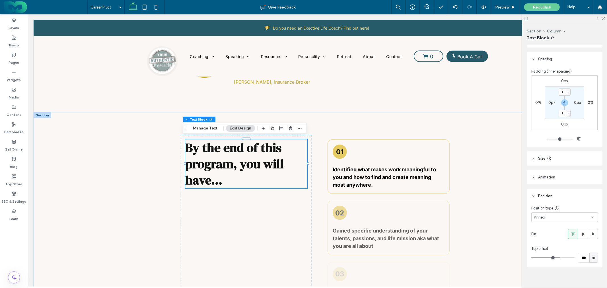
scroll to position [146, 0]
type input "***"
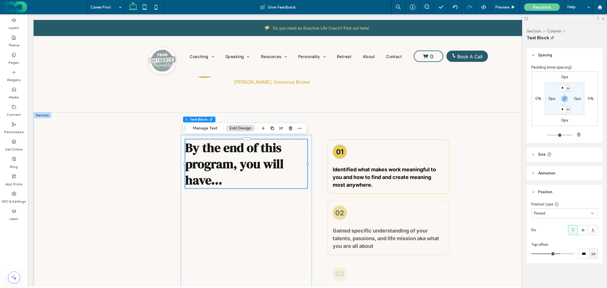
type input "***"
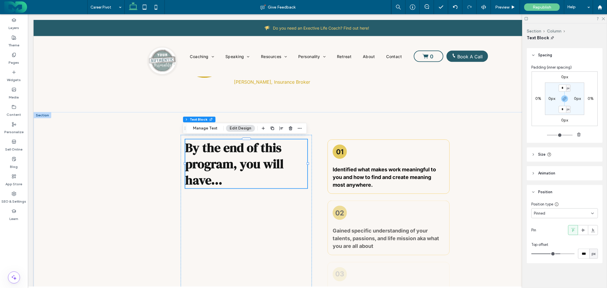
type input "***"
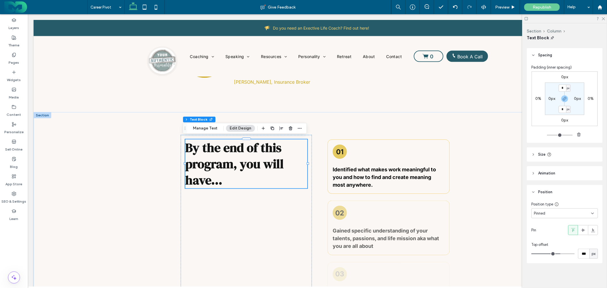
type input "***"
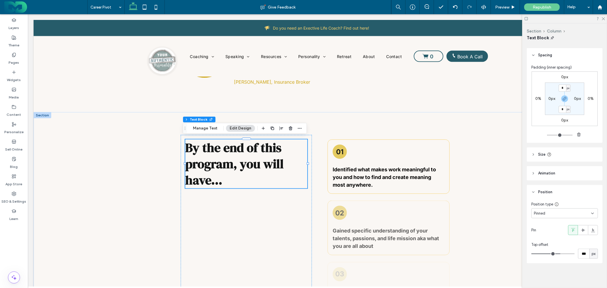
type input "***"
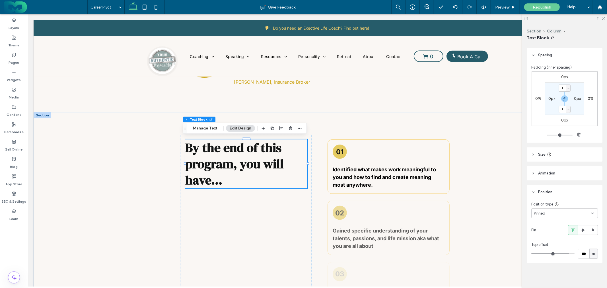
type input "***"
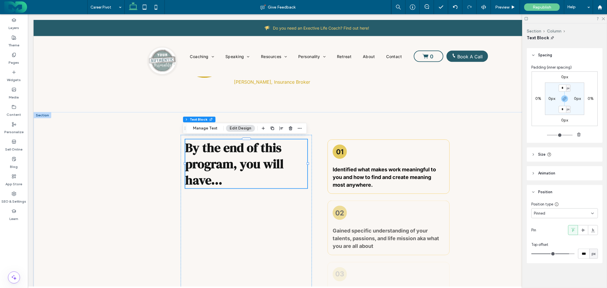
type input "***"
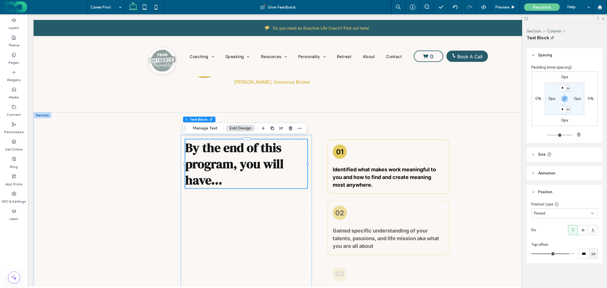
type input "***"
drag, startPoint x: 561, startPoint y: 255, endPoint x: 565, endPoint y: 254, distance: 4.6
type input "***"
click at [567, 254] on input "range" at bounding box center [552, 253] width 43 height 1
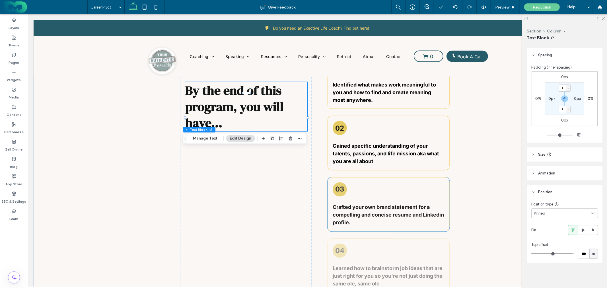
scroll to position [632, 0]
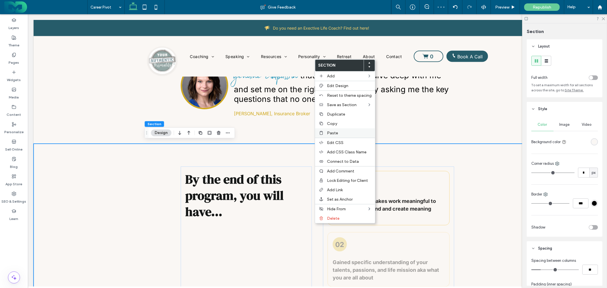
click at [333, 131] on span "Paste" at bounding box center [332, 133] width 11 height 5
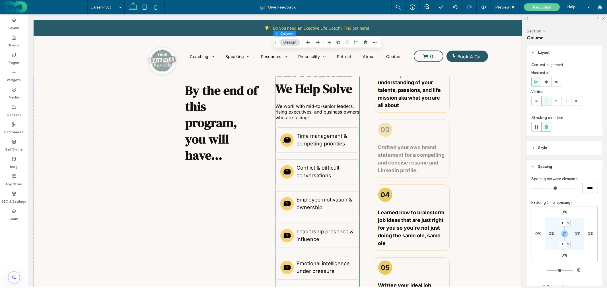
scroll to position [695, 0]
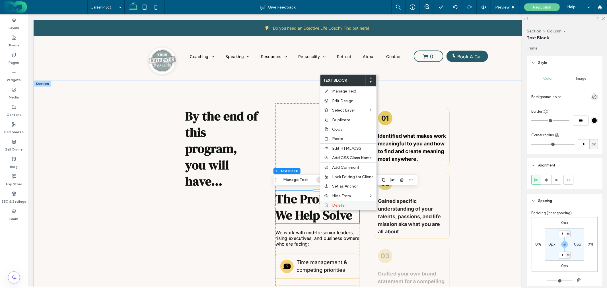
click at [333, 201] on div "Delete" at bounding box center [348, 204] width 56 height 9
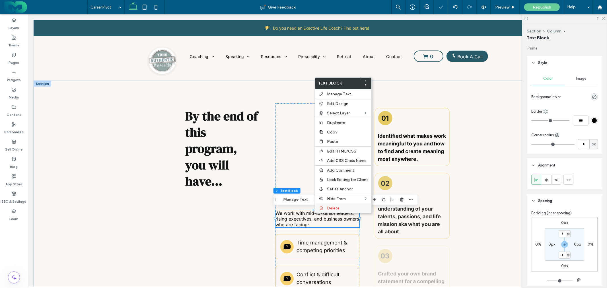
click at [330, 206] on span "Delete" at bounding box center [333, 208] width 13 height 5
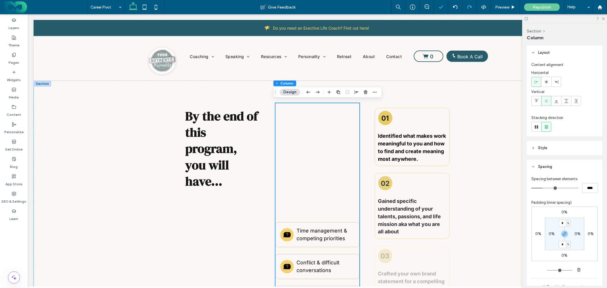
click at [537, 99] on use at bounding box center [536, 100] width 4 height 3
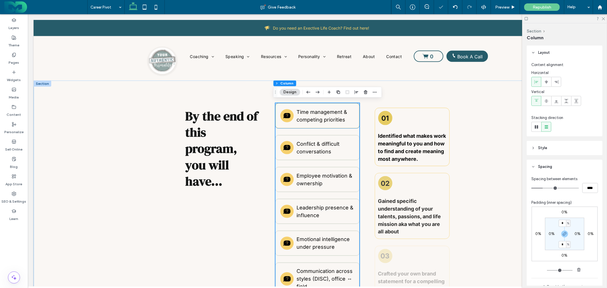
click at [341, 125] on div "Time management & competing priorities" at bounding box center [317, 115] width 84 height 25
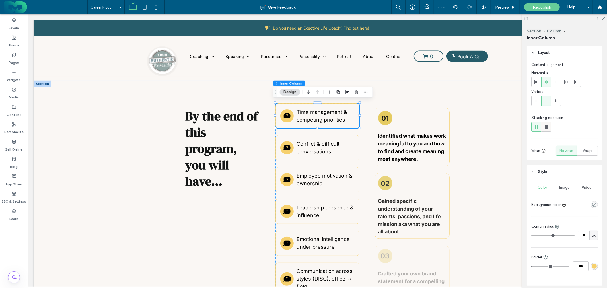
click at [546, 127] on icon at bounding box center [546, 127] width 6 height 6
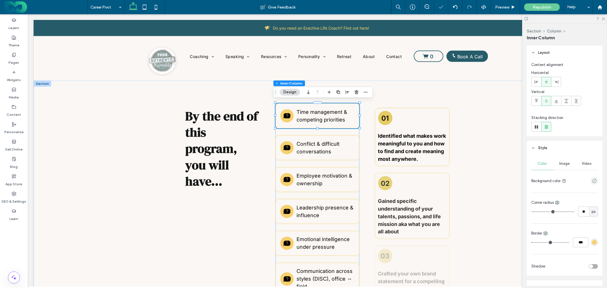
type input "**"
type input "****"
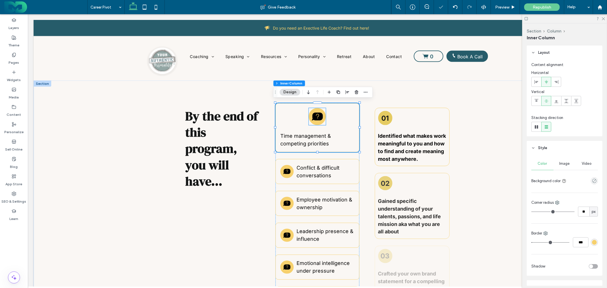
click at [317, 115] on icon at bounding box center [316, 116] width 11 height 8
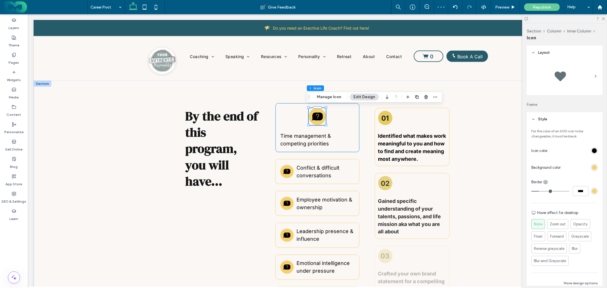
click at [352, 111] on div "Time management & competing priorities" at bounding box center [317, 127] width 84 height 49
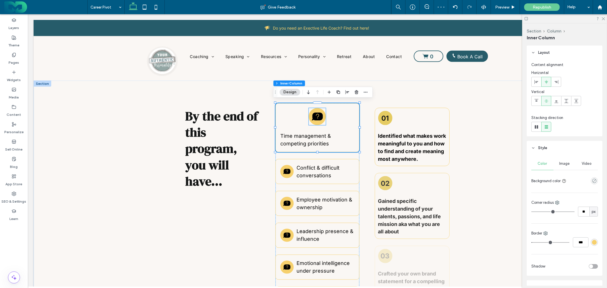
click at [317, 115] on icon at bounding box center [316, 116] width 11 height 8
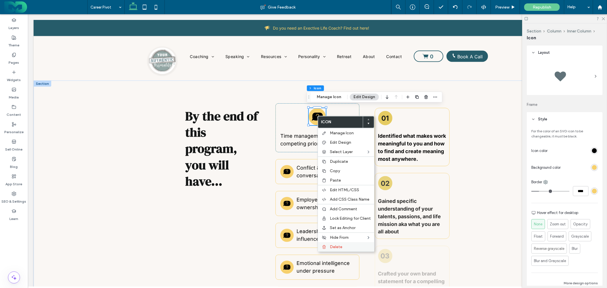
click at [340, 244] on span "Delete" at bounding box center [336, 246] width 13 height 5
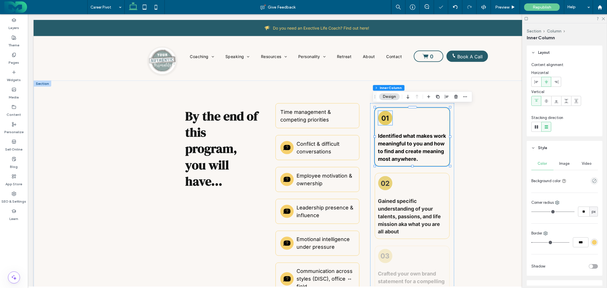
type input "**"
type input "***"
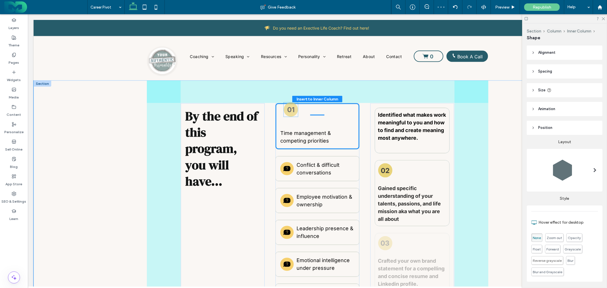
drag, startPoint x: 385, startPoint y: 116, endPoint x: 293, endPoint y: 109, distance: 92.4
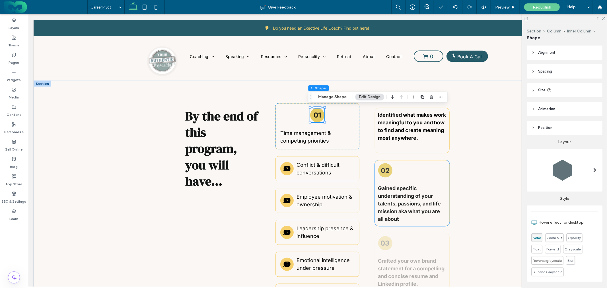
click at [384, 166] on h3 "02" at bounding box center [384, 170] width 9 height 8
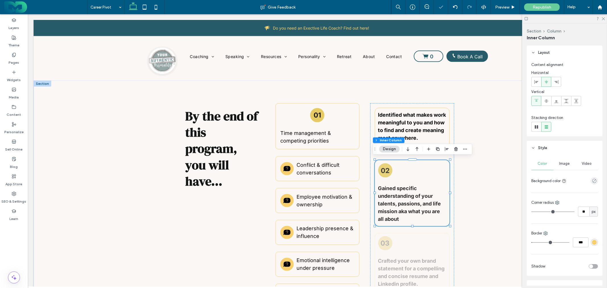
type input "**"
type input "***"
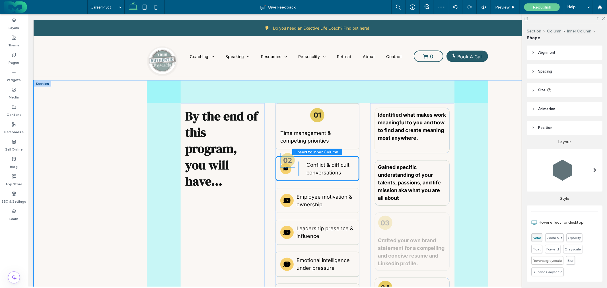
drag, startPoint x: 328, startPoint y: 170, endPoint x: 290, endPoint y: 161, distance: 39.7
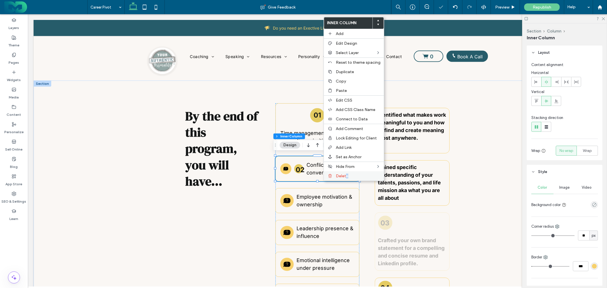
click at [346, 173] on span "Delete" at bounding box center [342, 175] width 13 height 5
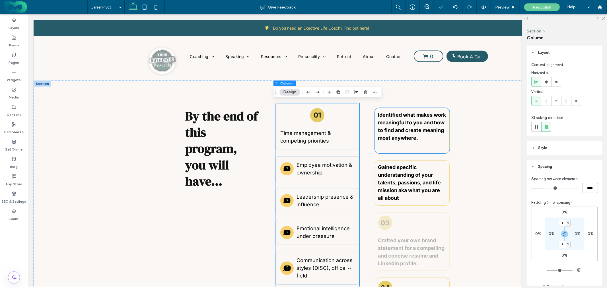
click at [388, 129] on strong "Identified what makes work meaningful to you and how to find and create meaning…" at bounding box center [412, 125] width 68 height 29
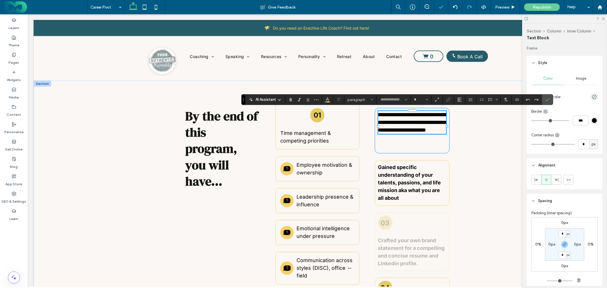
type input "*****"
type input "**"
copy strong "**********"
click at [319, 132] on span "Time management & competing priorities" at bounding box center [305, 137] width 51 height 14
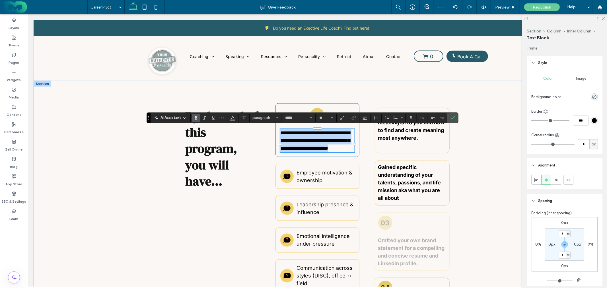
type input "**"
click at [198, 120] on label "Bold" at bounding box center [196, 118] width 9 height 8
click at [450, 118] on label "Confirm" at bounding box center [452, 118] width 9 height 10
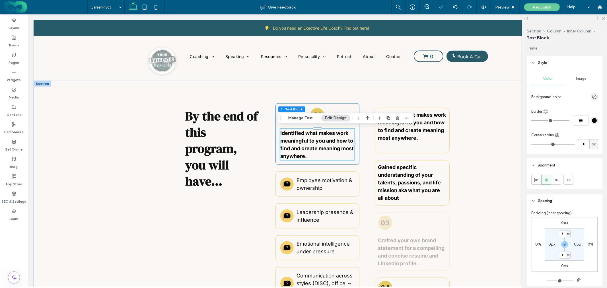
click at [352, 105] on div "01 Identified what makes work meaningful to you and how to find and create mean…" at bounding box center [317, 133] width 84 height 61
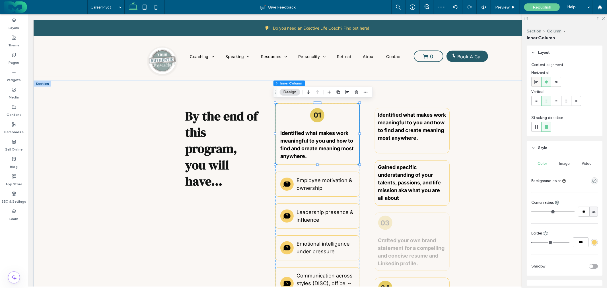
click at [536, 83] on icon at bounding box center [536, 82] width 5 height 5
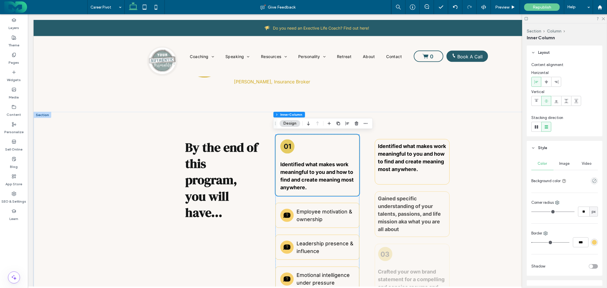
scroll to position [663, 0]
click at [338, 125] on icon "button" at bounding box center [338, 123] width 5 height 5
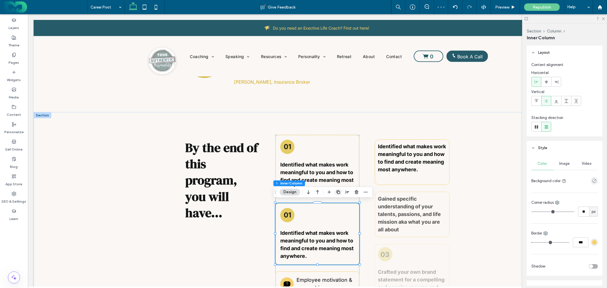
click at [338, 192] on icon "button" at bounding box center [338, 192] width 5 height 5
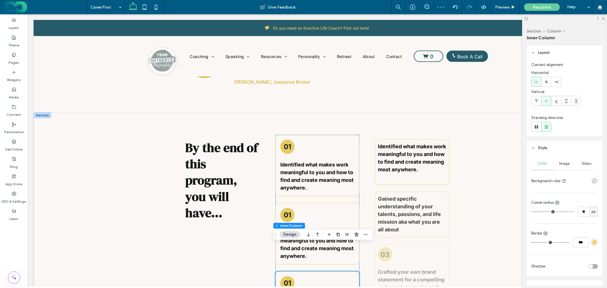
scroll to position [727, 0]
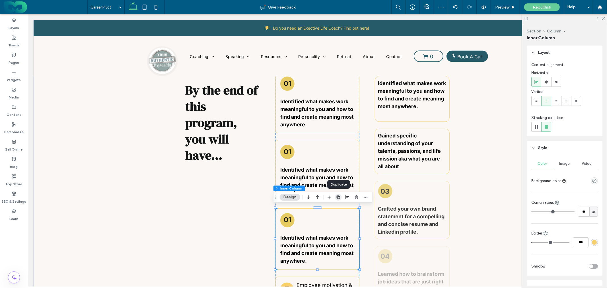
click at [337, 195] on icon "button" at bounding box center [338, 197] width 5 height 5
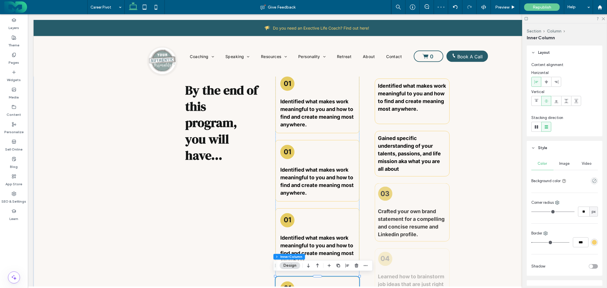
click at [337, 269] on div at bounding box center [338, 265] width 7 height 10
click at [338, 266] on icon "button" at bounding box center [338, 265] width 5 height 5
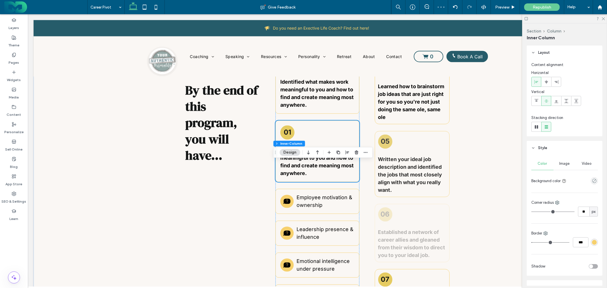
scroll to position [908, 0]
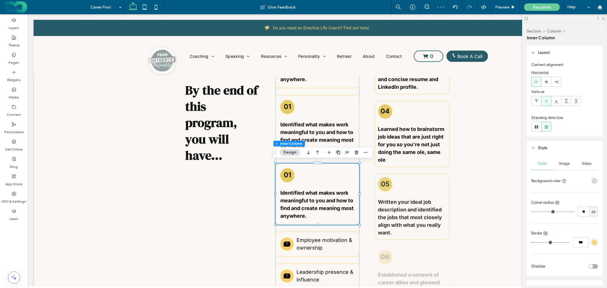
click at [339, 152] on icon "button" at bounding box center [338, 152] width 5 height 5
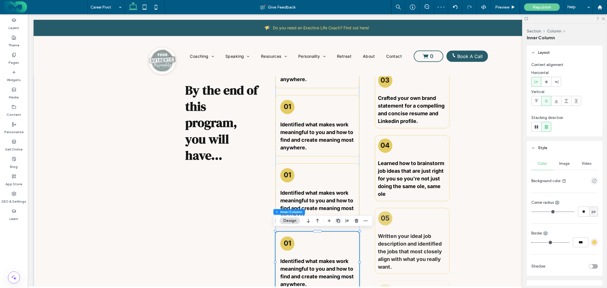
click at [339, 221] on icon "button" at bounding box center [338, 220] width 5 height 5
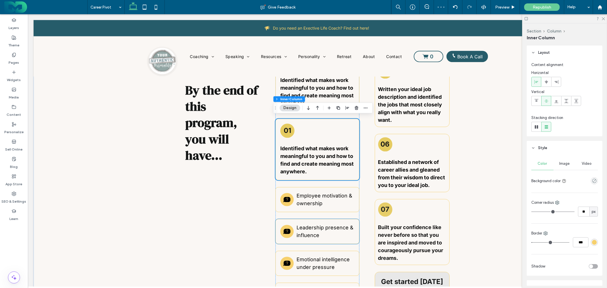
scroll to position [1145, 0]
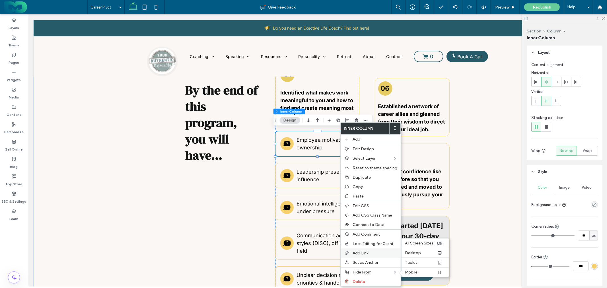
drag, startPoint x: 360, startPoint y: 277, endPoint x: 359, endPoint y: 252, distance: 24.5
click at [360, 277] on div "Delete" at bounding box center [370, 281] width 60 height 9
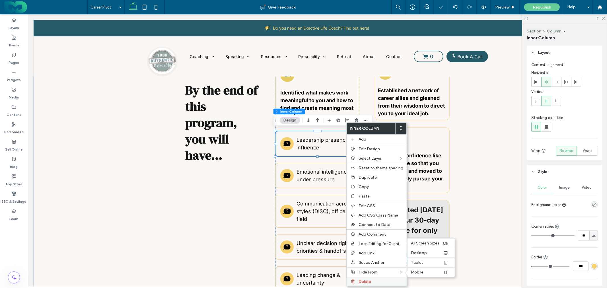
click at [365, 279] on span "Delete" at bounding box center [364, 281] width 13 height 5
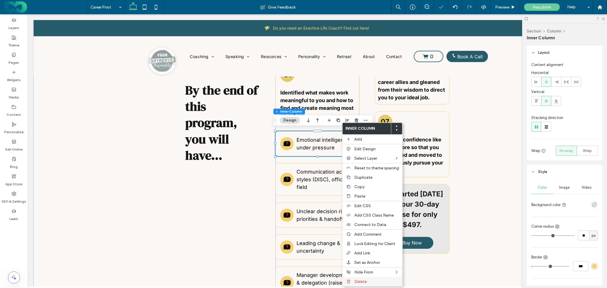
drag, startPoint x: 362, startPoint y: 277, endPoint x: 323, endPoint y: 209, distance: 77.8
click at [362, 277] on div "Delete" at bounding box center [372, 281] width 60 height 9
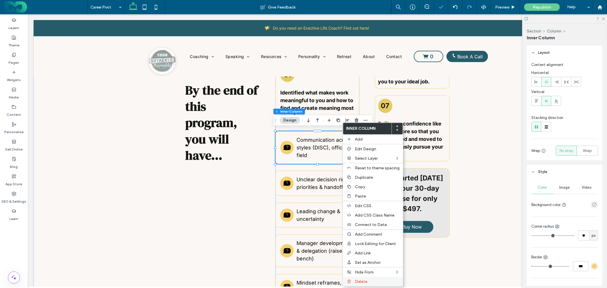
click at [363, 279] on span "Delete" at bounding box center [361, 281] width 13 height 5
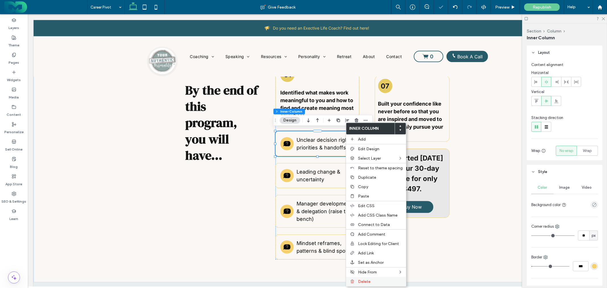
click at [373, 280] on label "Delete" at bounding box center [380, 281] width 45 height 5
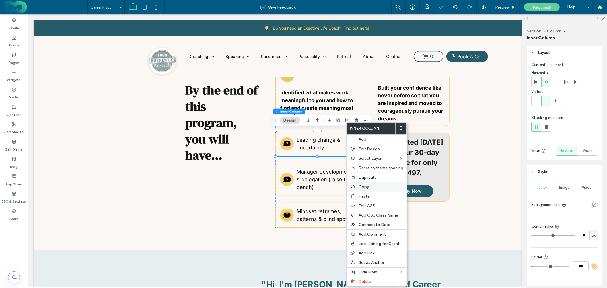
click at [373, 279] on label "Delete" at bounding box center [380, 281] width 45 height 5
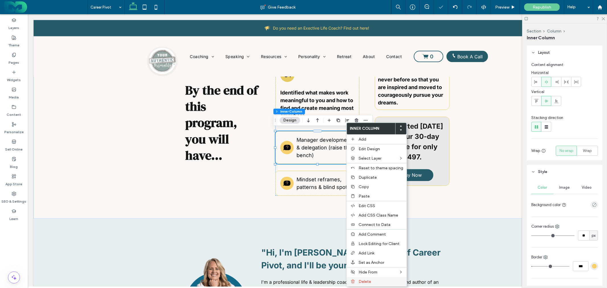
click at [367, 279] on span "Delete" at bounding box center [364, 281] width 13 height 5
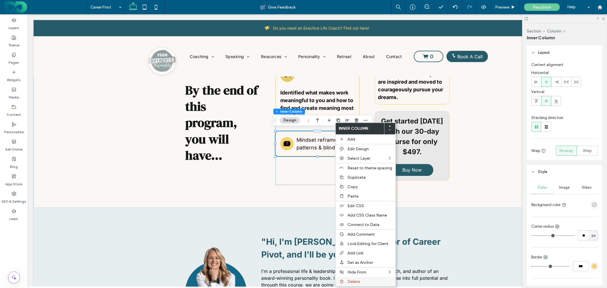
click at [365, 282] on label "Delete" at bounding box center [369, 281] width 45 height 5
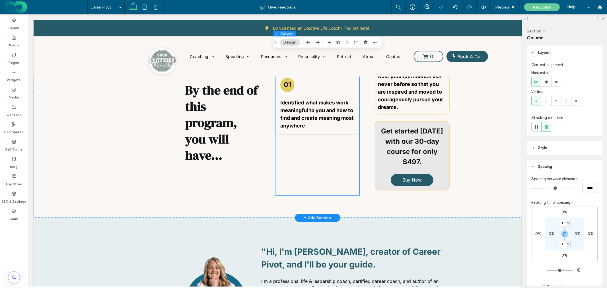
scroll to position [1113, 0]
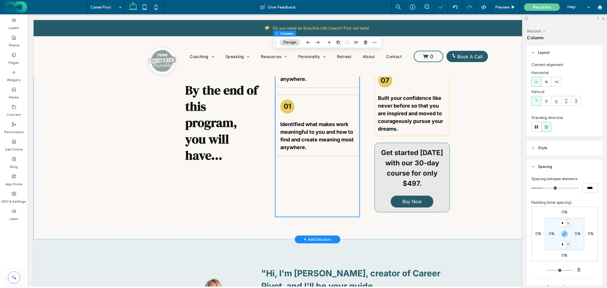
click at [374, 177] on div "Get started today with our 30-day course for only $497. Buy Now" at bounding box center [411, 176] width 75 height 69
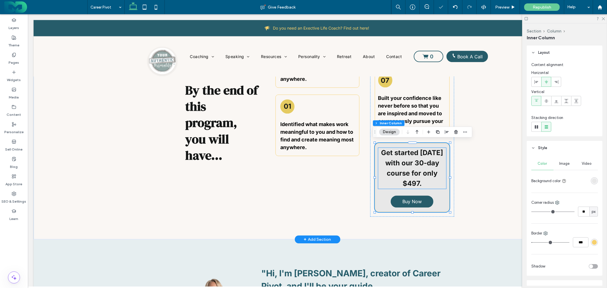
click at [377, 191] on div "Get started today with our 30-day course for only $497. Buy Now" at bounding box center [411, 176] width 75 height 69
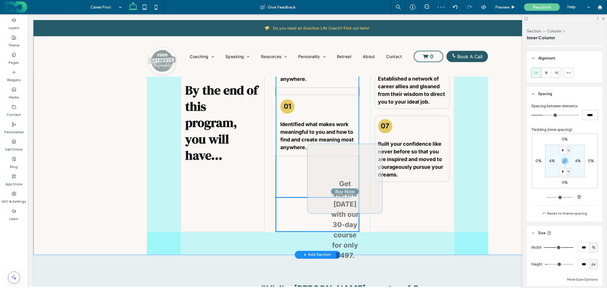
scroll to position [235, 0]
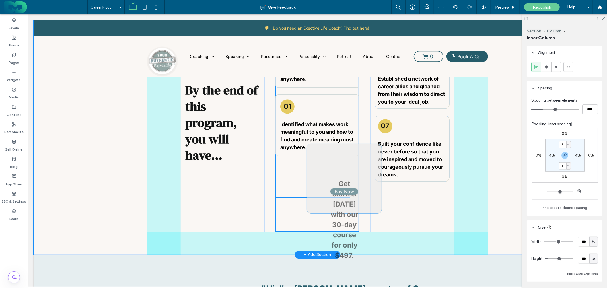
drag, startPoint x: 357, startPoint y: 200, endPoint x: 311, endPoint y: 199, distance: 45.8
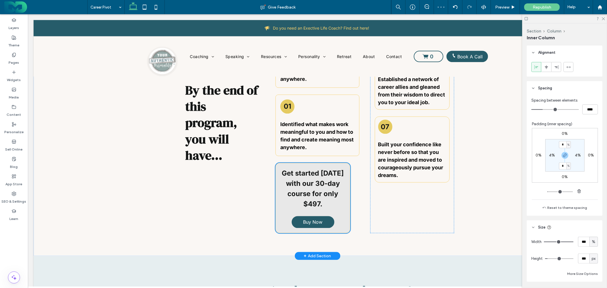
type input "**"
type input "****"
click at [390, 145] on strong "Built your confidence like never before so that you are inspired and moved to c…" at bounding box center [410, 159] width 65 height 37
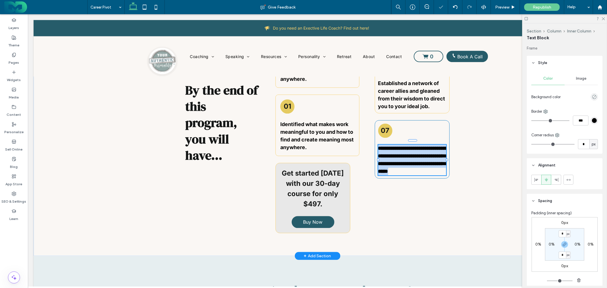
copy strong "**********"
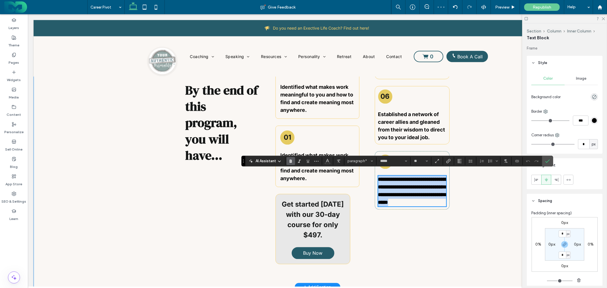
scroll to position [1082, 0]
click at [310, 167] on strong "Identified what makes work meaningful to you and how to find and create meaning…" at bounding box center [316, 166] width 73 height 29
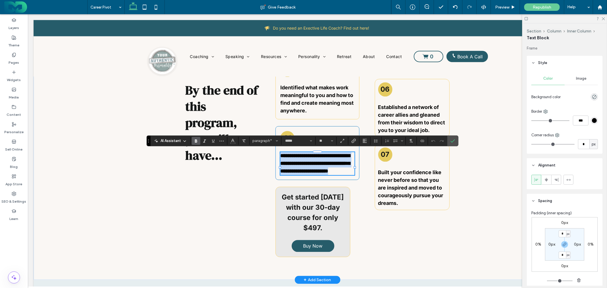
type input "**"
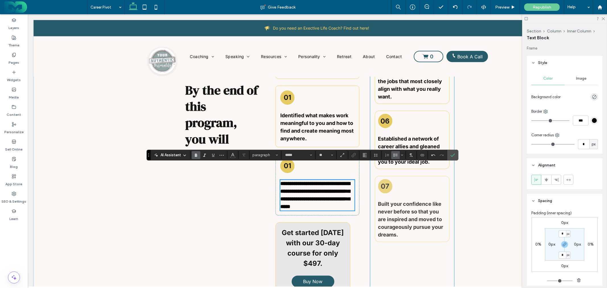
scroll to position [1050, 0]
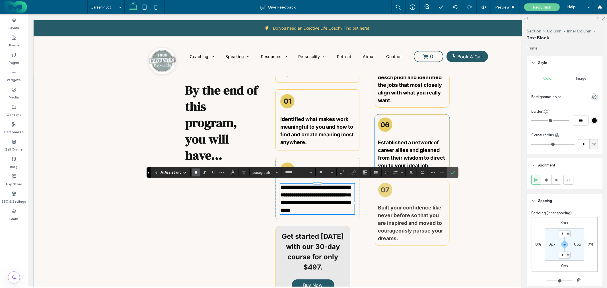
click at [394, 154] on strong "Established a network of career allies and gleaned from their wisdom to direct …" at bounding box center [411, 153] width 67 height 29
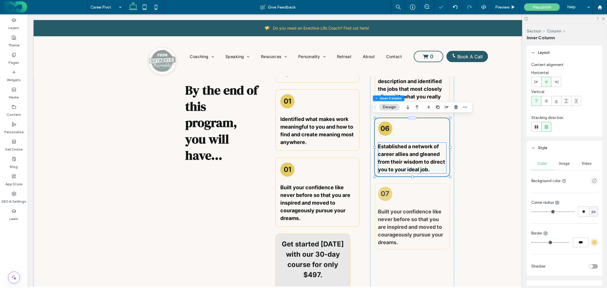
type input "**"
type input "***"
click at [396, 154] on strong "Established a network of career allies and gleaned from their wisdom to direct …" at bounding box center [411, 157] width 67 height 29
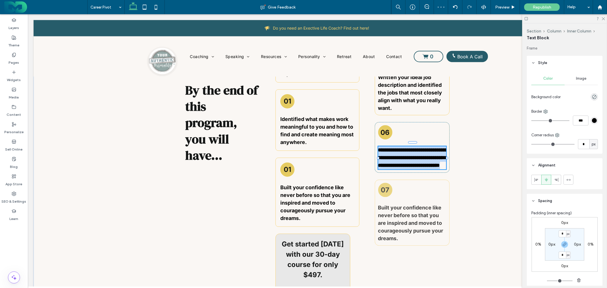
type input "*****"
type input "**"
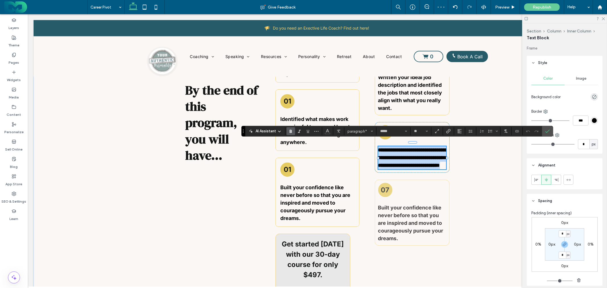
copy strong "**********"
click at [318, 139] on p "Identified what makes work meaningful to you and how to find and create meaning…" at bounding box center [317, 130] width 74 height 31
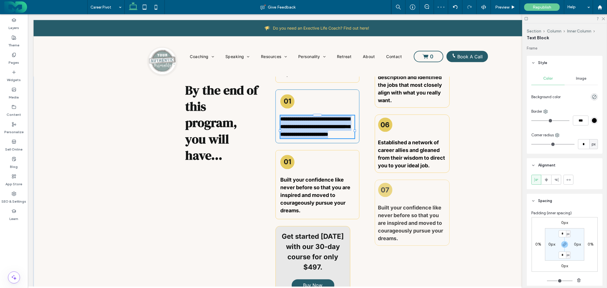
type input "*****"
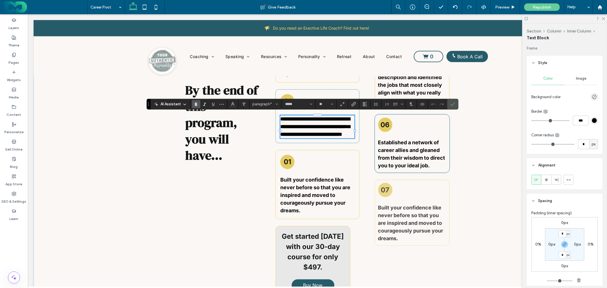
type input "**"
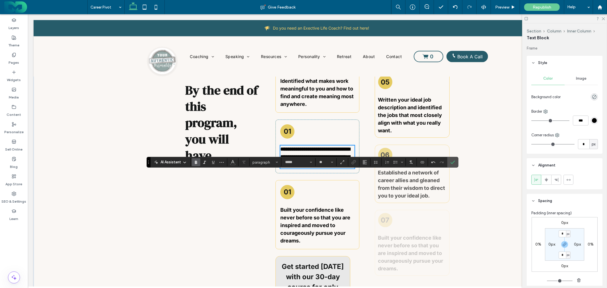
scroll to position [956, 0]
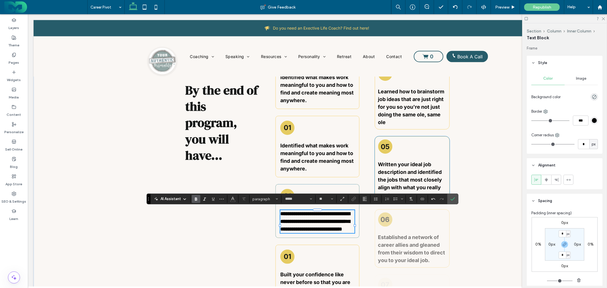
click at [391, 171] on strong "Written your ideal job description and identified the jobs that most closely al…" at bounding box center [410, 179] width 64 height 37
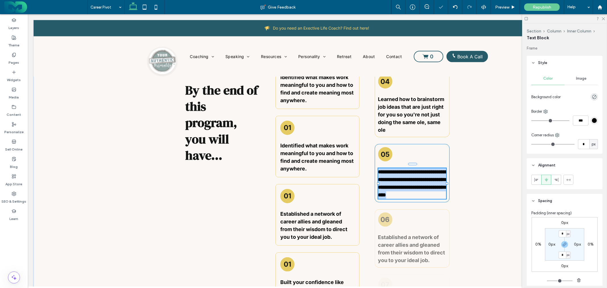
type input "*****"
type input "**"
copy strong "**********"
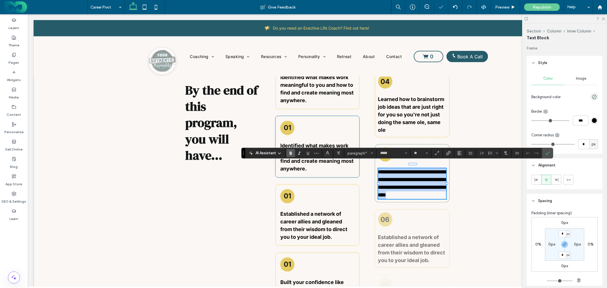
click at [320, 143] on strong "Identified what makes work meaningful to you and how to find and create meaning…" at bounding box center [316, 156] width 73 height 29
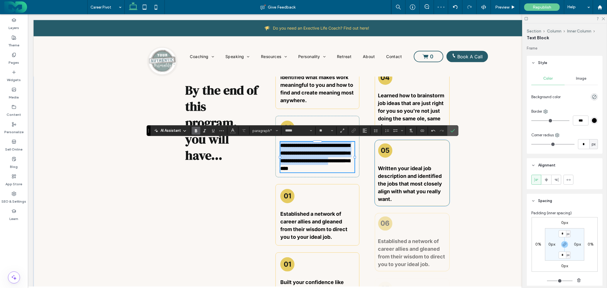
type input "**"
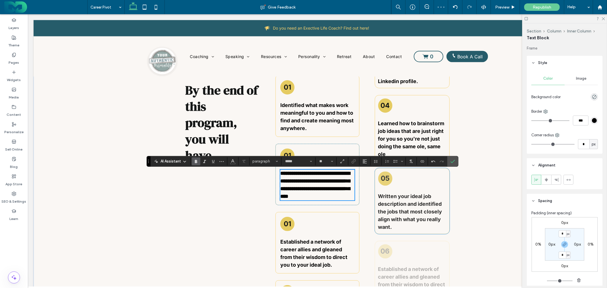
scroll to position [924, 0]
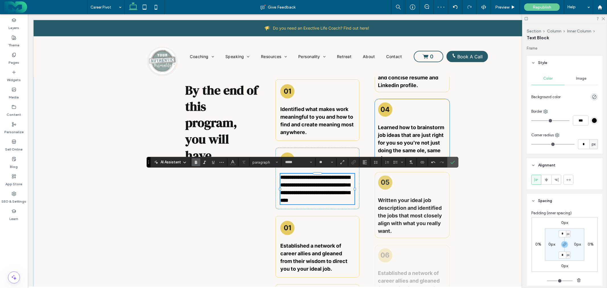
click at [398, 143] on strong "Learned how to brainstorm job ideas that are just right for you so you're not j…" at bounding box center [411, 142] width 66 height 37
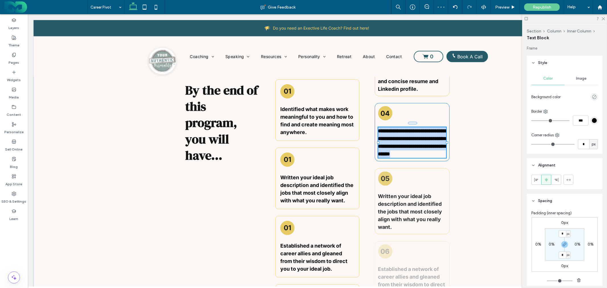
copy strong "**********"
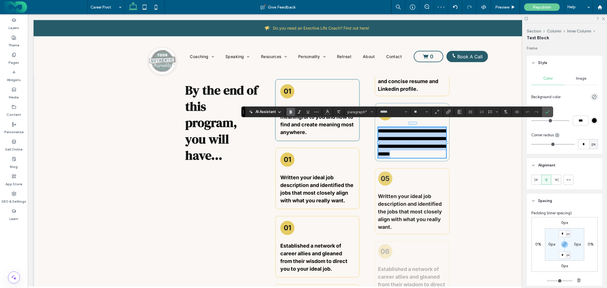
click at [314, 127] on strong "Identified what makes work meaningful to you and how to find and create meaning…" at bounding box center [316, 120] width 73 height 29
click at [315, 127] on strong "Identified what makes work meaningful to you and how to find and create meaning…" at bounding box center [316, 120] width 73 height 29
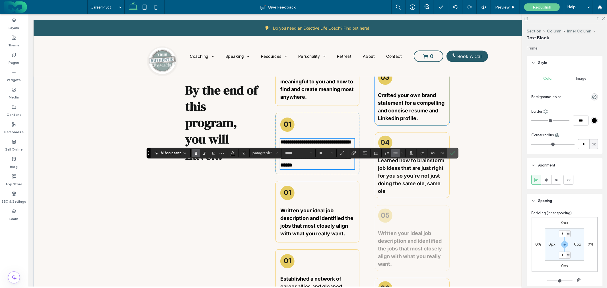
scroll to position [829, 0]
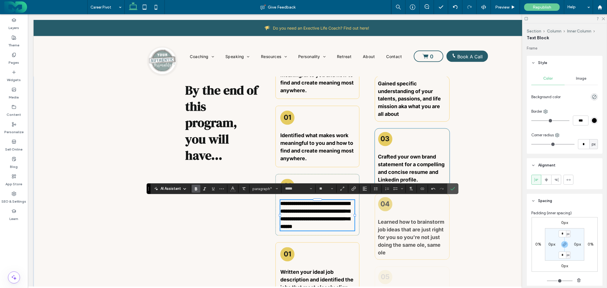
click at [396, 167] on strong "Crafted your own brand statement for a compelling and concise resume and Linked…" at bounding box center [411, 168] width 67 height 29
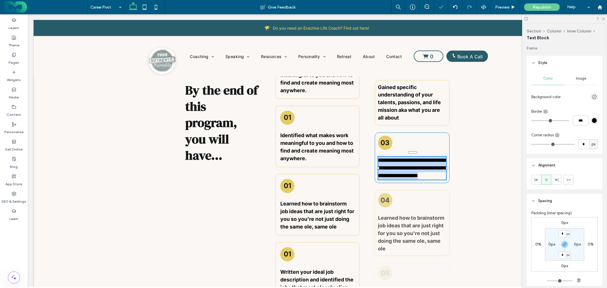
type input "*****"
type input "**"
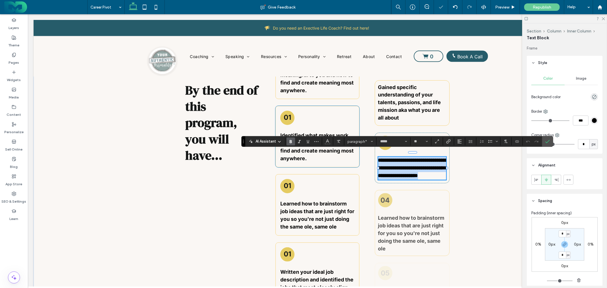
click at [316, 146] on strong "Identified what makes work meaningful to you and how to find and create meaning…" at bounding box center [316, 146] width 73 height 29
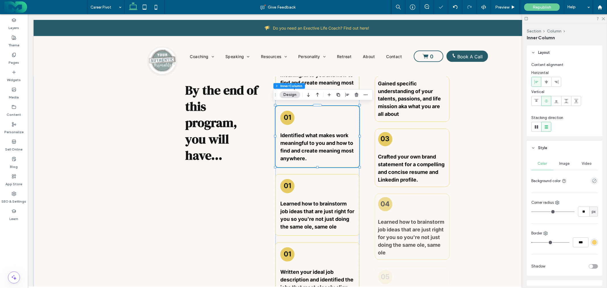
click at [317, 151] on strong "Identified what makes work meaningful to you and how to find and create meaning…" at bounding box center [316, 146] width 73 height 29
click at [317, 151] on div "Identified what makes work meaningful to you and how to find and create meaning…" at bounding box center [317, 146] width 74 height 31
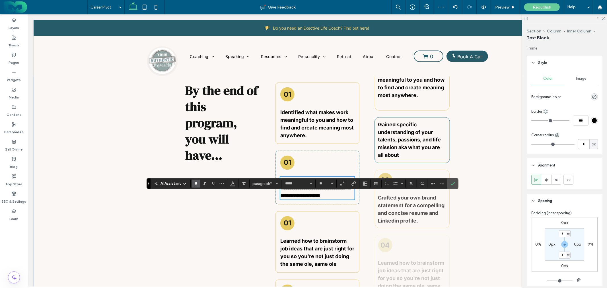
scroll to position [766, 0]
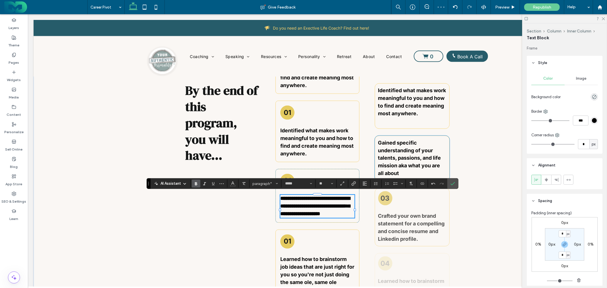
click at [387, 158] on strong "Gained specific understanding of your talents, passions, and life mission aka w…" at bounding box center [409, 157] width 63 height 37
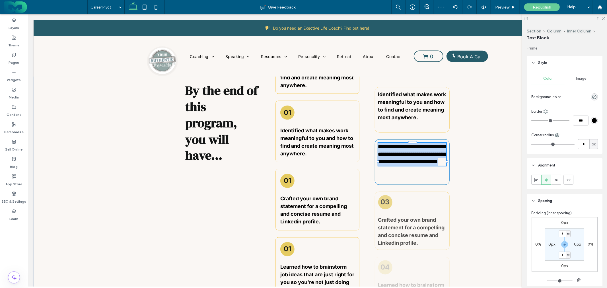
type input "*****"
type input "**"
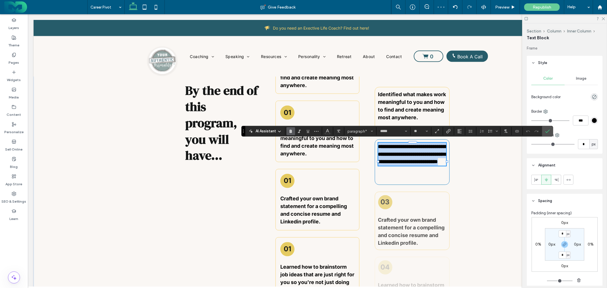
copy strong "**********"
click at [310, 143] on strong "Identified what makes work meaningful to you and how to find and create meaning…" at bounding box center [316, 141] width 73 height 29
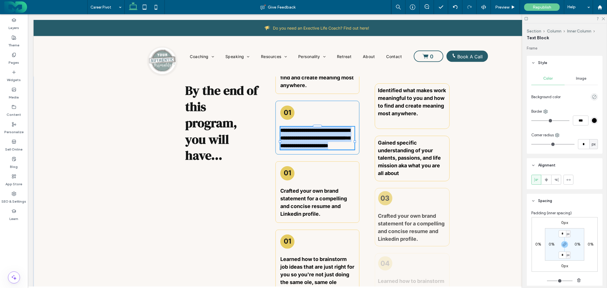
type input "*****"
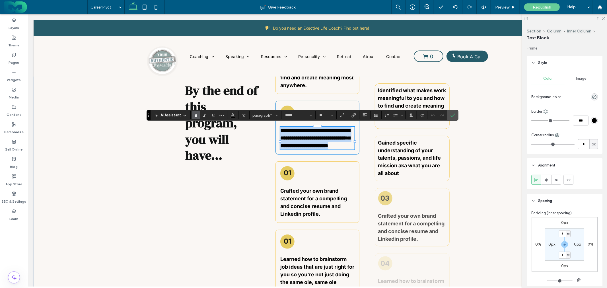
type input "**"
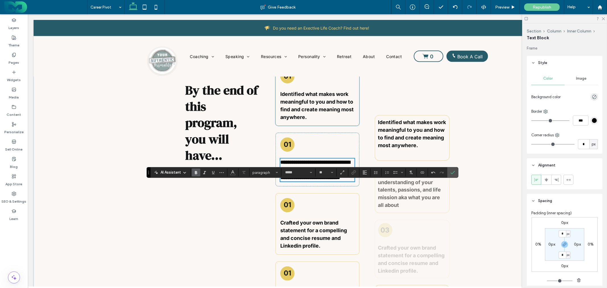
scroll to position [703, 0]
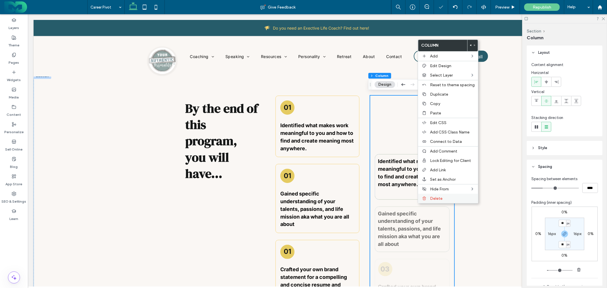
click at [431, 196] on span "Delete" at bounding box center [436, 198] width 13 height 5
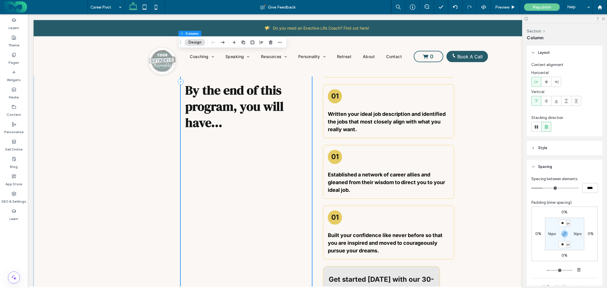
scroll to position [956, 0]
click at [296, 192] on div "By the end of this program, you will have..." at bounding box center [245, 81] width 131 height 479
click at [331, 139] on div "01 Identified what makes work meaningful to you and how to find and create mean…" at bounding box center [387, 81] width 131 height 479
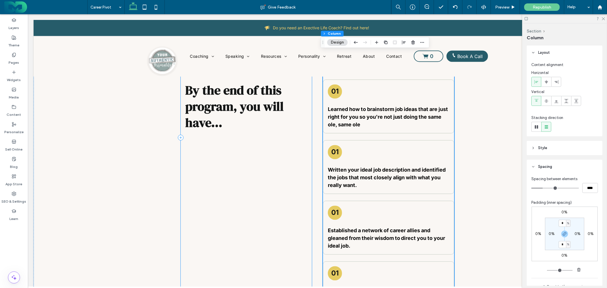
scroll to position [892, 0]
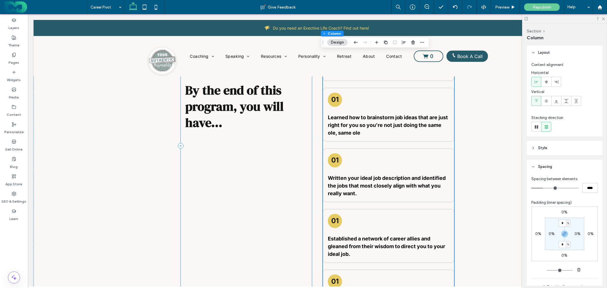
click at [291, 208] on div "By the end of this program, you will have..." at bounding box center [245, 145] width 131 height 479
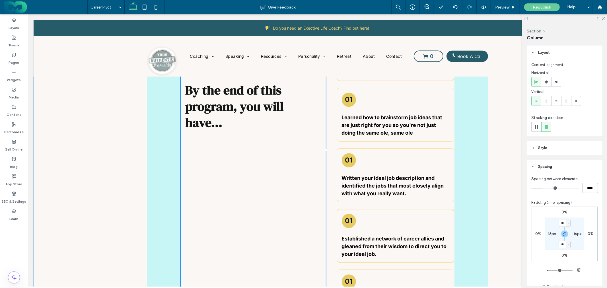
drag, startPoint x: 309, startPoint y: 144, endPoint x: 323, endPoint y: 149, distance: 14.6
click at [324, 149] on div at bounding box center [325, 150] width 2 height 2
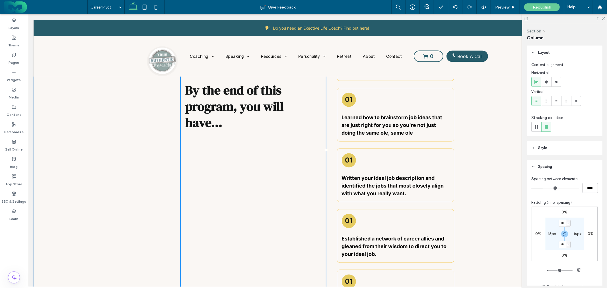
type input "**"
type input "*****"
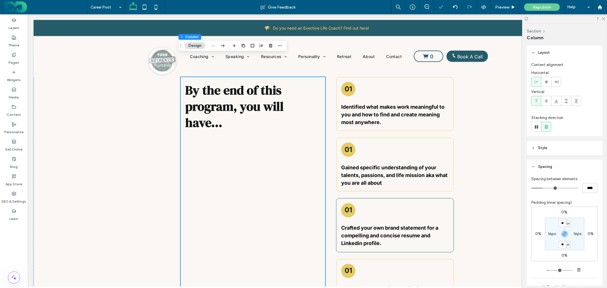
scroll to position [703, 0]
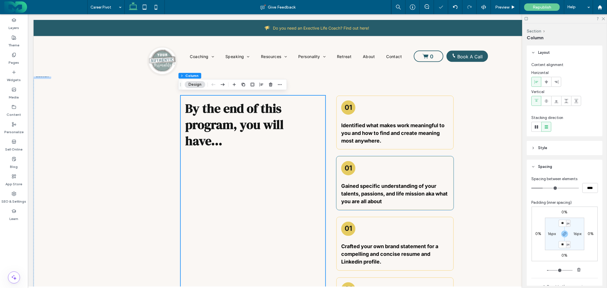
click at [348, 164] on h3 "01" at bounding box center [347, 168] width 7 height 8
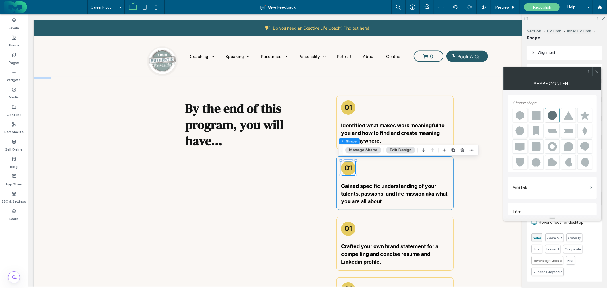
scroll to position [6, 0]
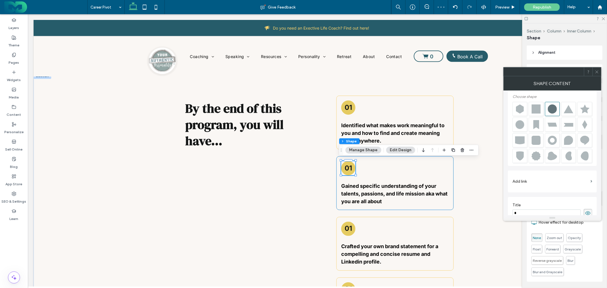
click at [348, 166] on h3 "01" at bounding box center [347, 168] width 7 height 8
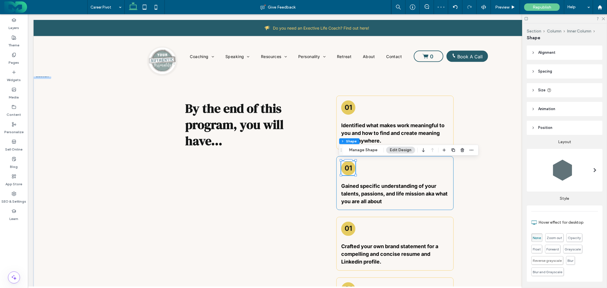
click at [348, 168] on h3 "01" at bounding box center [347, 168] width 7 height 8
click at [363, 153] on button "Manage Shape" at bounding box center [363, 149] width 36 height 7
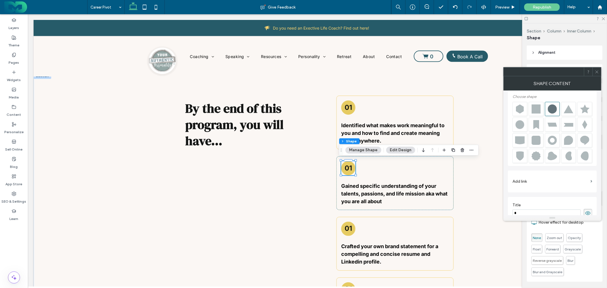
scroll to position [34, 0]
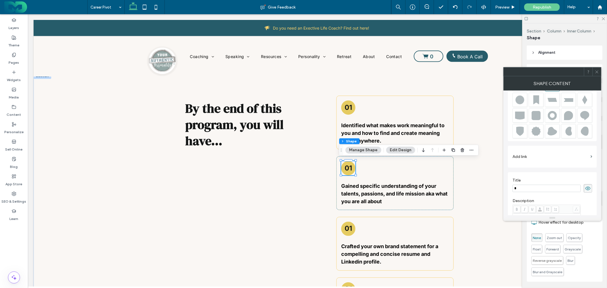
drag, startPoint x: 531, startPoint y: 209, endPoint x: 504, endPoint y: 209, distance: 26.4
click at [504, 209] on div "Choose shape Add link Title * Description Image alt text tag All Alt Text Toolt…" at bounding box center [552, 152] width 98 height 125
type input "**"
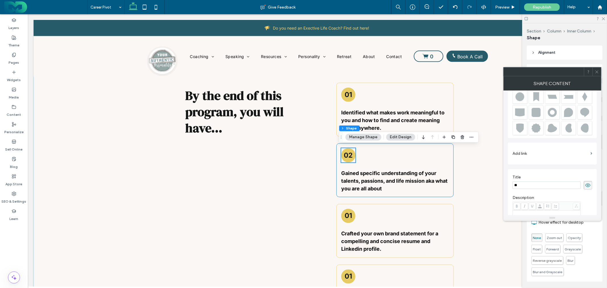
scroll to position [734, 0]
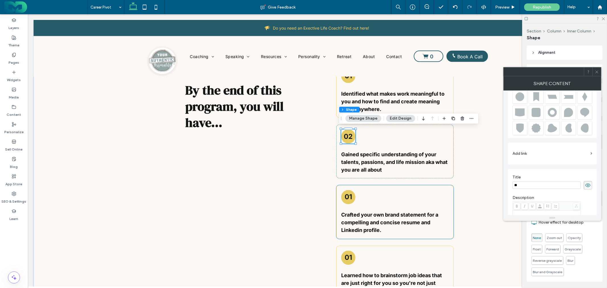
click at [342, 190] on div "01" at bounding box center [348, 197] width 14 height 14
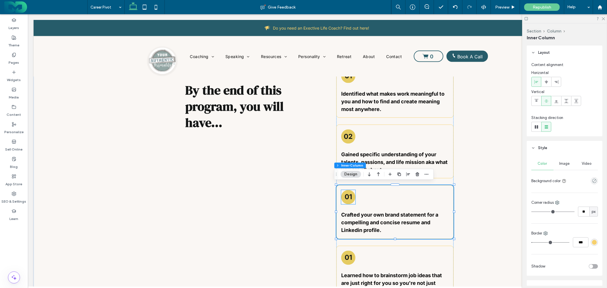
click at [349, 195] on h3 "01" at bounding box center [347, 197] width 7 height 8
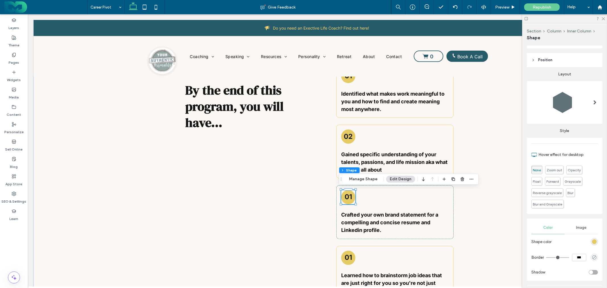
scroll to position [103, 0]
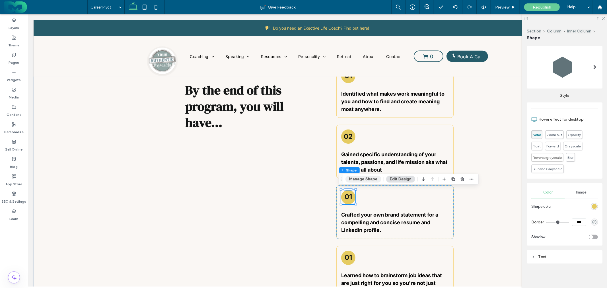
click at [371, 179] on button "Manage Shape" at bounding box center [363, 178] width 36 height 7
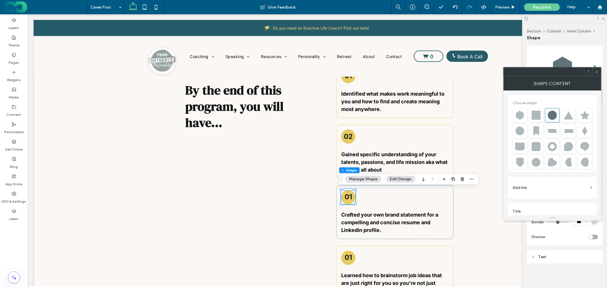
scroll to position [6, 0]
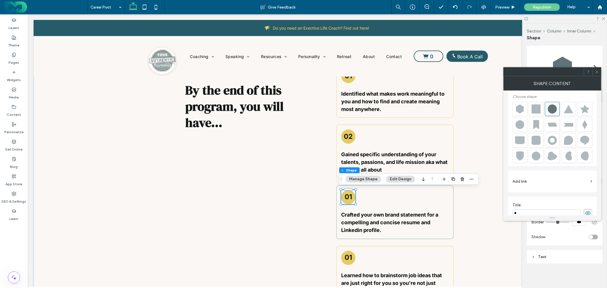
click at [522, 209] on input "*" at bounding box center [546, 212] width 68 height 7
type input "**"
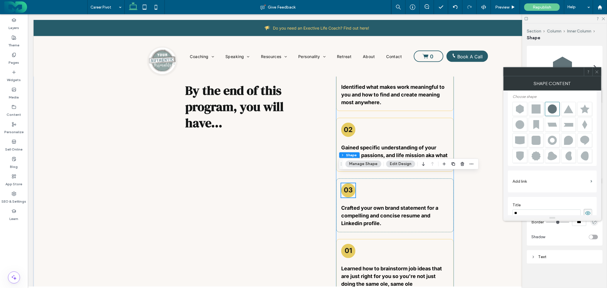
scroll to position [829, 0]
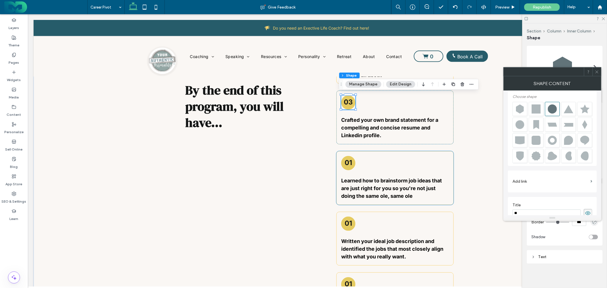
click at [346, 162] on h3 "01" at bounding box center [347, 162] width 7 height 8
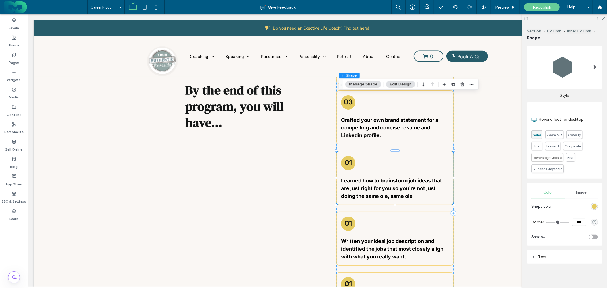
click at [346, 162] on h3 "01" at bounding box center [347, 162] width 7 height 8
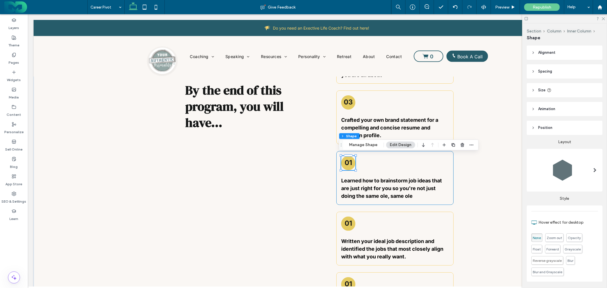
click at [346, 162] on h3 "01" at bounding box center [347, 162] width 7 height 8
click at [356, 144] on button "Manage Shape" at bounding box center [363, 144] width 36 height 7
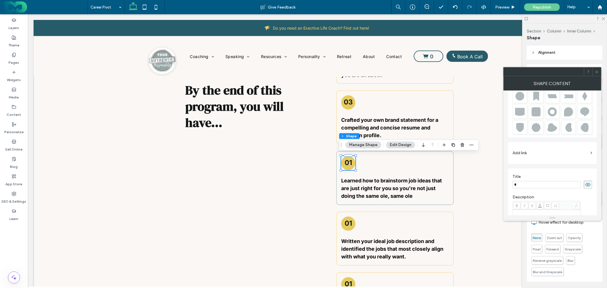
scroll to position [38, 0]
drag, startPoint x: 548, startPoint y: 198, endPoint x: 502, endPoint y: 180, distance: 49.2
type input "**"
click at [348, 220] on h3 "01" at bounding box center [347, 223] width 7 height 8
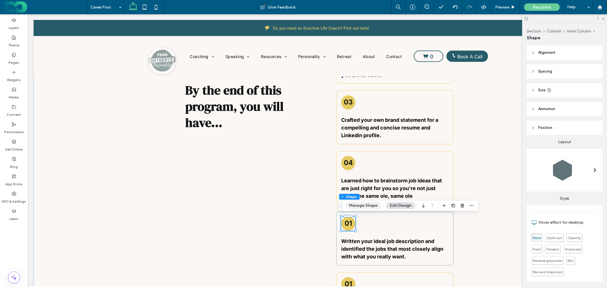
click at [365, 205] on button "Manage Shape" at bounding box center [363, 205] width 36 height 7
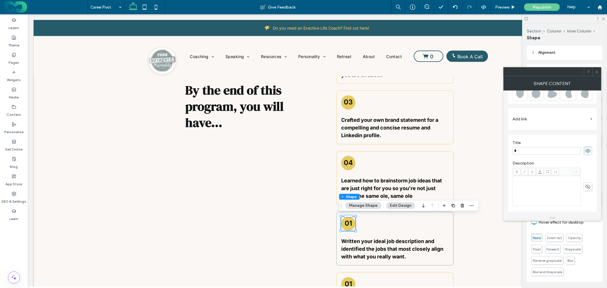
scroll to position [69, 0]
click at [523, 147] on input "*" at bounding box center [546, 149] width 68 height 7
type input "**"
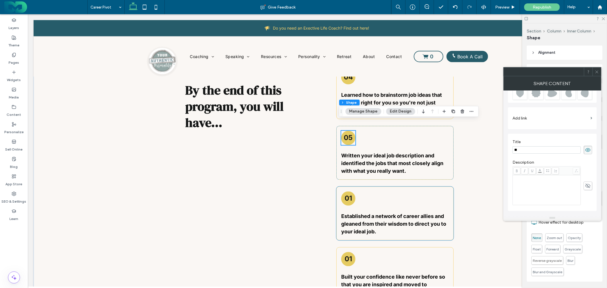
scroll to position [924, 0]
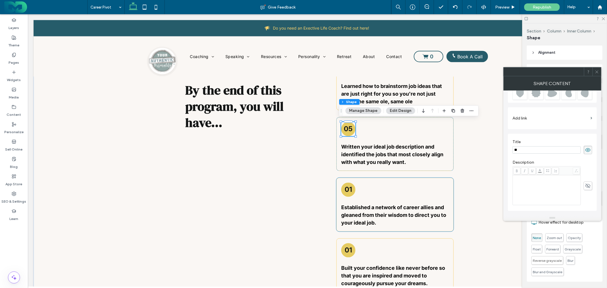
click at [346, 189] on h3 "01" at bounding box center [347, 189] width 7 height 8
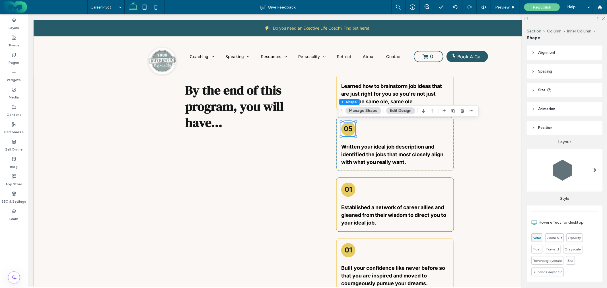
click at [346, 189] on h3 "01" at bounding box center [347, 189] width 7 height 8
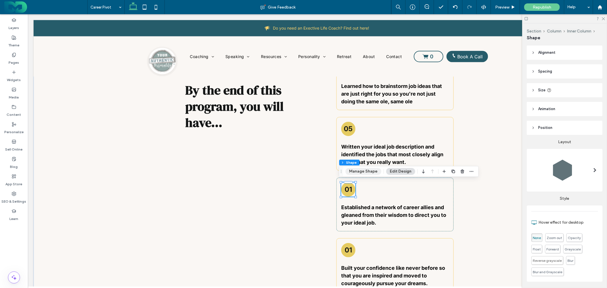
click at [372, 170] on button "Manage Shape" at bounding box center [363, 171] width 36 height 7
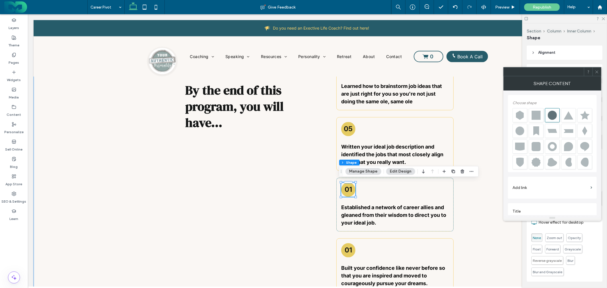
scroll to position [6, 0]
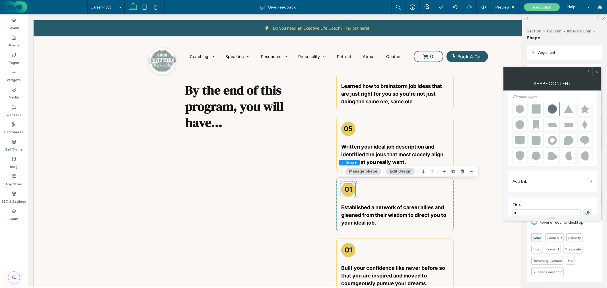
click at [524, 212] on input "*" at bounding box center [546, 212] width 68 height 7
type input "**"
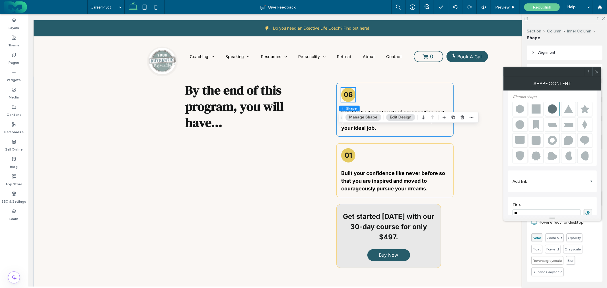
scroll to position [1019, 0]
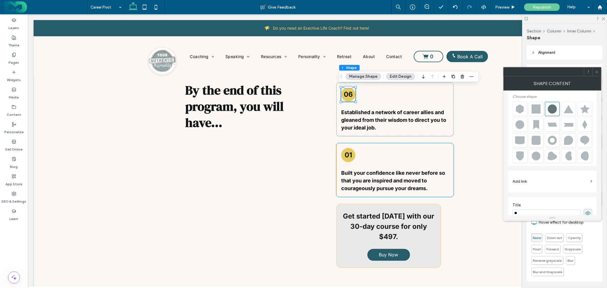
click at [347, 152] on h3 "01" at bounding box center [347, 154] width 7 height 8
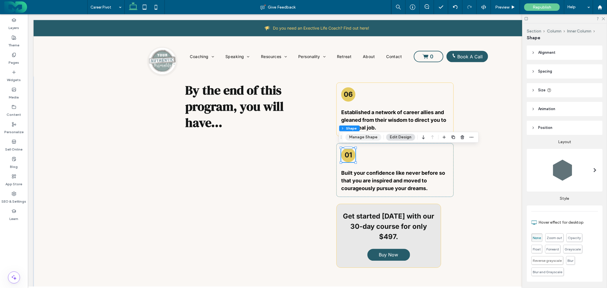
click at [361, 139] on button "Manage Shape" at bounding box center [363, 137] width 36 height 7
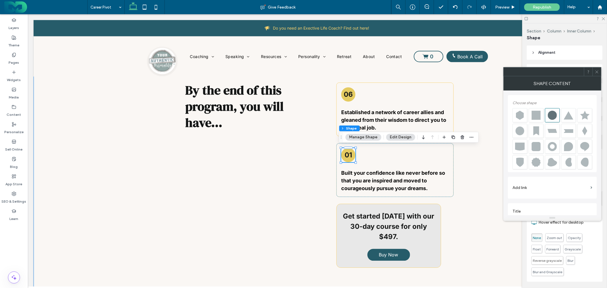
scroll to position [6, 0]
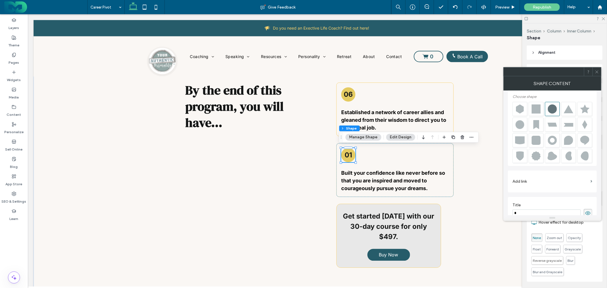
click at [525, 214] on input "*" at bounding box center [546, 212] width 68 height 7
type input "**"
click at [483, 180] on div "By the end of this program, you will have... 01 Identified what makes work mean…" at bounding box center [316, 23] width 341 height 533
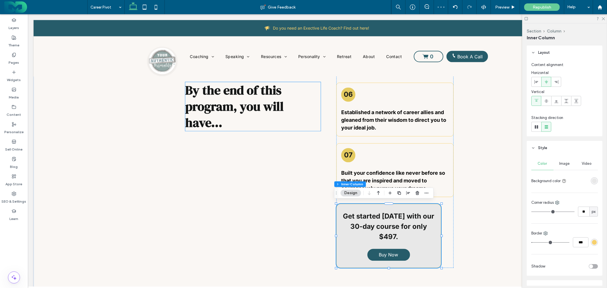
click at [317, 127] on h2 "By the end of this program, you will have..." at bounding box center [252, 106] width 135 height 49
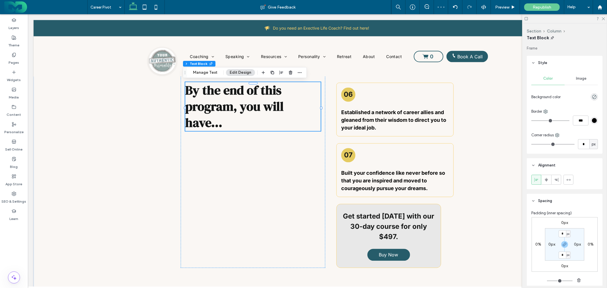
click at [305, 111] on h2 "By the end of this program, you will have..." at bounding box center [252, 106] width 135 height 49
click at [311, 160] on div "By the end of this program, you will have..." at bounding box center [252, 23] width 144 height 488
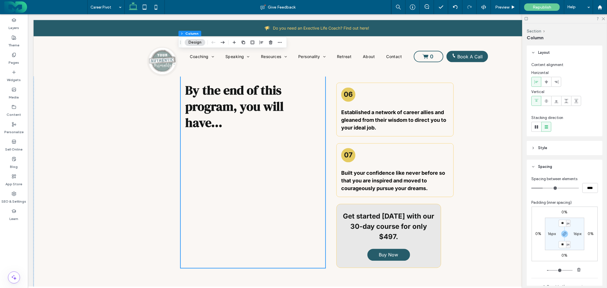
click at [320, 147] on div "By the end of this program, you will have..." at bounding box center [252, 23] width 144 height 488
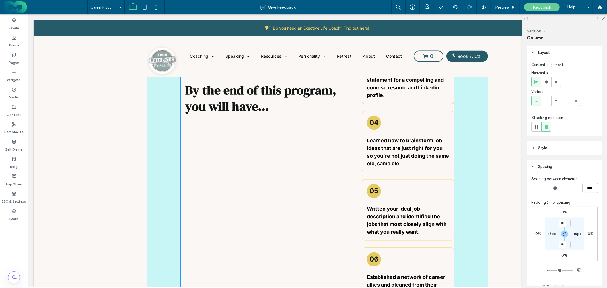
scroll to position [900, 0]
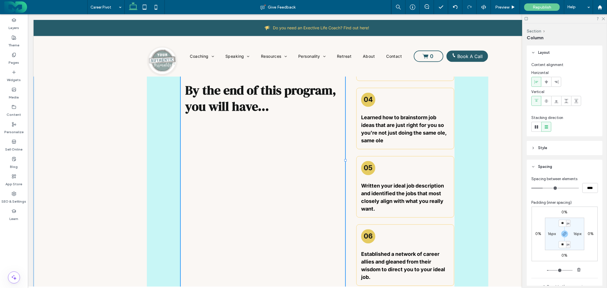
drag, startPoint x: 332, startPoint y: 148, endPoint x: 342, endPoint y: 148, distance: 10.0
click at [342, 148] on div "By the end of this program, you will have... 60% , 1717px 01 Identified what ma…" at bounding box center [316, 160] width 341 height 570
type input "**"
type input "***"
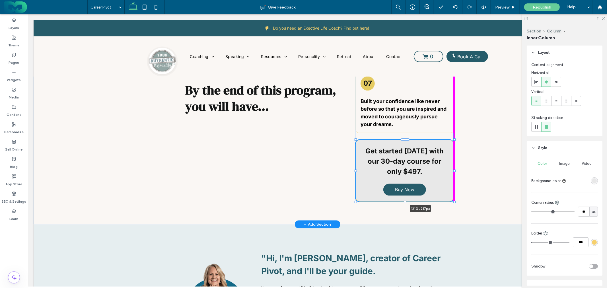
scroll to position [235, 0]
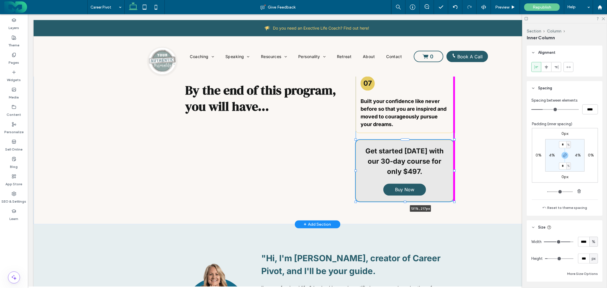
drag, startPoint x: 441, startPoint y: 168, endPoint x: 485, endPoint y: 160, distance: 44.5
type input "***"
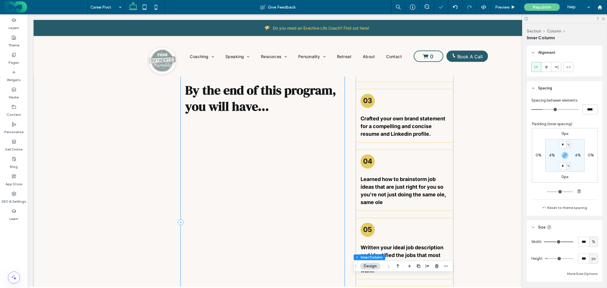
scroll to position [710, 0]
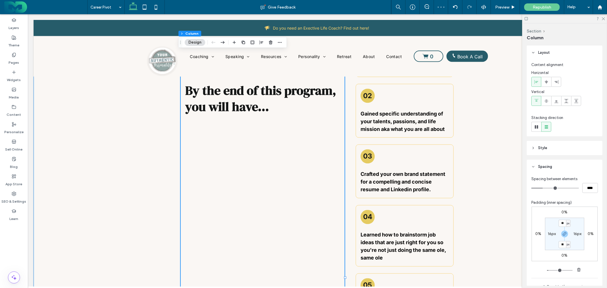
scroll to position [805, 0]
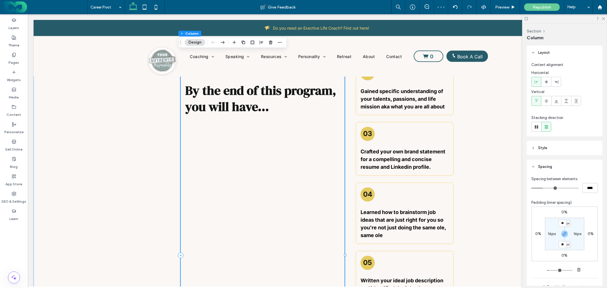
click at [333, 166] on div "By the end of this program, you will have..." at bounding box center [262, 255] width 164 height 524
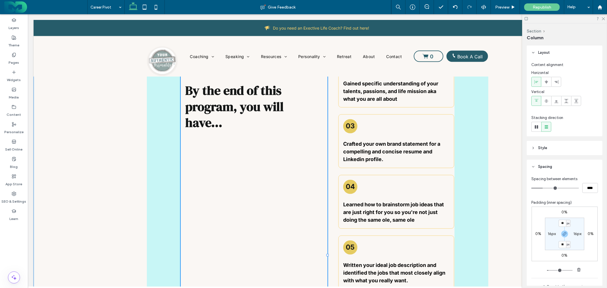
drag, startPoint x: 342, startPoint y: 252, endPoint x: 325, endPoint y: 248, distance: 18.2
click at [325, 248] on div "By the end of this program, you will have... 53% , 1844px 01 Identified what ma…" at bounding box center [316, 255] width 341 height 570
type input "**"
type input "*****"
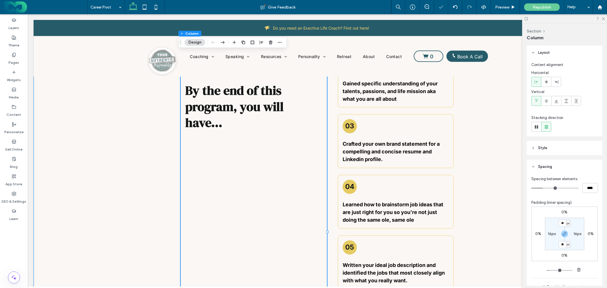
click at [493, 157] on div "By the end of this program, you will have... 53% , 1844px 01 Identified what ma…" at bounding box center [316, 231] width 567 height 523
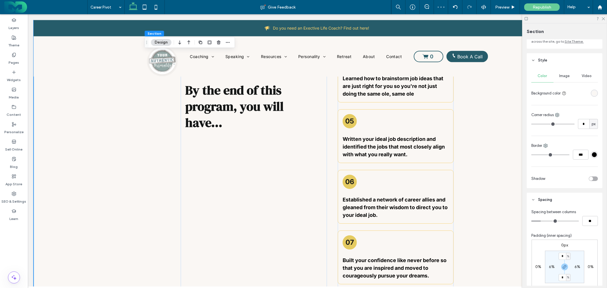
scroll to position [128, 0]
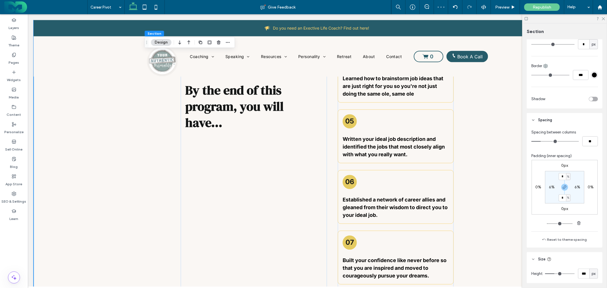
click at [489, 163] on div "By the end of this program, you will have... 01 Identified what makes work mean…" at bounding box center [316, 105] width 567 height 523
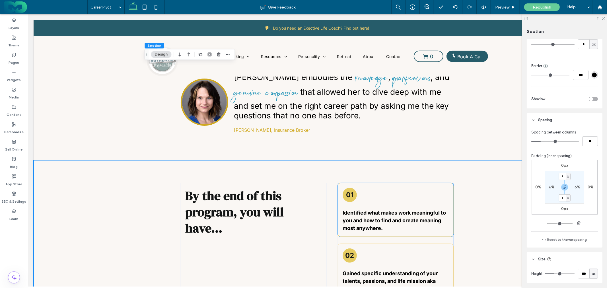
scroll to position [710, 0]
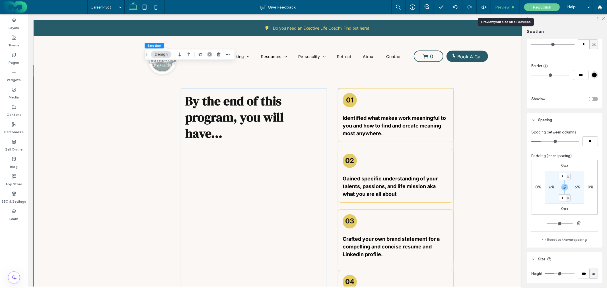
drag, startPoint x: 502, startPoint y: 8, endPoint x: 473, endPoint y: 25, distance: 32.9
click at [502, 8] on span "Preview" at bounding box center [502, 7] width 14 height 5
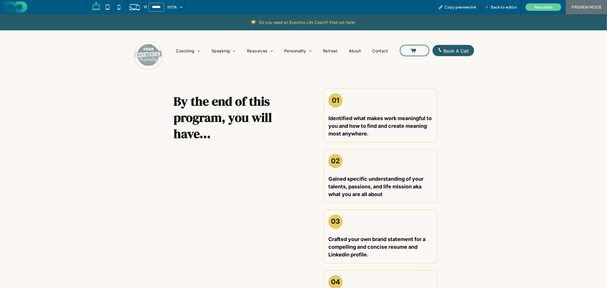
scroll to position [708, 0]
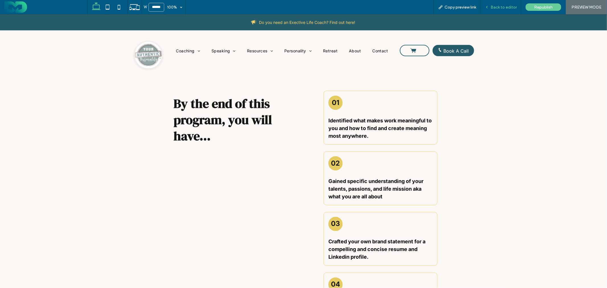
click at [502, 5] on span "Back to editor" at bounding box center [503, 7] width 26 height 5
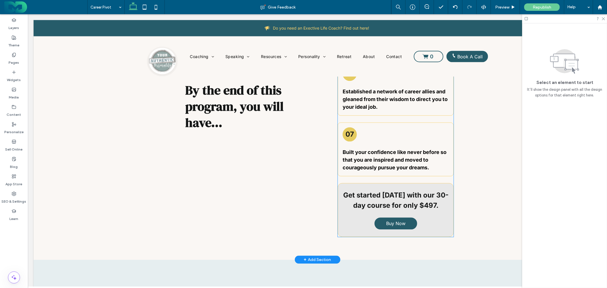
scroll to position [1053, 0]
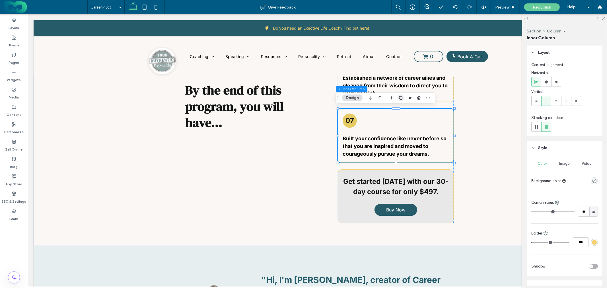
click at [400, 99] on icon "button" at bounding box center [400, 98] width 5 height 5
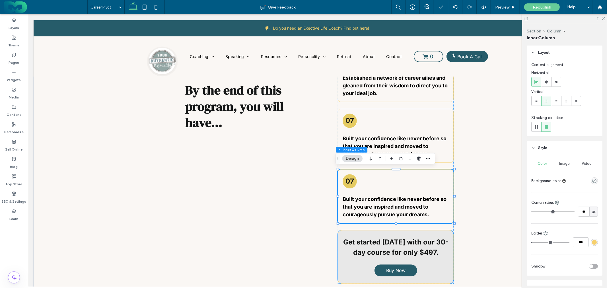
click at [389, 245] on strong "Get started [DATE] with our 30-day course for only $497." at bounding box center [395, 246] width 105 height 18
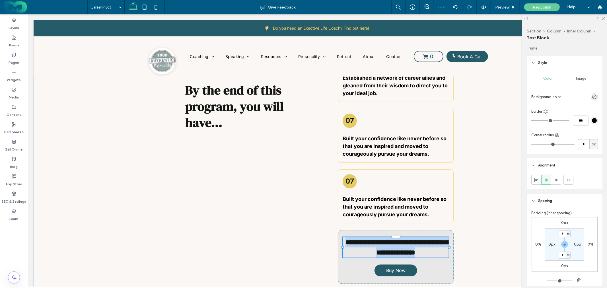
type input "*****"
type input "**"
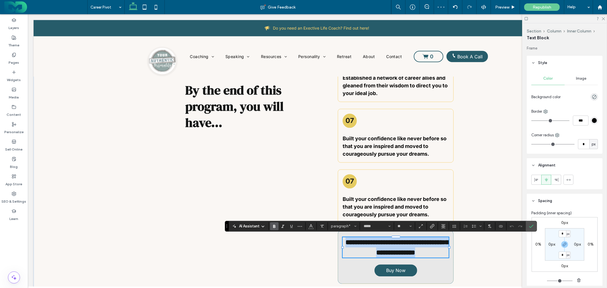
copy strong "**********"
click at [389, 204] on strong "Built your confidence like never before so that you are inspired and moved to c…" at bounding box center [394, 206] width 104 height 21
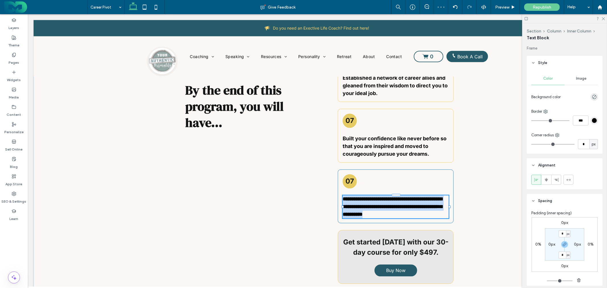
type input "*****"
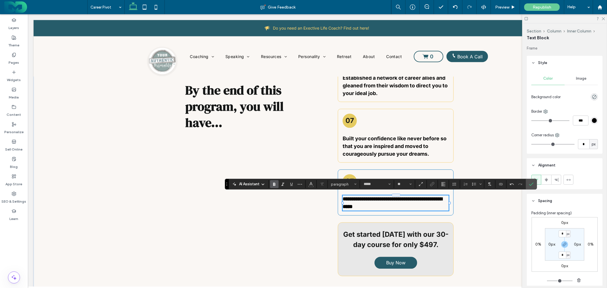
type input "**"
click at [440, 184] on button "Alignment" at bounding box center [443, 184] width 9 height 8
click at [448, 156] on icon "ui.textEditor.alignment.center" at bounding box center [447, 158] width 5 height 5
click at [532, 186] on icon "Confirm" at bounding box center [531, 184] width 5 height 5
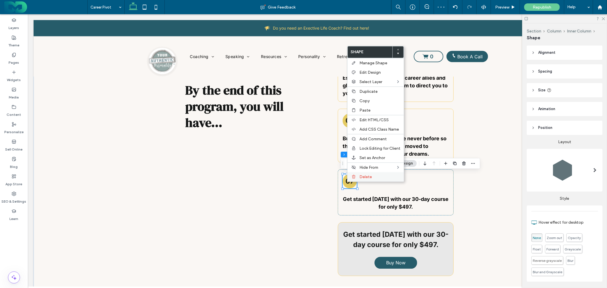
click at [363, 174] on span "Delete" at bounding box center [365, 176] width 13 height 5
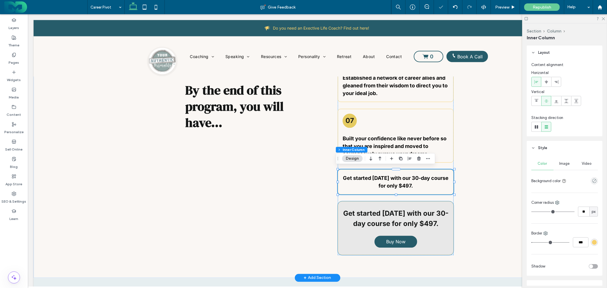
click at [397, 218] on strong "Get started [DATE] with our 30-day course for only $497." at bounding box center [395, 218] width 105 height 18
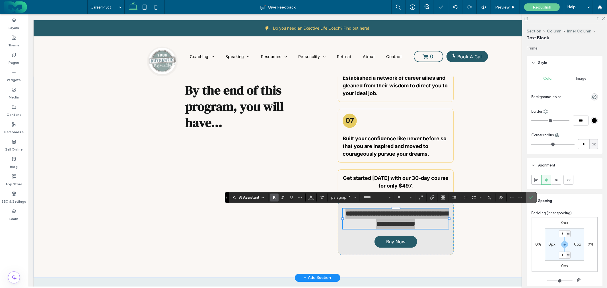
click at [532, 197] on use "Confirm" at bounding box center [531, 197] width 5 height 3
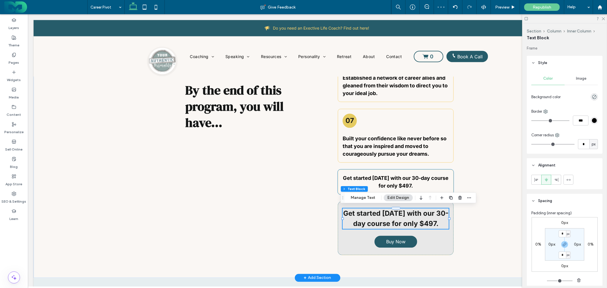
click at [399, 181] on strong "Get started [DATE] with our 30-day course for only $497." at bounding box center [395, 182] width 106 height 14
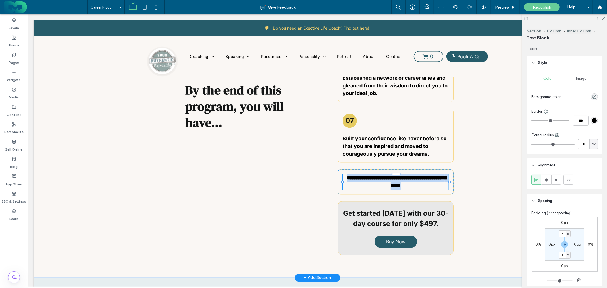
type input "*****"
type input "**"
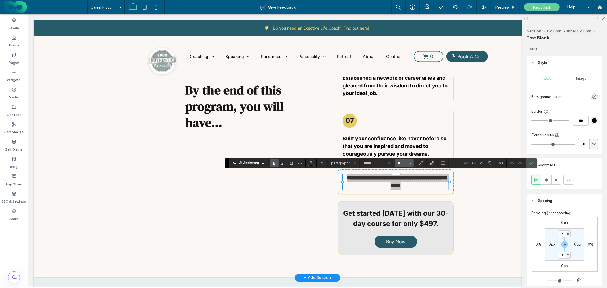
click at [401, 164] on input "**" at bounding box center [402, 163] width 11 height 5
type input "**"
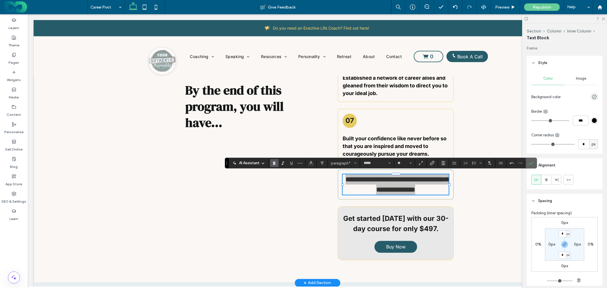
click at [528, 163] on label "Confirm" at bounding box center [531, 163] width 9 height 10
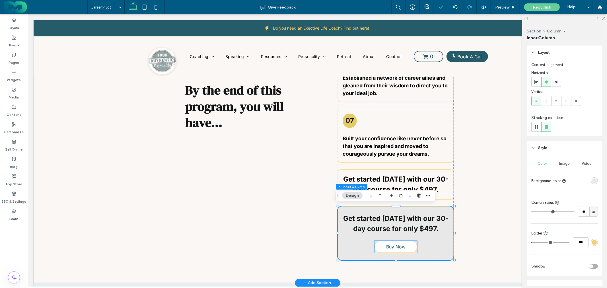
click at [397, 243] on span "Buy Now" at bounding box center [395, 246] width 19 height 6
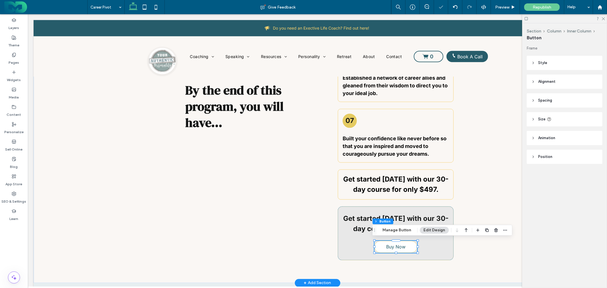
type input "**"
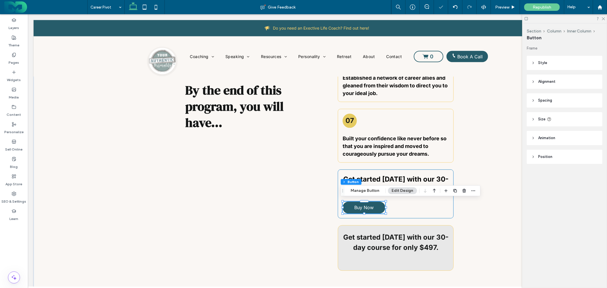
click at [434, 205] on div "Get started today with our 30-day course for only $497. Buy Now" at bounding box center [395, 193] width 116 height 49
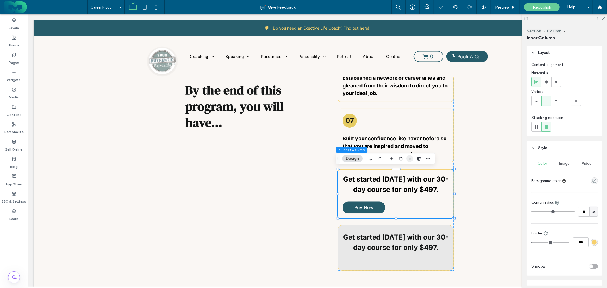
click at [408, 157] on icon "button" at bounding box center [409, 158] width 5 height 5
click at [403, 169] on icon "center" at bounding box center [404, 169] width 5 height 5
click at [405, 170] on icon "center" at bounding box center [404, 169] width 5 height 5
click at [404, 171] on icon "center" at bounding box center [404, 169] width 5 height 5
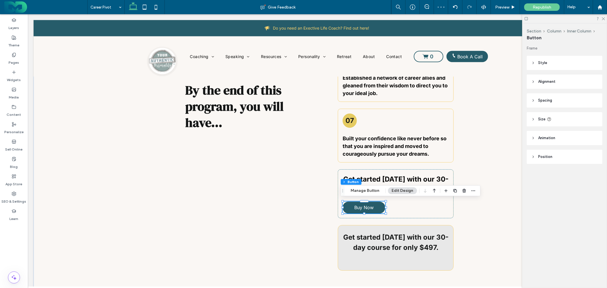
click at [559, 79] on header "Alignment" at bounding box center [564, 82] width 76 height 14
click at [547, 95] on use at bounding box center [545, 96] width 3 height 4
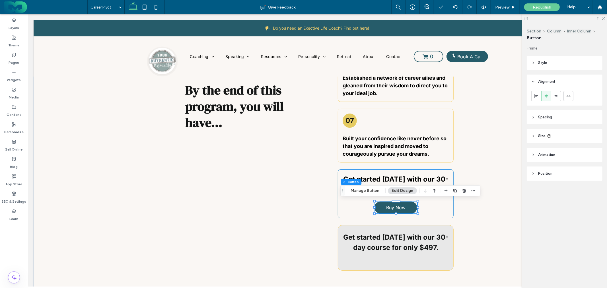
click at [439, 207] on div "Get started today with our 30-day course for only $497. Buy Now" at bounding box center [395, 193] width 116 height 49
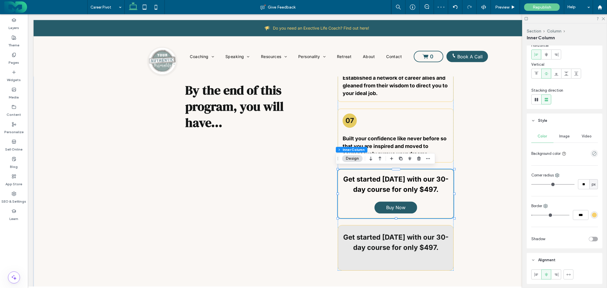
scroll to position [32, 0]
click at [592, 147] on icon "empty color" at bounding box center [594, 149] width 5 height 5
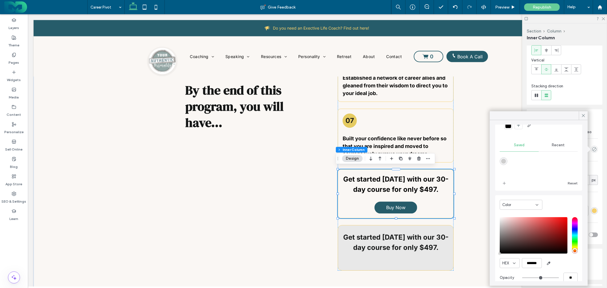
scroll to position [46, 0]
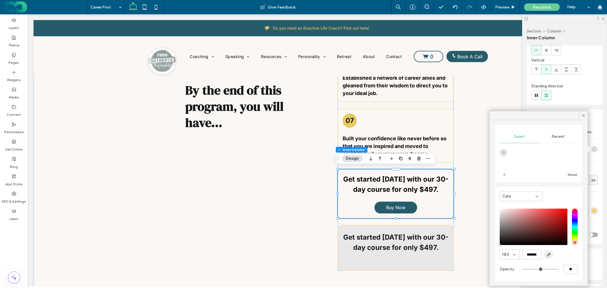
click at [547, 253] on icon "button" at bounding box center [548, 254] width 5 height 5
type input "*******"
type input "***"
type input "****"
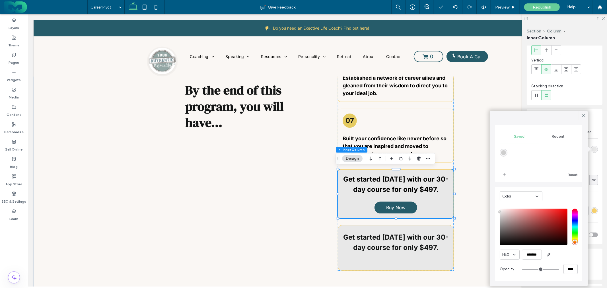
click at [584, 113] on icon at bounding box center [582, 115] width 5 height 5
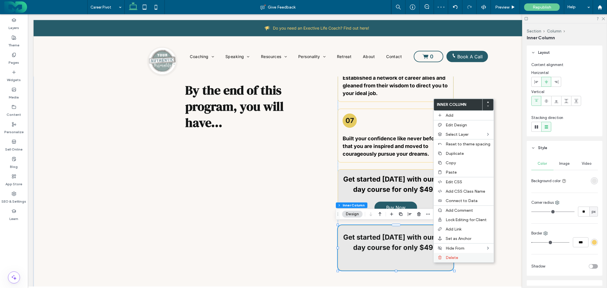
click at [444, 254] on div "Delete" at bounding box center [463, 257] width 60 height 9
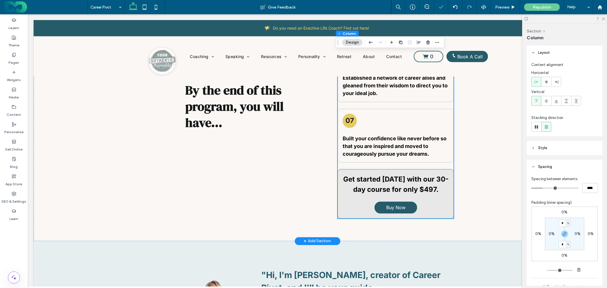
click at [442, 207] on div "Get started today with our 30-day course for only $497. Buy Now" at bounding box center [395, 193] width 116 height 49
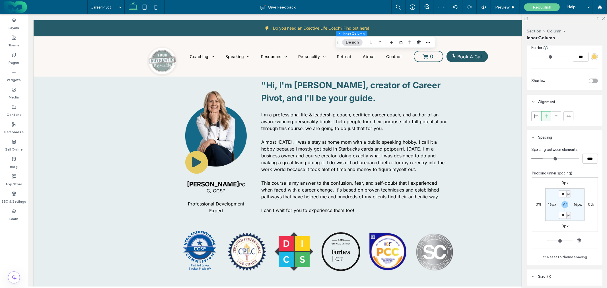
scroll to position [189, 0]
click at [561, 188] on input "**" at bounding box center [562, 189] width 7 height 7
type input "**"
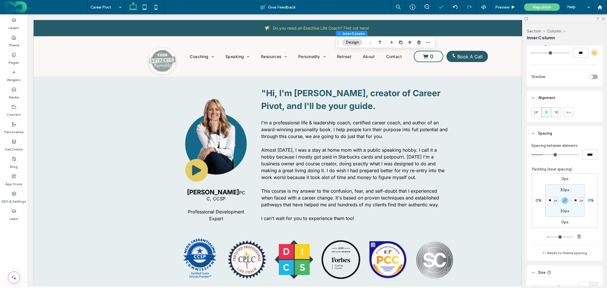
type input "**"
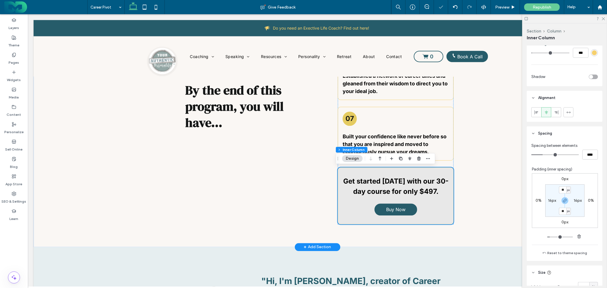
scroll to position [1053, 0]
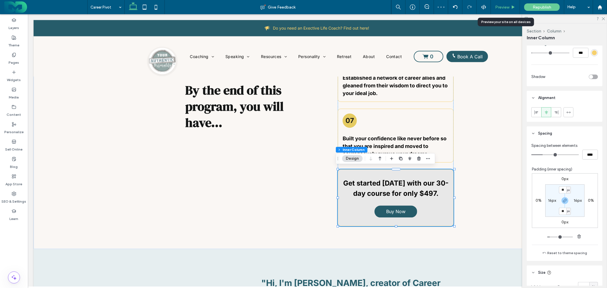
drag, startPoint x: 505, startPoint y: 9, endPoint x: 476, endPoint y: 5, distance: 29.3
click at [505, 9] on span "Preview" at bounding box center [502, 7] width 14 height 5
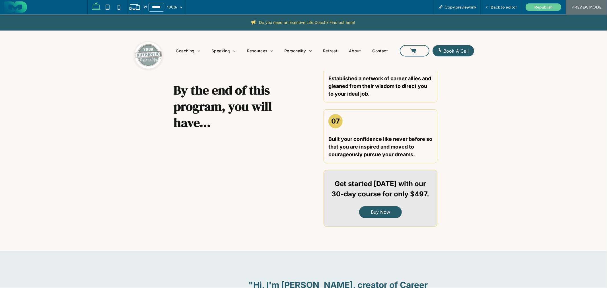
scroll to position [1054, 0]
click at [512, 7] on span "Back to editor" at bounding box center [503, 7] width 26 height 5
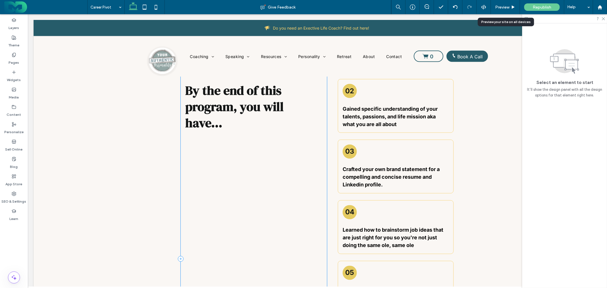
scroll to position [765, 0]
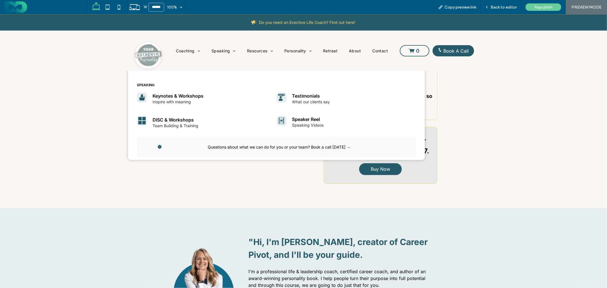
scroll to position [1098, 0]
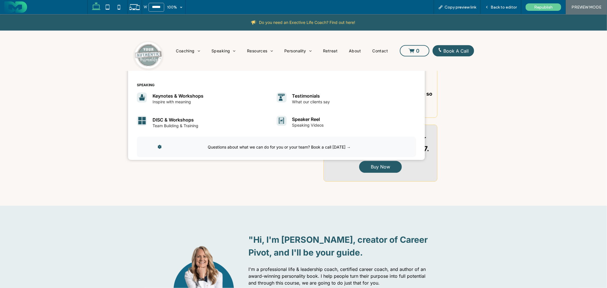
click at [501, 141] on div "speaking Keynotes & Workshops Inspire with meaning Testimonials What our client…" at bounding box center [303, 114] width 607 height 98
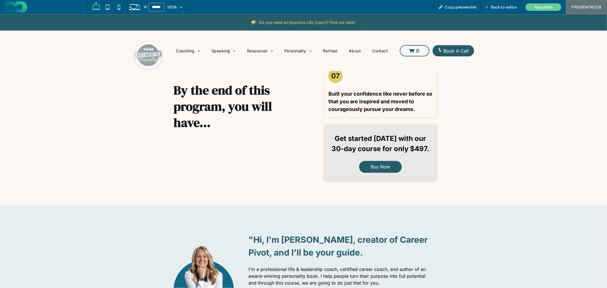
scroll to position [0, 0]
click at [106, 10] on icon at bounding box center [107, 6] width 11 height 11
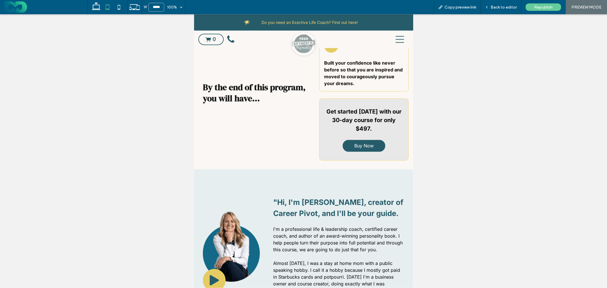
type input "*****"
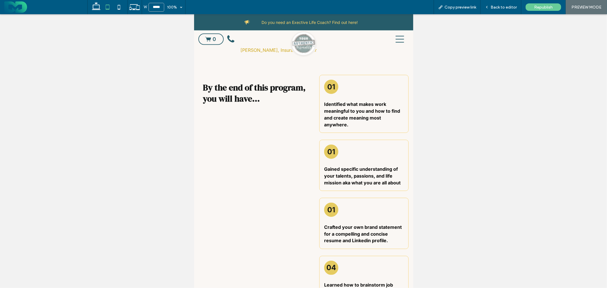
scroll to position [719, 0]
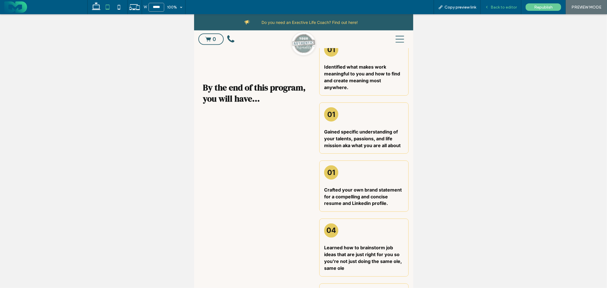
click at [501, 8] on span "Back to editor" at bounding box center [503, 7] width 26 height 5
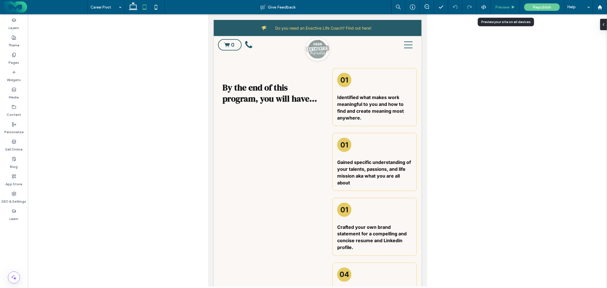
click at [501, 9] on span "Preview" at bounding box center [502, 7] width 14 height 5
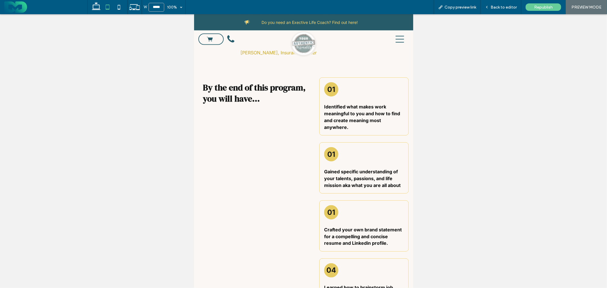
scroll to position [714, 0]
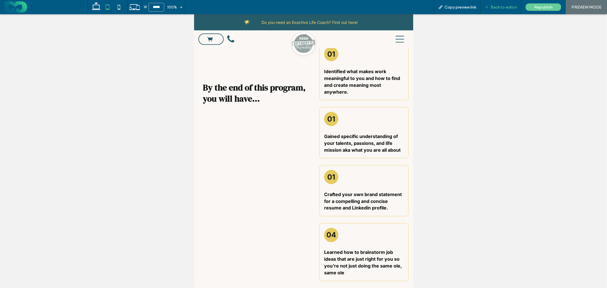
click at [505, 3] on div "Back to editor" at bounding box center [500, 7] width 41 height 14
click at [502, 7] on span "Back to editor" at bounding box center [503, 7] width 26 height 5
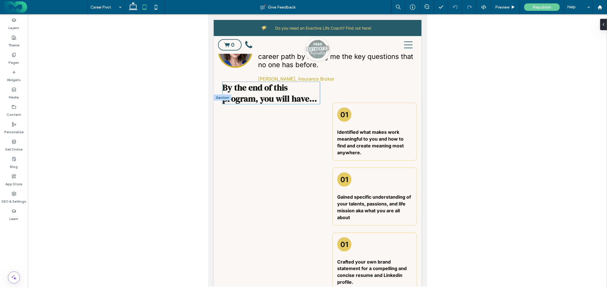
scroll to position [719, 0]
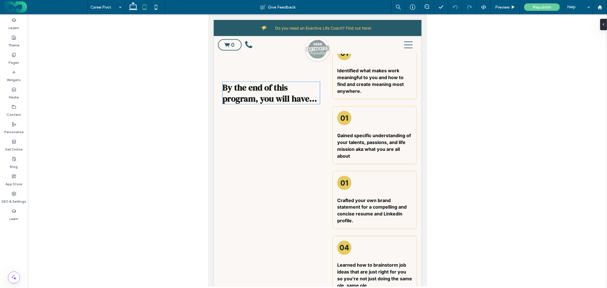
click at [273, 90] on strong "By the end of this program, you will have..." at bounding box center [269, 92] width 94 height 23
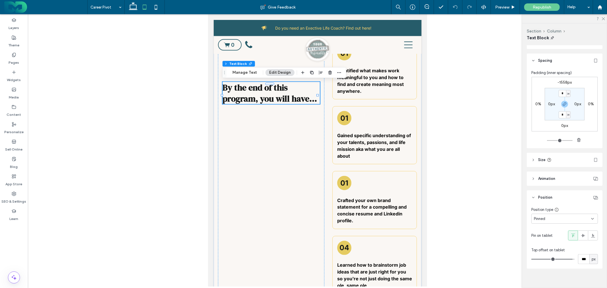
scroll to position [146, 0]
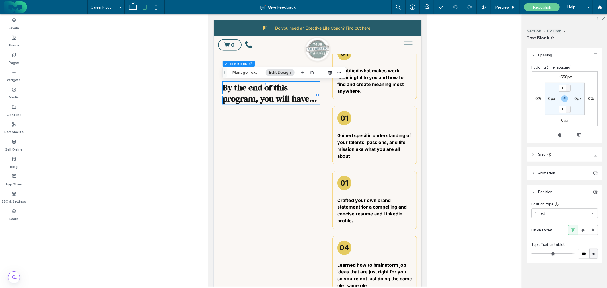
click at [566, 212] on div "Pinned" at bounding box center [561, 213] width 57 height 6
click at [553, 231] on div "Fixed" at bounding box center [563, 233] width 63 height 10
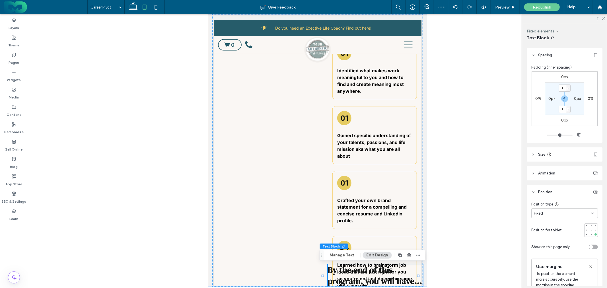
scroll to position [208, 0]
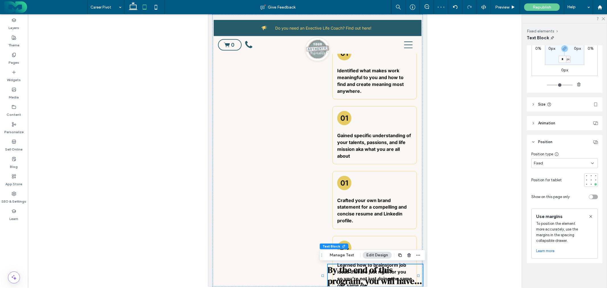
click at [588, 215] on icon at bounding box center [590, 216] width 5 height 5
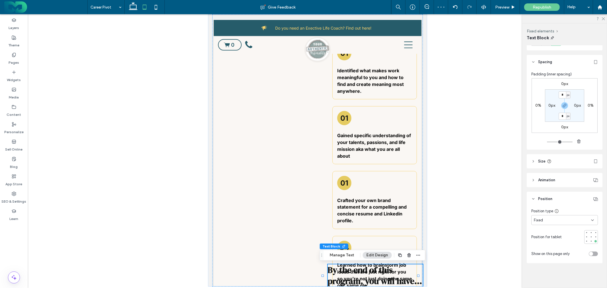
click at [559, 218] on div "Fixed" at bounding box center [561, 220] width 57 height 6
click at [545, 248] on div "Pinned" at bounding box center [563, 250] width 63 height 10
click at [548, 231] on div "Default" at bounding box center [563, 230] width 63 height 10
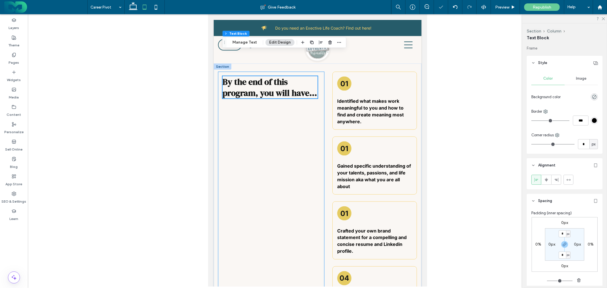
scroll to position [688, 0]
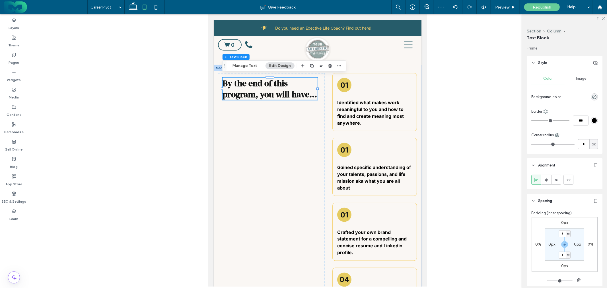
click at [300, 86] on strong "By the end of this program, you will have..." at bounding box center [269, 88] width 94 height 23
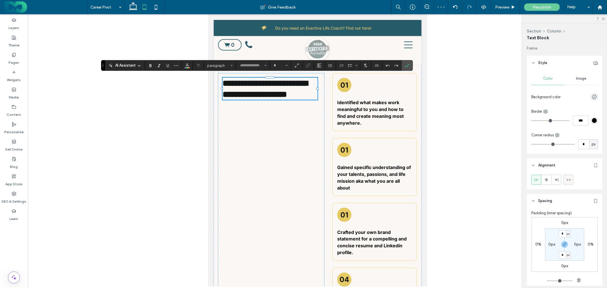
type input "**********"
type input "**"
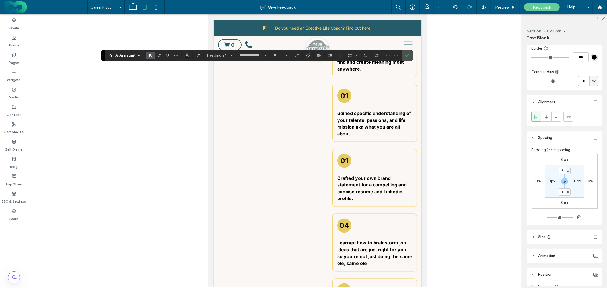
scroll to position [751, 0]
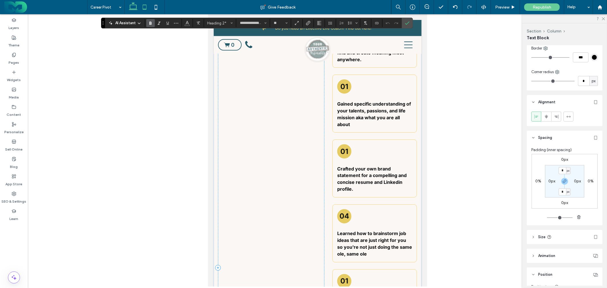
drag, startPoint x: 135, startPoint y: 7, endPoint x: 119, endPoint y: 1, distance: 16.7
click at [135, 7] on icon at bounding box center [132, 6] width 11 height 11
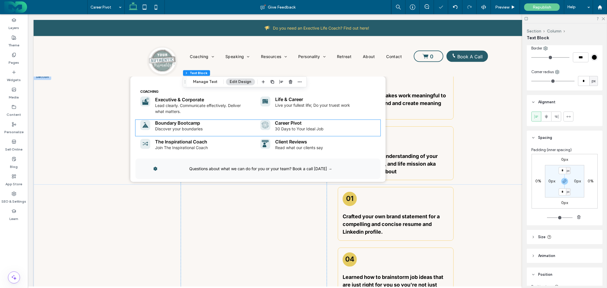
scroll to position [709, 0]
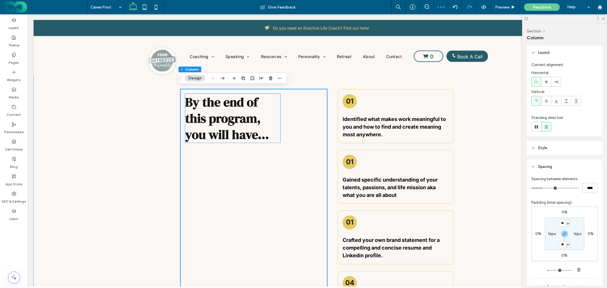
click at [266, 113] on h2 "By the end of this program, you will have..." at bounding box center [232, 118] width 95 height 49
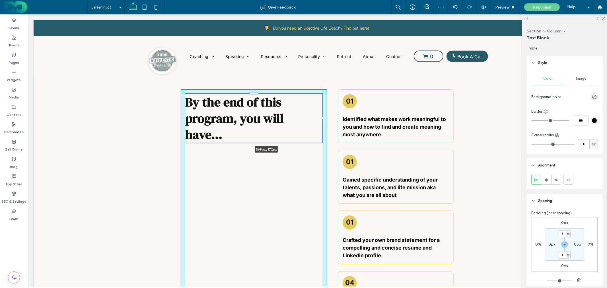
drag, startPoint x: 278, startPoint y: 117, endPoint x: 347, endPoint y: 113, distance: 69.0
type input "***"
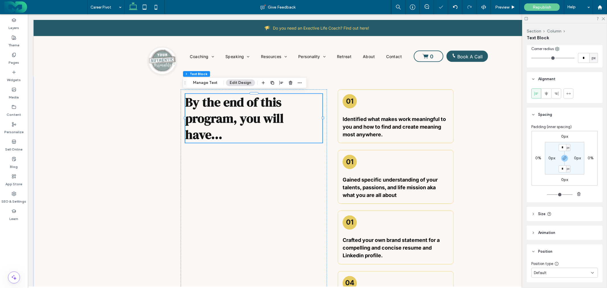
scroll to position [105, 0]
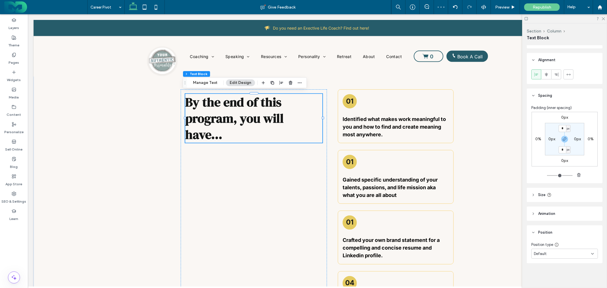
click at [566, 253] on div "Default" at bounding box center [561, 254] width 57 height 6
click at [547, 214] on div "Pinned" at bounding box center [563, 215] width 63 height 10
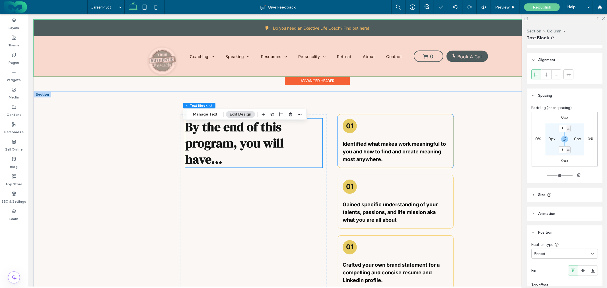
scroll to position [677, 0]
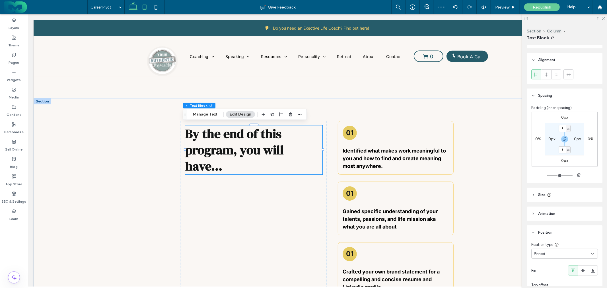
click at [144, 11] on icon at bounding box center [144, 6] width 11 height 11
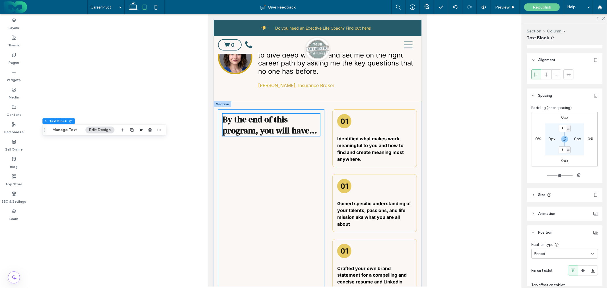
scroll to position [624, 0]
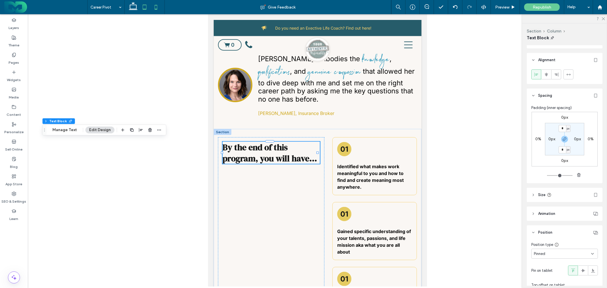
click at [156, 9] on icon at bounding box center [155, 6] width 11 height 11
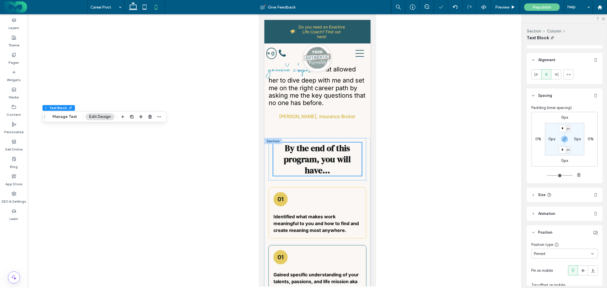
scroll to position [590, 0]
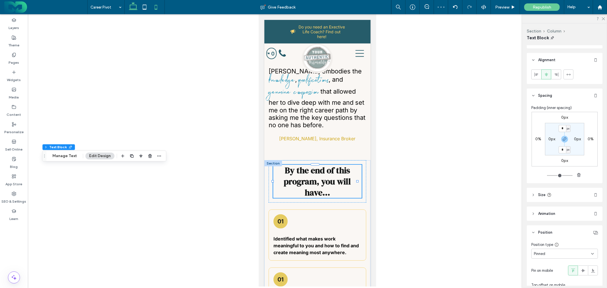
click at [132, 7] on icon at bounding box center [132, 6] width 11 height 11
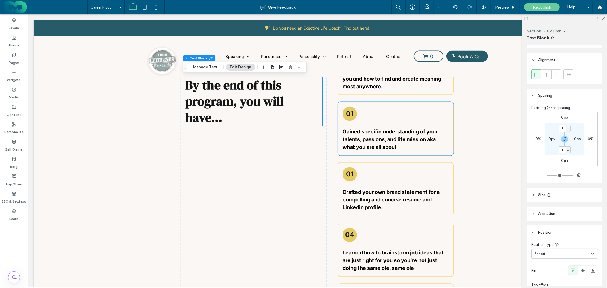
scroll to position [772, 0]
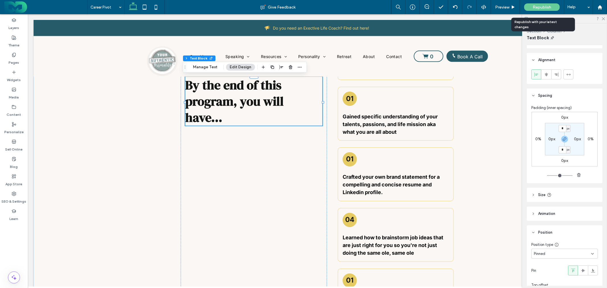
click at [532, 8] on div "Republish" at bounding box center [542, 6] width 36 height 7
